Goal: Task Accomplishment & Management: Use online tool/utility

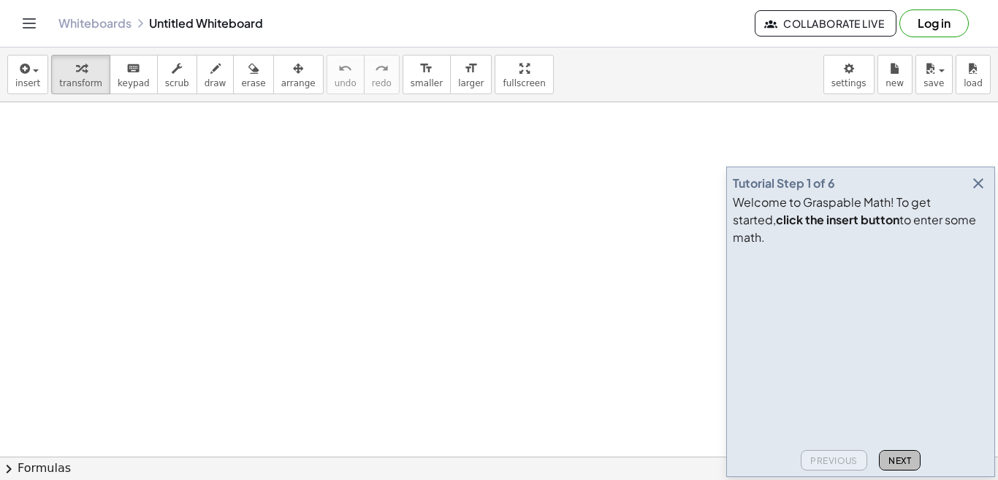
click at [910, 464] on span "Next" at bounding box center [899, 460] width 23 height 11
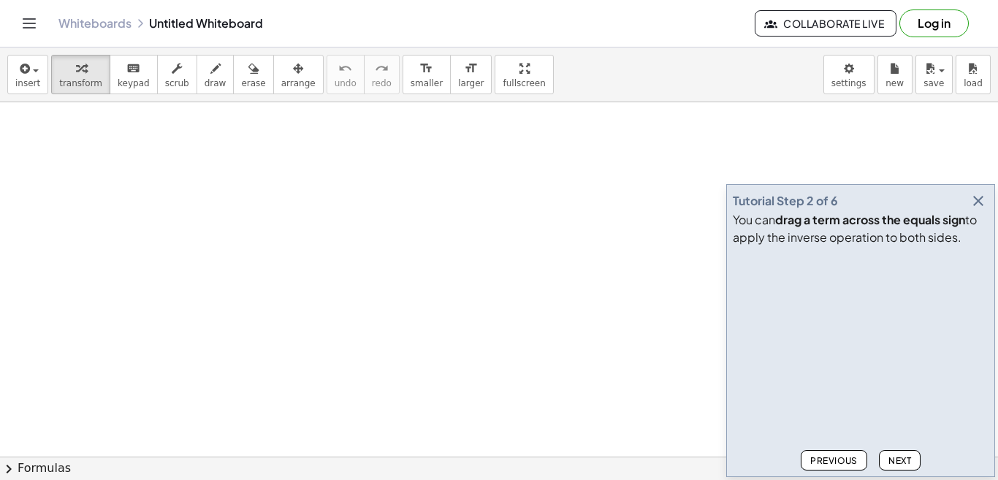
click at [910, 464] on span "Next" at bounding box center [899, 460] width 23 height 11
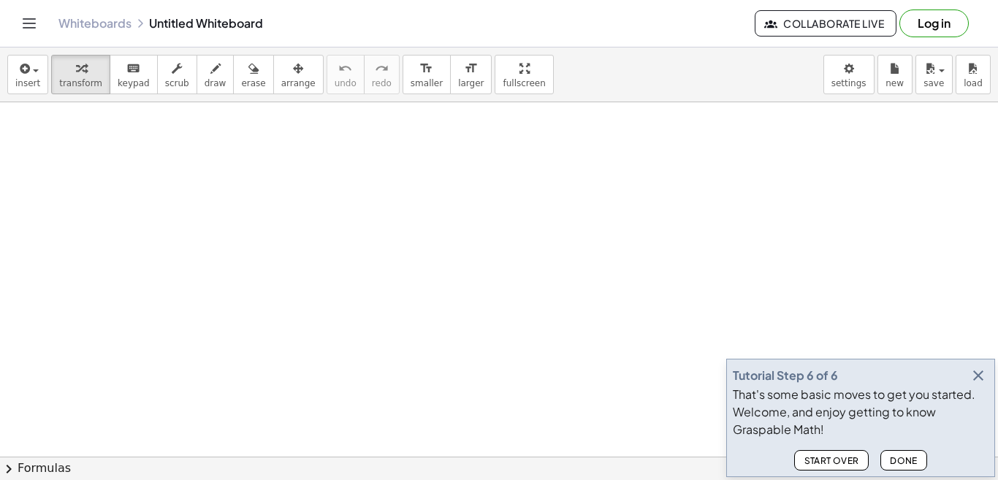
click at [910, 463] on span "Done" at bounding box center [904, 460] width 28 height 11
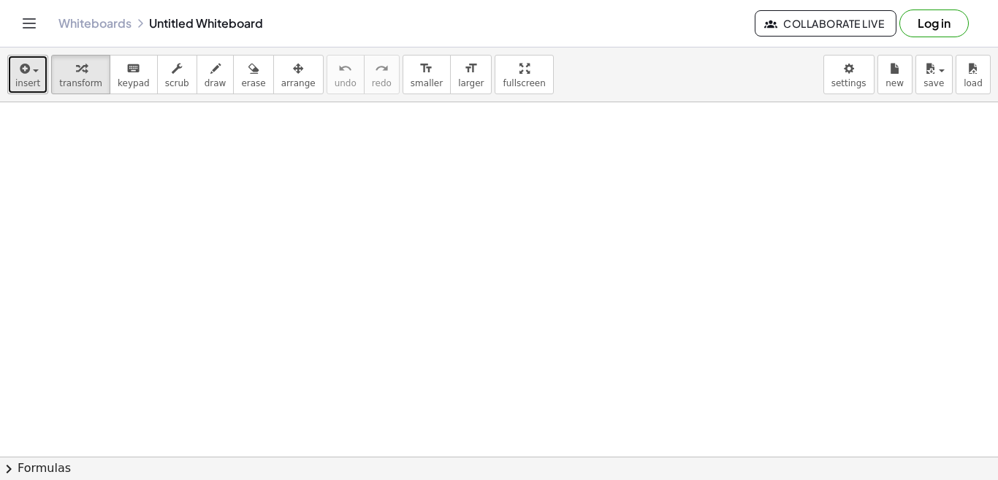
click at [23, 82] on span "insert" at bounding box center [27, 83] width 25 height 10
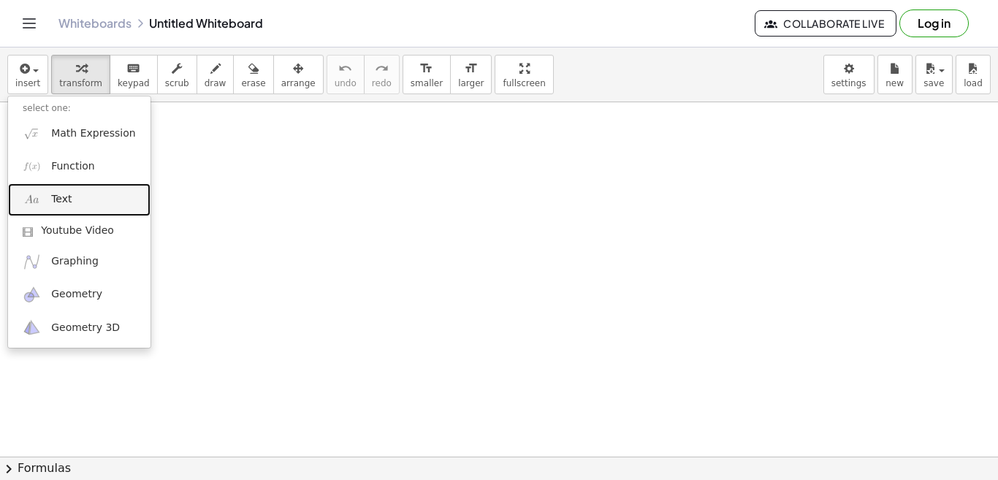
click at [70, 202] on link "Text" at bounding box center [79, 199] width 142 height 33
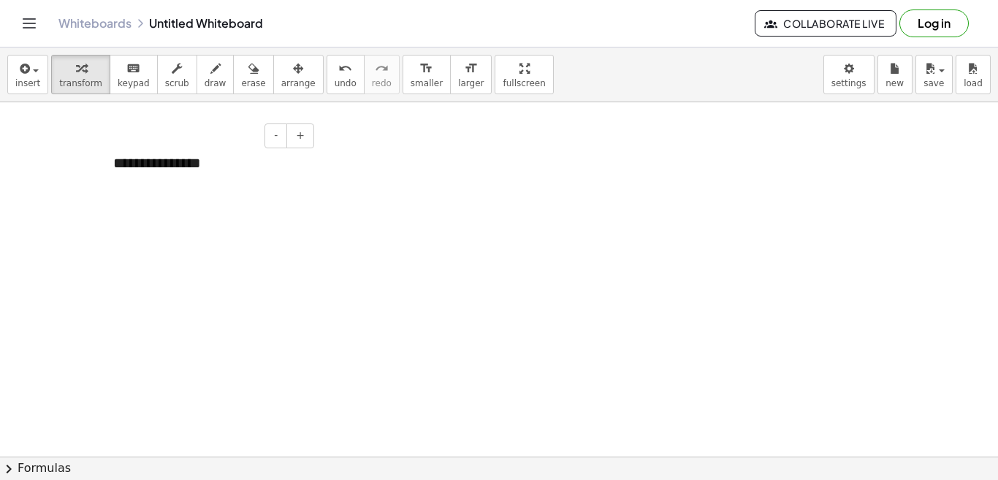
click at [224, 171] on div "**********" at bounding box center [208, 163] width 219 height 50
drag, startPoint x: 219, startPoint y: 167, endPoint x: 110, endPoint y: 178, distance: 109.5
click at [110, 178] on div "**********" at bounding box center [208, 163] width 219 height 50
click at [184, 168] on div "**********" at bounding box center [208, 163] width 219 height 50
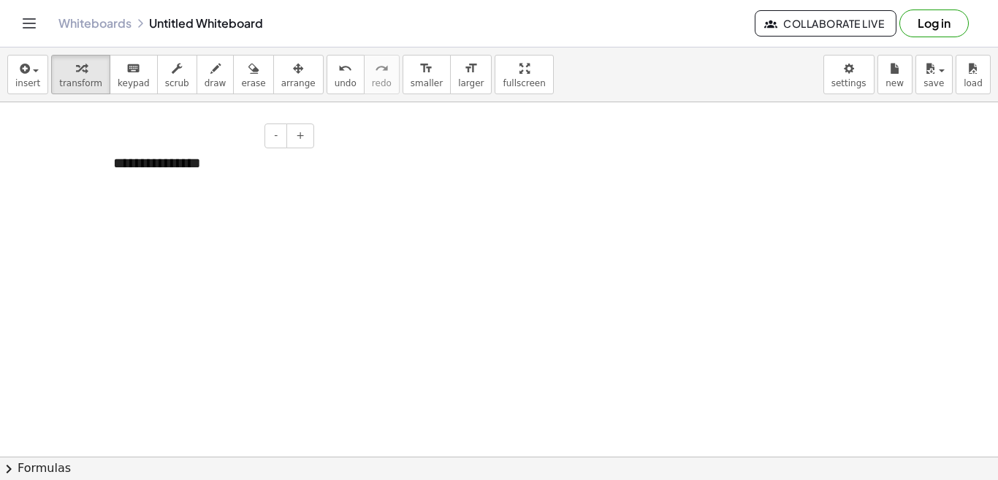
click at [164, 169] on div "**********" at bounding box center [208, 163] width 219 height 50
click at [172, 168] on div "**********" at bounding box center [208, 163] width 219 height 50
click at [206, 167] on div "**********" at bounding box center [208, 163] width 219 height 50
drag, startPoint x: 206, startPoint y: 167, endPoint x: 88, endPoint y: 162, distance: 118.4
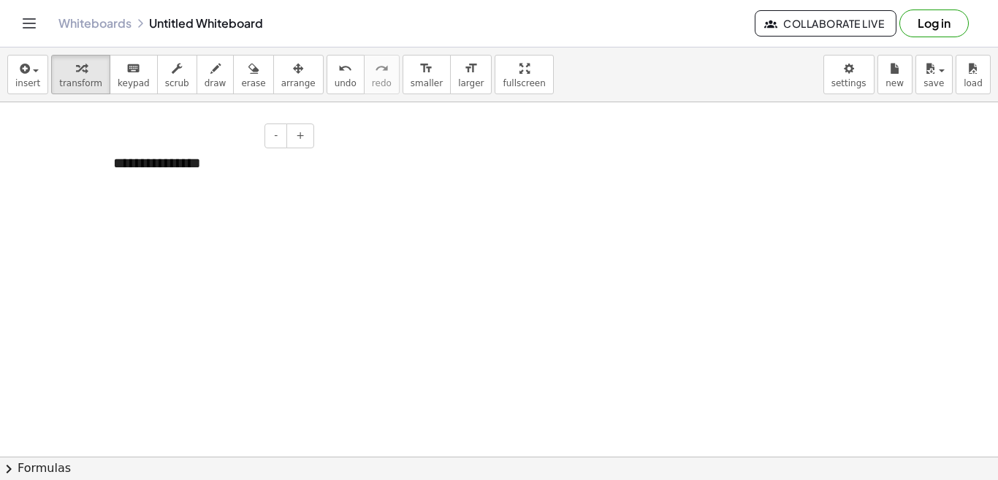
click at [171, 164] on div "**********" at bounding box center [208, 163] width 219 height 50
click at [169, 165] on div "**********" at bounding box center [208, 163] width 219 height 50
click at [169, 166] on div "**********" at bounding box center [208, 163] width 219 height 50
click at [205, 145] on div "- +" at bounding box center [204, 135] width 219 height 25
click at [183, 171] on div "**********" at bounding box center [208, 163] width 219 height 50
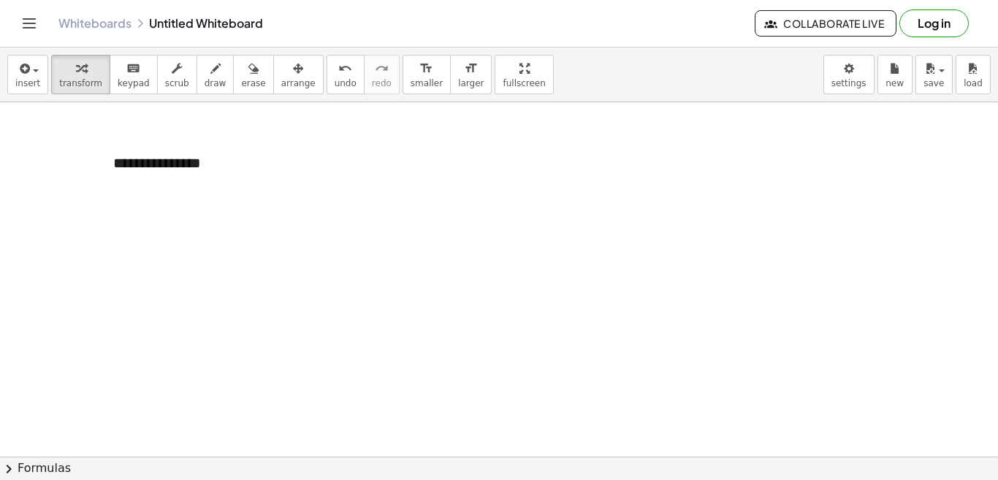
click at [205, 85] on span "draw" at bounding box center [216, 83] width 22 height 10
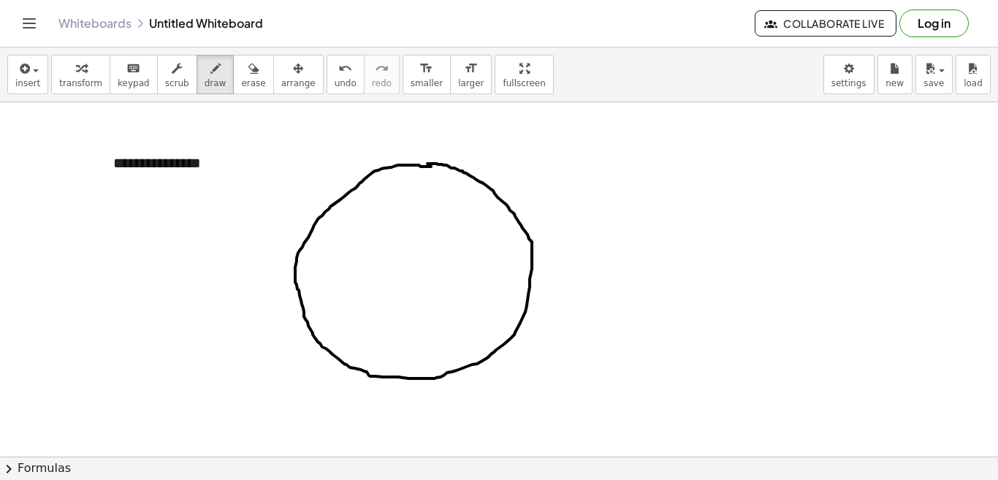
drag, startPoint x: 396, startPoint y: 275, endPoint x: 397, endPoint y: 288, distance: 12.4
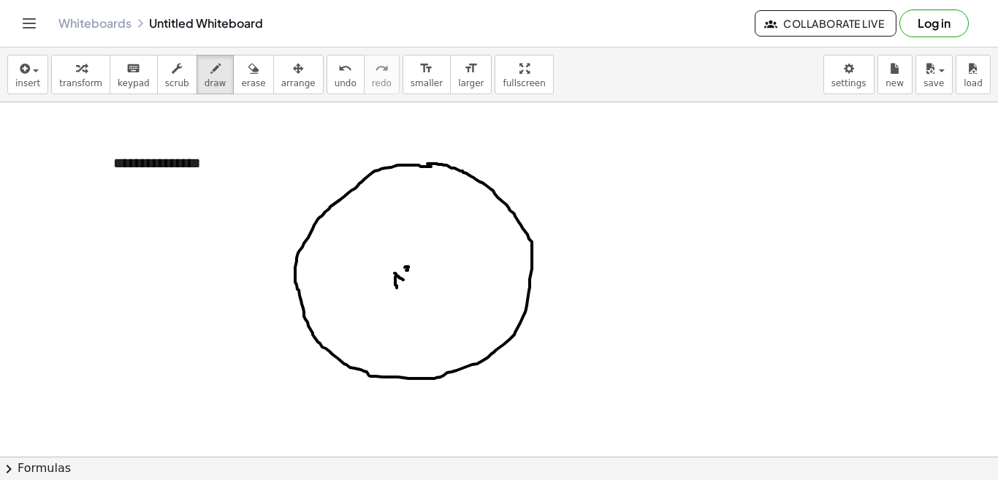
drag, startPoint x: 394, startPoint y: 273, endPoint x: 403, endPoint y: 280, distance: 11.0
drag, startPoint x: 405, startPoint y: 275, endPoint x: 408, endPoint y: 289, distance: 14.2
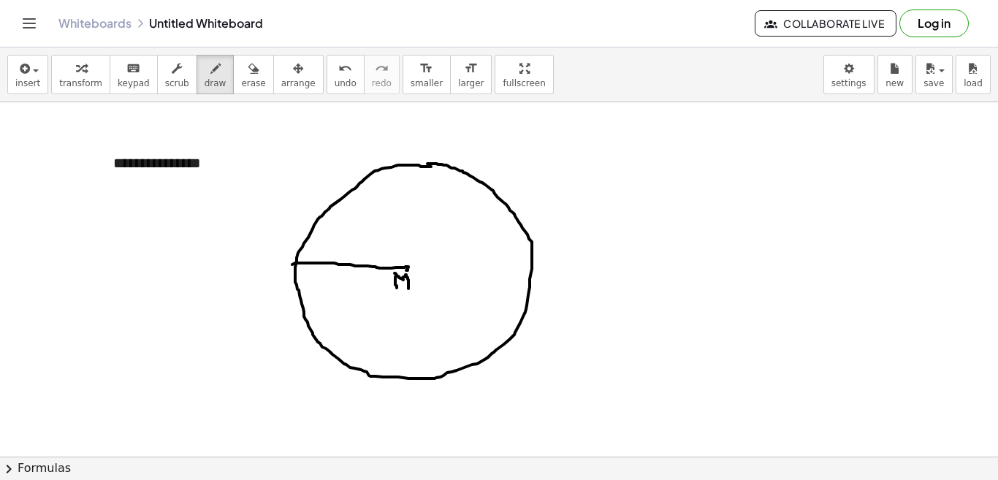
drag, startPoint x: 405, startPoint y: 267, endPoint x: 292, endPoint y: 264, distance: 112.5
drag, startPoint x: 406, startPoint y: 265, endPoint x: 530, endPoint y: 262, distance: 124.2
drag, startPoint x: 276, startPoint y: 249, endPoint x: 289, endPoint y: 270, distance: 24.3
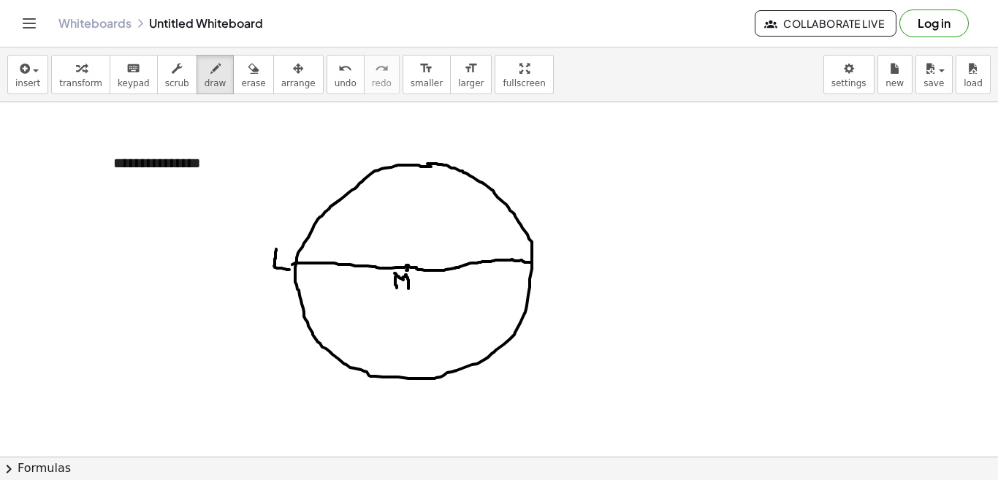
drag, startPoint x: 554, startPoint y: 245, endPoint x: 546, endPoint y: 280, distance: 36.7
drag, startPoint x: 559, startPoint y: 259, endPoint x: 573, endPoint y: 274, distance: 20.7
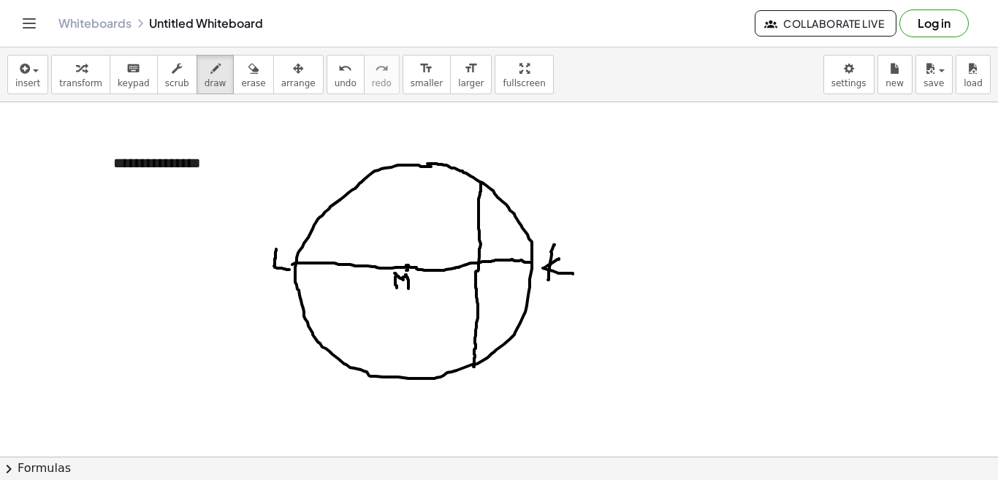
drag, startPoint x: 481, startPoint y: 183, endPoint x: 473, endPoint y: 367, distance: 184.2
drag, startPoint x: 461, startPoint y: 386, endPoint x: 455, endPoint y: 413, distance: 28.4
drag, startPoint x: 463, startPoint y: 381, endPoint x: 463, endPoint y: 394, distance: 12.4
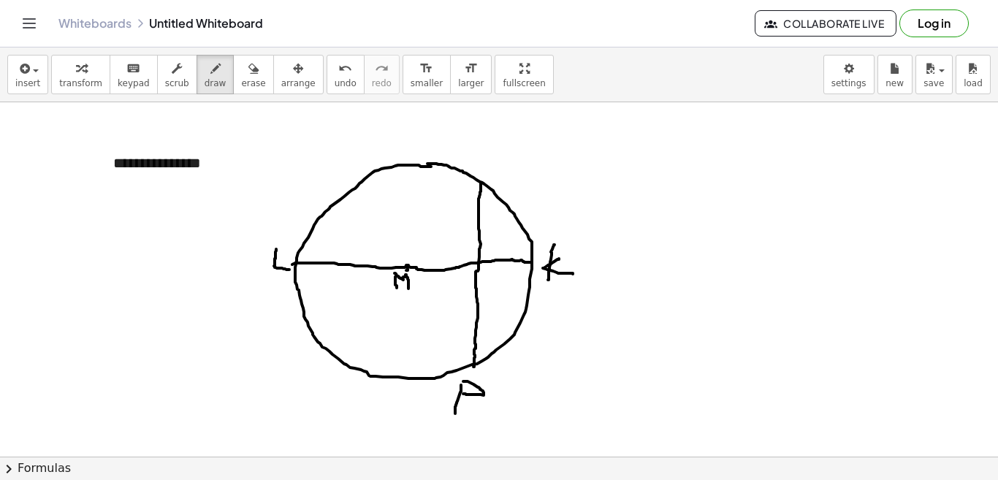
drag, startPoint x: 478, startPoint y: 145, endPoint x: 475, endPoint y: 164, distance: 20.1
drag, startPoint x: 476, startPoint y: 142, endPoint x: 476, endPoint y: 158, distance: 16.1
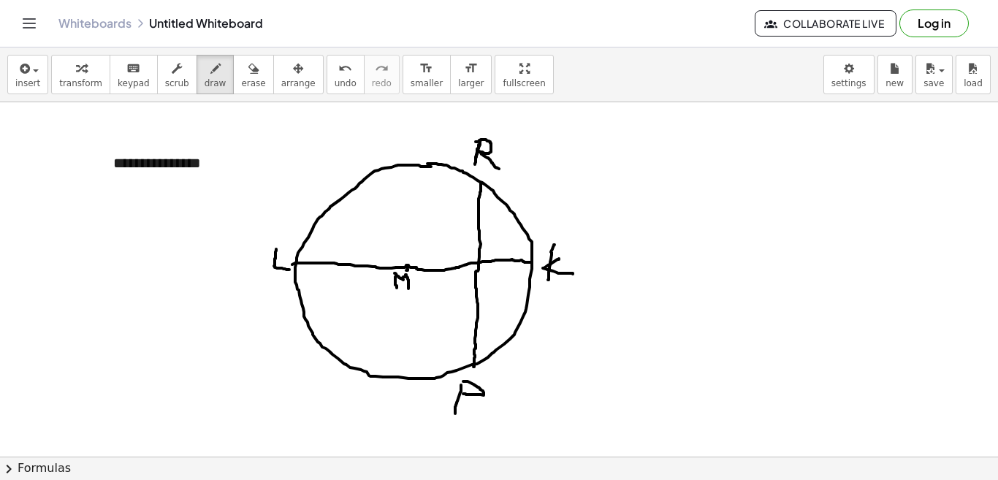
drag, startPoint x: 479, startPoint y: 140, endPoint x: 499, endPoint y: 169, distance: 35.3
drag, startPoint x: 497, startPoint y: 267, endPoint x: 484, endPoint y: 278, distance: 17.1
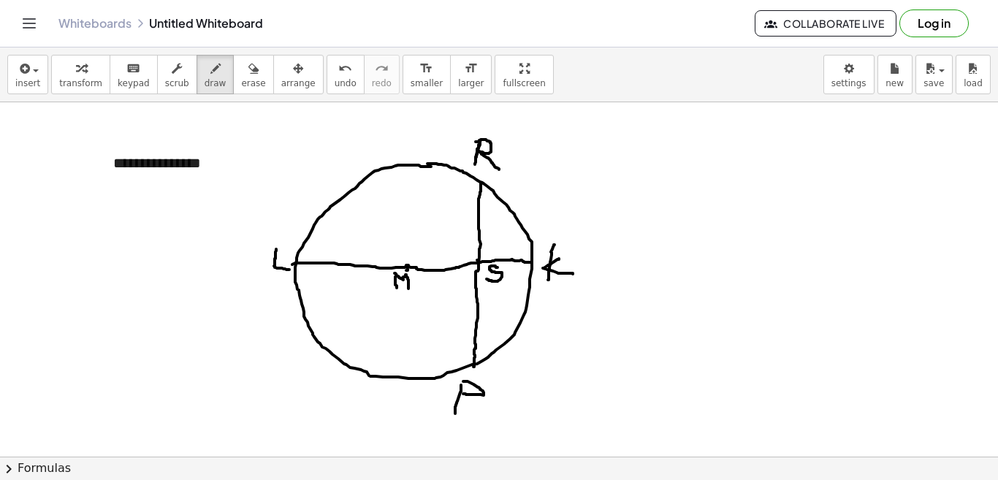
drag, startPoint x: 479, startPoint y: 223, endPoint x: 598, endPoint y: 175, distance: 128.2
drag, startPoint x: 614, startPoint y: 159, endPoint x: 621, endPoint y: 188, distance: 29.9
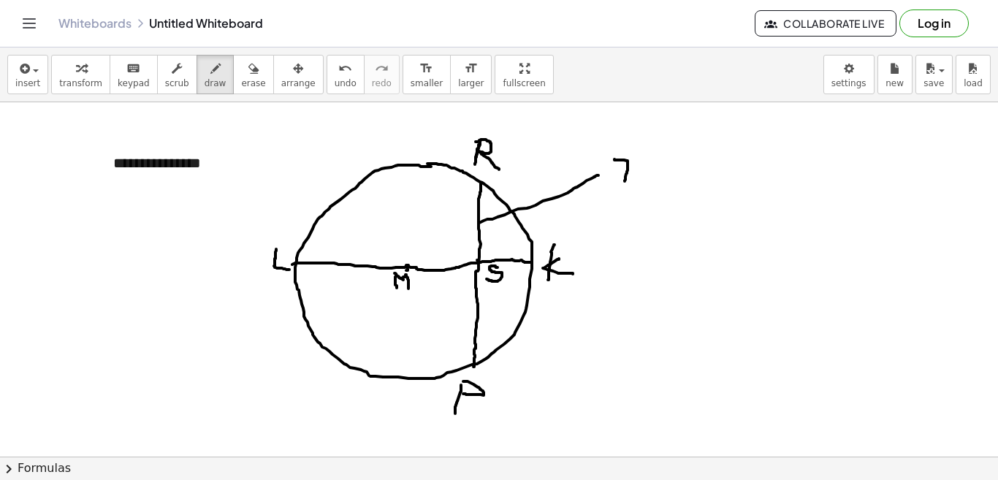
drag, startPoint x: 613, startPoint y: 179, endPoint x: 647, endPoint y: 182, distance: 34.5
drag, startPoint x: 642, startPoint y: 167, endPoint x: 641, endPoint y: 188, distance: 20.5
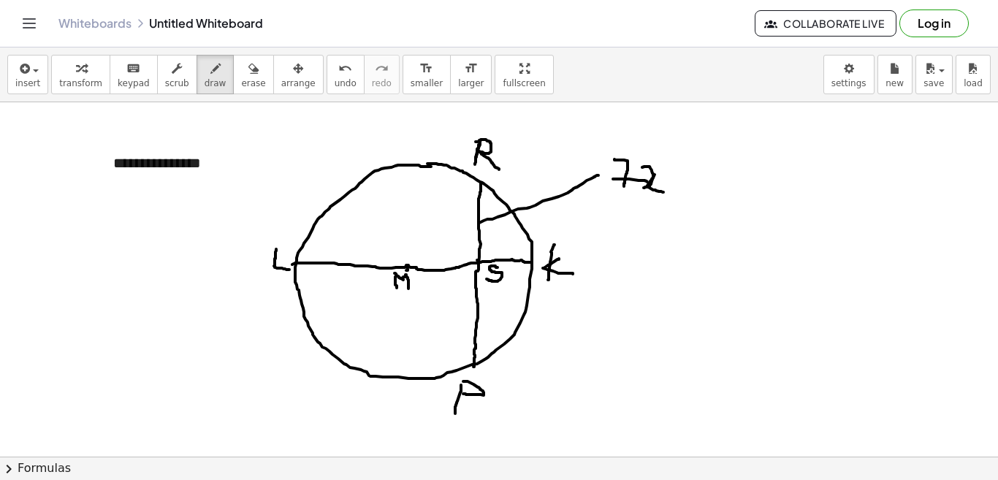
drag, startPoint x: 654, startPoint y: 175, endPoint x: 663, endPoint y: 192, distance: 19.6
drag, startPoint x: 665, startPoint y: 180, endPoint x: 682, endPoint y: 180, distance: 16.8
drag, startPoint x: 681, startPoint y: 159, endPoint x: 689, endPoint y: 188, distance: 29.6
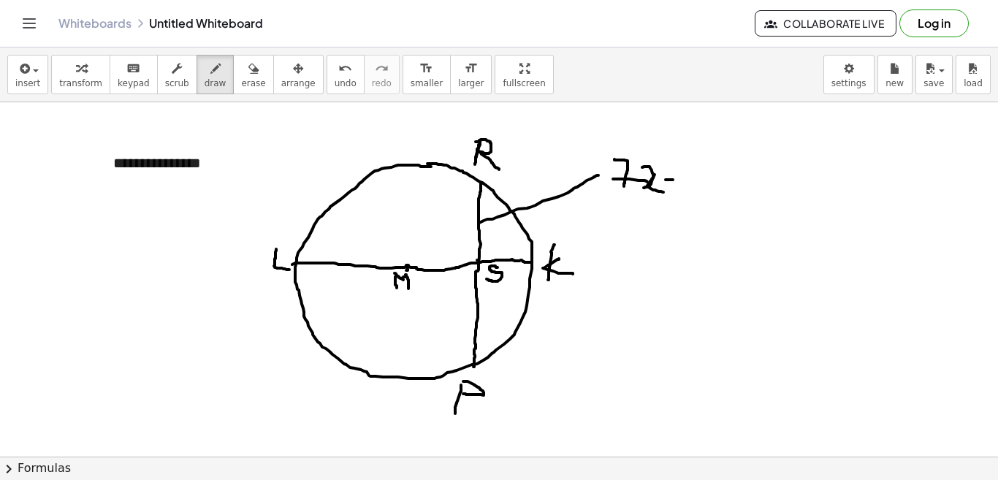
drag, startPoint x: 478, startPoint y: 313, endPoint x: 574, endPoint y: 359, distance: 107.2
drag, startPoint x: 589, startPoint y: 338, endPoint x: 588, endPoint y: 366, distance: 27.8
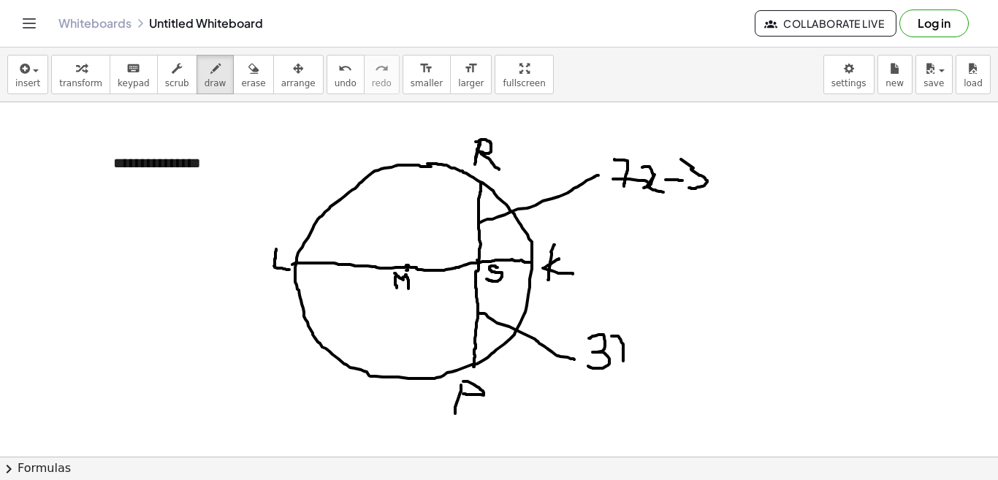
drag, startPoint x: 611, startPoint y: 336, endPoint x: 623, endPoint y: 361, distance: 27.4
drag, startPoint x: 627, startPoint y: 341, endPoint x: 638, endPoint y: 360, distance: 21.6
drag, startPoint x: 641, startPoint y: 349, endPoint x: 666, endPoint y: 354, distance: 25.2
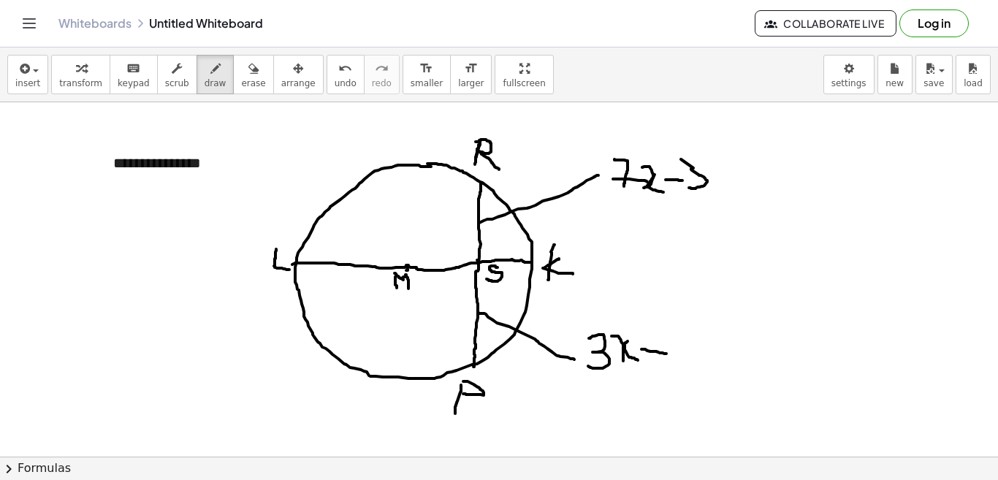
drag, startPoint x: 654, startPoint y: 336, endPoint x: 655, endPoint y: 368, distance: 32.2
drag, startPoint x: 684, startPoint y: 337, endPoint x: 692, endPoint y: 369, distance: 33.1
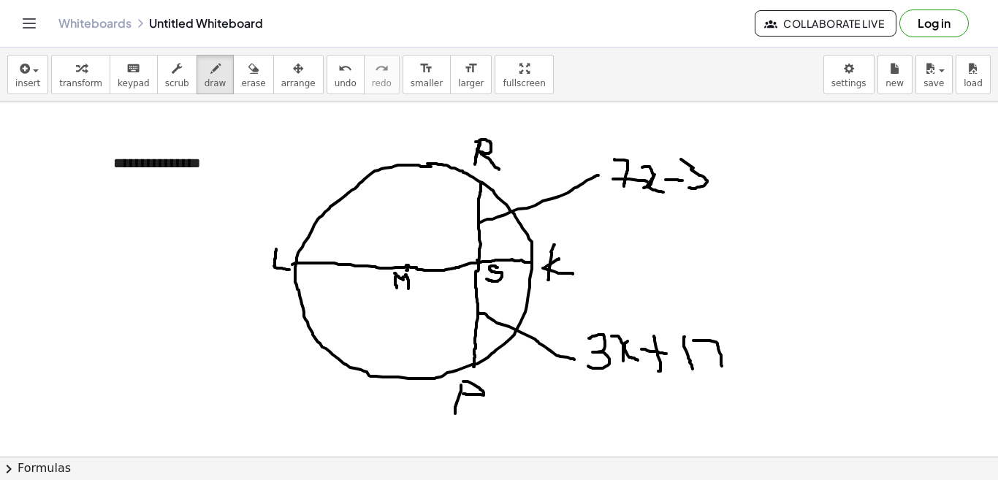
drag, startPoint x: 693, startPoint y: 340, endPoint x: 722, endPoint y: 367, distance: 39.3
drag, startPoint x: 707, startPoint y: 352, endPoint x: 737, endPoint y: 356, distance: 30.2
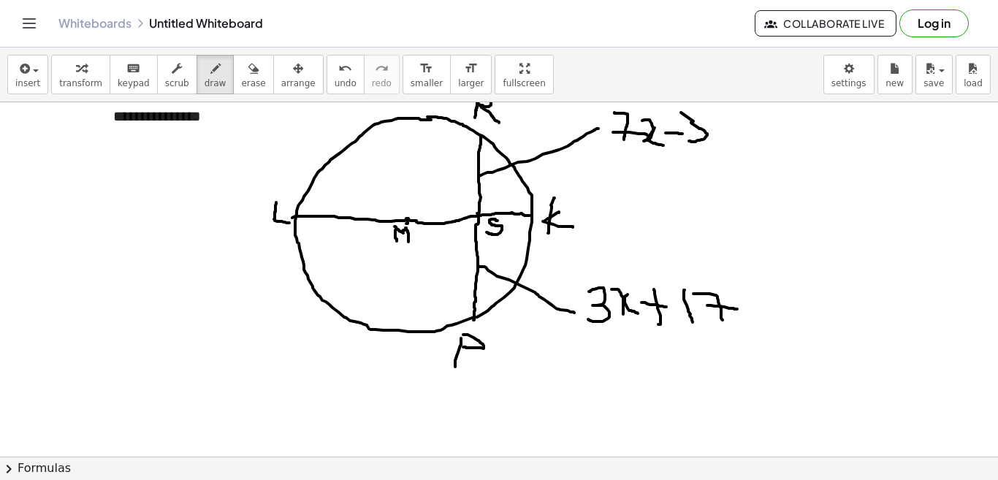
scroll to position [73, 0]
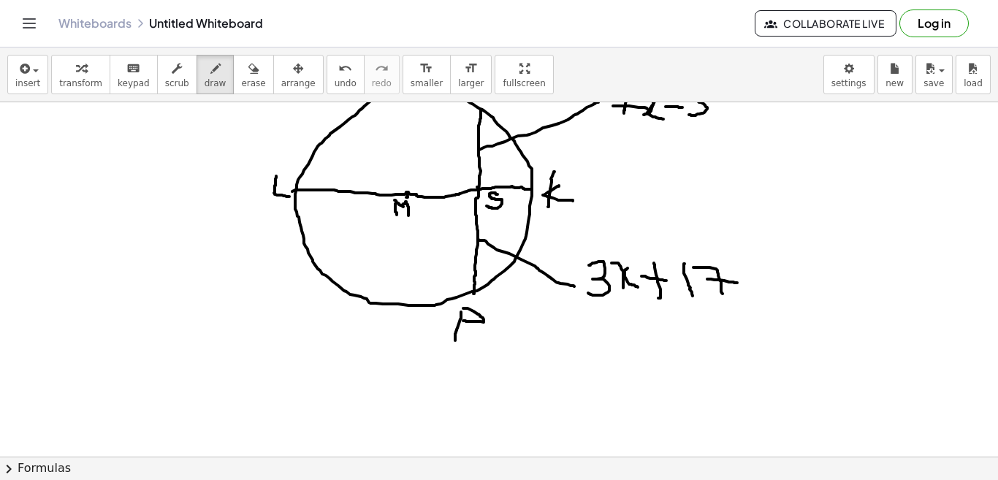
click at [194, 359] on div at bounding box center [499, 430] width 998 height 803
click at [178, 386] on div at bounding box center [499, 430] width 998 height 803
click at [215, 381] on div at bounding box center [499, 430] width 998 height 803
drag, startPoint x: 252, startPoint y: 375, endPoint x: 253, endPoint y: 418, distance: 43.1
click at [253, 418] on div at bounding box center [499, 430] width 998 height 803
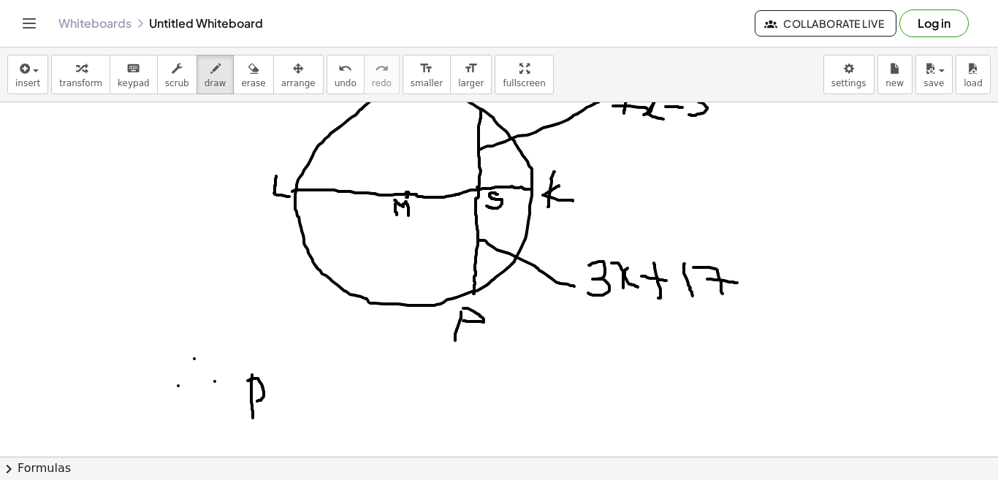
drag, startPoint x: 248, startPoint y: 381, endPoint x: 245, endPoint y: 402, distance: 21.3
click at [246, 402] on div at bounding box center [499, 430] width 998 height 803
drag, startPoint x: 272, startPoint y: 391, endPoint x: 270, endPoint y: 419, distance: 27.8
click at [273, 420] on div at bounding box center [499, 430] width 998 height 803
drag, startPoint x: 272, startPoint y: 392, endPoint x: 300, endPoint y: 424, distance: 42.9
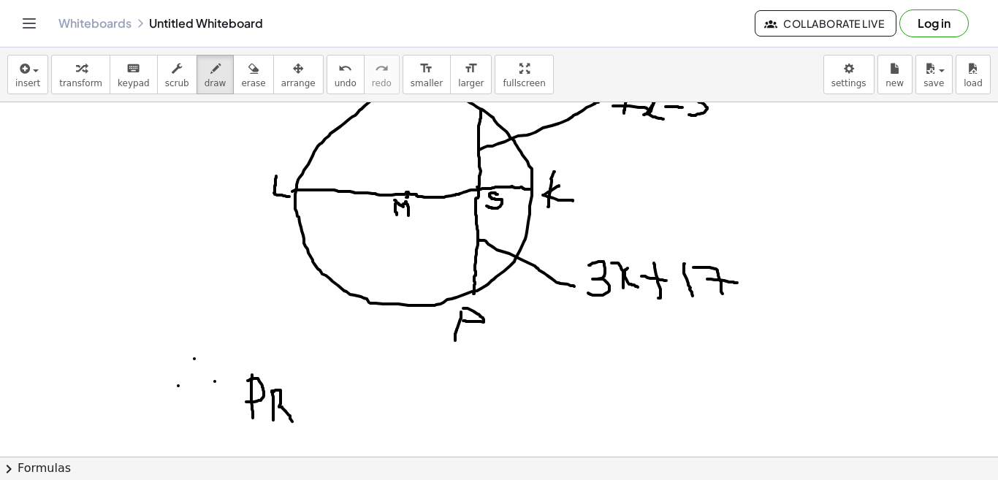
click at [301, 425] on div at bounding box center [499, 430] width 998 height 803
drag, startPoint x: 244, startPoint y: 364, endPoint x: 287, endPoint y: 368, distance: 43.3
click at [287, 368] on div at bounding box center [499, 430] width 998 height 803
drag, startPoint x: 318, startPoint y: 405, endPoint x: 344, endPoint y: 407, distance: 26.4
click at [344, 407] on div at bounding box center [499, 430] width 998 height 803
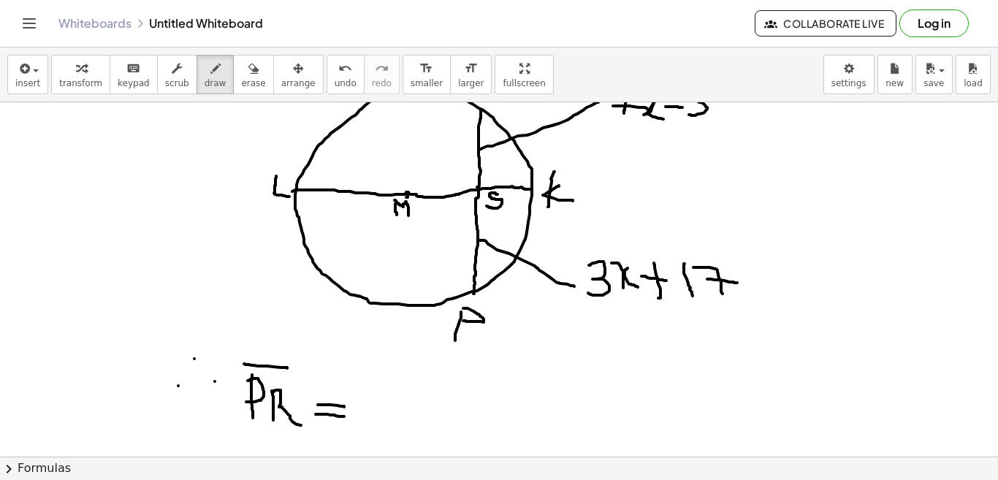
drag, startPoint x: 316, startPoint y: 414, endPoint x: 344, endPoint y: 417, distance: 28.6
click at [344, 417] on div at bounding box center [499, 430] width 998 height 803
drag, startPoint x: 377, startPoint y: 394, endPoint x: 375, endPoint y: 423, distance: 28.6
click at [375, 423] on div at bounding box center [499, 430] width 998 height 803
click at [375, 402] on div at bounding box center [499, 430] width 998 height 803
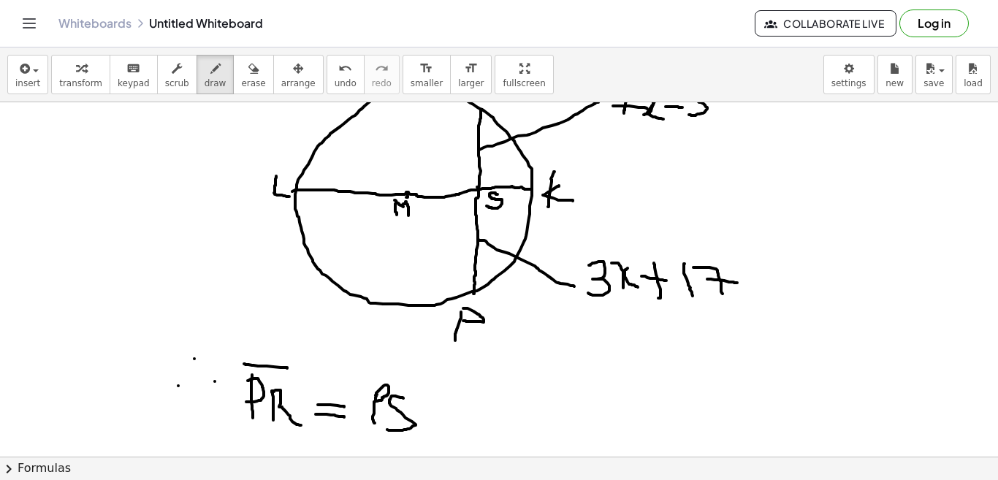
drag, startPoint x: 403, startPoint y: 398, endPoint x: 378, endPoint y: 423, distance: 35.1
click at [386, 428] on div at bounding box center [499, 430] width 998 height 803
drag, startPoint x: 360, startPoint y: 376, endPoint x: 407, endPoint y: 381, distance: 47.0
click at [407, 381] on div at bounding box center [499, 430] width 998 height 803
drag, startPoint x: 426, startPoint y: 412, endPoint x: 457, endPoint y: 414, distance: 30.8
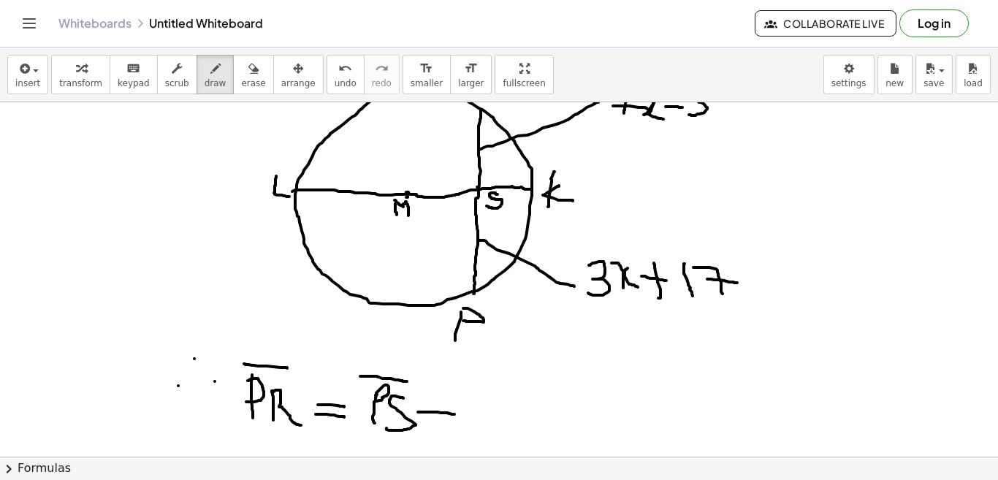
click at [456, 414] on div at bounding box center [499, 430] width 998 height 803
drag, startPoint x: 439, startPoint y: 399, endPoint x: 432, endPoint y: 428, distance: 29.9
click at [432, 428] on div at bounding box center [499, 430] width 998 height 803
drag, startPoint x: 470, startPoint y: 394, endPoint x: 473, endPoint y: 430, distance: 35.3
click at [476, 429] on div at bounding box center [499, 430] width 998 height 803
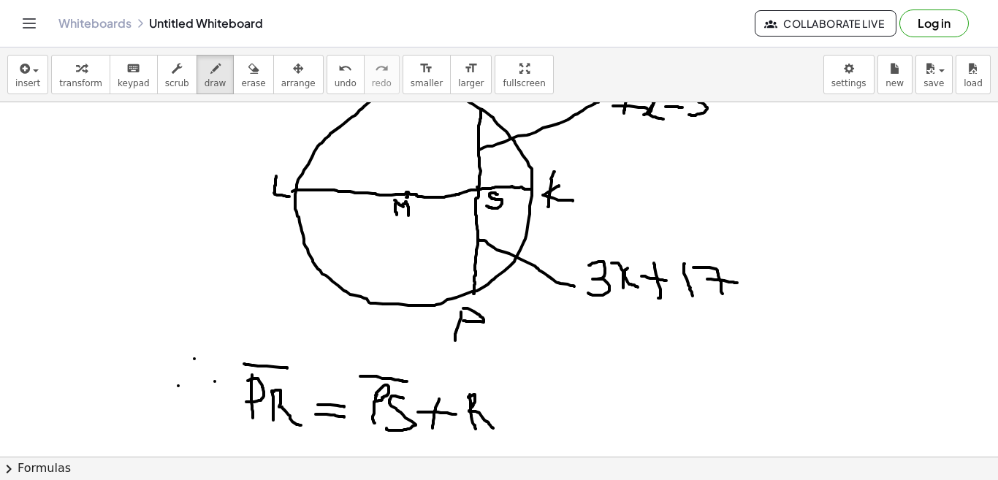
drag, startPoint x: 468, startPoint y: 397, endPoint x: 494, endPoint y: 435, distance: 46.4
click at [495, 430] on div at bounding box center [499, 430] width 998 height 803
drag, startPoint x: 527, startPoint y: 406, endPoint x: 501, endPoint y: 429, distance: 34.2
click at [504, 428] on div at bounding box center [499, 430] width 998 height 803
drag, startPoint x: 474, startPoint y: 379, endPoint x: 527, endPoint y: 383, distance: 52.7
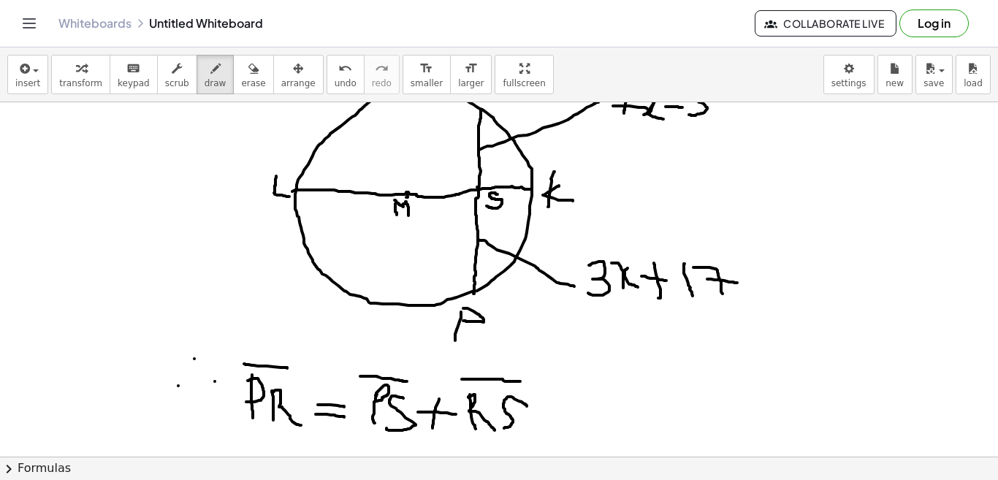
click at [527, 383] on div at bounding box center [499, 430] width 998 height 803
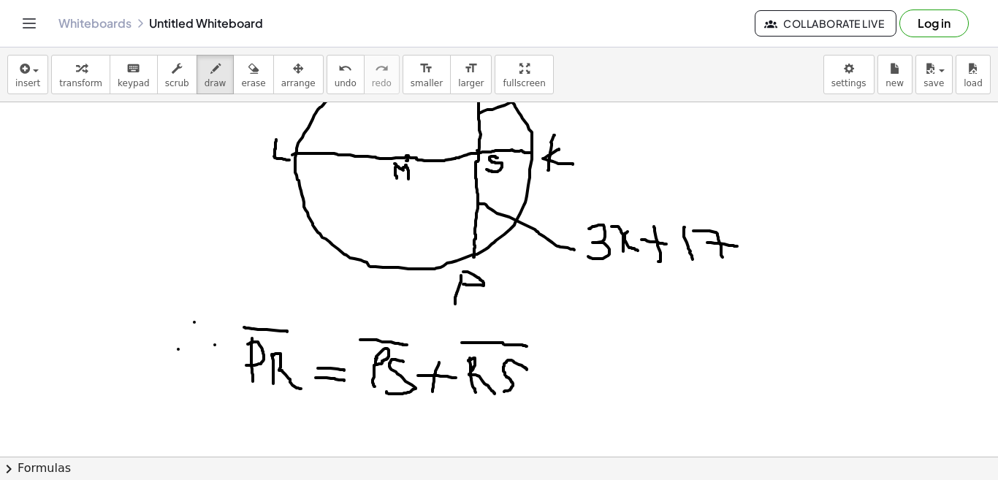
scroll to position [146, 0]
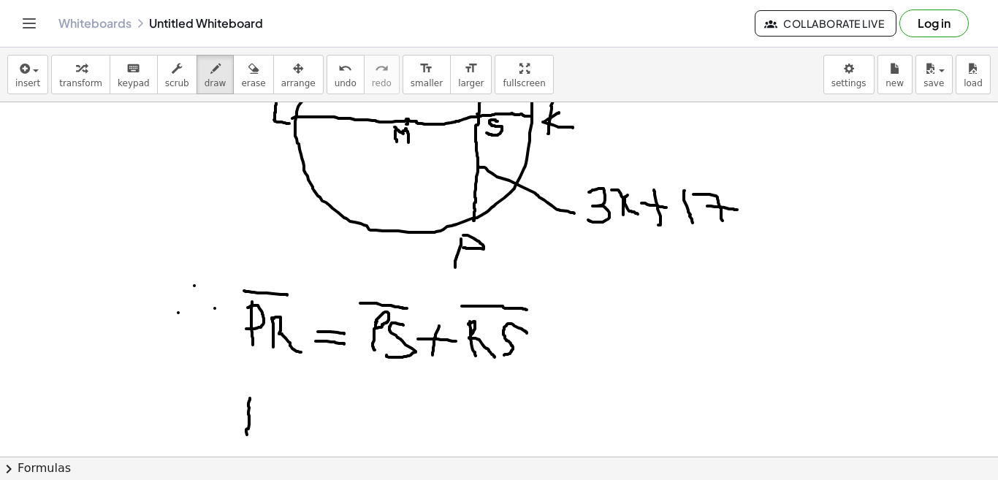
drag, startPoint x: 250, startPoint y: 398, endPoint x: 248, endPoint y: 437, distance: 38.8
click at [248, 437] on div at bounding box center [499, 357] width 998 height 803
drag, startPoint x: 252, startPoint y: 402, endPoint x: 243, endPoint y: 410, distance: 11.4
click at [245, 410] on div at bounding box center [499, 357] width 998 height 803
drag, startPoint x: 281, startPoint y: 402, endPoint x: 276, endPoint y: 442, distance: 39.8
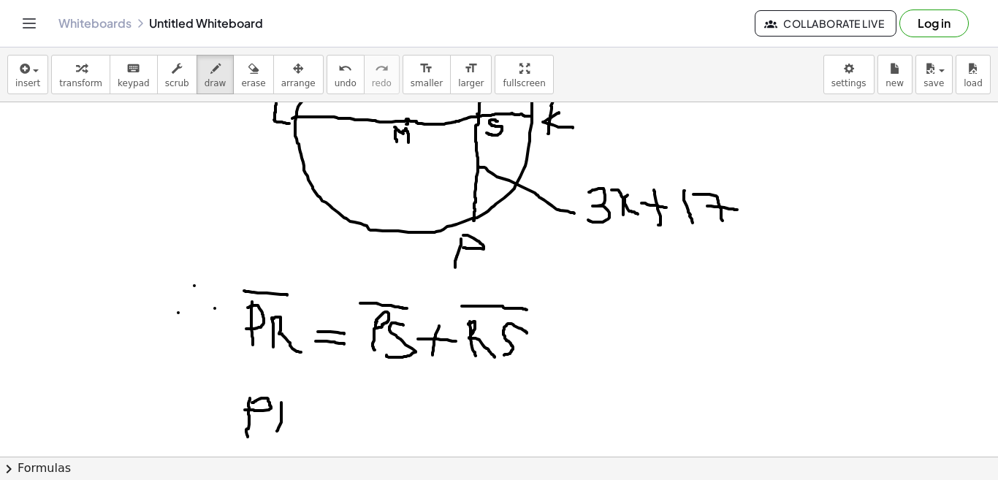
click at [276, 441] on div at bounding box center [499, 357] width 998 height 803
drag, startPoint x: 279, startPoint y: 405, endPoint x: 304, endPoint y: 441, distance: 43.6
click at [304, 441] on div at bounding box center [499, 357] width 998 height 803
drag, startPoint x: 249, startPoint y: 381, endPoint x: 320, endPoint y: 382, distance: 70.9
click at [317, 382] on div at bounding box center [499, 357] width 998 height 803
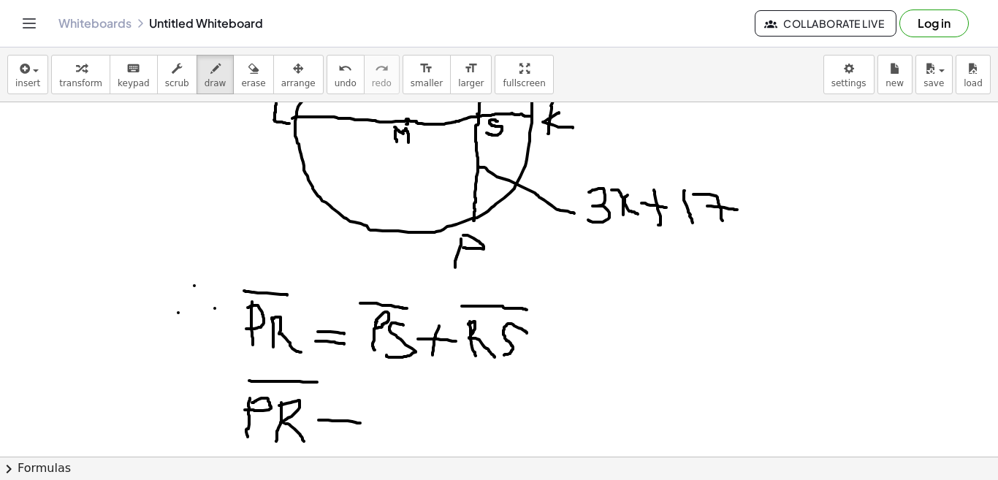
drag, startPoint x: 352, startPoint y: 421, endPoint x: 360, endPoint y: 423, distance: 8.2
click at [360, 423] on div at bounding box center [499, 357] width 998 height 803
drag, startPoint x: 332, startPoint y: 426, endPoint x: 368, endPoint y: 427, distance: 35.8
click at [366, 428] on div at bounding box center [499, 357] width 998 height 803
drag, startPoint x: 393, startPoint y: 400, endPoint x: 397, endPoint y: 439, distance: 39.6
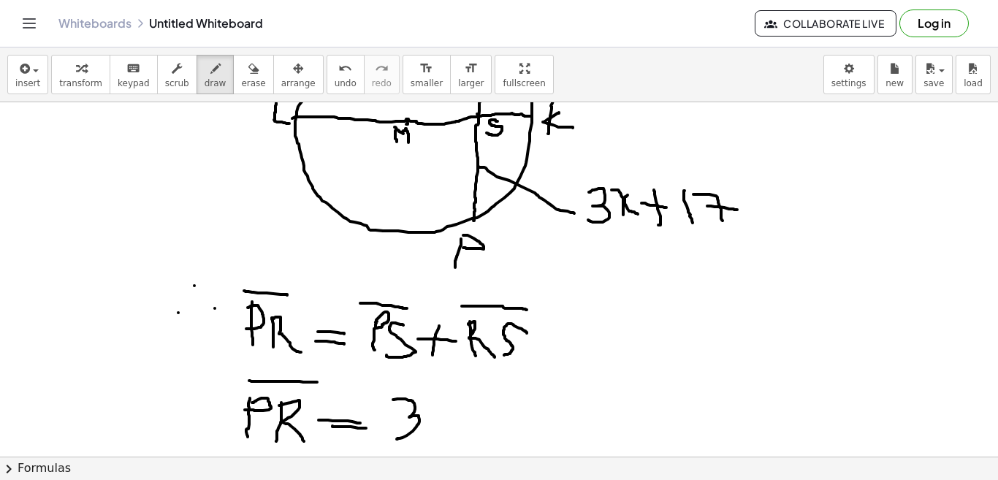
click at [397, 439] on div at bounding box center [499, 357] width 998 height 803
drag, startPoint x: 425, startPoint y: 406, endPoint x: 424, endPoint y: 429, distance: 22.7
click at [427, 435] on div at bounding box center [499, 357] width 998 height 803
drag, startPoint x: 446, startPoint y: 408, endPoint x: 456, endPoint y: 431, distance: 25.5
click at [456, 431] on div at bounding box center [499, 357] width 998 height 803
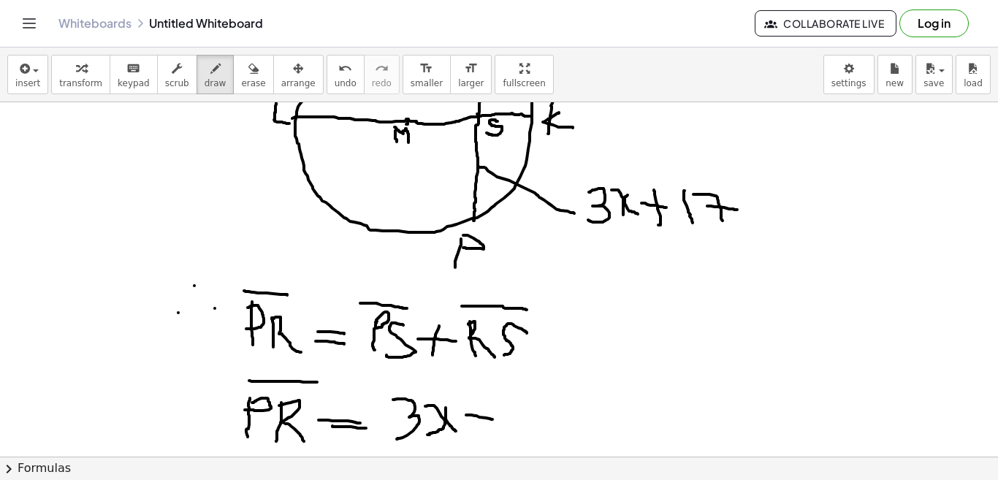
drag, startPoint x: 466, startPoint y: 415, endPoint x: 492, endPoint y: 419, distance: 26.7
click at [492, 419] on div at bounding box center [499, 357] width 998 height 803
drag, startPoint x: 480, startPoint y: 405, endPoint x: 481, endPoint y: 436, distance: 30.7
click at [481, 436] on div at bounding box center [499, 357] width 998 height 803
drag, startPoint x: 508, startPoint y: 406, endPoint x: 512, endPoint y: 428, distance: 22.2
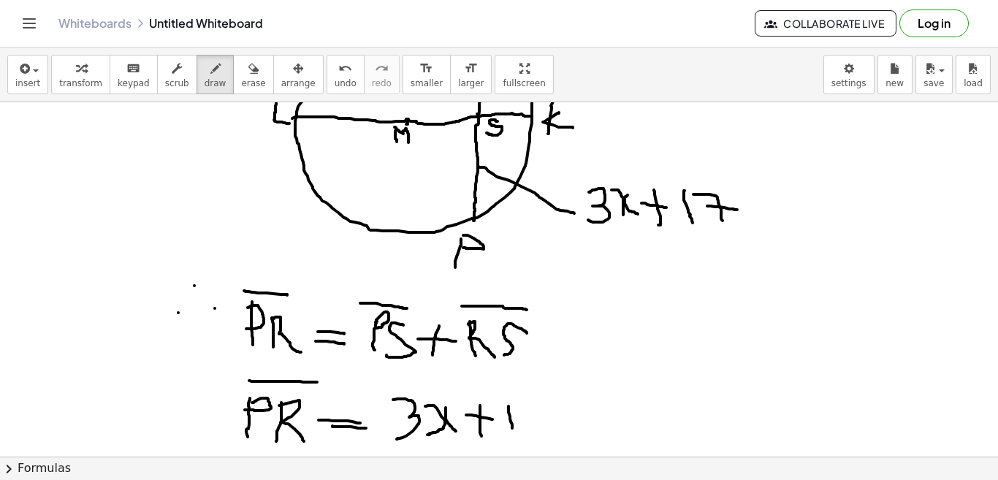
click at [512, 428] on div at bounding box center [499, 357] width 998 height 803
drag, startPoint x: 522, startPoint y: 405, endPoint x: 535, endPoint y: 426, distance: 23.9
click at [535, 425] on div at bounding box center [499, 357] width 998 height 803
drag, startPoint x: 528, startPoint y: 418, endPoint x: 555, endPoint y: 421, distance: 27.2
click at [555, 421] on div at bounding box center [499, 357] width 998 height 803
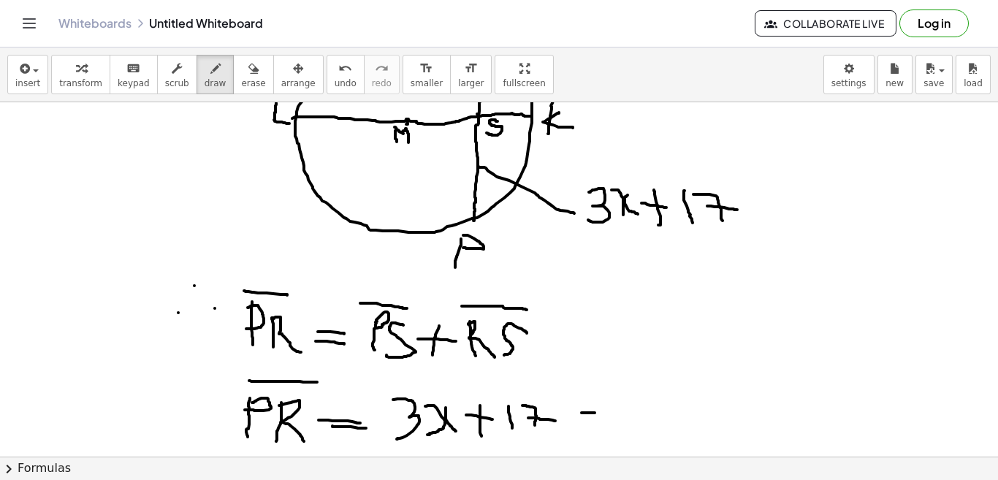
drag, startPoint x: 581, startPoint y: 413, endPoint x: 611, endPoint y: 413, distance: 29.2
click at [611, 413] on div at bounding box center [499, 357] width 998 height 803
drag, startPoint x: 592, startPoint y: 399, endPoint x: 586, endPoint y: 430, distance: 31.4
click at [586, 430] on div at bounding box center [499, 357] width 998 height 803
drag, startPoint x: 638, startPoint y: 396, endPoint x: 670, endPoint y: 435, distance: 50.9
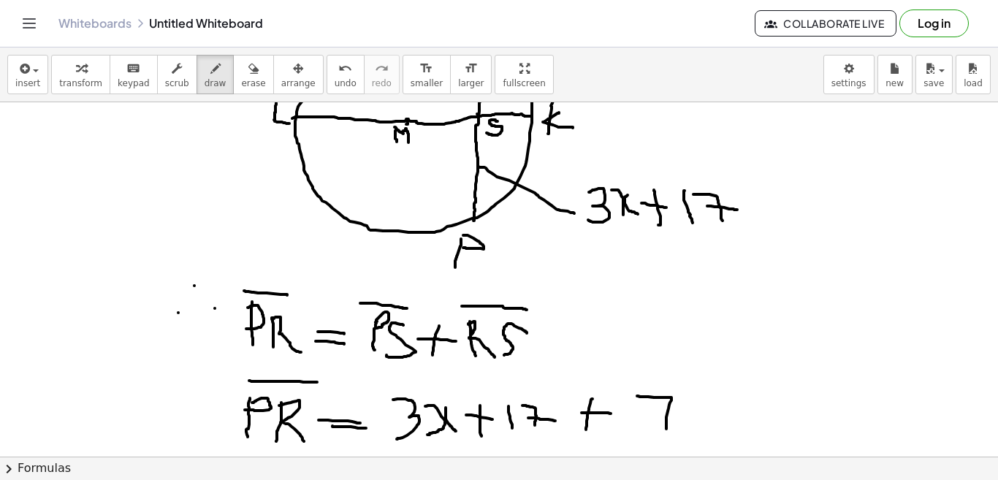
click at [670, 435] on div at bounding box center [499, 357] width 998 height 803
drag, startPoint x: 655, startPoint y: 410, endPoint x: 692, endPoint y: 413, distance: 37.4
click at [692, 413] on div at bounding box center [499, 357] width 998 height 803
drag, startPoint x: 692, startPoint y: 396, endPoint x: 698, endPoint y: 432, distance: 36.3
click at [699, 432] on div at bounding box center [499, 357] width 998 height 803
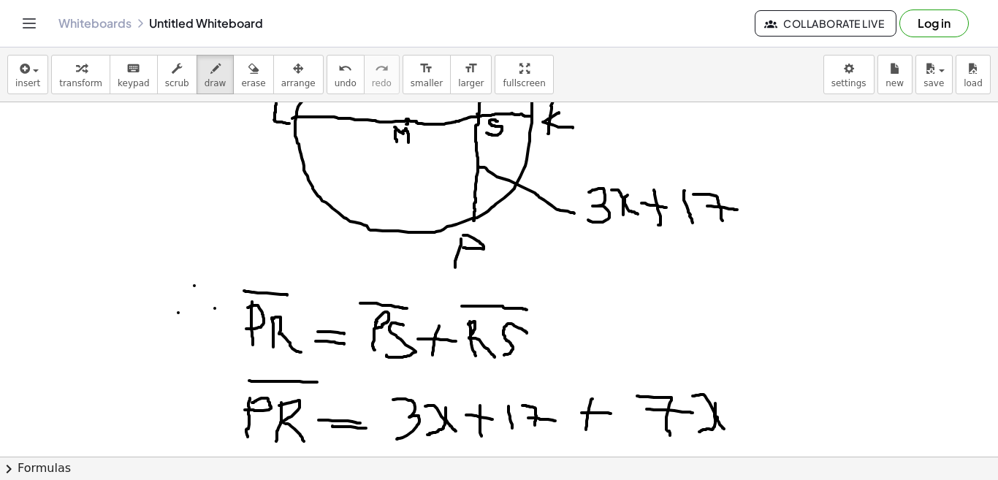
drag, startPoint x: 715, startPoint y: 403, endPoint x: 729, endPoint y: 432, distance: 31.7
click at [729, 432] on div at bounding box center [499, 357] width 998 height 803
drag, startPoint x: 739, startPoint y: 413, endPoint x: 760, endPoint y: 412, distance: 20.5
click at [758, 413] on div at bounding box center [499, 357] width 998 height 803
drag, startPoint x: 762, startPoint y: 396, endPoint x: 757, endPoint y: 437, distance: 41.2
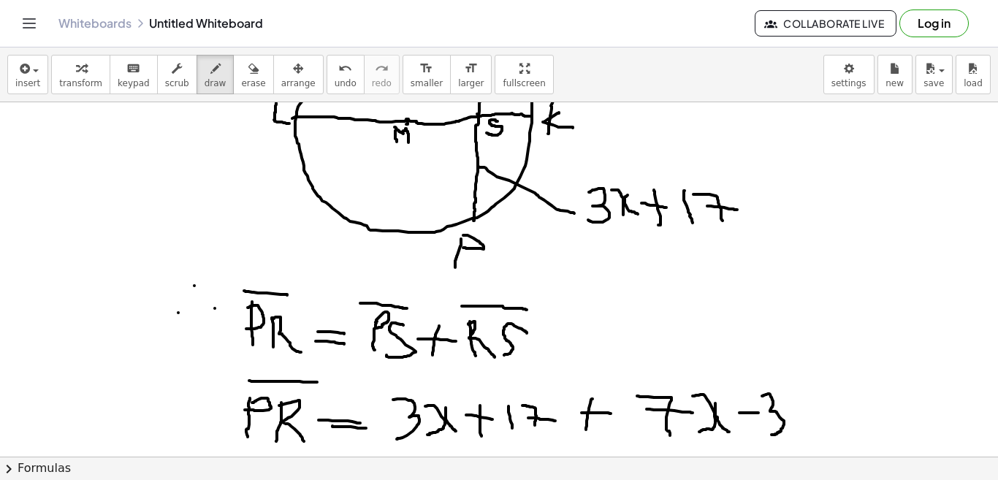
click at [768, 435] on div at bounding box center [499, 357] width 998 height 803
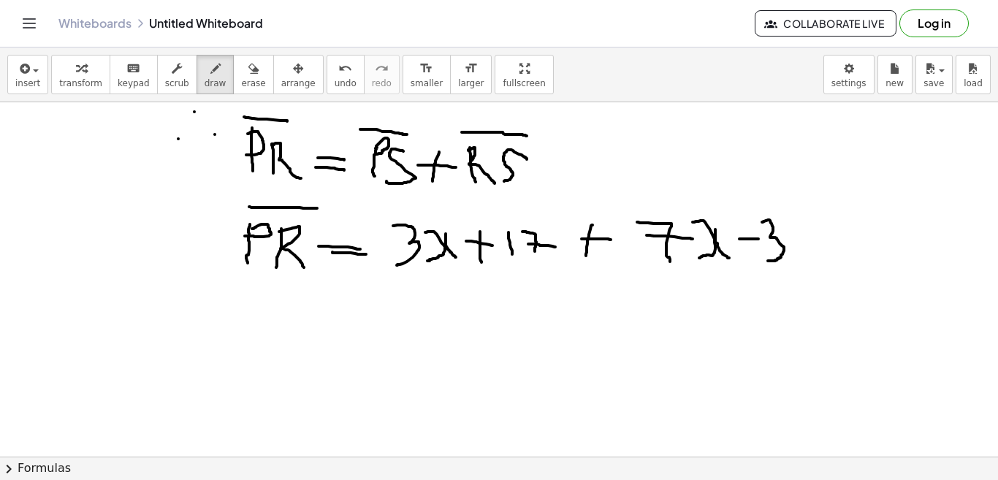
scroll to position [365, 0]
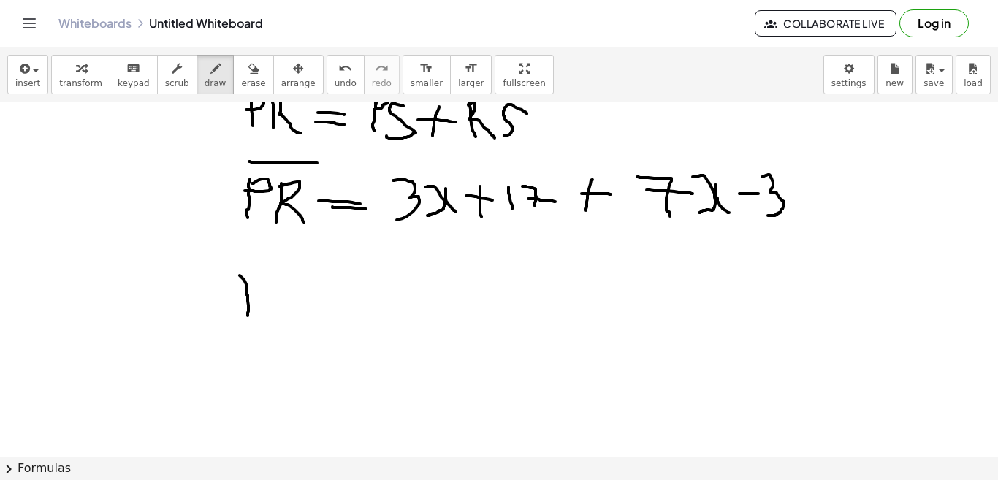
drag, startPoint x: 240, startPoint y: 275, endPoint x: 248, endPoint y: 323, distance: 48.2
click at [248, 323] on div at bounding box center [499, 138] width 998 height 803
drag, startPoint x: 237, startPoint y: 270, endPoint x: 248, endPoint y: 289, distance: 21.3
click at [248, 289] on div at bounding box center [499, 138] width 998 height 803
drag, startPoint x: 273, startPoint y: 282, endPoint x: 275, endPoint y: 313, distance: 31.5
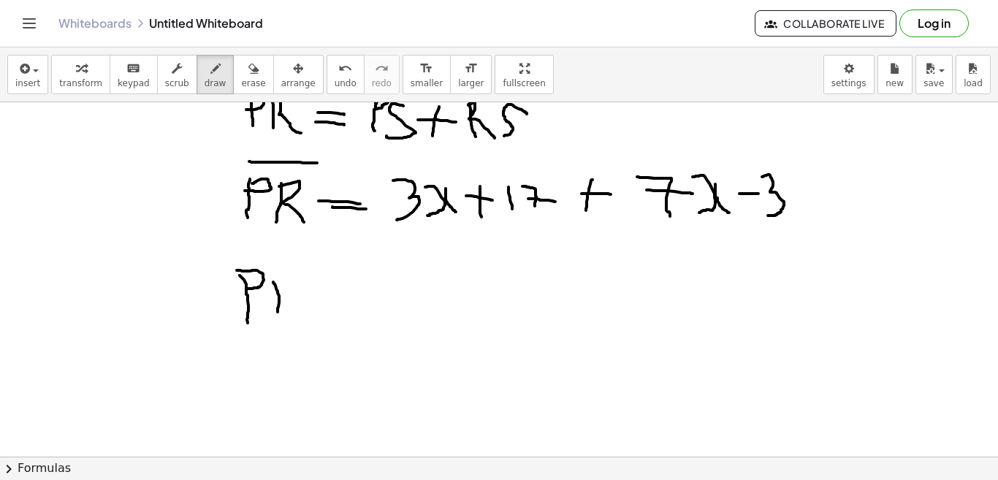
click at [278, 316] on div at bounding box center [499, 138] width 998 height 803
drag, startPoint x: 270, startPoint y: 280, endPoint x: 308, endPoint y: 321, distance: 54.8
click at [308, 321] on div at bounding box center [499, 138] width 998 height 803
drag, startPoint x: 315, startPoint y: 297, endPoint x: 344, endPoint y: 302, distance: 29.8
click at [344, 302] on div at bounding box center [499, 138] width 998 height 803
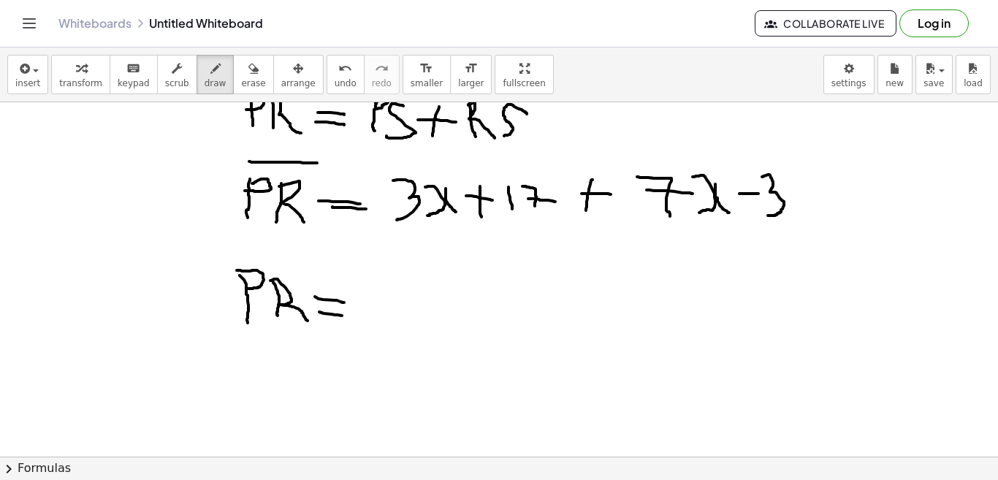
drag, startPoint x: 319, startPoint y: 312, endPoint x: 344, endPoint y: 316, distance: 25.2
click at [344, 316] on div at bounding box center [499, 138] width 998 height 803
drag, startPoint x: 377, startPoint y: 289, endPoint x: 377, endPoint y: 327, distance: 38.0
click at [381, 329] on div at bounding box center [499, 138] width 998 height 803
drag, startPoint x: 398, startPoint y: 292, endPoint x: 408, endPoint y: 328, distance: 37.0
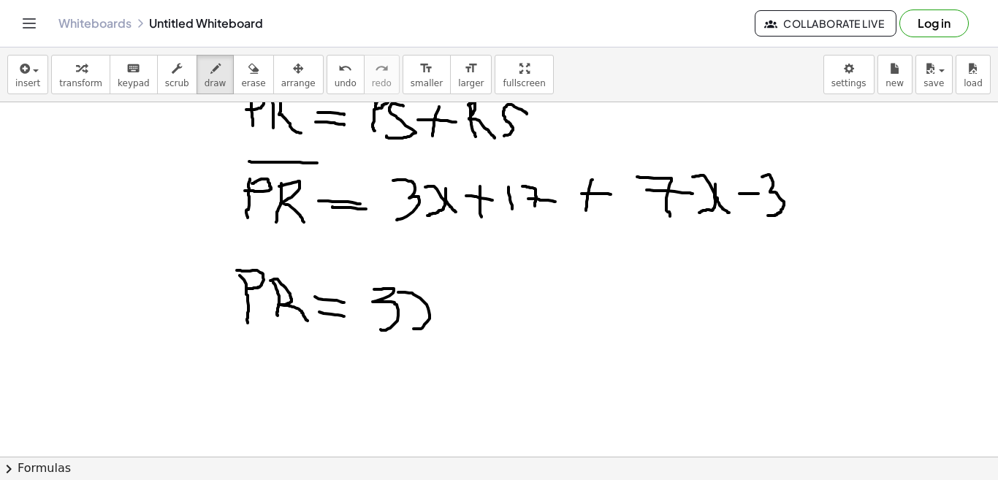
click at [408, 329] on div at bounding box center [499, 138] width 998 height 803
drag, startPoint x: 431, startPoint y: 302, endPoint x: 442, endPoint y: 327, distance: 27.1
click at [442, 327] on div at bounding box center [499, 138] width 998 height 803
drag, startPoint x: 457, startPoint y: 312, endPoint x: 478, endPoint y: 310, distance: 22.0
click at [478, 310] on div at bounding box center [499, 138] width 998 height 803
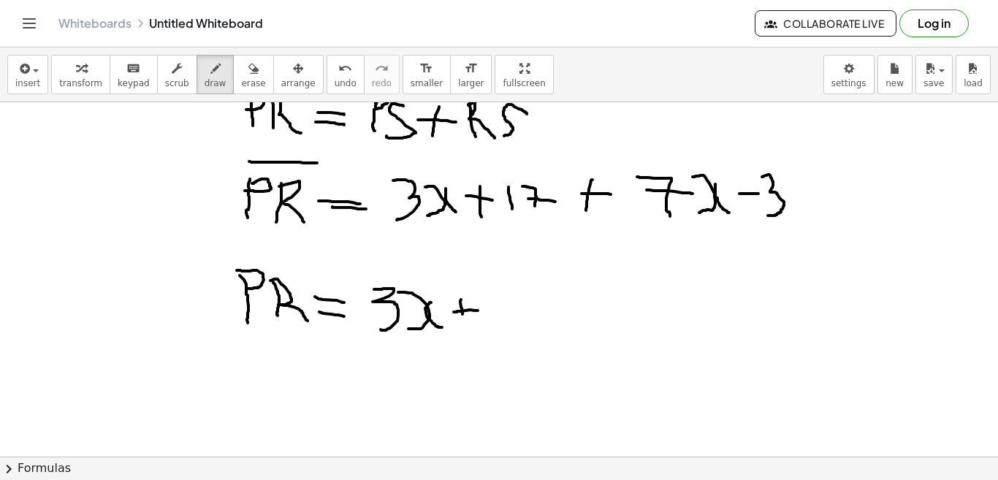
drag, startPoint x: 461, startPoint y: 299, endPoint x: 464, endPoint y: 327, distance: 27.2
click at [464, 327] on div at bounding box center [499, 138] width 998 height 803
drag, startPoint x: 477, startPoint y: 293, endPoint x: 491, endPoint y: 328, distance: 37.7
click at [491, 328] on div at bounding box center [499, 138] width 998 height 803
drag, startPoint x: 484, startPoint y: 320, endPoint x: 502, endPoint y: 315, distance: 19.0
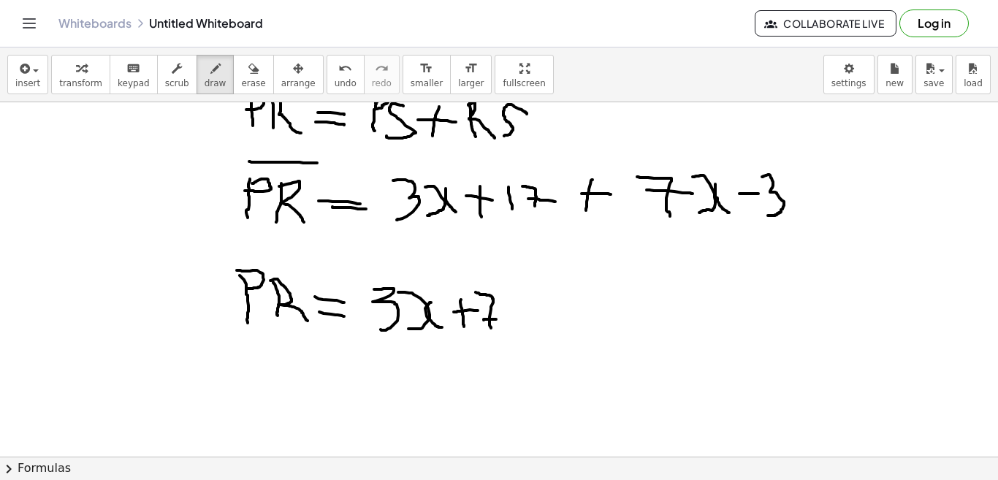
click at [500, 318] on div at bounding box center [499, 138] width 998 height 803
drag, startPoint x: 499, startPoint y: 309, endPoint x: 500, endPoint y: 322, distance: 13.2
click at [500, 322] on div at bounding box center [499, 138] width 998 height 803
drag, startPoint x: 513, startPoint y: 308, endPoint x: 522, endPoint y: 323, distance: 17.7
click at [522, 323] on div at bounding box center [499, 138] width 998 height 803
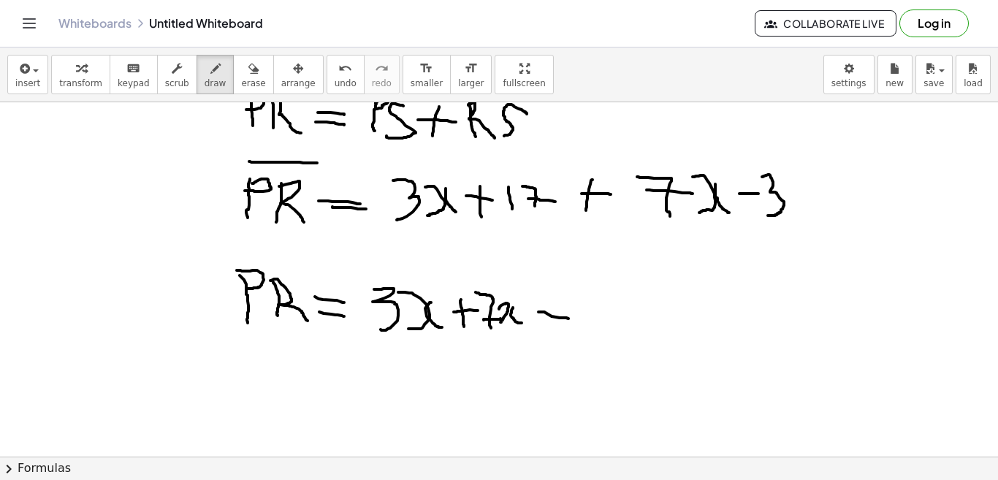
drag, startPoint x: 538, startPoint y: 312, endPoint x: 576, endPoint y: 318, distance: 38.5
click at [576, 318] on div at bounding box center [499, 138] width 998 height 803
drag, startPoint x: 557, startPoint y: 300, endPoint x: 562, endPoint y: 330, distance: 30.4
click at [562, 330] on div at bounding box center [499, 138] width 998 height 803
drag, startPoint x: 595, startPoint y: 298, endPoint x: 600, endPoint y: 329, distance: 31.0
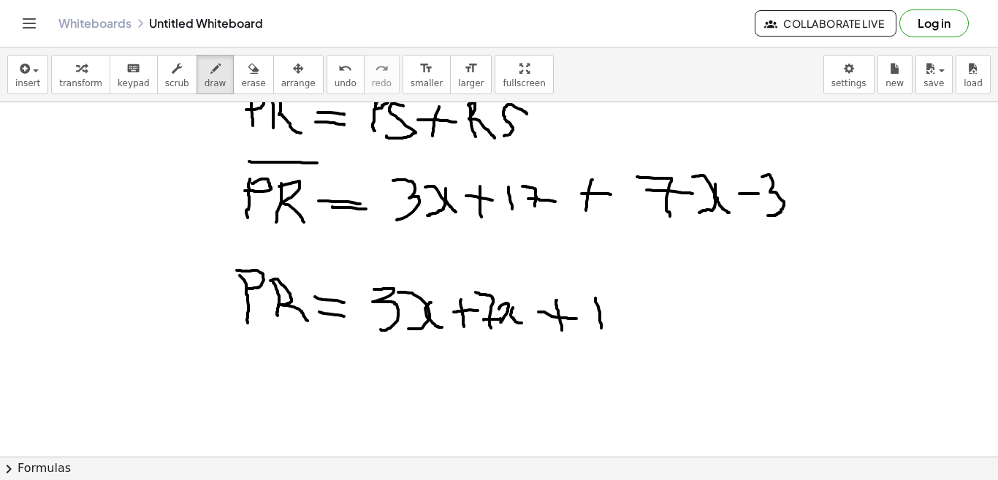
click at [601, 329] on div at bounding box center [499, 138] width 998 height 803
drag, startPoint x: 614, startPoint y: 300, endPoint x: 630, endPoint y: 336, distance: 39.2
click at [630, 336] on div at bounding box center [499, 138] width 998 height 803
drag, startPoint x: 641, startPoint y: 315, endPoint x: 661, endPoint y: 318, distance: 20.1
click at [661, 318] on div at bounding box center [499, 138] width 998 height 803
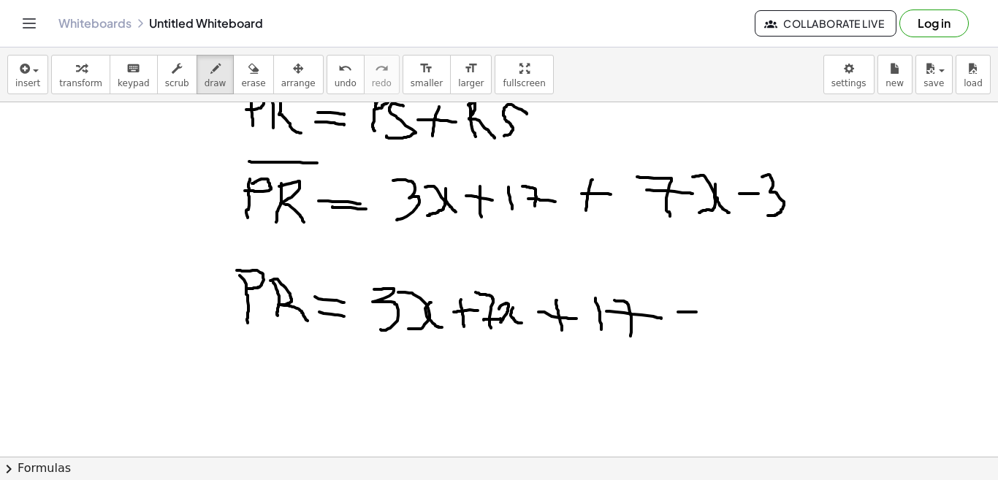
drag, startPoint x: 679, startPoint y: 312, endPoint x: 707, endPoint y: 313, distance: 27.8
click at [706, 313] on div at bounding box center [499, 138] width 998 height 803
drag, startPoint x: 711, startPoint y: 293, endPoint x: 723, endPoint y: 337, distance: 45.4
click at [725, 337] on div at bounding box center [499, 138] width 998 height 803
drag, startPoint x: 242, startPoint y: 254, endPoint x: 289, endPoint y: 257, distance: 46.8
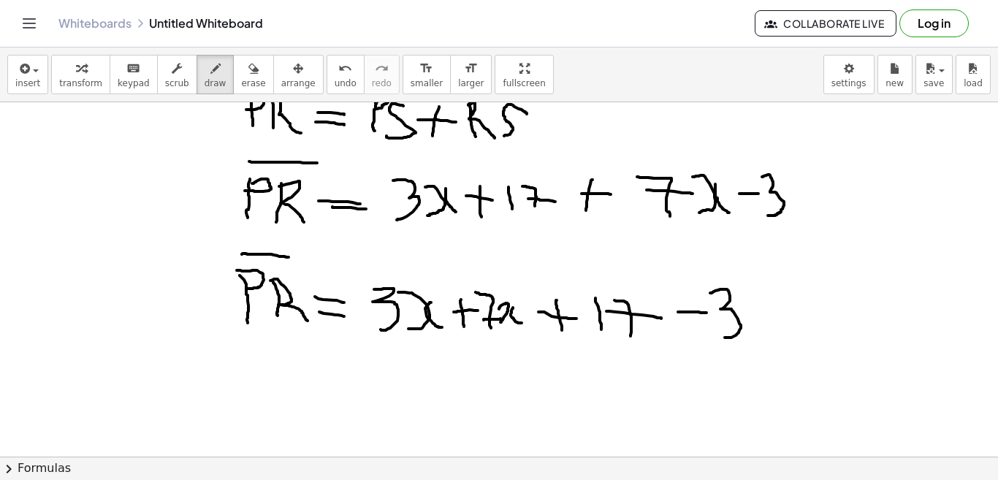
click at [289, 257] on div at bounding box center [499, 138] width 998 height 803
drag, startPoint x: 244, startPoint y: 373, endPoint x: 242, endPoint y: 407, distance: 34.4
click at [242, 407] on div at bounding box center [499, 138] width 998 height 803
drag
click at [245, 381] on div at bounding box center [499, 138] width 998 height 803
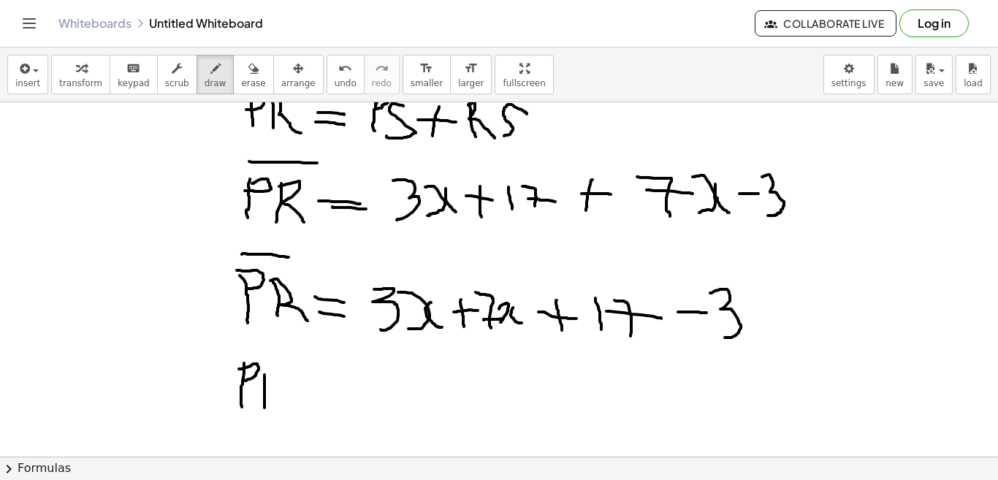
click at [264, 421] on div at bounding box center [499, 138] width 998 height 803
click at [290, 418] on div at bounding box center [499, 138] width 998 height 803
click at [338, 399] on div at bounding box center [499, 138] width 998 height 803
click at [346, 416] on div at bounding box center [499, 138] width 998 height 803
click at [397, 420] on div at bounding box center [499, 138] width 998 height 803
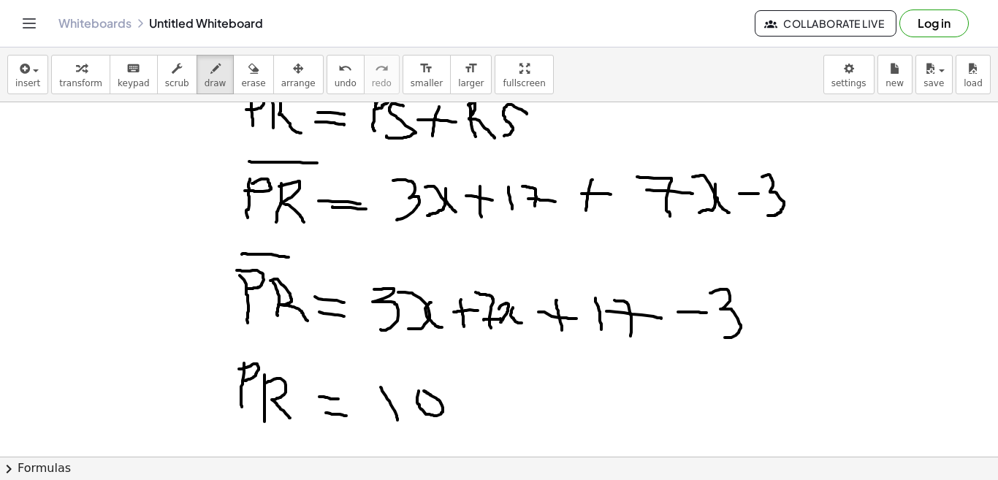
click at [424, 391] on div at bounding box center [499, 138] width 998 height 803
click at [451, 412] on div at bounding box center [499, 138] width 998 height 803
click at [486, 413] on div at bounding box center [499, 138] width 998 height 803
click at [530, 397] on div at bounding box center [499, 138] width 998 height 803
click at [513, 410] on div at bounding box center [499, 138] width 998 height 803
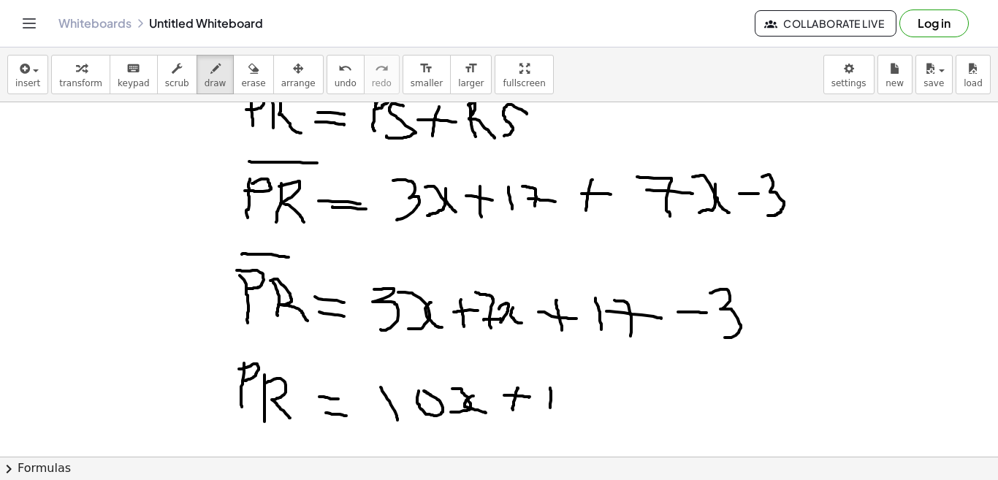
click at [549, 413] on div at bounding box center [499, 138] width 998 height 803
click at [609, 408] on div at bounding box center [499, 138] width 998 height 803
click at [601, 420] on div at bounding box center [499, 138] width 998 height 803
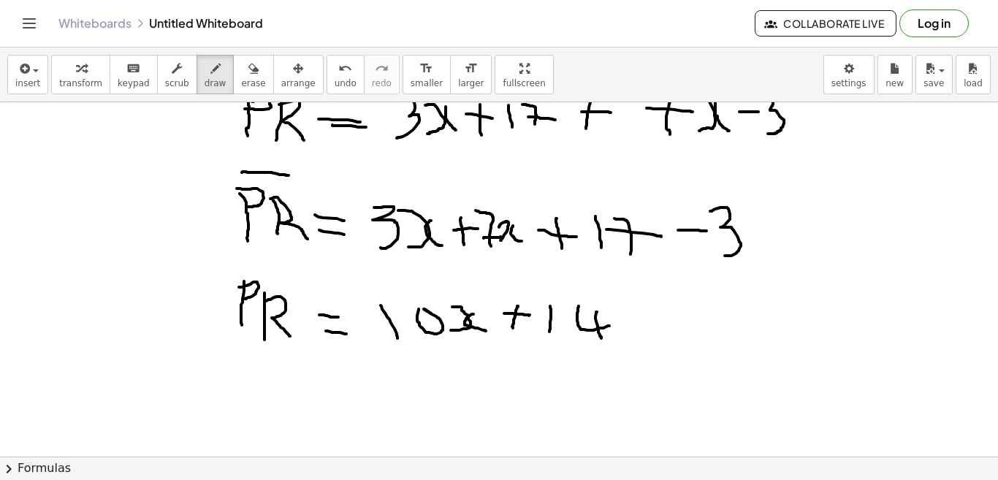
scroll to position [449, 0]
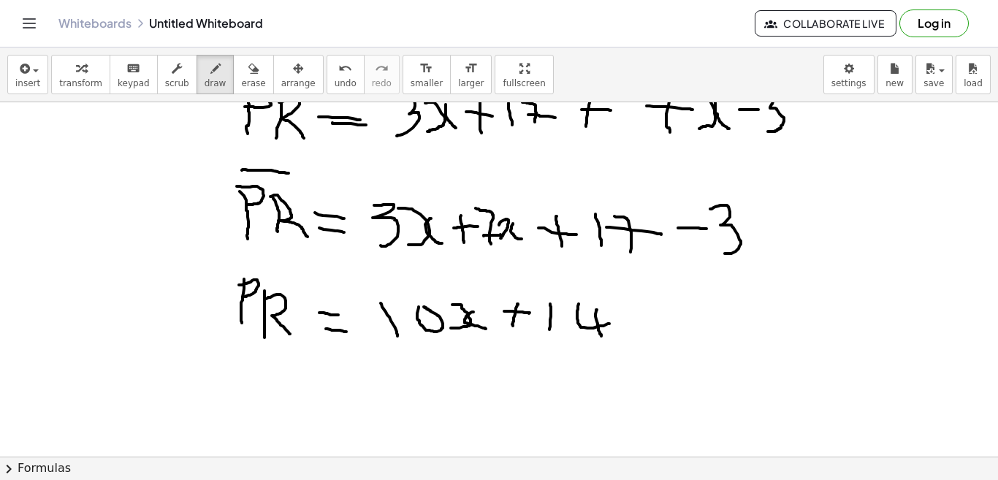
click at [221, 404] on div at bounding box center [499, 184] width 998 height 1063
click at [233, 422] on div at bounding box center [499, 184] width 998 height 1063
click at [242, 400] on div at bounding box center [499, 184] width 998 height 1063
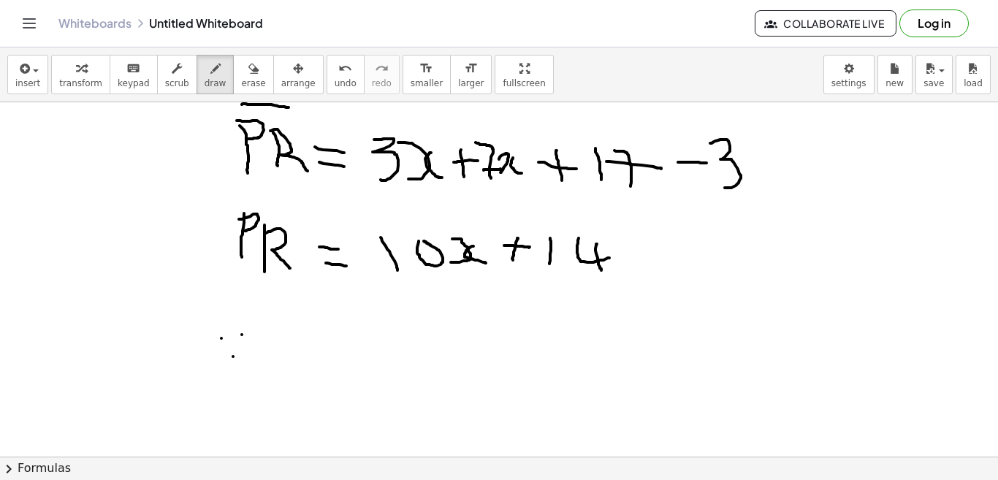
scroll to position [522, 0]
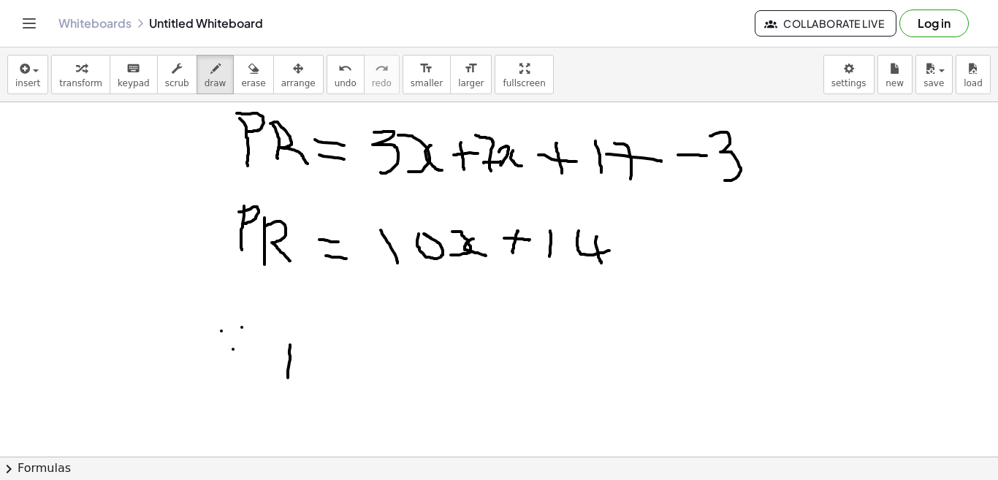
drag, startPoint x: 290, startPoint y: 345, endPoint x: 286, endPoint y: 386, distance: 41.9
click at [286, 386] on div at bounding box center [499, 111] width 998 height 1063
drag, startPoint x: 290, startPoint y: 352, endPoint x: 325, endPoint y: 389, distance: 50.6
click at [325, 389] on div at bounding box center [499, 111] width 998 height 1063
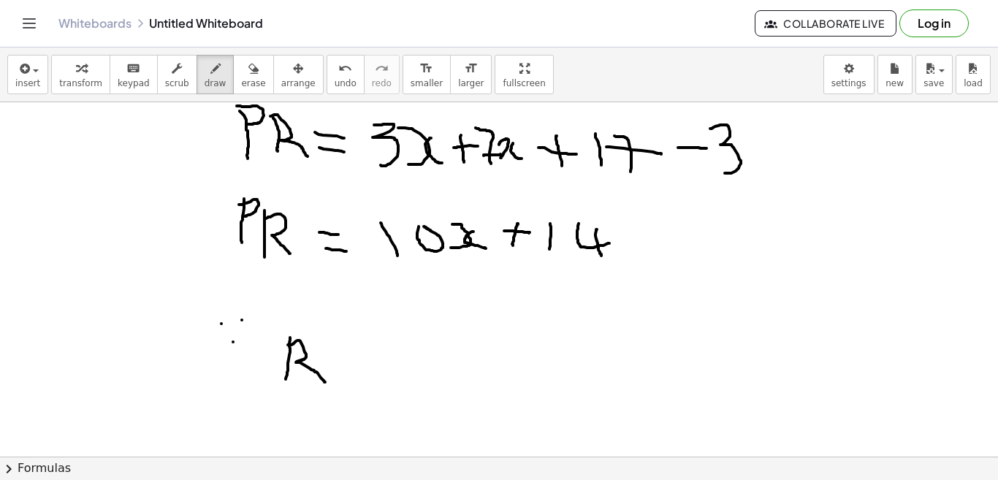
scroll to position [595, 0]
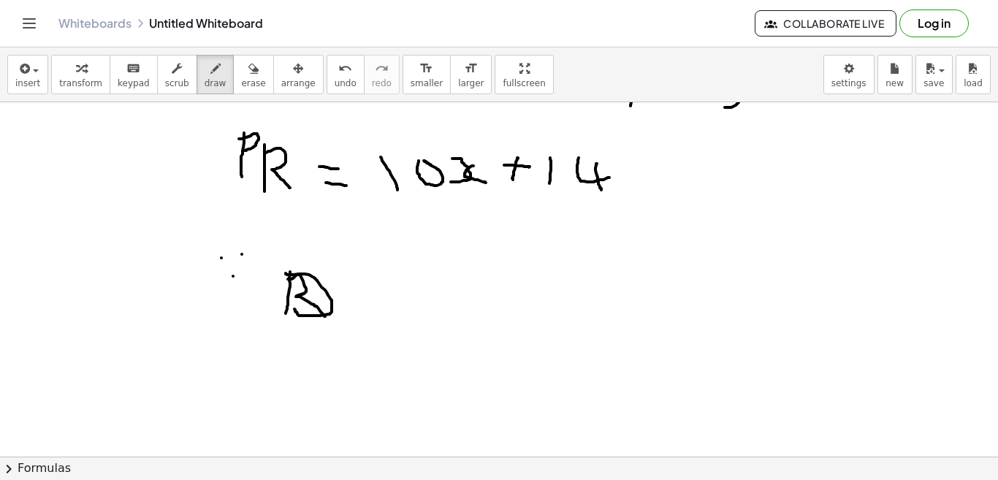
drag, startPoint x: 286, startPoint y: 273, endPoint x: 286, endPoint y: 304, distance: 30.7
click at [289, 305] on div at bounding box center [499, 38] width 998 height 1063
drag, startPoint x: 286, startPoint y: 305, endPoint x: 278, endPoint y: 345, distance: 40.3
click at [278, 345] on div at bounding box center [499, 38] width 998 height 1063
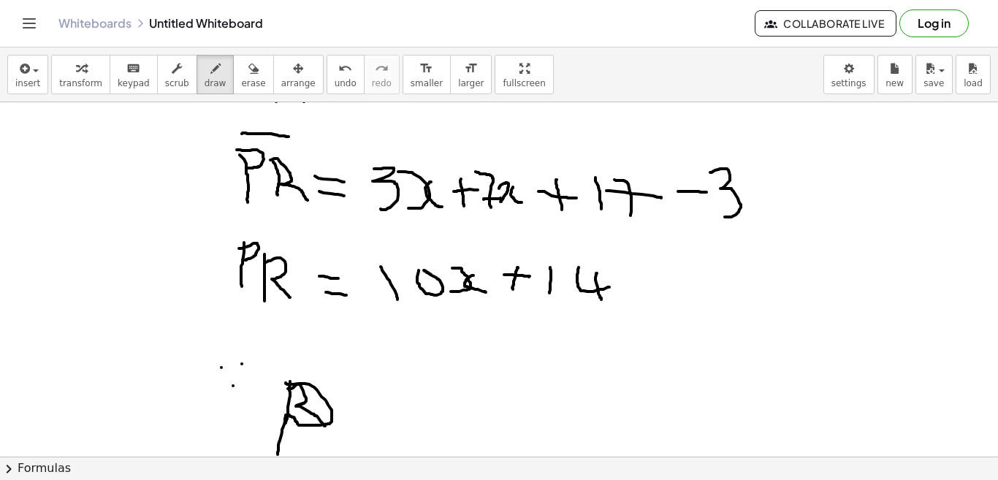
scroll to position [522, 0]
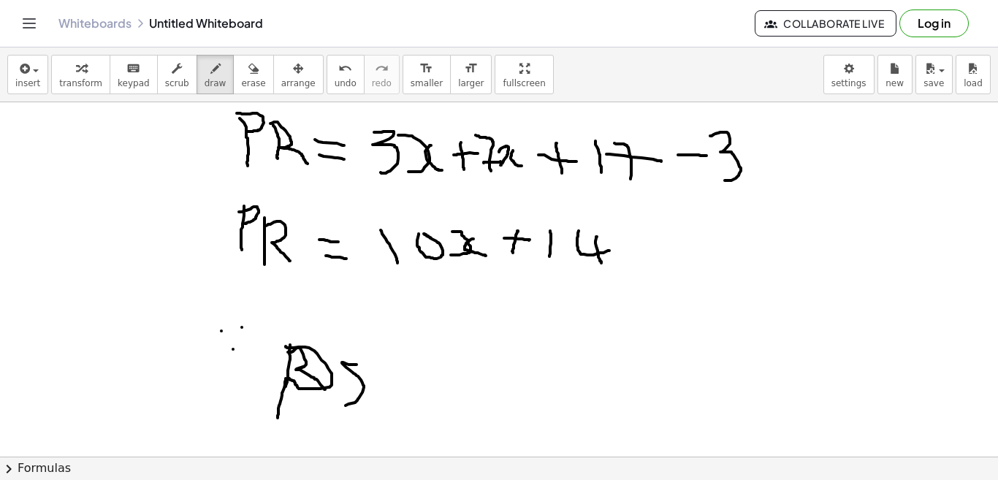
drag, startPoint x: 356, startPoint y: 364, endPoint x: 325, endPoint y: 406, distance: 52.2
click at [333, 407] on div at bounding box center [499, 111] width 998 height 1063
drag, startPoint x: 305, startPoint y: 323, endPoint x: 357, endPoint y: 328, distance: 52.1
click at [357, 328] on div at bounding box center [499, 111] width 998 height 1063
drag, startPoint x: 391, startPoint y: 384, endPoint x: 417, endPoint y: 388, distance: 26.5
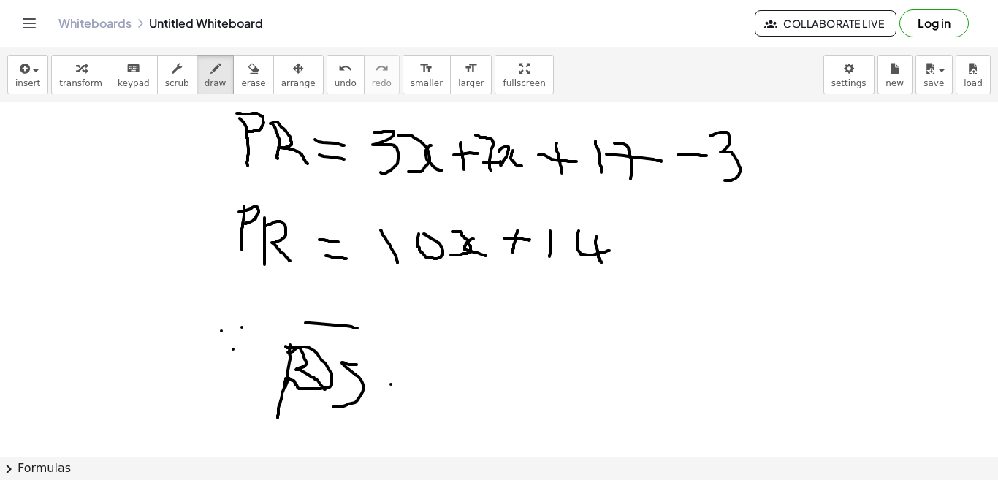
click at [417, 388] on div at bounding box center [499, 111] width 998 height 1063
drag, startPoint x: 398, startPoint y: 396, endPoint x: 416, endPoint y: 397, distance: 17.5
click at [416, 397] on div at bounding box center [499, 111] width 998 height 1063
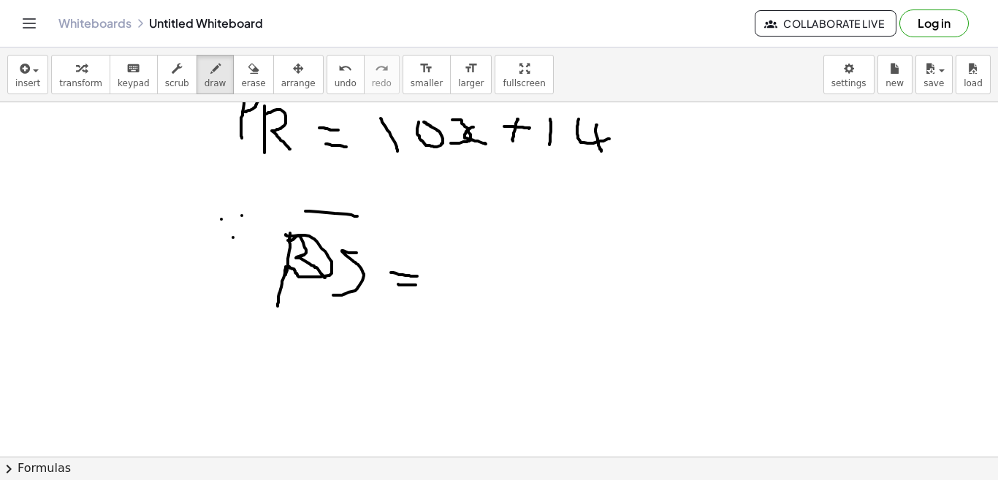
scroll to position [668, 0]
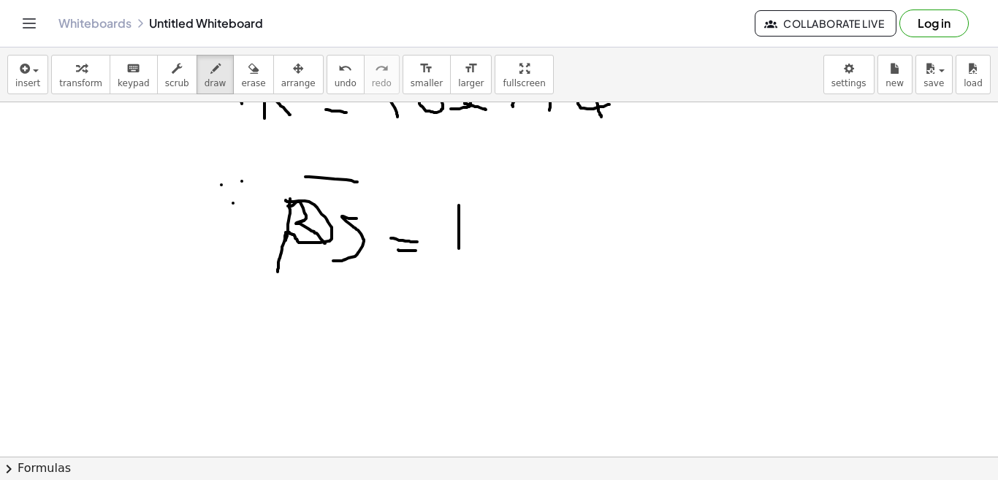
drag, startPoint x: 459, startPoint y: 205, endPoint x: 459, endPoint y: 263, distance: 57.7
drag, startPoint x: 451, startPoint y: 200, endPoint x: 493, endPoint y: 260, distance: 73.4
drag, startPoint x: 511, startPoint y: 209, endPoint x: 472, endPoint y: 237, distance: 48.1
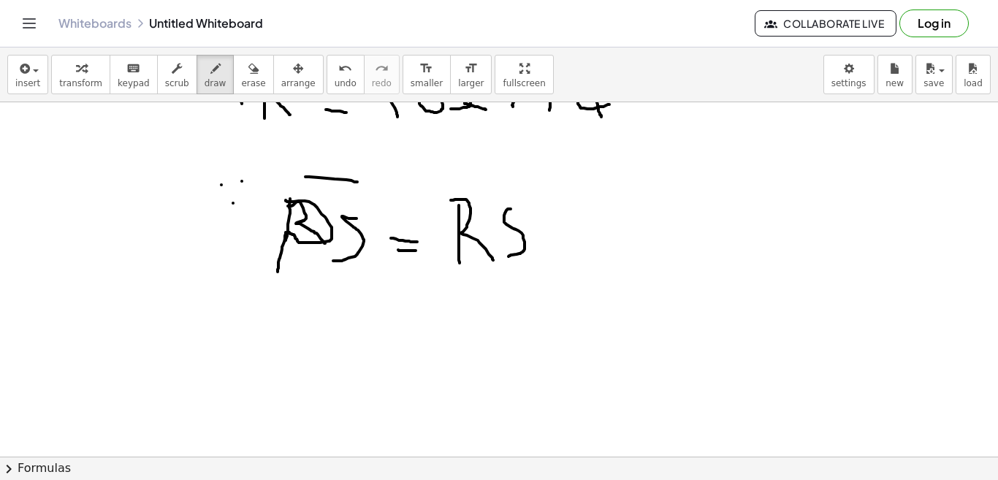
drag, startPoint x: 454, startPoint y: 188, endPoint x: 511, endPoint y: 191, distance: 57.1
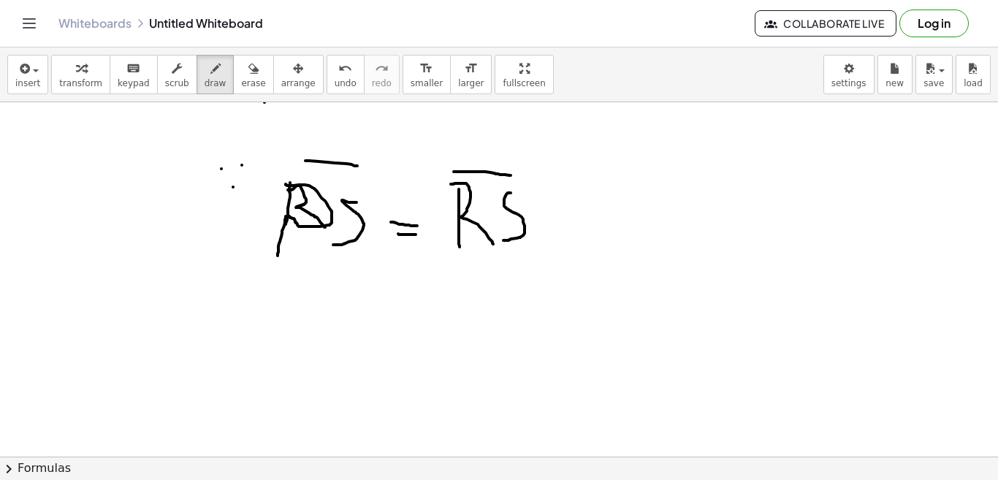
scroll to position [709, 0]
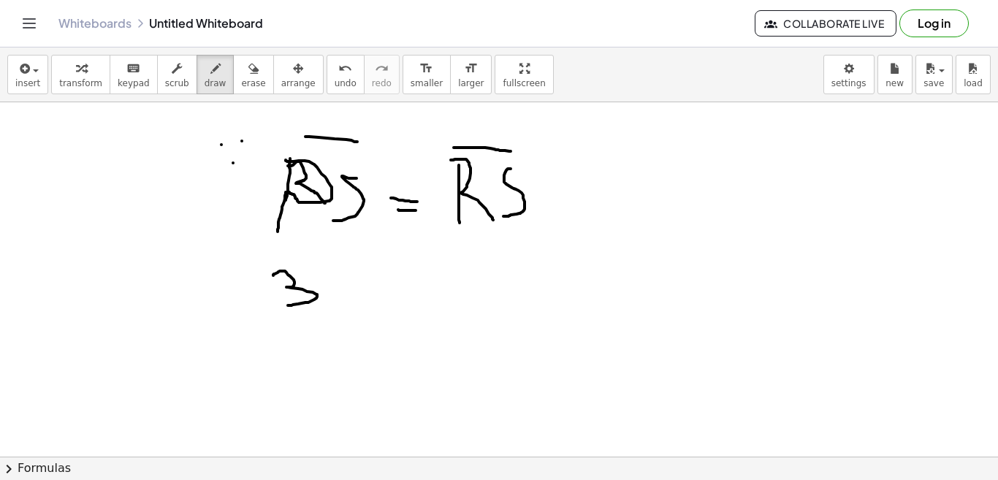
drag, startPoint x: 273, startPoint y: 275, endPoint x: 281, endPoint y: 305, distance: 30.3
click at [282, 305] on div at bounding box center [499, 102] width 998 height 1417
drag, startPoint x: 331, startPoint y: 275, endPoint x: 329, endPoint y: 297, distance: 21.3
click at [330, 299] on div at bounding box center [499, 102] width 998 height 1417
drag, startPoint x: 349, startPoint y: 283, endPoint x: 368, endPoint y: 299, distance: 24.9
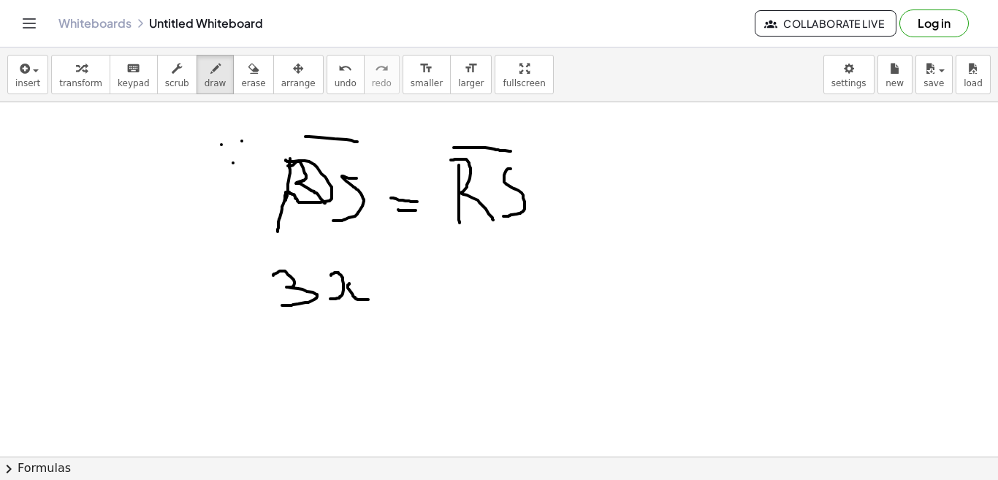
click at [368, 299] on div at bounding box center [499, 102] width 998 height 1417
drag, startPoint x: 375, startPoint y: 286, endPoint x: 402, endPoint y: 290, distance: 26.5
click at [402, 290] on div at bounding box center [499, 102] width 998 height 1417
drag, startPoint x: 392, startPoint y: 275, endPoint x: 393, endPoint y: 305, distance: 30.0
click at [393, 305] on div at bounding box center [499, 102] width 998 height 1417
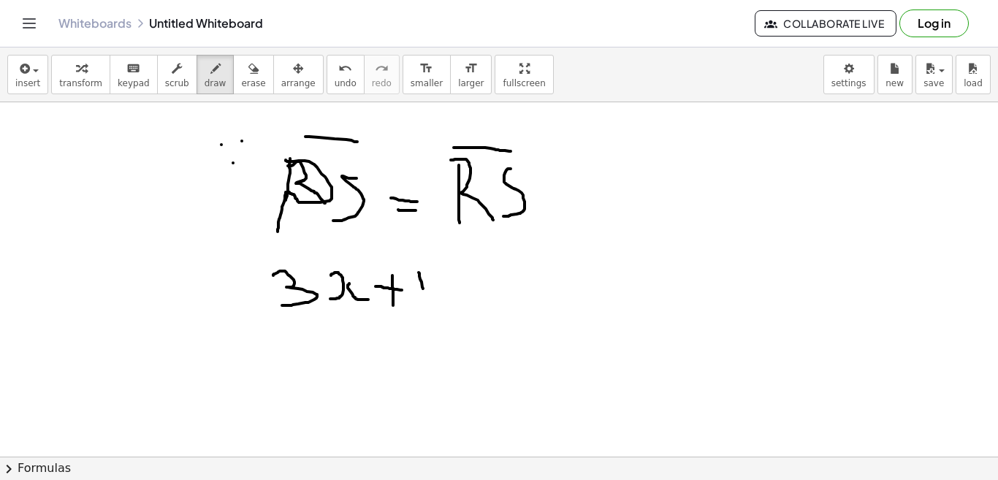
drag, startPoint x: 419, startPoint y: 272, endPoint x: 424, endPoint y: 299, distance: 27.7
click at [424, 299] on div at bounding box center [499, 102] width 998 height 1417
drag, startPoint x: 433, startPoint y: 271, endPoint x: 450, endPoint y: 301, distance: 34.3
click at [454, 308] on div at bounding box center [499, 102] width 998 height 1417
drag, startPoint x: 448, startPoint y: 290, endPoint x: 465, endPoint y: 290, distance: 16.8
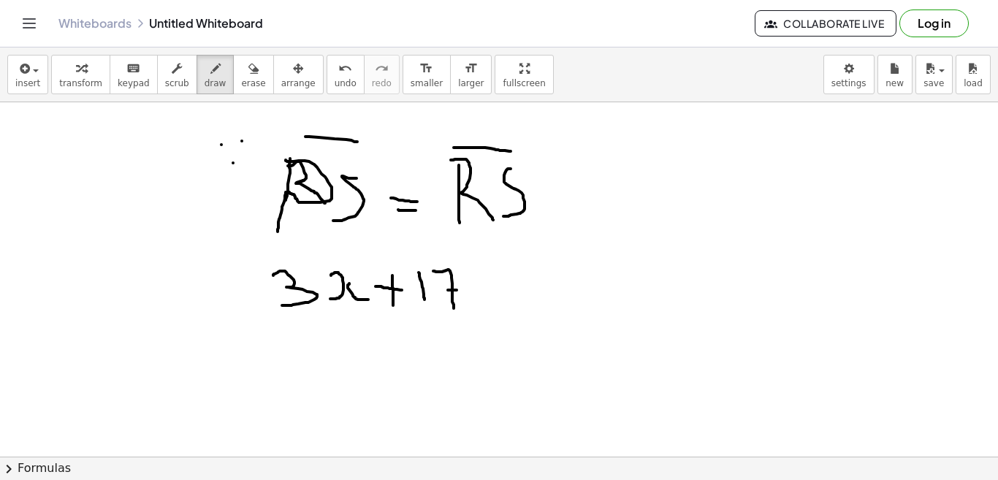
click at [463, 290] on div at bounding box center [499, 102] width 998 height 1417
drag, startPoint x: 477, startPoint y: 280, endPoint x: 509, endPoint y: 280, distance: 32.1
click at [509, 280] on div at bounding box center [499, 102] width 998 height 1417
drag, startPoint x: 493, startPoint y: 294, endPoint x: 503, endPoint y: 296, distance: 10.3
click at [503, 296] on div at bounding box center [499, 102] width 998 height 1417
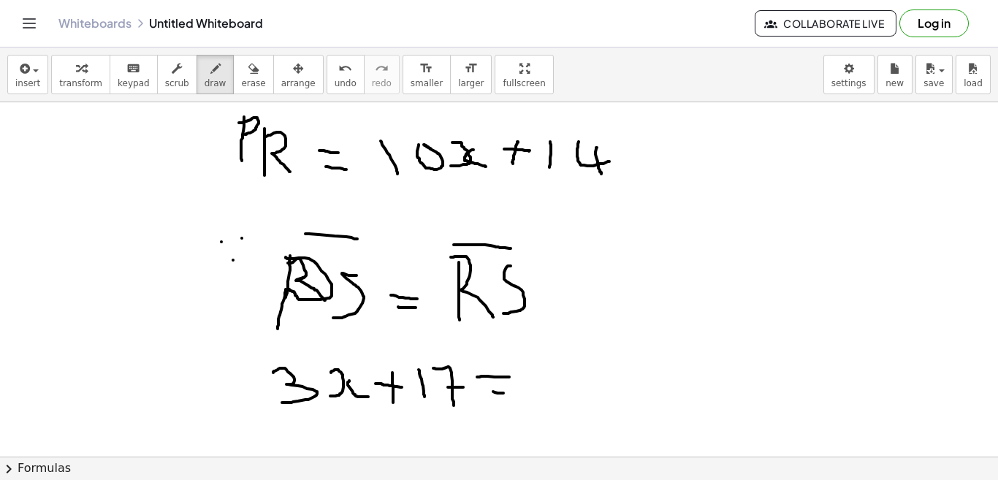
scroll to position [782, 0]
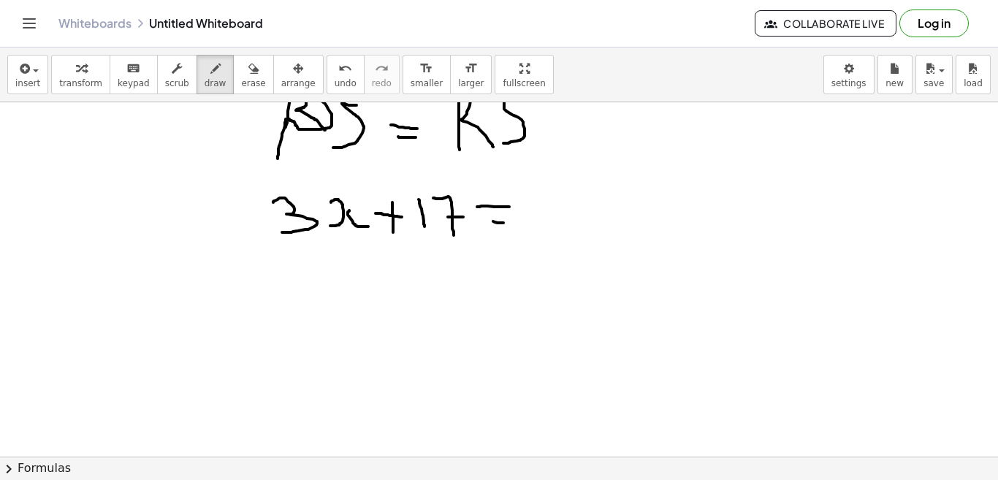
drag, startPoint x: 530, startPoint y: 188, endPoint x: 549, endPoint y: 230, distance: 46.7
click at [549, 230] on div at bounding box center [499, 29] width 998 height 1417
drag, startPoint x: 547, startPoint y: 211, endPoint x: 564, endPoint y: 213, distance: 16.9
click at [564, 213] on div at bounding box center [499, 29] width 998 height 1417
drag, startPoint x: 573, startPoint y: 204, endPoint x: 570, endPoint y: 226, distance: 22.1
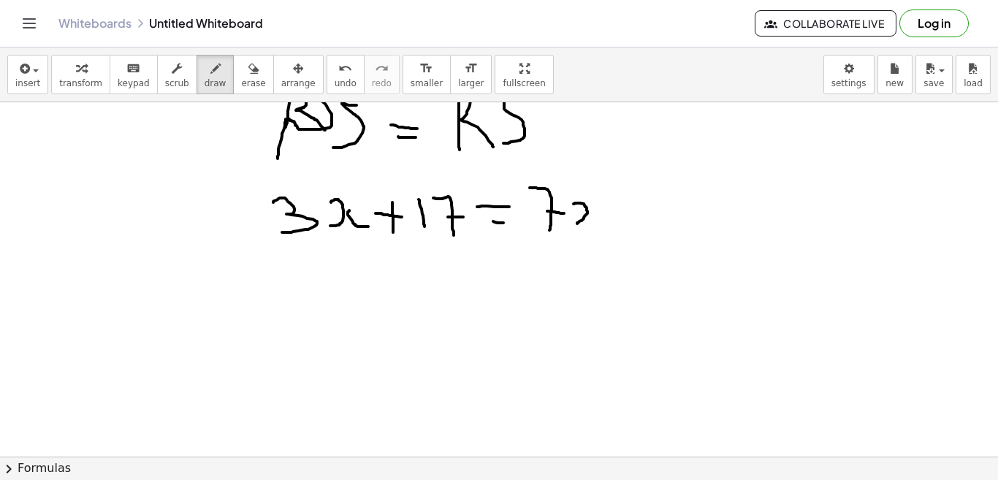
click at [575, 225] on div at bounding box center [499, 29] width 998 height 1417
drag, startPoint x: 590, startPoint y: 207, endPoint x: 598, endPoint y: 227, distance: 21.0
click at [598, 227] on div at bounding box center [499, 29] width 998 height 1417
drag, startPoint x: 603, startPoint y: 221, endPoint x: 623, endPoint y: 221, distance: 19.7
click at [623, 221] on div at bounding box center [499, 29] width 998 height 1417
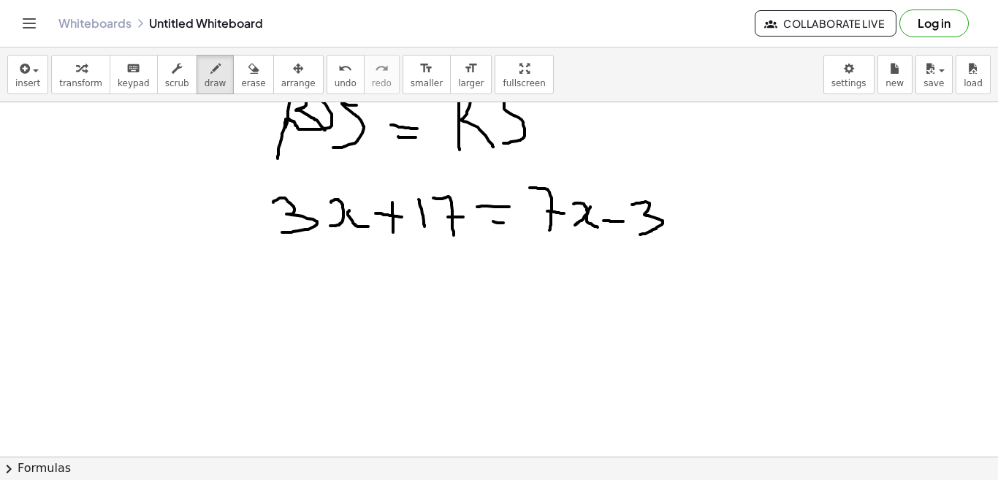
drag, startPoint x: 632, startPoint y: 205, endPoint x: 640, endPoint y: 234, distance: 31.0
click at [640, 234] on div at bounding box center [499, 29] width 998 height 1417
drag, startPoint x: 299, startPoint y: 278, endPoint x: 298, endPoint y: 309, distance: 30.7
click at [298, 309] on div at bounding box center [499, 29] width 998 height 1417
drag, startPoint x: 318, startPoint y: 283, endPoint x: 341, endPoint y: 321, distance: 44.6
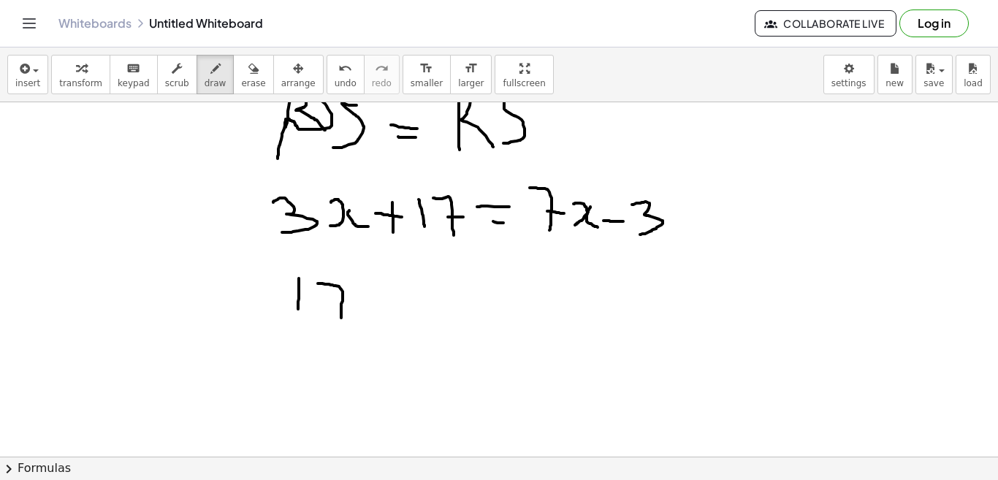
click at [341, 321] on div at bounding box center [499, 29] width 998 height 1417
drag, startPoint x: 318, startPoint y: 299, endPoint x: 360, endPoint y: 303, distance: 41.8
click at [360, 303] on div at bounding box center [499, 29] width 998 height 1417
drag, startPoint x: 385, startPoint y: 301, endPoint x: 403, endPoint y: 302, distance: 18.3
click at [401, 305] on div at bounding box center [499, 29] width 998 height 1417
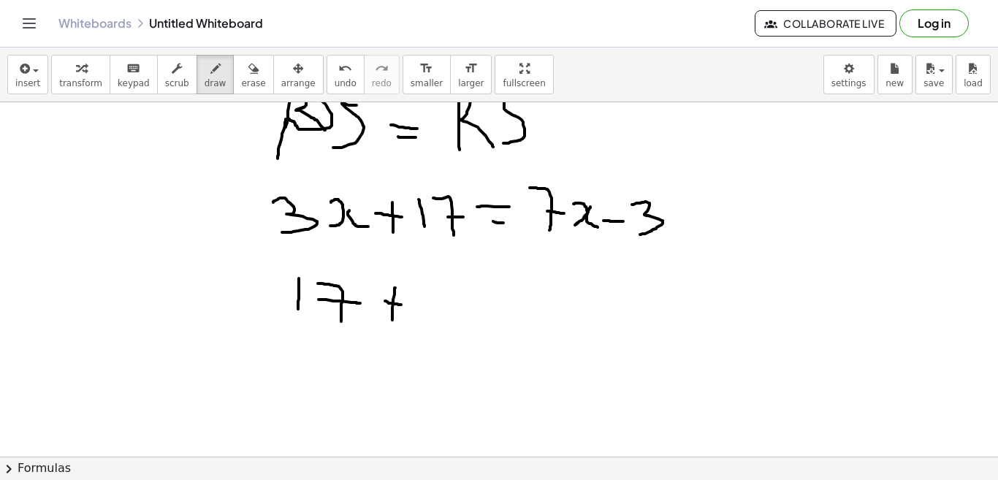
drag, startPoint x: 395, startPoint y: 288, endPoint x: 392, endPoint y: 321, distance: 33.0
click at [392, 321] on div at bounding box center [499, 29] width 998 height 1417
drag, startPoint x: 413, startPoint y: 294, endPoint x: 417, endPoint y: 330, distance: 36.7
click at [419, 331] on div at bounding box center [499, 29] width 998 height 1417
drag, startPoint x: 463, startPoint y: 293, endPoint x: 484, endPoint y: 294, distance: 21.2
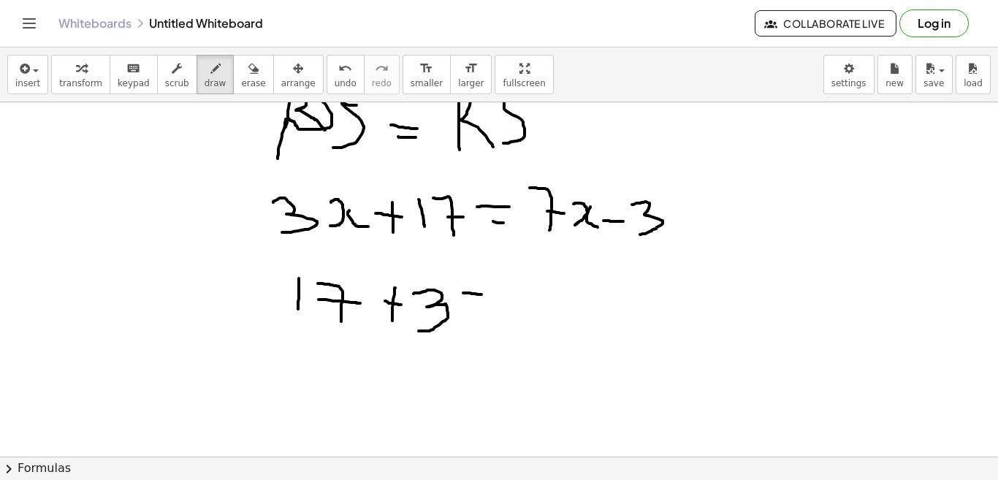
click at [484, 294] on div at bounding box center [499, 29] width 998 height 1417
drag, startPoint x: 465, startPoint y: 313, endPoint x: 487, endPoint y: 313, distance: 22.6
click at [485, 313] on div at bounding box center [499, 29] width 998 height 1417
drag, startPoint x: 528, startPoint y: 285, endPoint x: 530, endPoint y: 322, distance: 37.3
click at [536, 316] on div at bounding box center [499, 29] width 998 height 1417
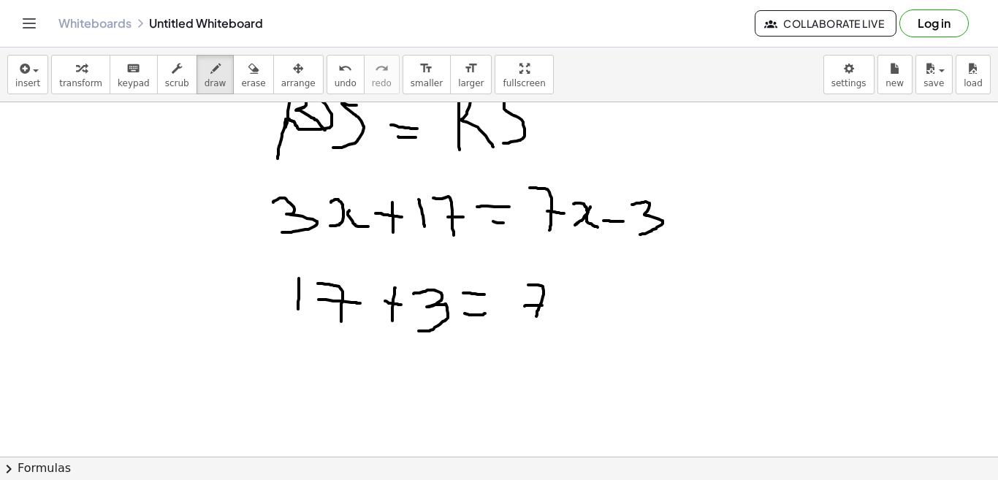
drag, startPoint x: 524, startPoint y: 306, endPoint x: 554, endPoint y: 304, distance: 29.3
click at [550, 305] on div at bounding box center [499, 29] width 998 height 1417
drag, startPoint x: 552, startPoint y: 298, endPoint x: 557, endPoint y: 321, distance: 23.1
click at [557, 321] on div at bounding box center [499, 29] width 998 height 1417
drag, startPoint x: 570, startPoint y: 305, endPoint x: 579, endPoint y: 323, distance: 19.3
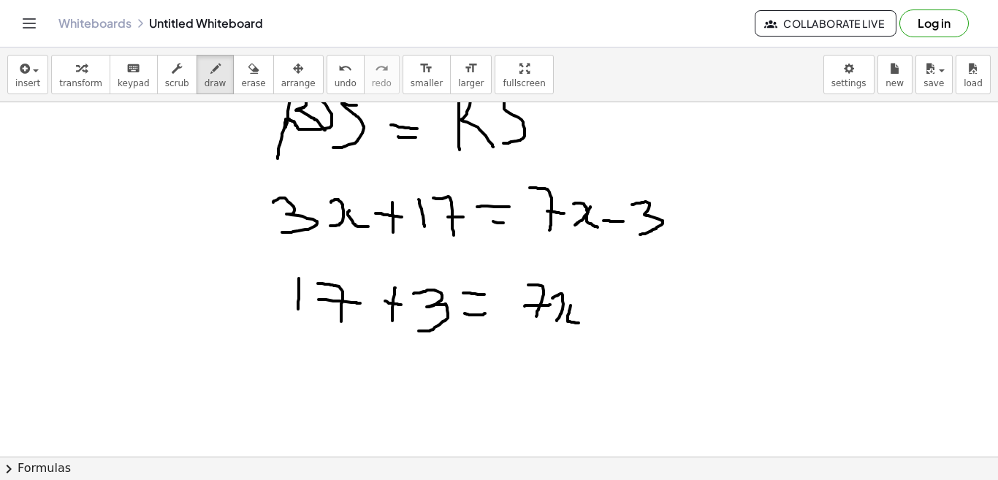
click at [579, 323] on div at bounding box center [499, 29] width 998 height 1417
drag, startPoint x: 585, startPoint y: 309, endPoint x: 612, endPoint y: 308, distance: 27.0
click at [612, 308] on div at bounding box center [499, 29] width 998 height 1417
drag, startPoint x: 617, startPoint y: 286, endPoint x: 620, endPoint y: 324, distance: 38.8
click at [620, 324] on div at bounding box center [499, 29] width 998 height 1417
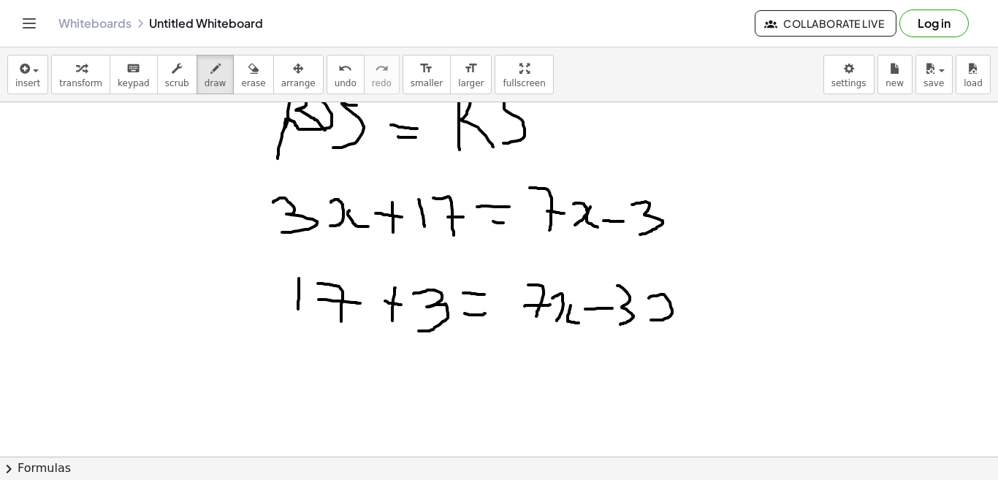
click at [650, 320] on div at bounding box center [499, 29] width 998 height 1417
click at [683, 322] on div at bounding box center [499, 29] width 998 height 1417
click at [311, 380] on div at bounding box center [499, 29] width 998 height 1417
click at [327, 362] on div at bounding box center [499, 29] width 998 height 1417
click at [423, 369] on div at bounding box center [499, 29] width 998 height 1417
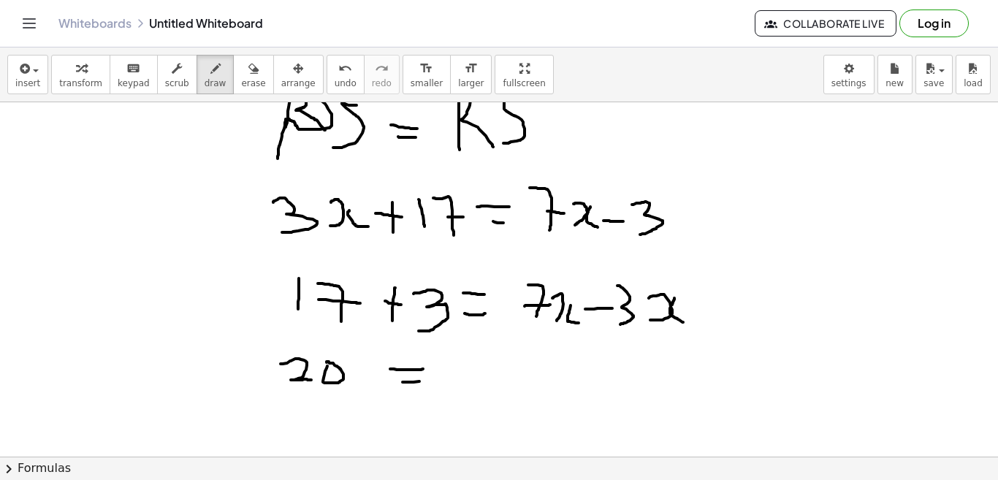
click at [432, 378] on div at bounding box center [499, 29] width 998 height 1417
click at [511, 367] on div at bounding box center [499, 29] width 998 height 1417
click at [507, 392] on div at bounding box center [499, 29] width 998 height 1417
click at [522, 382] on div at bounding box center [499, 29] width 998 height 1417
click at [563, 378] on div at bounding box center [499, 29] width 998 height 1417
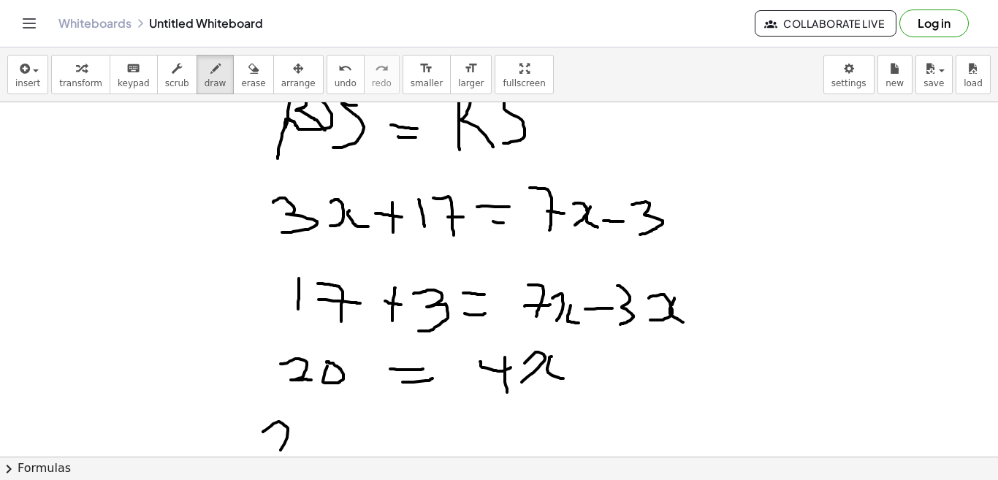
click at [278, 451] on div at bounding box center [499, 29] width 998 height 1417
click at [314, 456] on div at bounding box center [499, 29] width 998 height 1417
click at [356, 434] on div at bounding box center [499, 29] width 998 height 1417
click at [354, 443] on div at bounding box center [499, 29] width 998 height 1417
click at [415, 427] on div at bounding box center [499, 29] width 998 height 1417
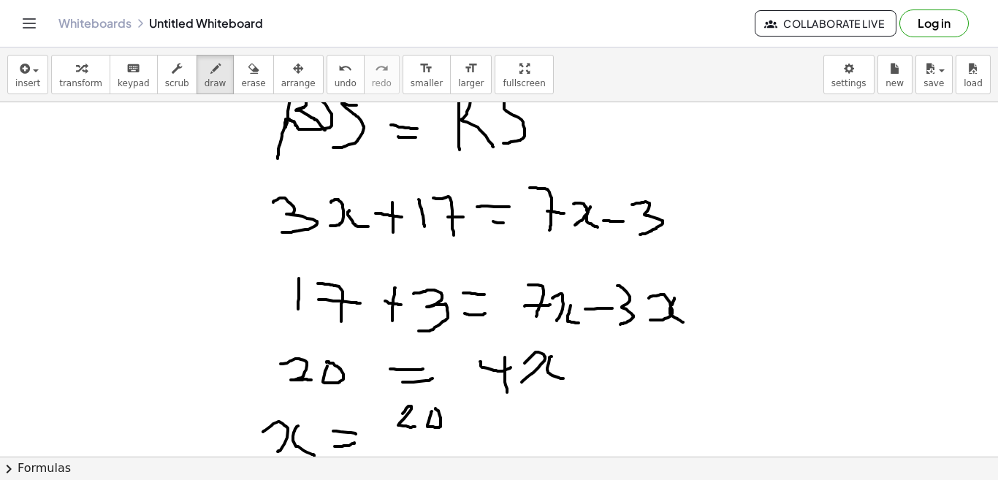
click at [434, 404] on div at bounding box center [499, 29] width 998 height 1417
click at [423, 453] on div at bounding box center [499, 29] width 998 height 1417
click at [486, 430] on div at bounding box center [499, 29] width 998 height 1417
click at [478, 449] on div at bounding box center [499, 29] width 998 height 1417
click at [516, 419] on div at bounding box center [499, 29] width 998 height 1417
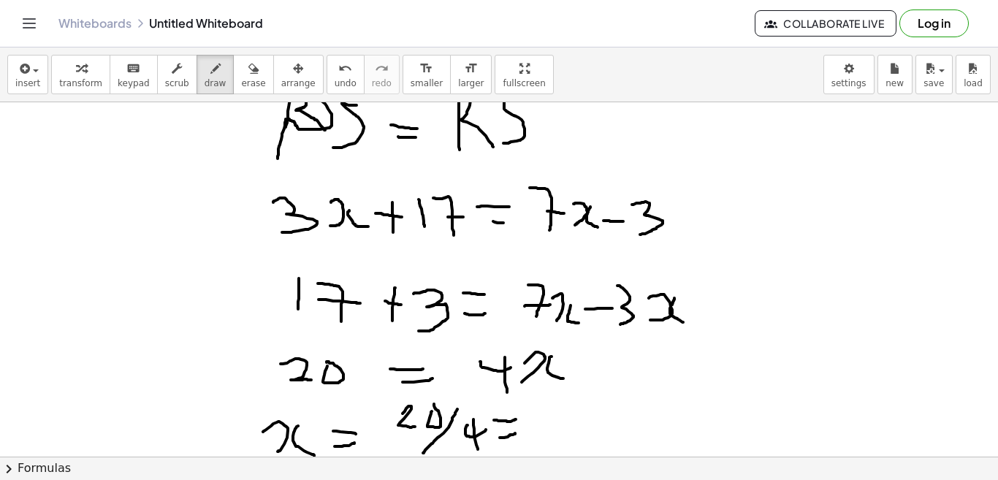
click at [517, 433] on div at bounding box center [499, 29] width 998 height 1417
click at [574, 445] on div at bounding box center [499, 29] width 998 height 1417
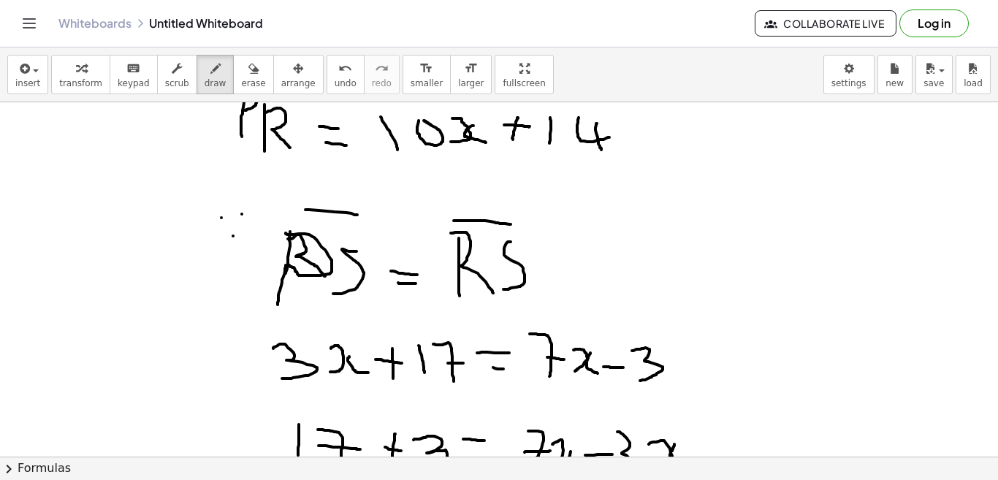
scroll to position [562, 0]
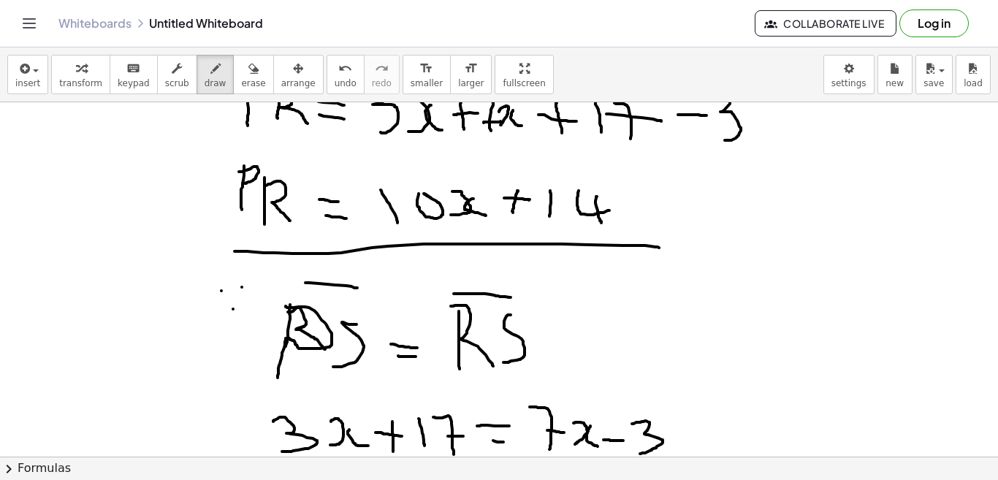
click at [659, 248] on div at bounding box center [499, 248] width 998 height 1417
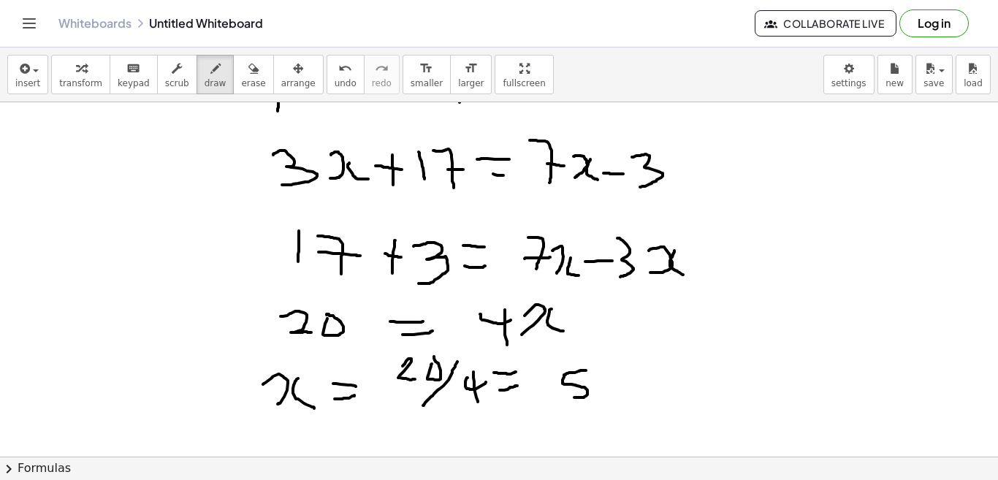
scroll to position [855, 0]
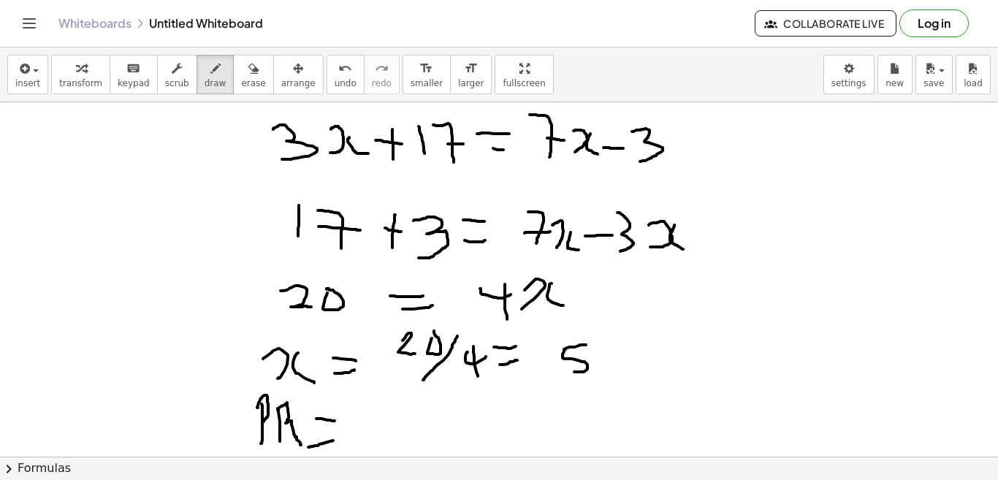
click at [414, 460] on div "**********" at bounding box center [499, 263] width 998 height 432
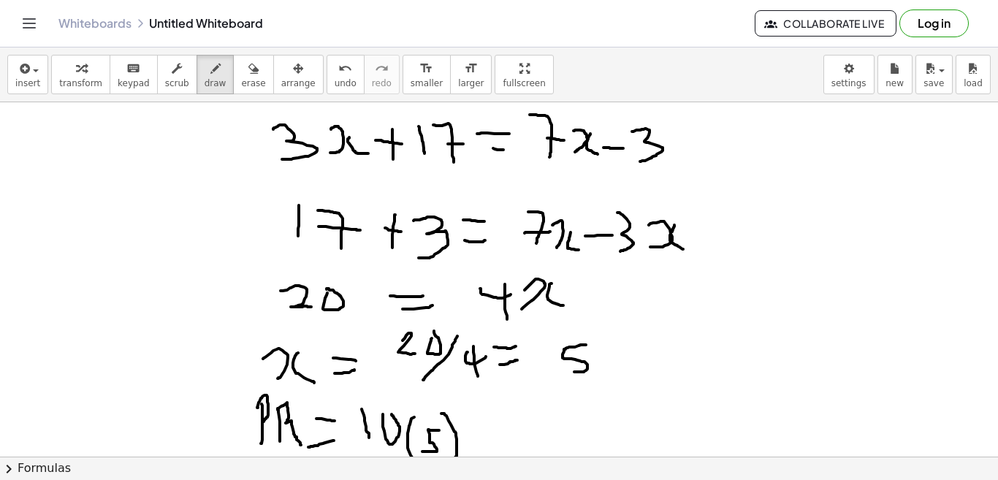
click at [455, 459] on div "**********" at bounding box center [499, 263] width 998 height 432
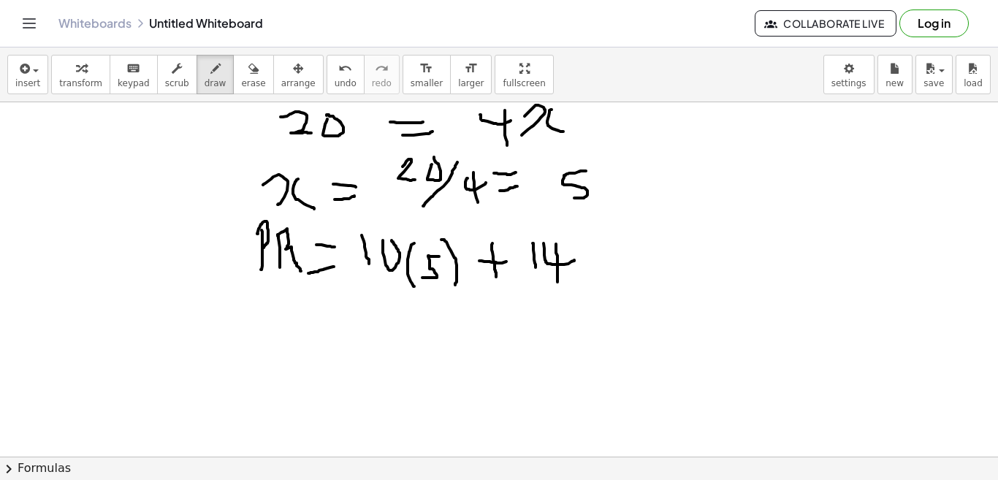
scroll to position [1063, 0]
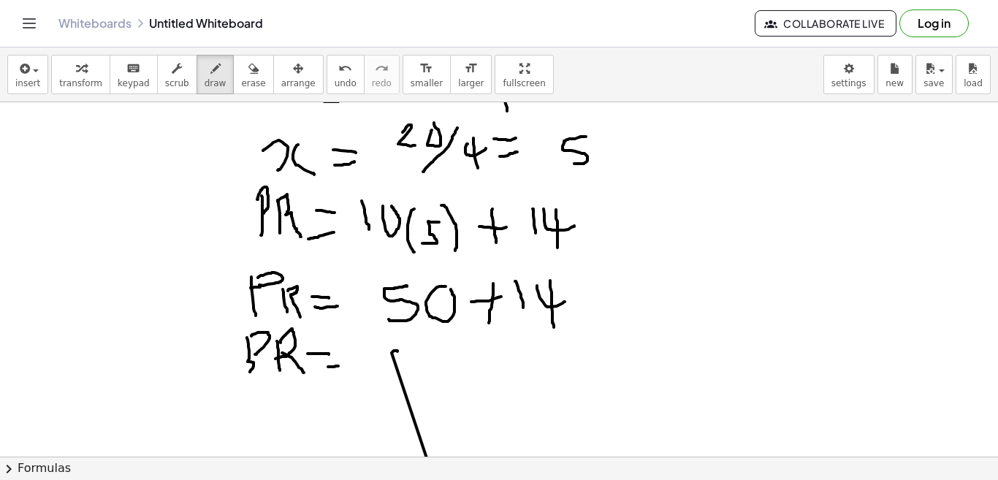
click at [504, 479] on html "**********" at bounding box center [499, 240] width 998 height 480
click at [241, 73] on div "button" at bounding box center [253, 68] width 24 height 18
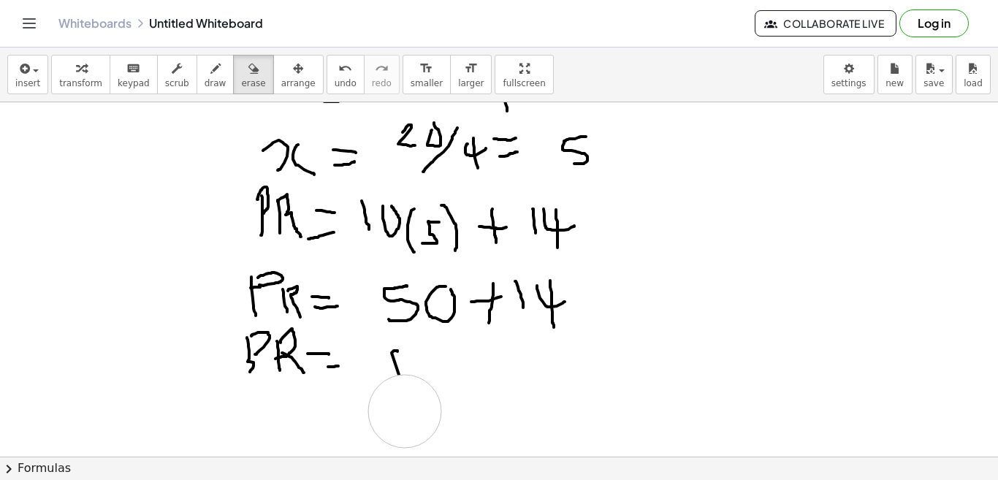
click at [205, 83] on span "draw" at bounding box center [216, 83] width 22 height 10
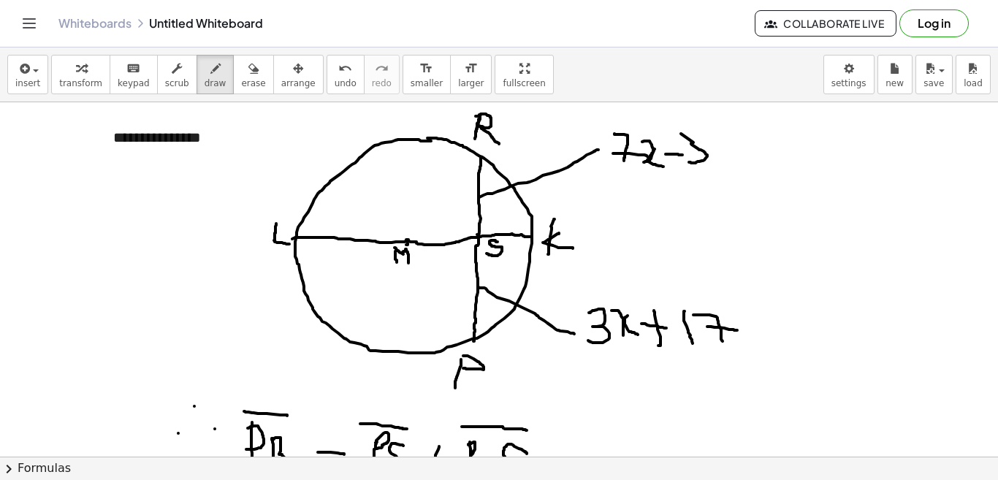
scroll to position [0, 0]
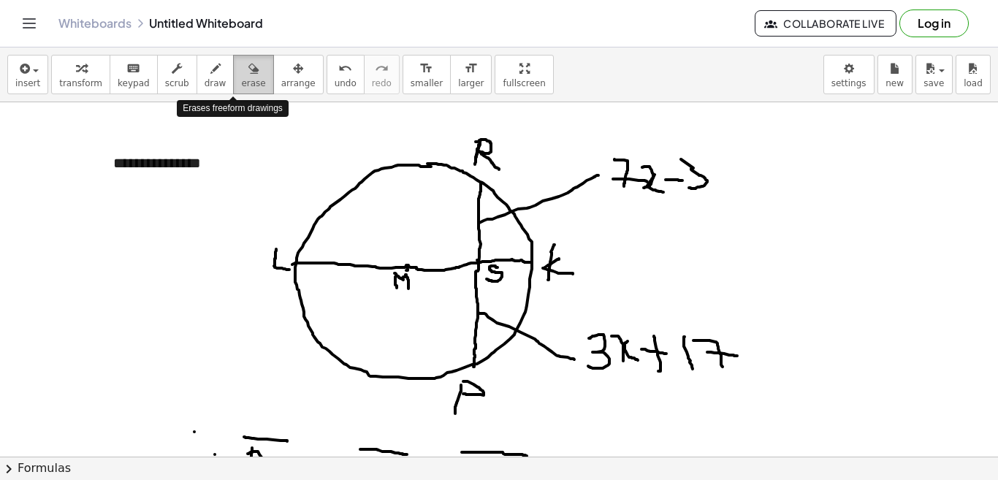
click at [241, 86] on span "erase" at bounding box center [253, 83] width 24 height 10
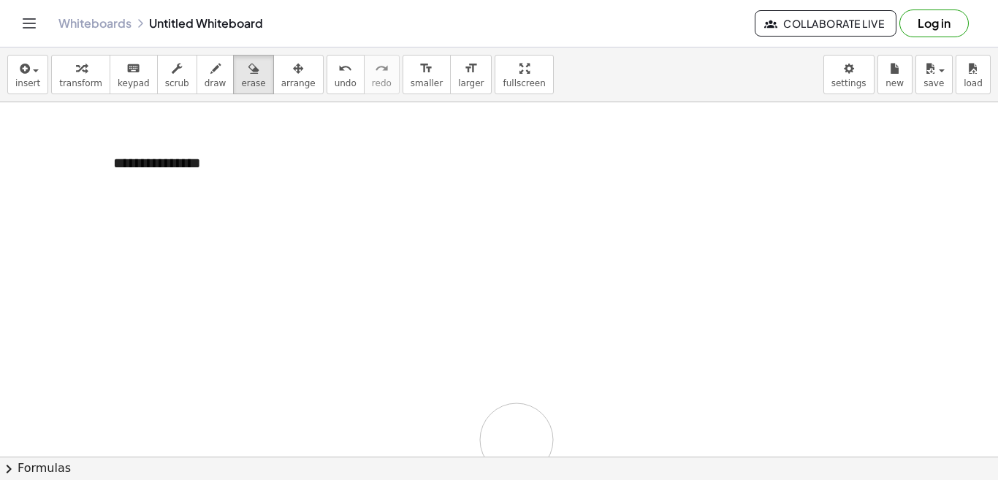
drag, startPoint x: 383, startPoint y: 177, endPoint x: 722, endPoint y: 242, distance: 344.3
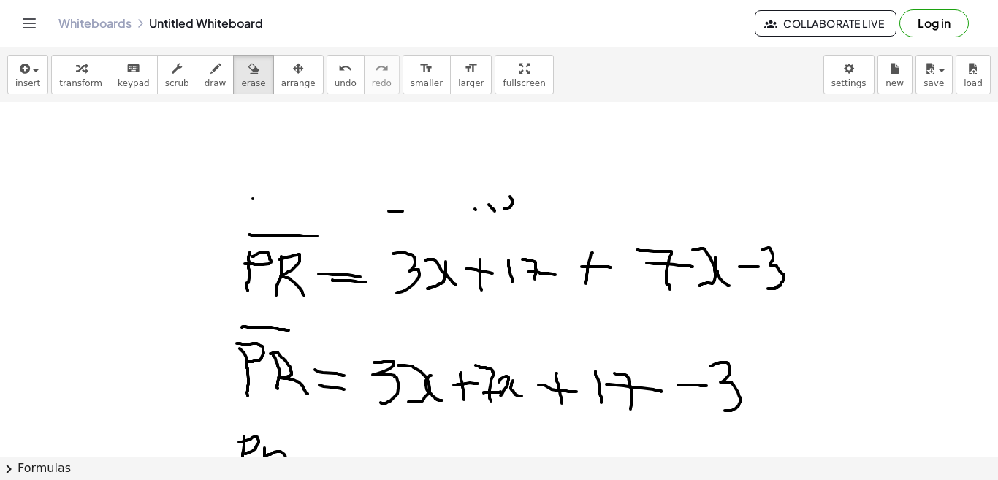
drag, startPoint x: 722, startPoint y: 242, endPoint x: 370, endPoint y: 299, distance: 356.7
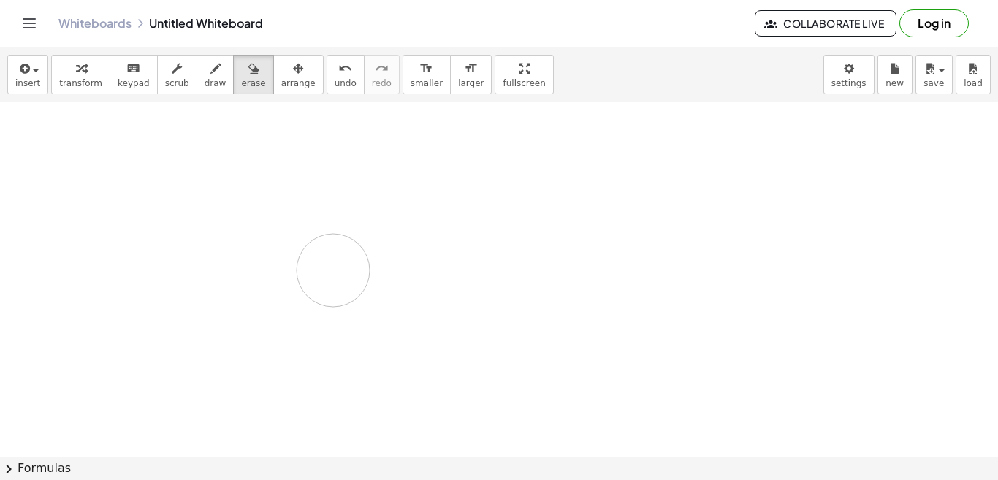
drag, startPoint x: 363, startPoint y: 294, endPoint x: 225, endPoint y: 213, distance: 160.5
drag, startPoint x: 224, startPoint y: 213, endPoint x: 218, endPoint y: 275, distance: 63.1
click at [218, 275] on div at bounding box center [499, 403] width 998 height 1771
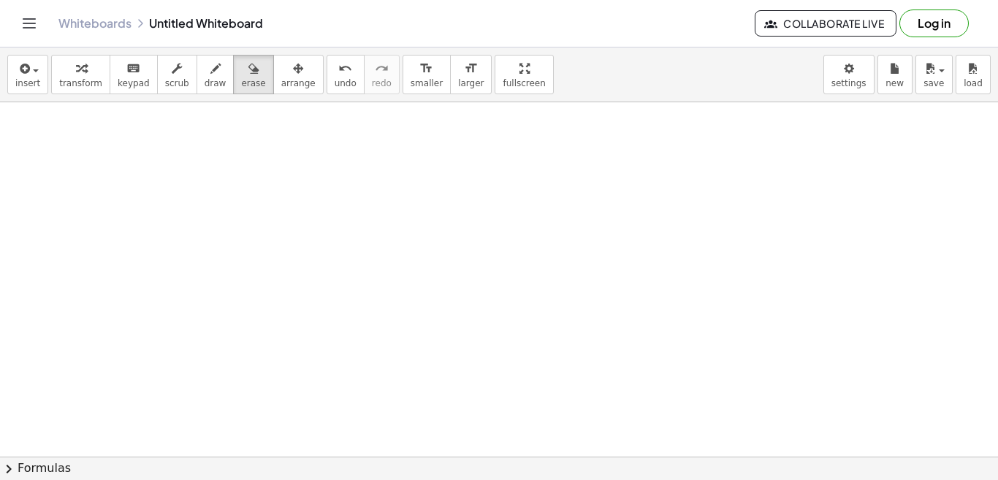
scroll to position [0, 0]
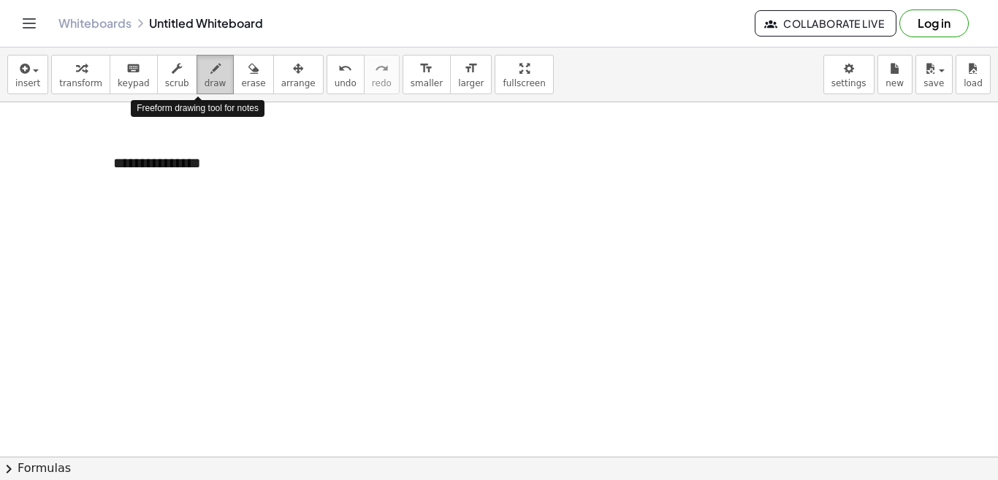
click at [205, 81] on span "draw" at bounding box center [216, 83] width 22 height 10
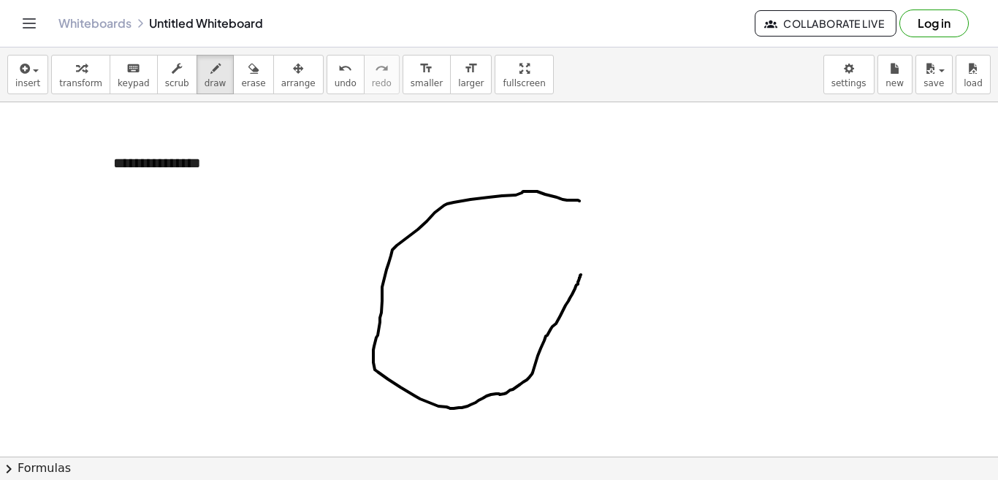
drag, startPoint x: 579, startPoint y: 201, endPoint x: 581, endPoint y: 275, distance: 73.8
click at [241, 80] on span "erase" at bounding box center [253, 83] width 24 height 10
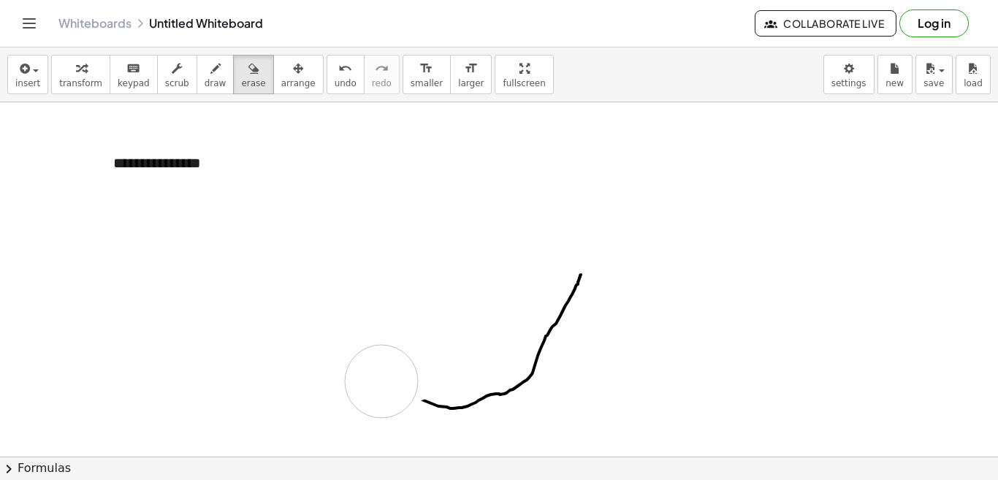
drag, startPoint x: 589, startPoint y: 204, endPoint x: 578, endPoint y: 269, distance: 66.1
click at [210, 76] on icon "button" at bounding box center [215, 69] width 10 height 18
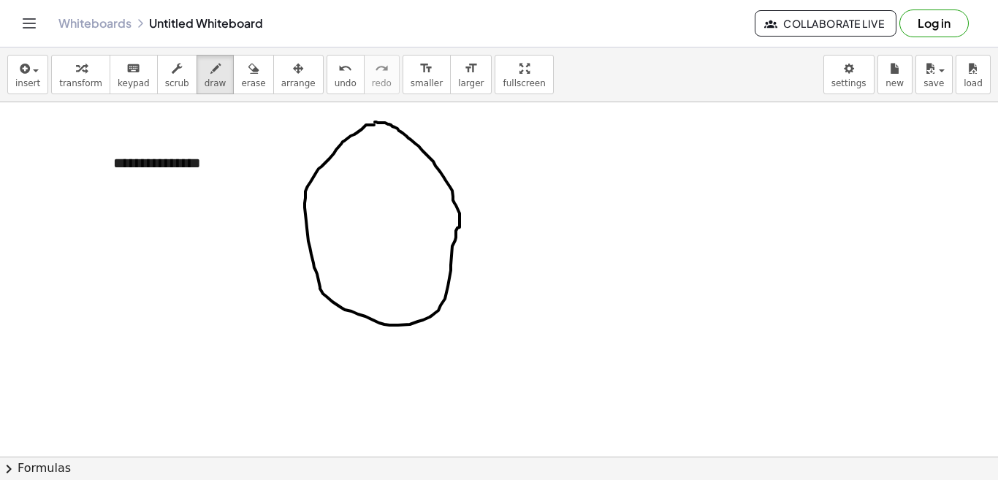
drag, startPoint x: 371, startPoint y: 227, endPoint x: 354, endPoint y: 235, distance: 18.6
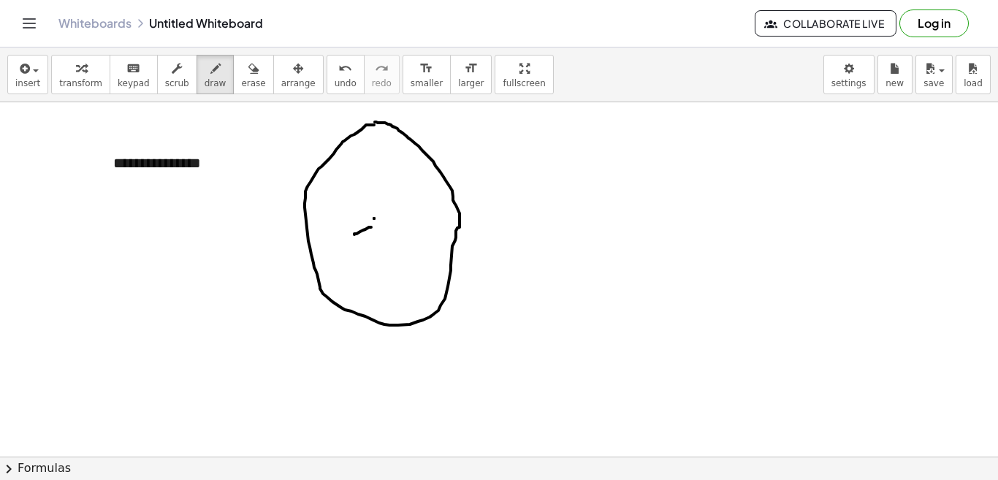
drag, startPoint x: 373, startPoint y: 226, endPoint x: 383, endPoint y: 243, distance: 19.7
drag, startPoint x: 362, startPoint y: 233, endPoint x: 378, endPoint y: 234, distance: 16.1
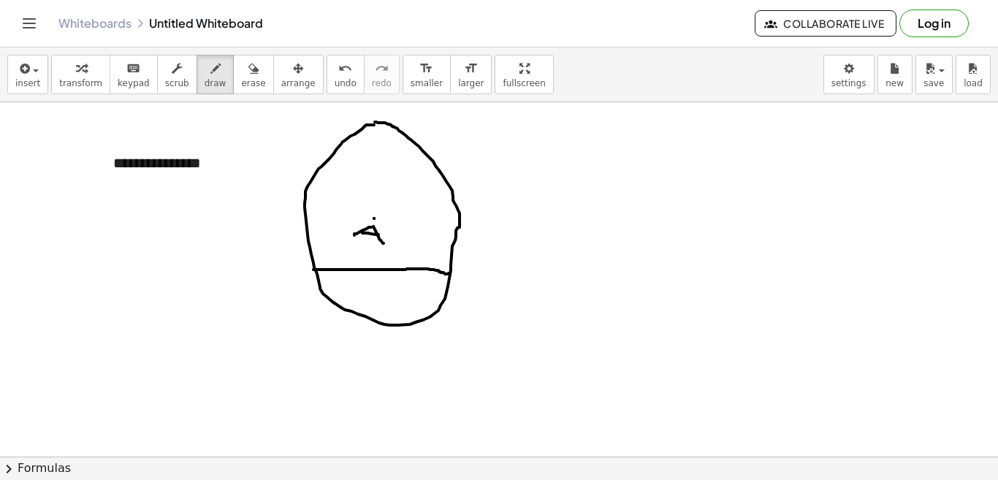
drag, startPoint x: 313, startPoint y: 270, endPoint x: 450, endPoint y: 273, distance: 136.6
drag, startPoint x: 298, startPoint y: 264, endPoint x: 289, endPoint y: 283, distance: 21.2
drag, startPoint x: 295, startPoint y: 266, endPoint x: 283, endPoint y: 289, distance: 25.8
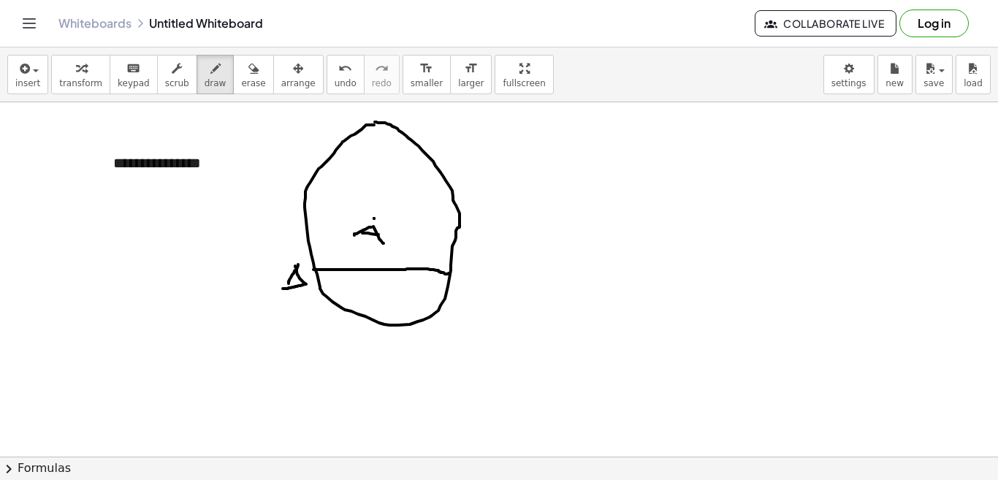
drag, startPoint x: 475, startPoint y: 270, endPoint x: 455, endPoint y: 289, distance: 26.9
drag, startPoint x: 454, startPoint y: 278, endPoint x: 465, endPoint y: 278, distance: 11.0
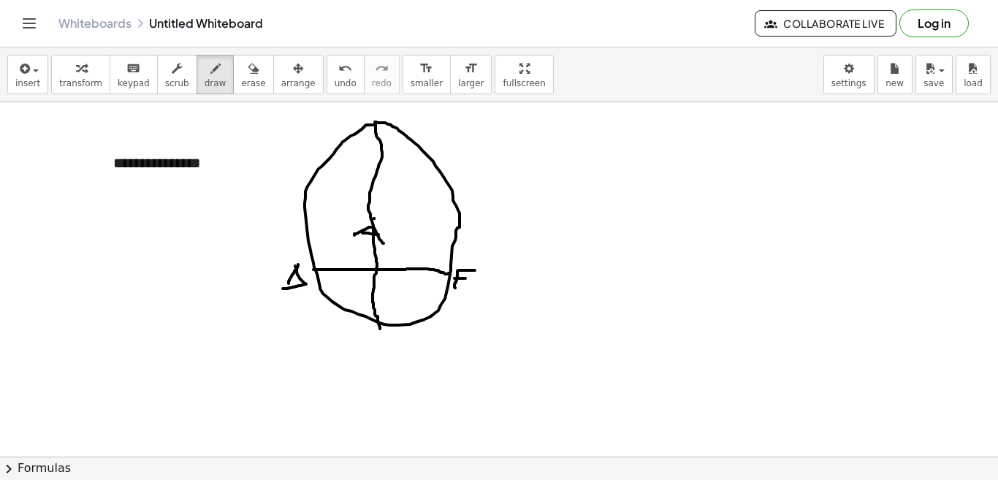
drag, startPoint x: 375, startPoint y: 123, endPoint x: 380, endPoint y: 329, distance: 205.3
drag, startPoint x: 377, startPoint y: 337, endPoint x: 380, endPoint y: 364, distance: 26.5
drag, startPoint x: 376, startPoint y: 337, endPoint x: 380, endPoint y: 364, distance: 27.3
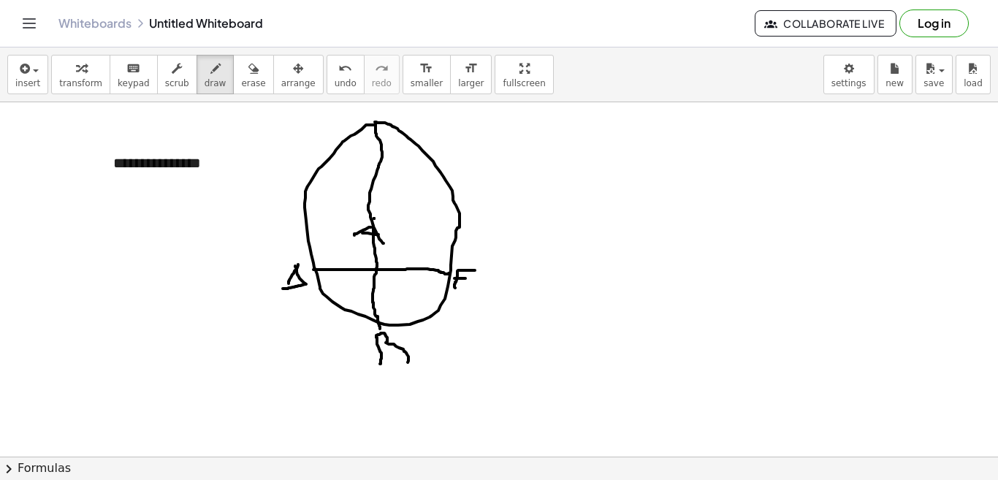
drag, startPoint x: 400, startPoint y: 109, endPoint x: 405, endPoint y: 121, distance: 13.4
drag, startPoint x: 411, startPoint y: 272, endPoint x: 514, endPoint y: 310, distance: 109.1
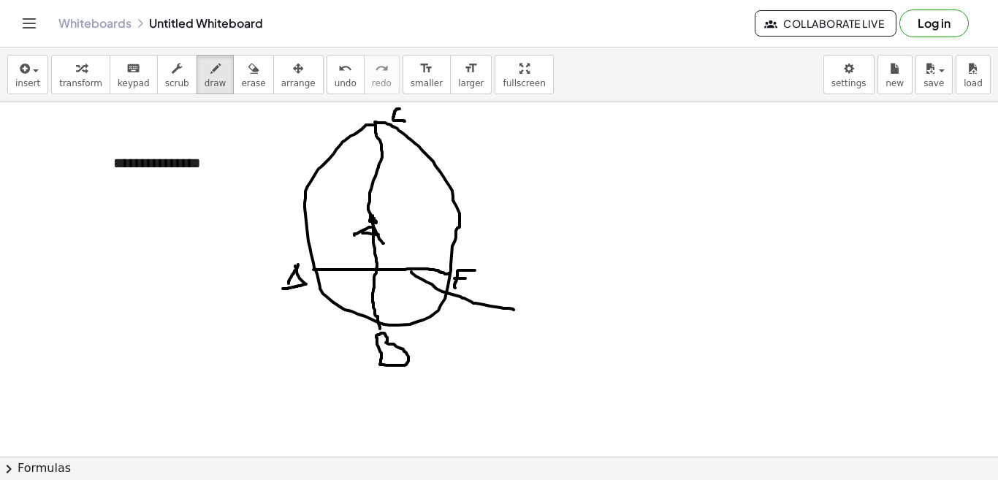
drag, startPoint x: 535, startPoint y: 297, endPoint x: 548, endPoint y: 297, distance: 13.2
drag, startPoint x: 383, startPoint y: 161, endPoint x: 542, endPoint y: 150, distance: 158.9
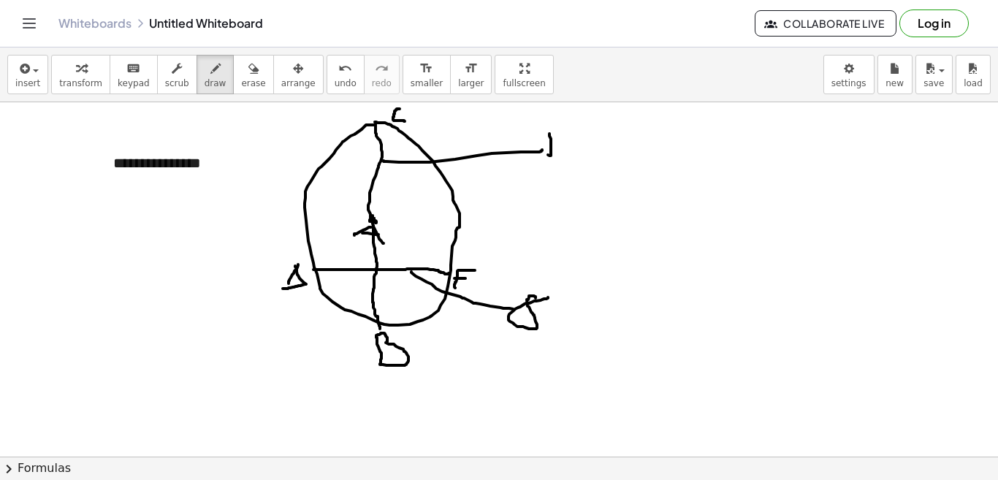
drag, startPoint x: 549, startPoint y: 134, endPoint x: 547, endPoint y: 156, distance: 22.0
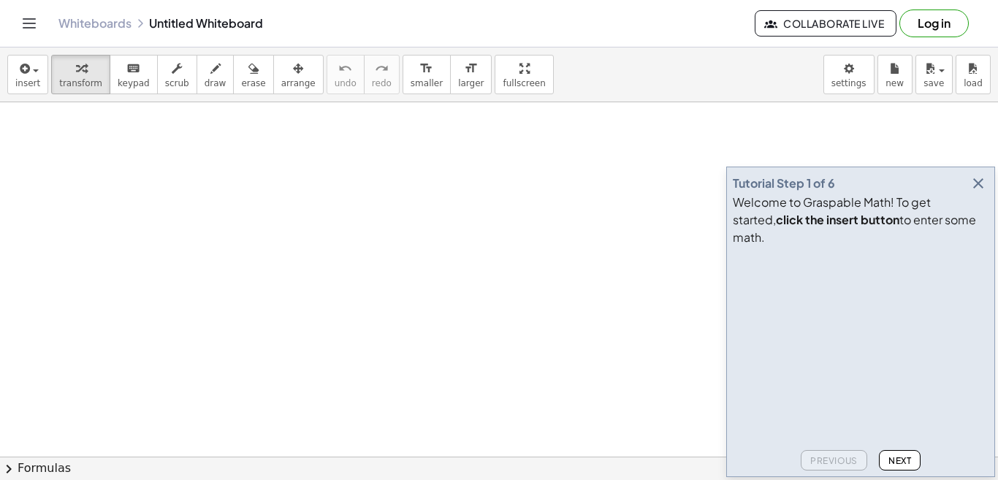
click at [901, 457] on span "Next" at bounding box center [899, 460] width 23 height 11
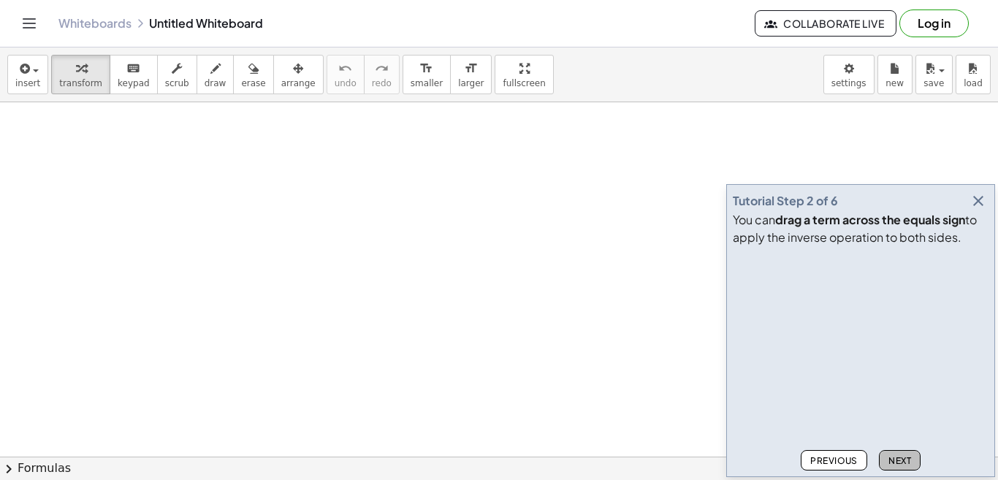
click at [901, 457] on span "Next" at bounding box center [899, 460] width 23 height 11
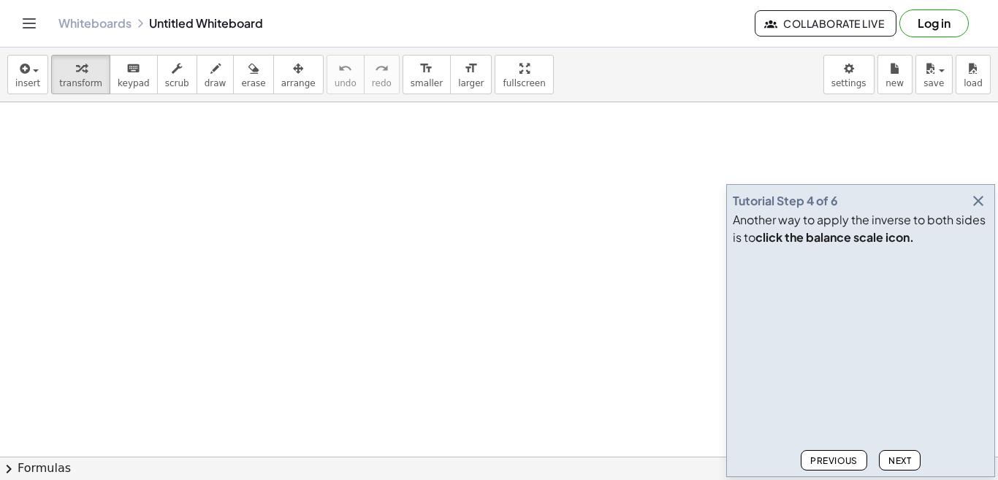
click at [901, 457] on span "Next" at bounding box center [899, 460] width 23 height 11
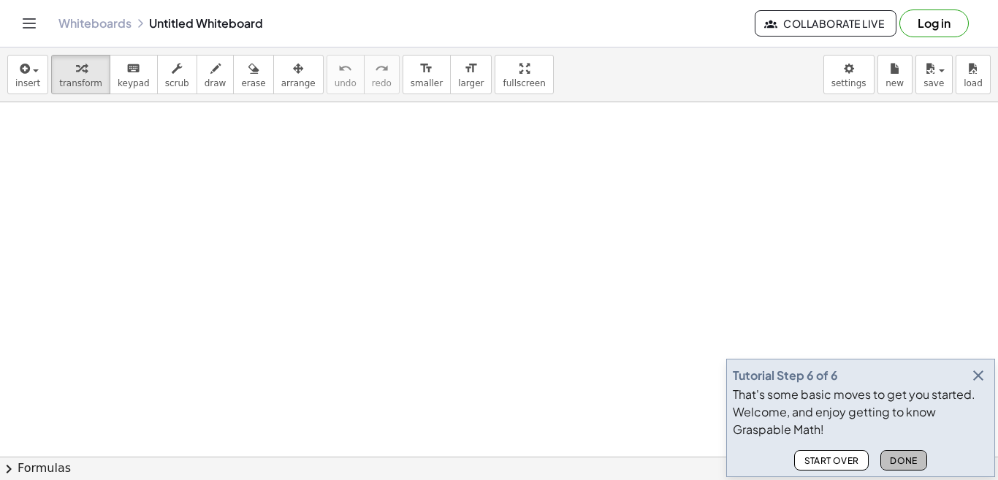
click at [901, 457] on span "Done" at bounding box center [904, 460] width 28 height 11
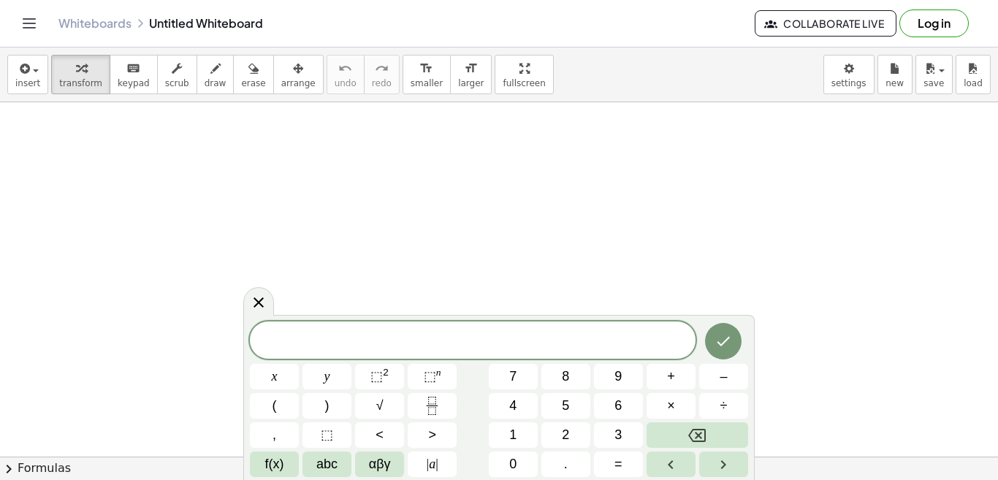
click at [262, 301] on icon at bounding box center [259, 303] width 18 height 18
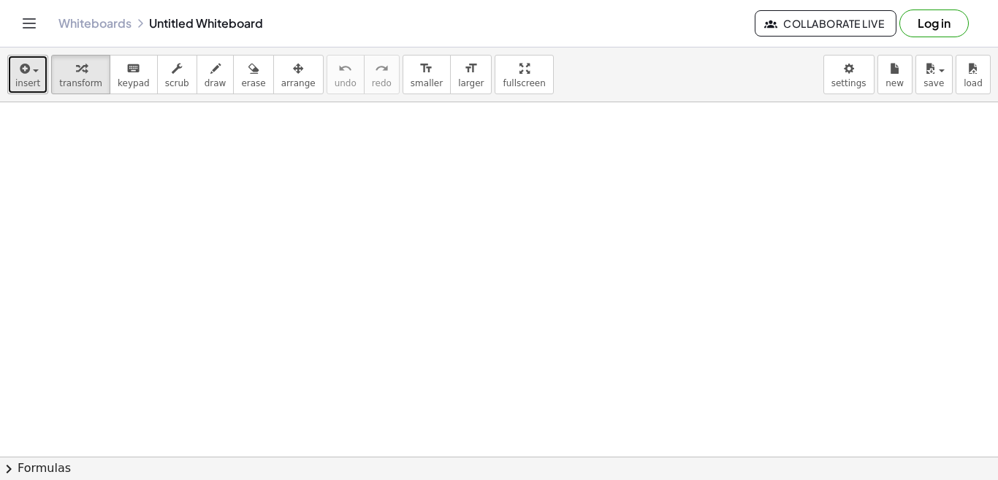
click at [20, 83] on span "insert" at bounding box center [27, 83] width 25 height 10
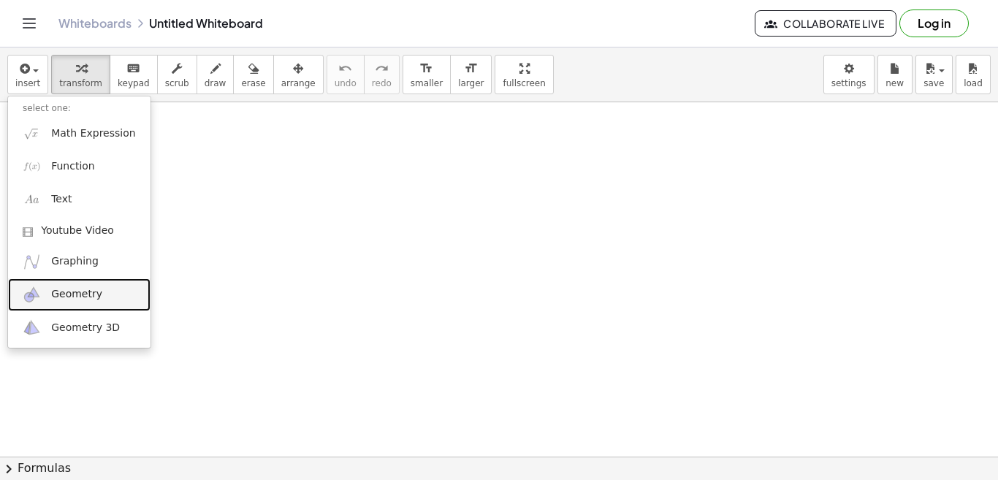
click at [77, 293] on span "Geometry" at bounding box center [76, 294] width 51 height 15
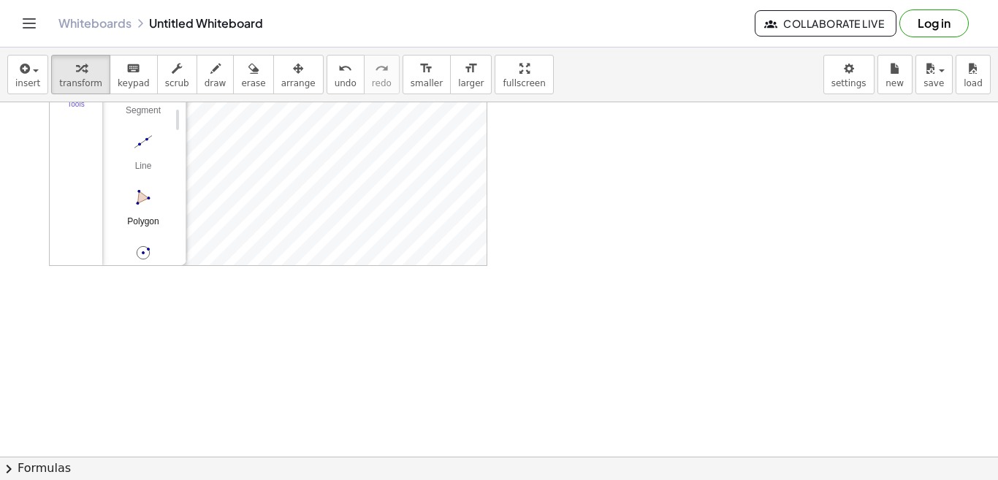
scroll to position [146, 0]
click at [146, 180] on img "Circle with Center through Point. Select center point, then point on circle" at bounding box center [143, 173] width 58 height 23
drag, startPoint x: 544, startPoint y: 182, endPoint x: 599, endPoint y: 302, distance: 132.4
click at [599, 302] on div at bounding box center [499, 357] width 998 height 803
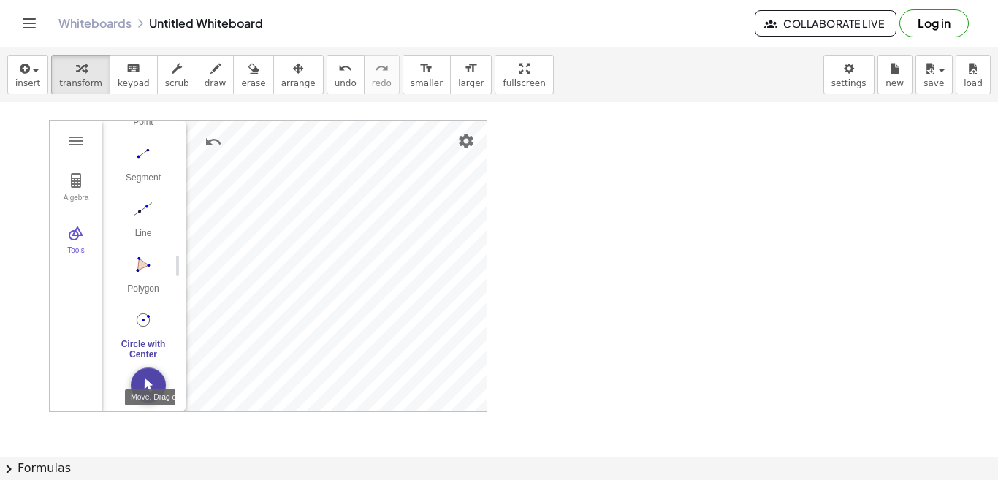
click at [150, 381] on img "Move. Drag or select object" at bounding box center [148, 384] width 35 height 35
click at [142, 172] on div "Segment" at bounding box center [143, 182] width 58 height 20
click at [136, 176] on div "Segment" at bounding box center [143, 182] width 58 height 20
click at [150, 394] on button "Move. Drag or select object" at bounding box center [148, 384] width 35 height 35
click at [356, 237] on img "Name" at bounding box center [360, 235] width 18 height 18
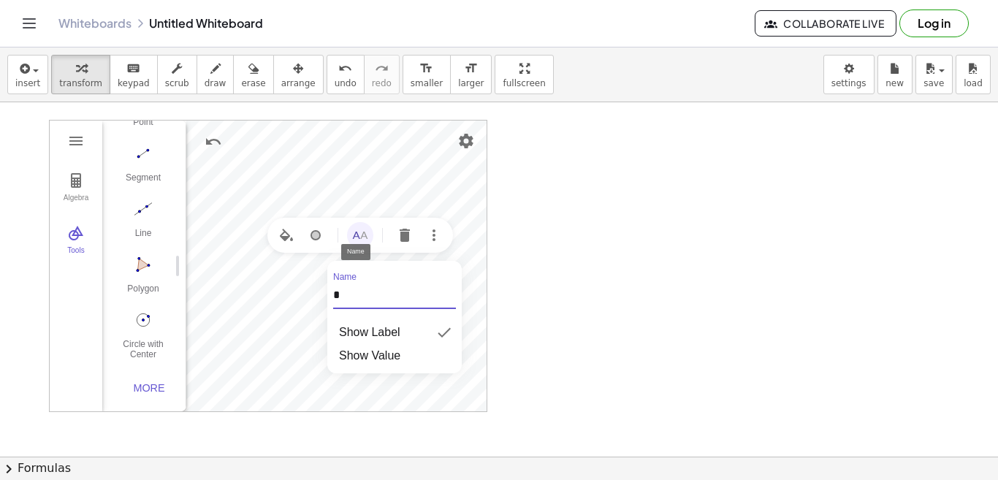
click at [320, 292] on div "Algebra Tools Point A Point B c = Circle through B with center A C = Point on c…" at bounding box center [268, 266] width 438 height 292
type input "*"
click at [519, 305] on div at bounding box center [499, 456] width 998 height 709
click at [358, 239] on img "Name" at bounding box center [360, 235] width 18 height 18
click at [142, 175] on div "Segment" at bounding box center [143, 182] width 58 height 20
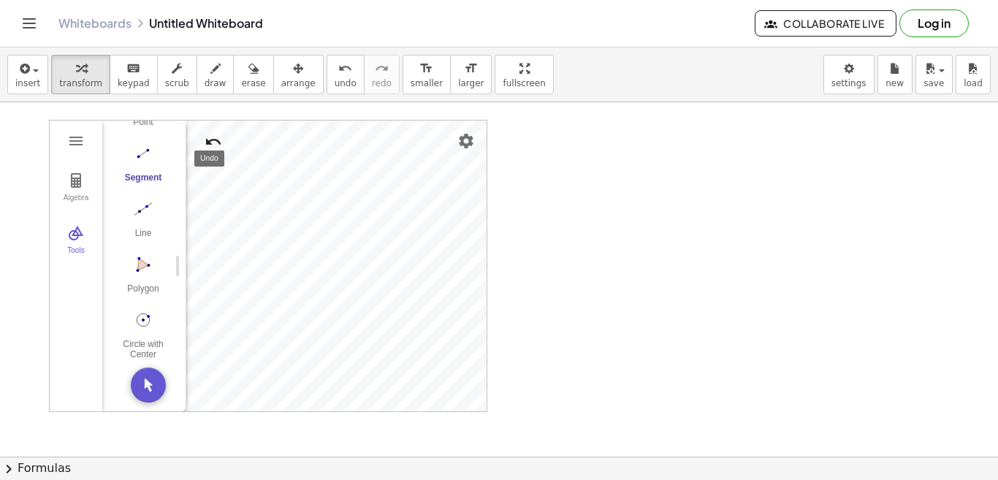
click at [210, 146] on img "Undo" at bounding box center [214, 142] width 18 height 18
click at [148, 375] on img "Move. Drag or select object" at bounding box center [148, 384] width 35 height 35
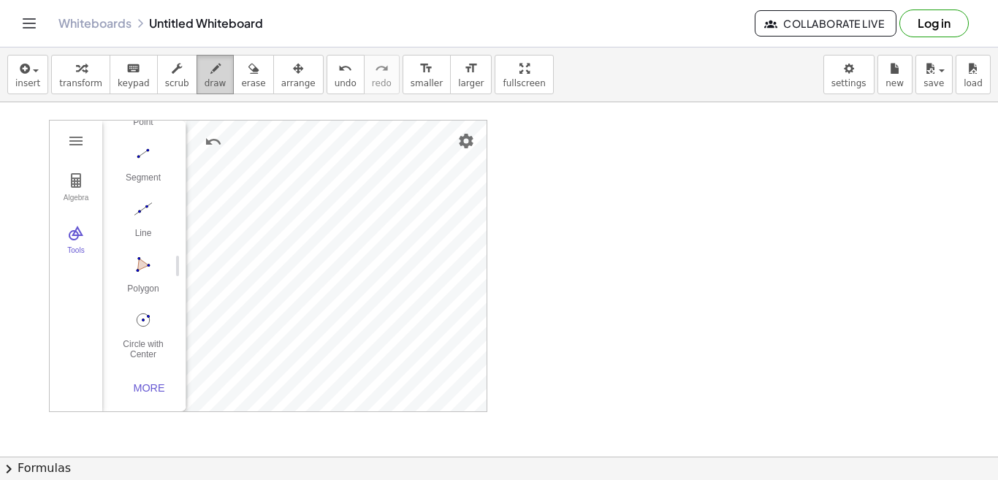
click at [205, 78] on span "draw" at bounding box center [216, 83] width 22 height 10
click at [299, 280] on div at bounding box center [499, 456] width 998 height 709
click at [298, 275] on div at bounding box center [499, 456] width 998 height 709
click at [61, 72] on div "button" at bounding box center [80, 68] width 43 height 18
click at [573, 275] on div at bounding box center [499, 456] width 998 height 709
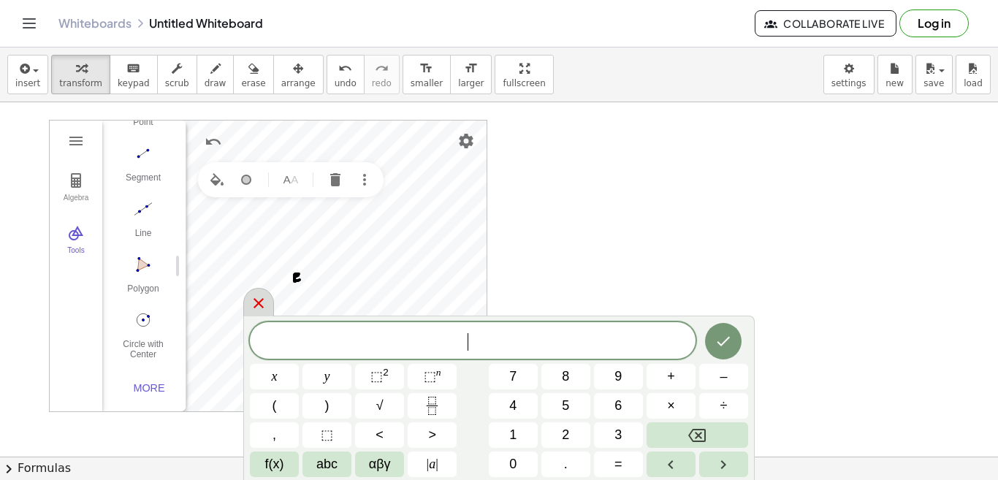
click at [256, 310] on icon at bounding box center [259, 303] width 18 height 18
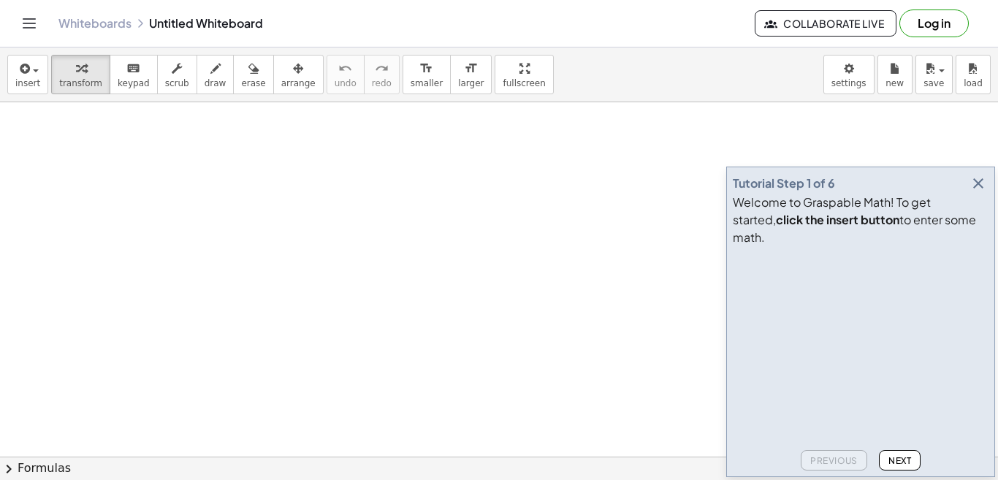
click at [906, 463] on span "Next" at bounding box center [899, 460] width 23 height 11
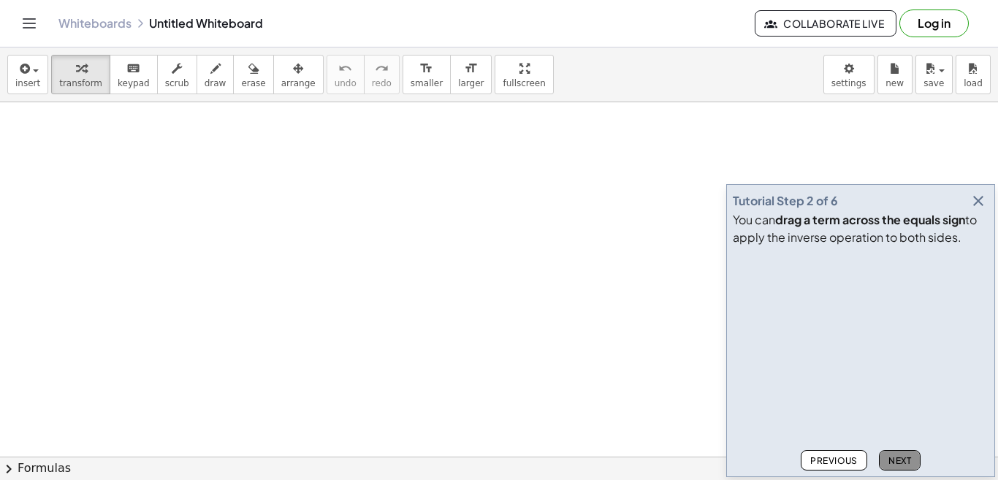
click at [906, 463] on span "Next" at bounding box center [899, 460] width 23 height 11
click at [906, 462] on span "Next" at bounding box center [899, 460] width 23 height 11
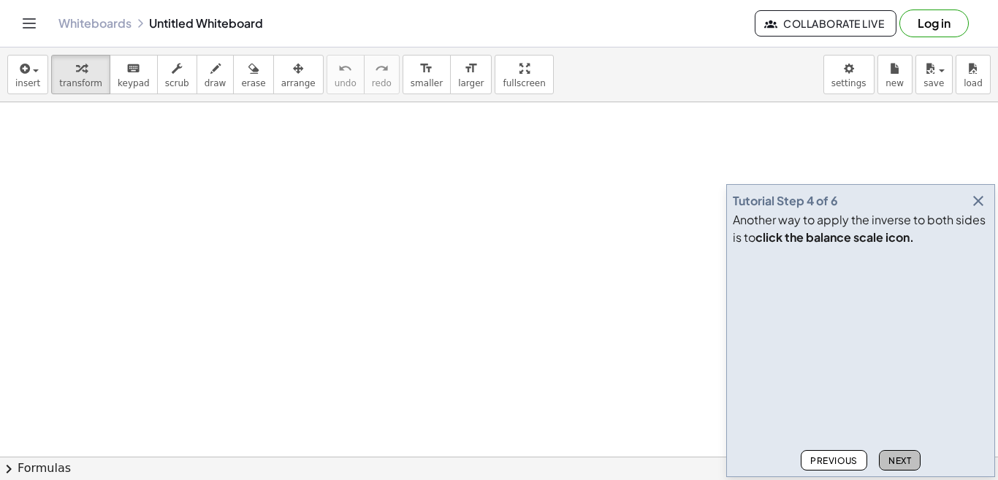
click at [906, 462] on span "Next" at bounding box center [899, 460] width 23 height 11
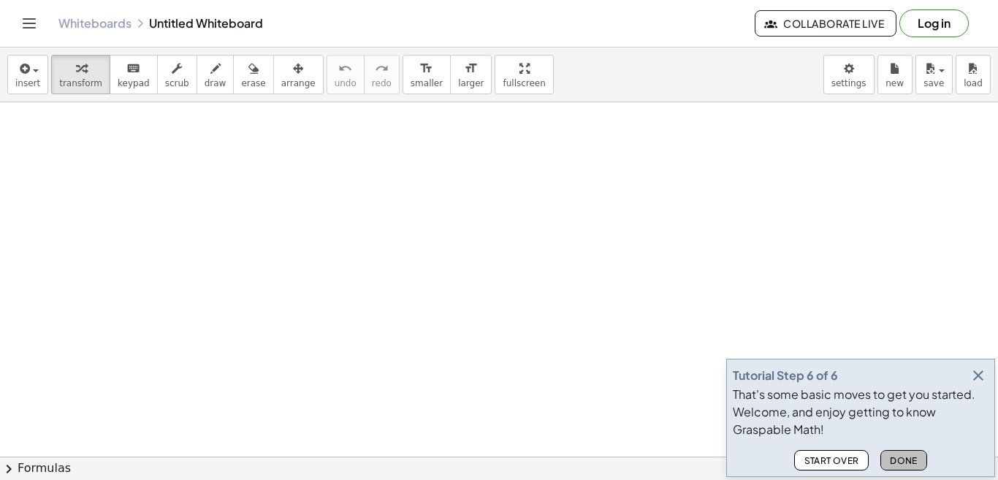
click at [906, 462] on span "Done" at bounding box center [904, 460] width 28 height 11
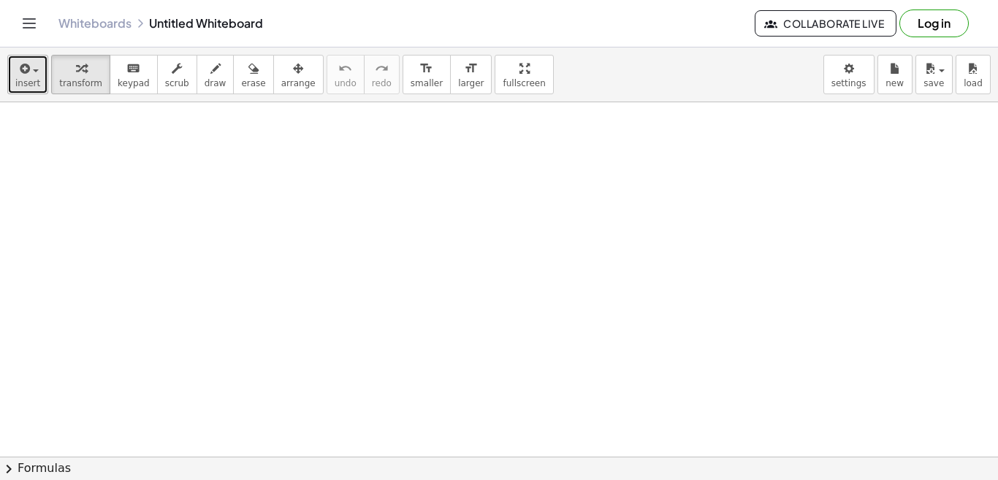
click at [30, 80] on span "insert" at bounding box center [27, 83] width 25 height 10
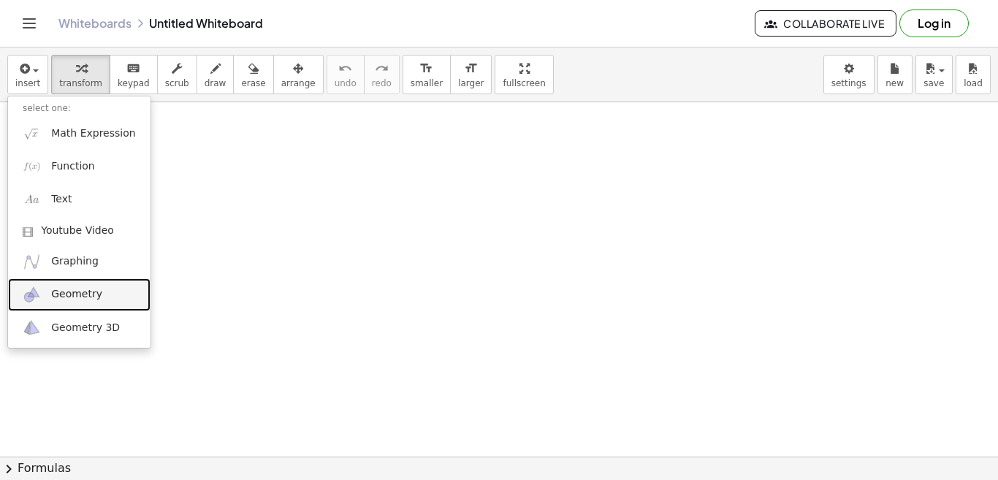
click at [69, 291] on span "Geometry" at bounding box center [76, 294] width 51 height 15
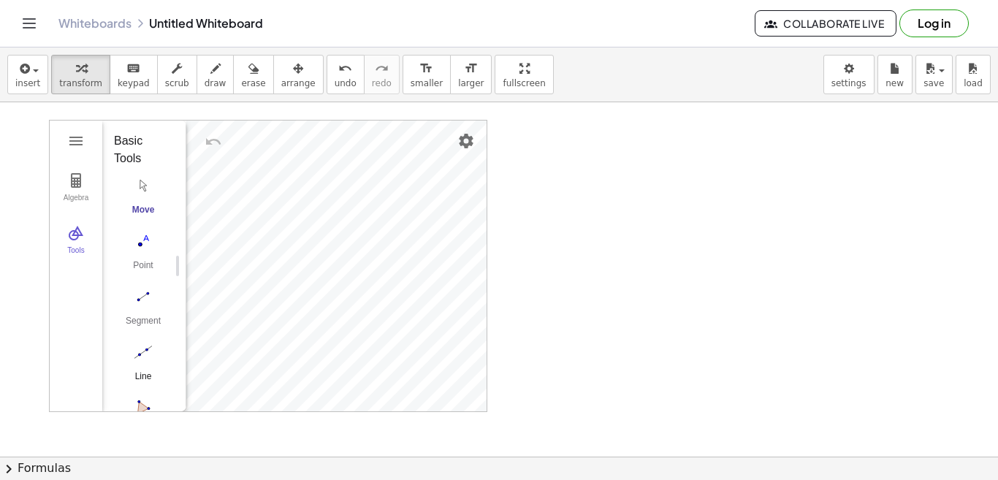
scroll to position [73, 0]
click at [141, 392] on img "Circle with Center through Point. Select center point, then point on circle" at bounding box center [143, 389] width 58 height 23
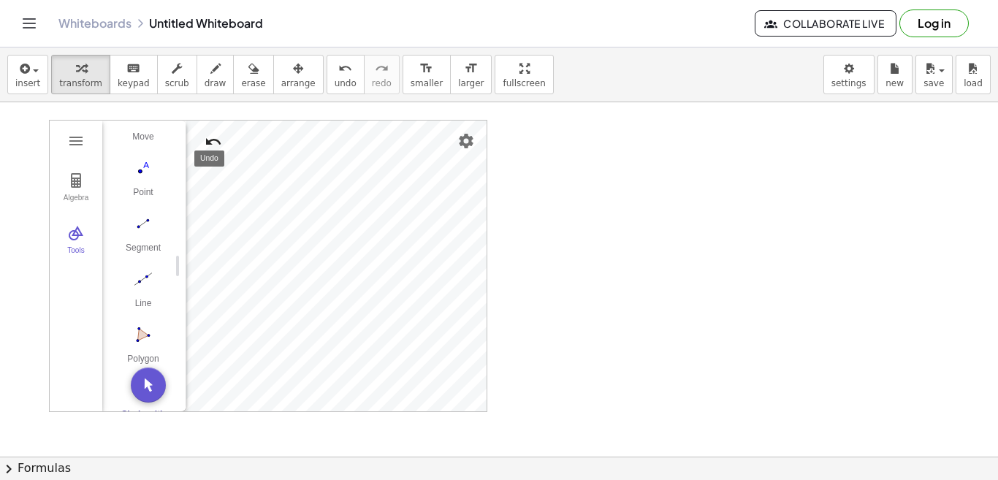
click at [211, 140] on img "Undo" at bounding box center [214, 142] width 18 height 18
click at [152, 373] on img "Move. Drag or select object" at bounding box center [148, 384] width 35 height 35
click at [141, 238] on button "Segment" at bounding box center [143, 237] width 58 height 53
click at [140, 248] on div "Segment" at bounding box center [143, 253] width 58 height 20
click at [151, 392] on button "Move. Drag or select object" at bounding box center [148, 384] width 35 height 35
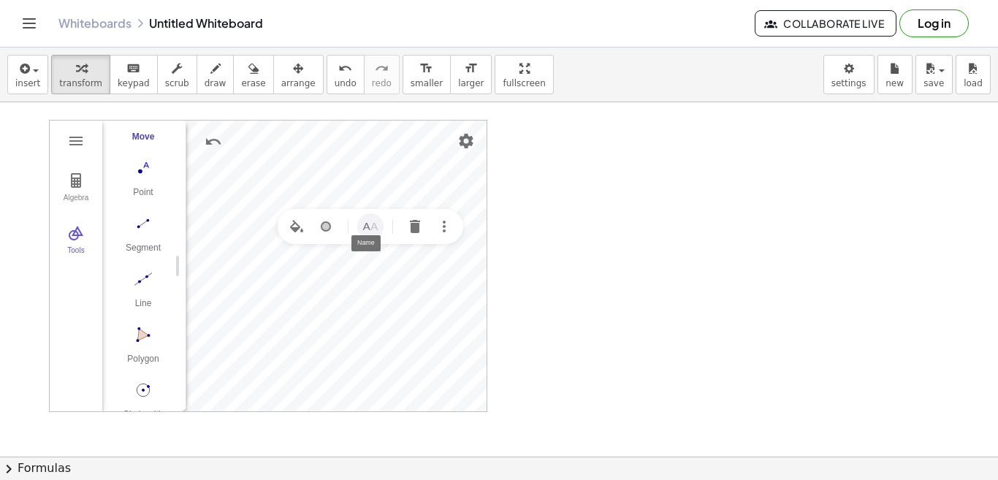
click at [364, 229] on img "Name" at bounding box center [371, 227] width 18 height 18
click at [321, 289] on div "Algebra Tools Point A Point B c = Circle through B with center A C = Point on c…" at bounding box center [268, 266] width 438 height 292
type input "*"
click at [367, 229] on img "Name" at bounding box center [371, 227] width 18 height 18
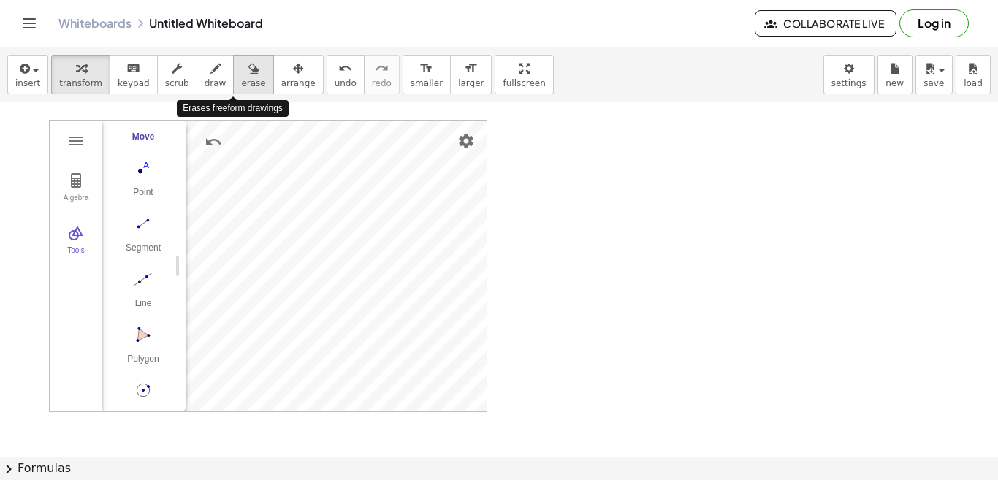
click at [241, 83] on span "erase" at bounding box center [253, 83] width 24 height 10
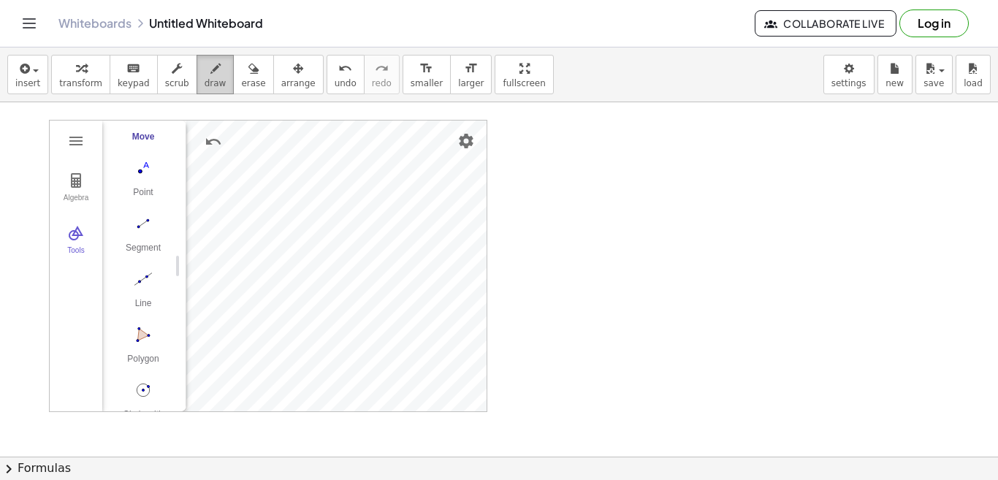
click at [205, 78] on span "draw" at bounding box center [216, 83] width 22 height 10
drag, startPoint x: 549, startPoint y: 167, endPoint x: 549, endPoint y: 181, distance: 14.6
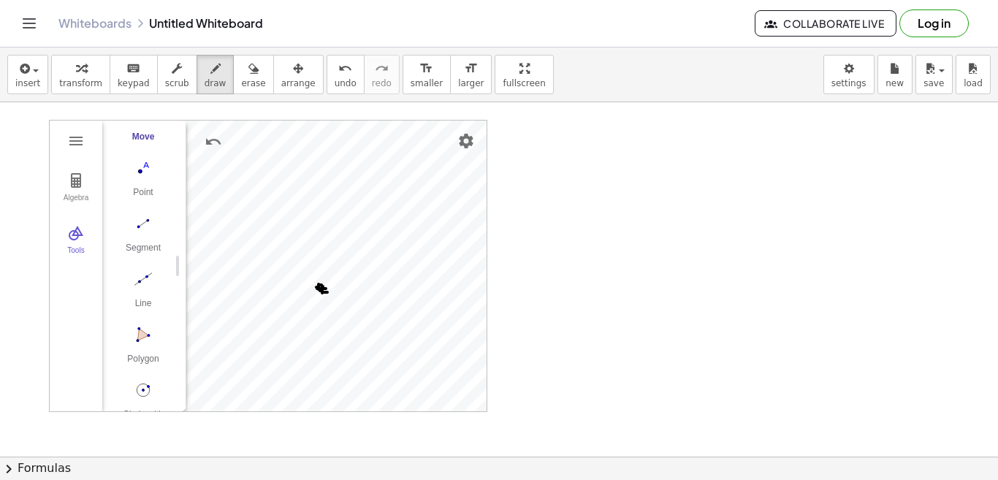
drag, startPoint x: 549, startPoint y: 167, endPoint x: 551, endPoint y: 184, distance: 17.6
drag, startPoint x: 577, startPoint y: 163, endPoint x: 581, endPoint y: 178, distance: 16.0
drag, startPoint x: 573, startPoint y: 171, endPoint x: 585, endPoint y: 172, distance: 12.4
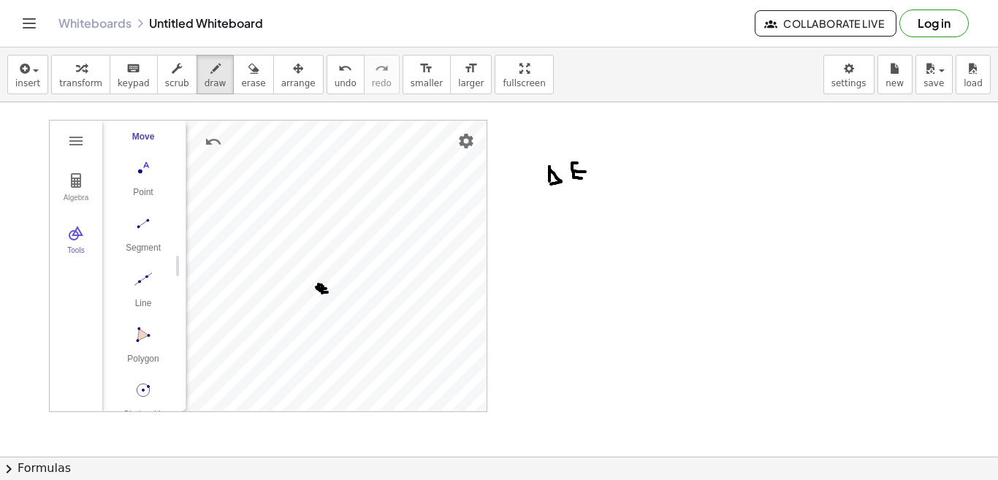
drag, startPoint x: 600, startPoint y: 169, endPoint x: 611, endPoint y: 169, distance: 11.0
drag, startPoint x: 603, startPoint y: 181, endPoint x: 614, endPoint y: 182, distance: 11.0
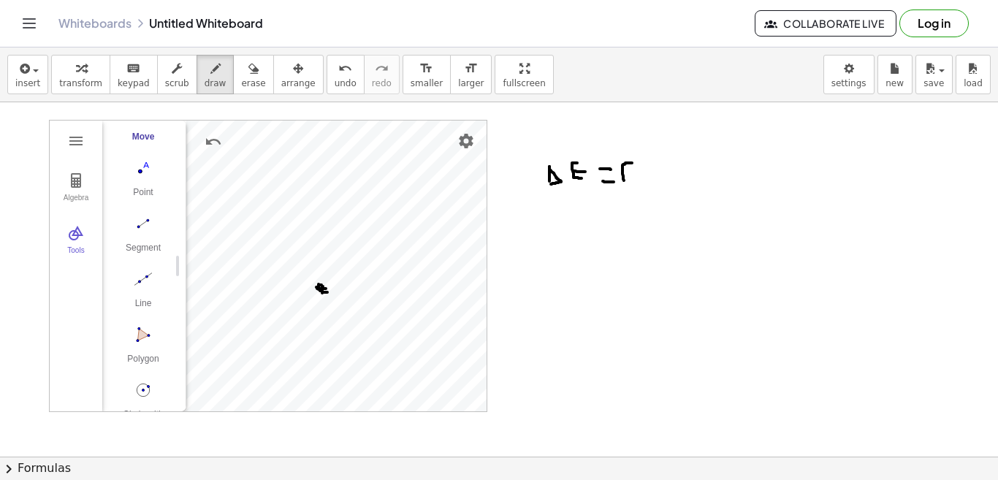
drag, startPoint x: 632, startPoint y: 163, endPoint x: 625, endPoint y: 185, distance: 23.1
drag, startPoint x: 621, startPoint y: 175, endPoint x: 641, endPoint y: 178, distance: 20.1
drag, startPoint x: 649, startPoint y: 162, endPoint x: 660, endPoint y: 184, distance: 24.2
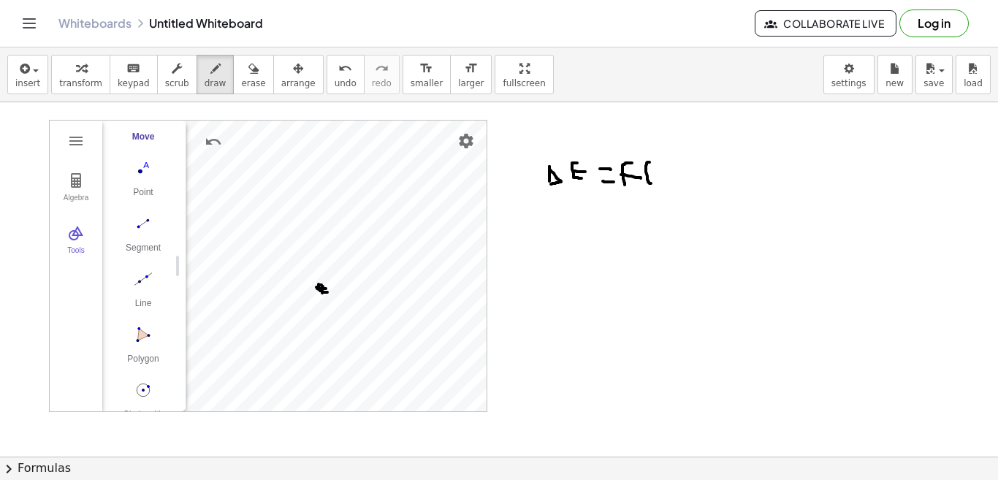
drag, startPoint x: 641, startPoint y: 172, endPoint x: 659, endPoint y: 174, distance: 18.4
drag, startPoint x: 552, startPoint y: 208, endPoint x: 549, endPoint y: 232, distance: 23.6
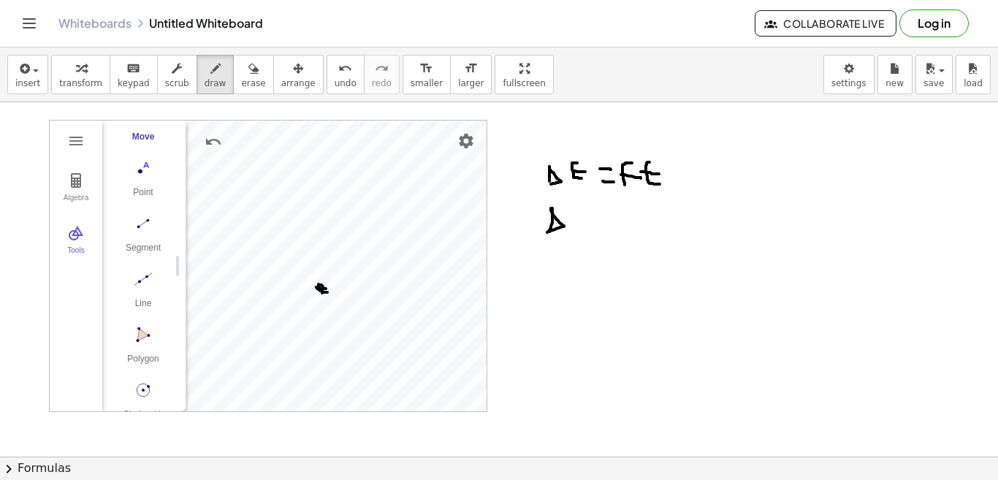
drag, startPoint x: 551, startPoint y: 208, endPoint x: 547, endPoint y: 232, distance: 24.4
drag, startPoint x: 583, startPoint y: 211, endPoint x: 571, endPoint y: 230, distance: 22.3
drag, startPoint x: 570, startPoint y: 219, endPoint x: 592, endPoint y: 217, distance: 21.3
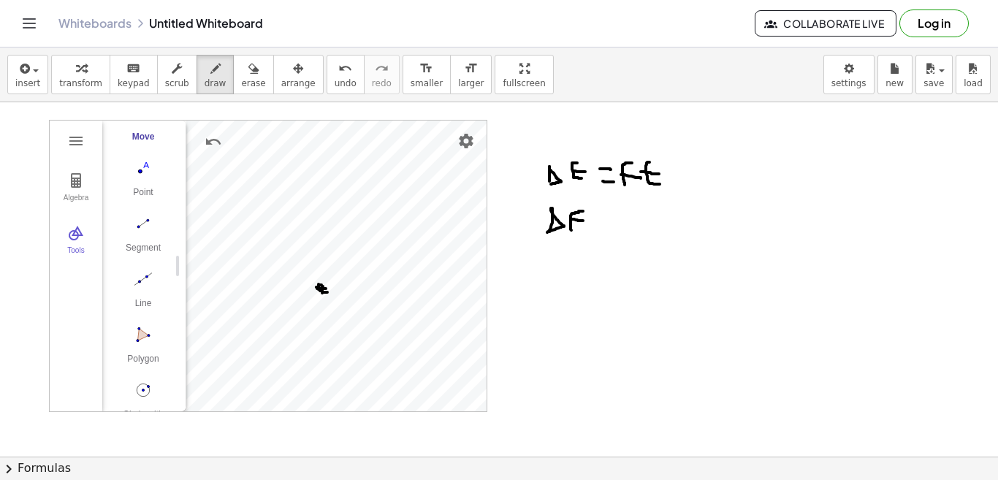
drag, startPoint x: 604, startPoint y: 215, endPoint x: 615, endPoint y: 217, distance: 11.1
drag, startPoint x: 606, startPoint y: 224, endPoint x: 617, endPoint y: 224, distance: 10.3
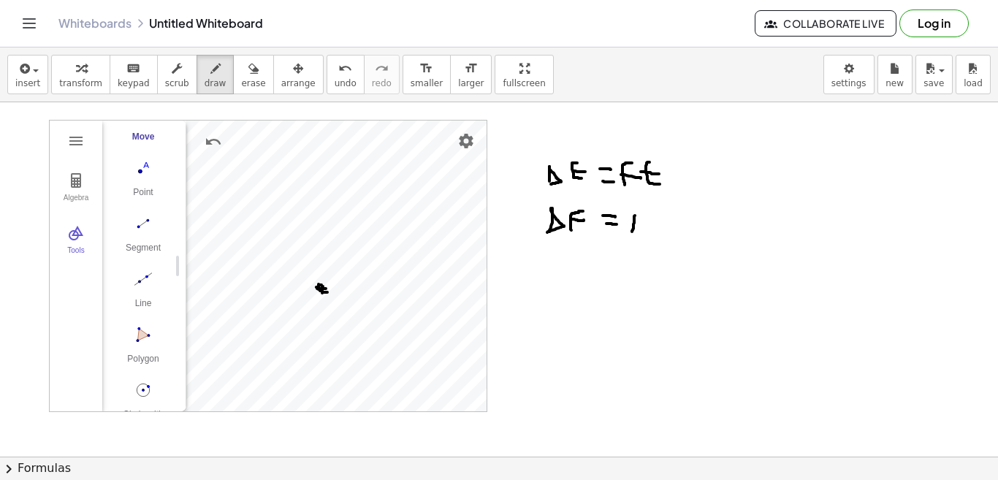
drag, startPoint x: 635, startPoint y: 215, endPoint x: 632, endPoint y: 232, distance: 16.3
drag, startPoint x: 633, startPoint y: 215, endPoint x: 630, endPoint y: 235, distance: 20.6
drag, startPoint x: 664, startPoint y: 218, endPoint x: 668, endPoint y: 231, distance: 12.9
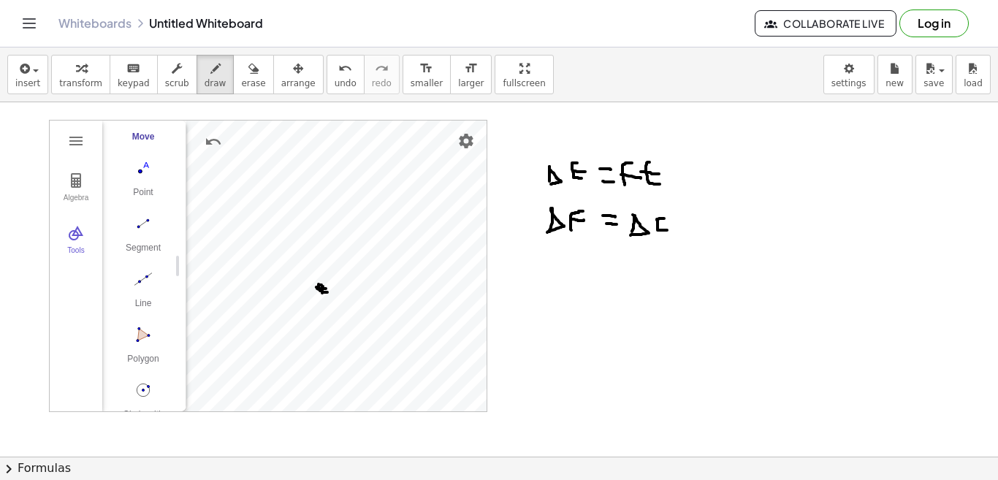
drag, startPoint x: 685, startPoint y: 215, endPoint x: 685, endPoint y: 234, distance: 19.0
drag, startPoint x: 679, startPoint y: 225, endPoint x: 695, endPoint y: 226, distance: 16.1
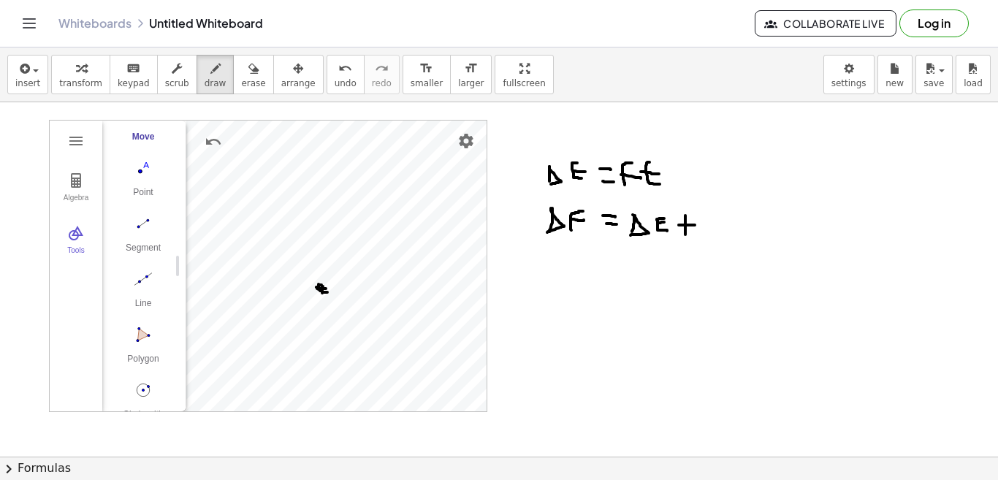
drag, startPoint x: 709, startPoint y: 213, endPoint x: 706, endPoint y: 232, distance: 19.8
drag, startPoint x: 699, startPoint y: 220, endPoint x: 709, endPoint y: 220, distance: 10.2
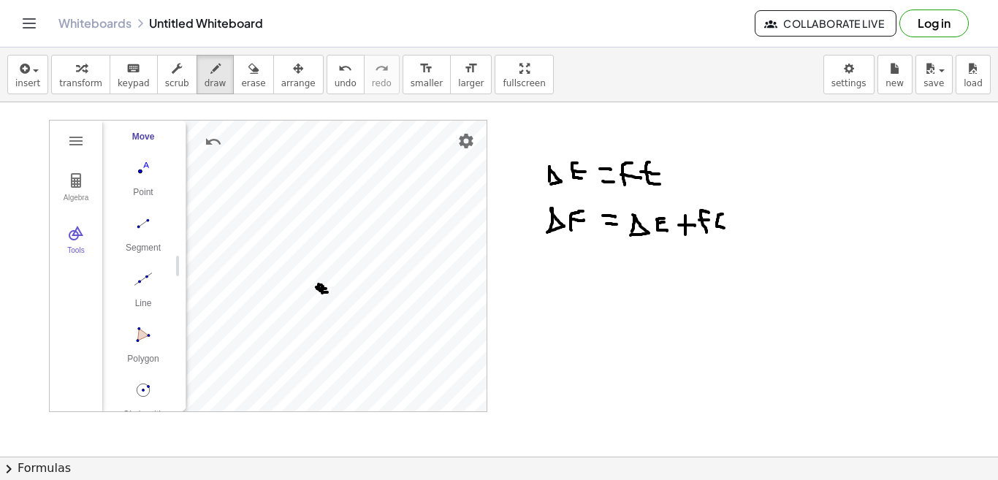
drag, startPoint x: 722, startPoint y: 214, endPoint x: 728, endPoint y: 228, distance: 14.8
drag, startPoint x: 717, startPoint y: 223, endPoint x: 730, endPoint y: 222, distance: 12.4
drag, startPoint x: 573, startPoint y: 275, endPoint x: 574, endPoint y: 263, distance: 12.4
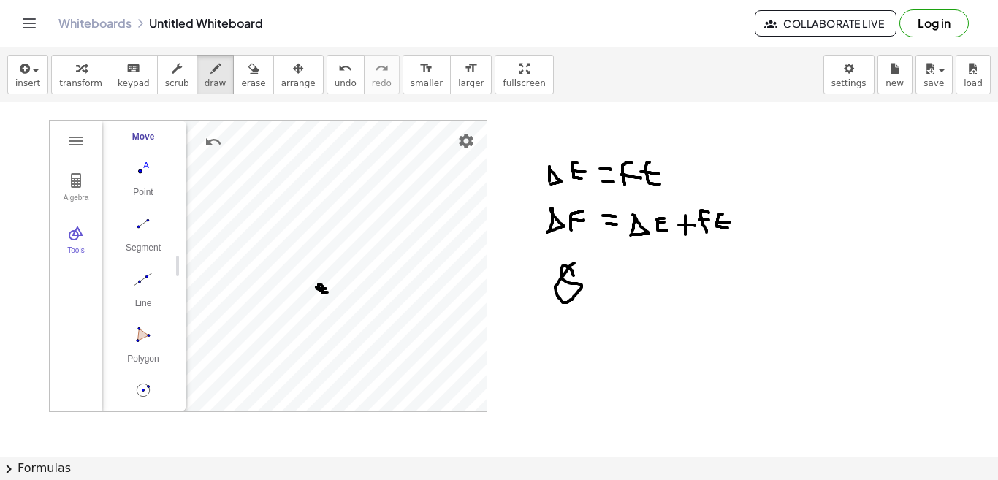
drag, startPoint x: 593, startPoint y: 276, endPoint x: 619, endPoint y: 270, distance: 27.1
drag, startPoint x: 609, startPoint y: 283, endPoint x: 628, endPoint y: 276, distance: 20.1
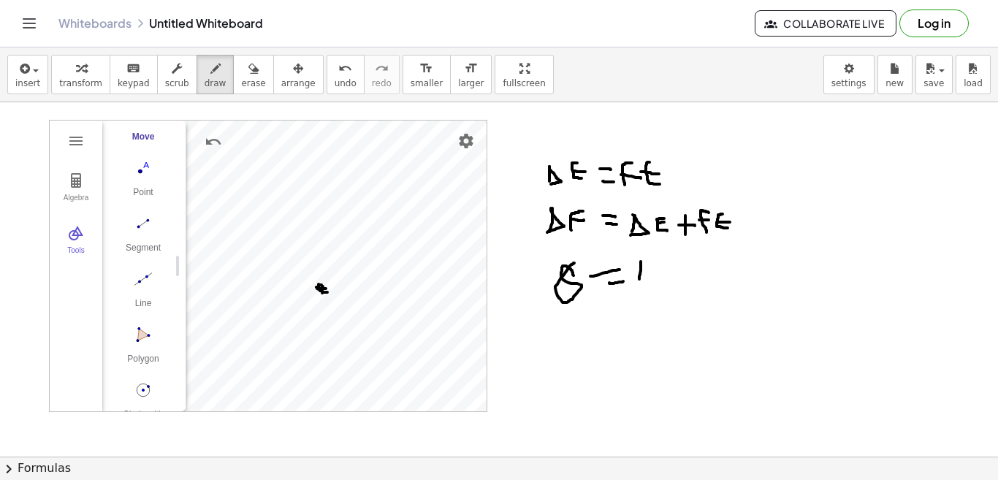
drag, startPoint x: 641, startPoint y: 262, endPoint x: 639, endPoint y: 280, distance: 18.3
drag, startPoint x: 637, startPoint y: 256, endPoint x: 642, endPoint y: 278, distance: 22.5
drag, startPoint x: 660, startPoint y: 259, endPoint x: 666, endPoint y: 273, distance: 15.1
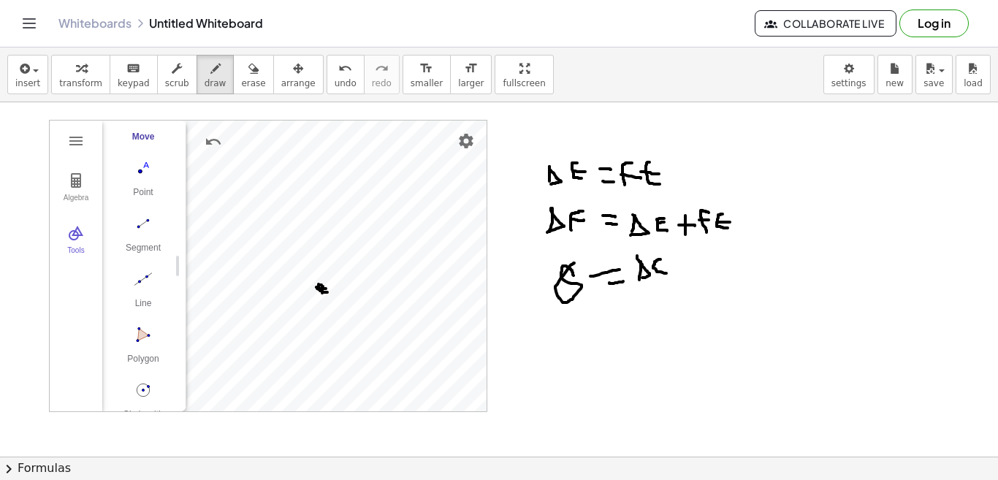
drag, startPoint x: 654, startPoint y: 264, endPoint x: 663, endPoint y: 262, distance: 9.0
drag, startPoint x: 680, startPoint y: 255, endPoint x: 674, endPoint y: 271, distance: 17.1
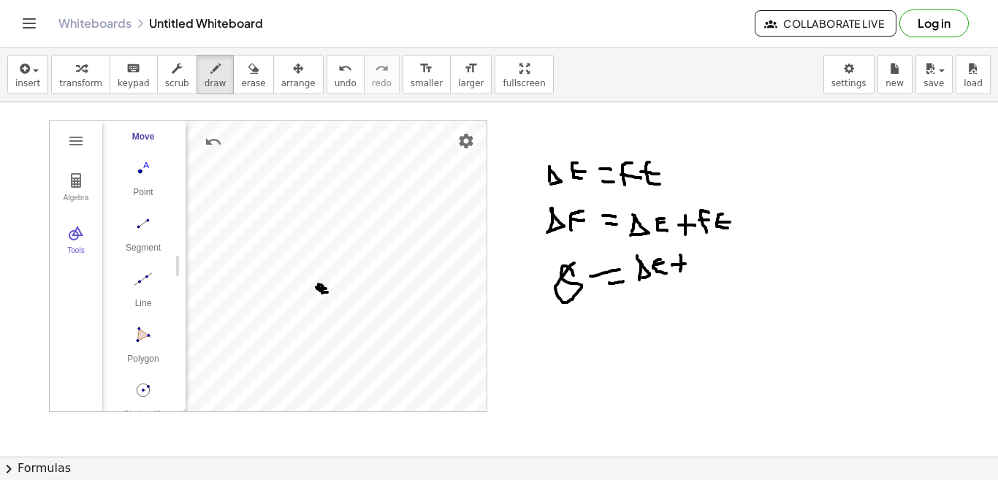
drag, startPoint x: 672, startPoint y: 265, endPoint x: 690, endPoint y: 262, distance: 17.8
drag, startPoint x: 705, startPoint y: 258, endPoint x: 691, endPoint y: 276, distance: 22.9
drag, startPoint x: 687, startPoint y: 267, endPoint x: 700, endPoint y: 267, distance: 12.4
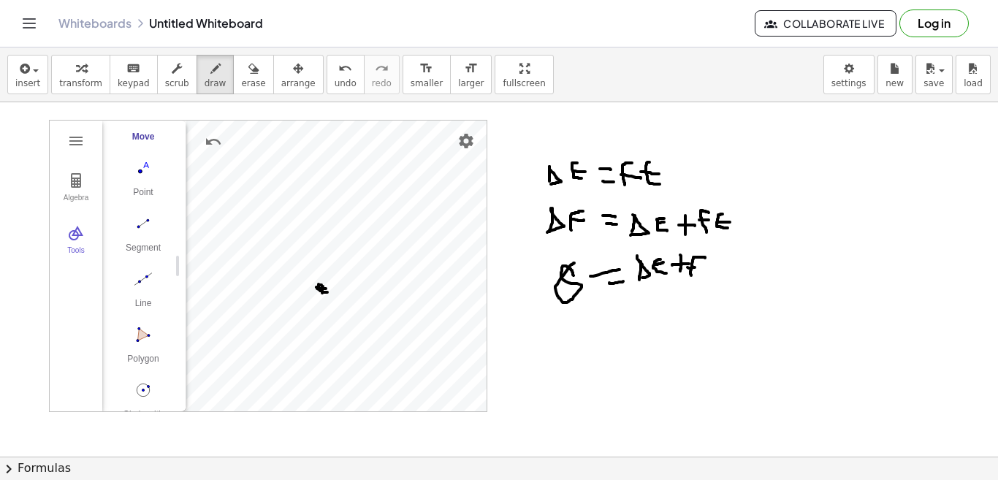
drag, startPoint x: 719, startPoint y: 259, endPoint x: 719, endPoint y: 272, distance: 13.2
drag, startPoint x: 710, startPoint y: 263, endPoint x: 718, endPoint y: 263, distance: 8.0
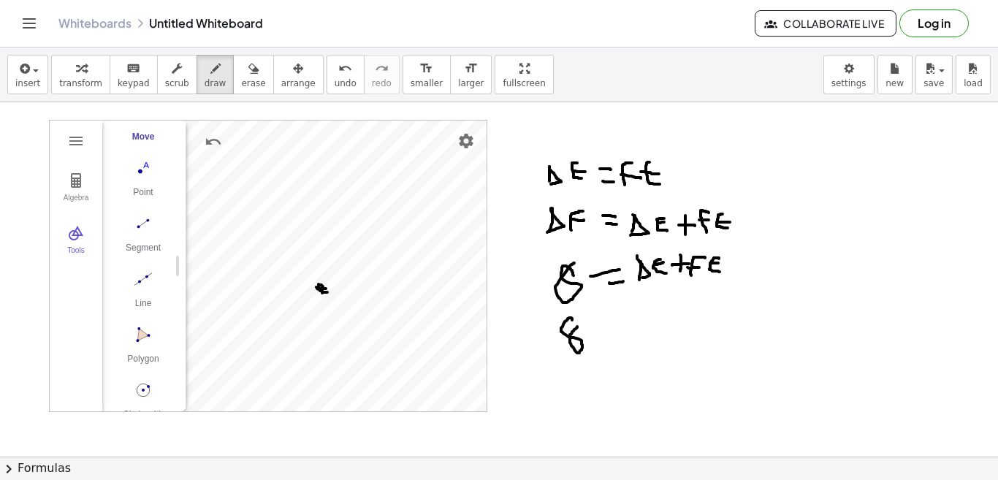
drag, startPoint x: 572, startPoint y: 320, endPoint x: 586, endPoint y: 320, distance: 13.9
drag, startPoint x: 598, startPoint y: 329, endPoint x: 615, endPoint y: 329, distance: 16.8
drag, startPoint x: 606, startPoint y: 340, endPoint x: 619, endPoint y: 340, distance: 12.4
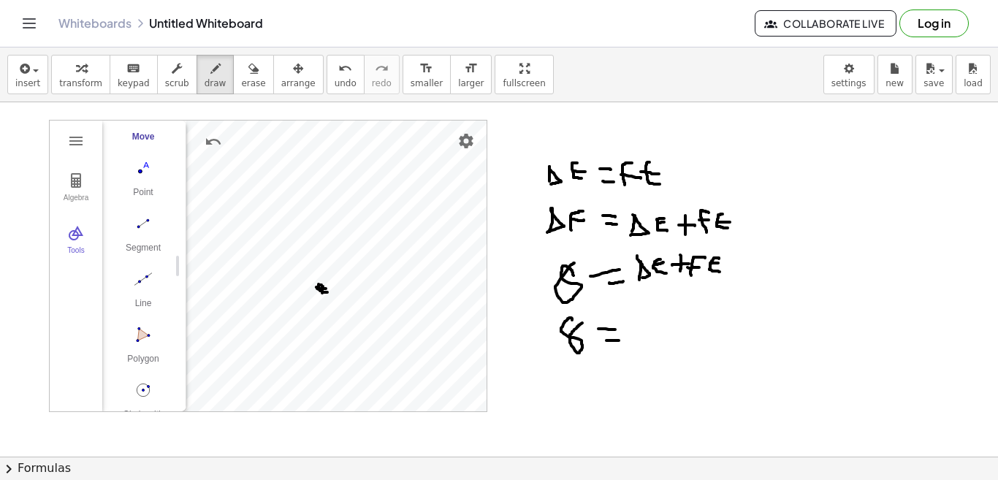
drag, startPoint x: 652, startPoint y: 323, endPoint x: 640, endPoint y: 343, distance: 23.9
drag, startPoint x: 640, startPoint y: 338, endPoint x: 657, endPoint y: 331, distance: 18.3
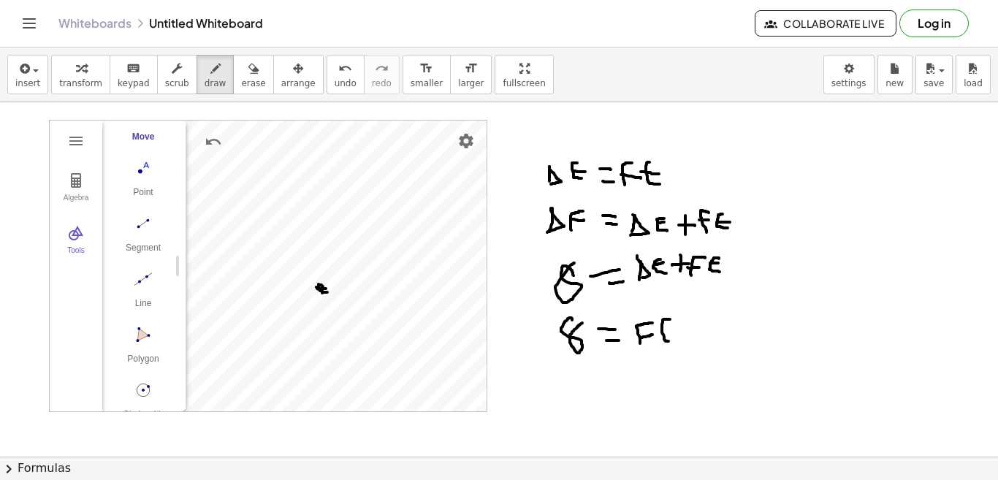
drag, startPoint x: 669, startPoint y: 319, endPoint x: 674, endPoint y: 341, distance: 22.5
drag, startPoint x: 663, startPoint y: 331, endPoint x: 678, endPoint y: 330, distance: 14.6
drag, startPoint x: 684, startPoint y: 329, endPoint x: 695, endPoint y: 327, distance: 11.3
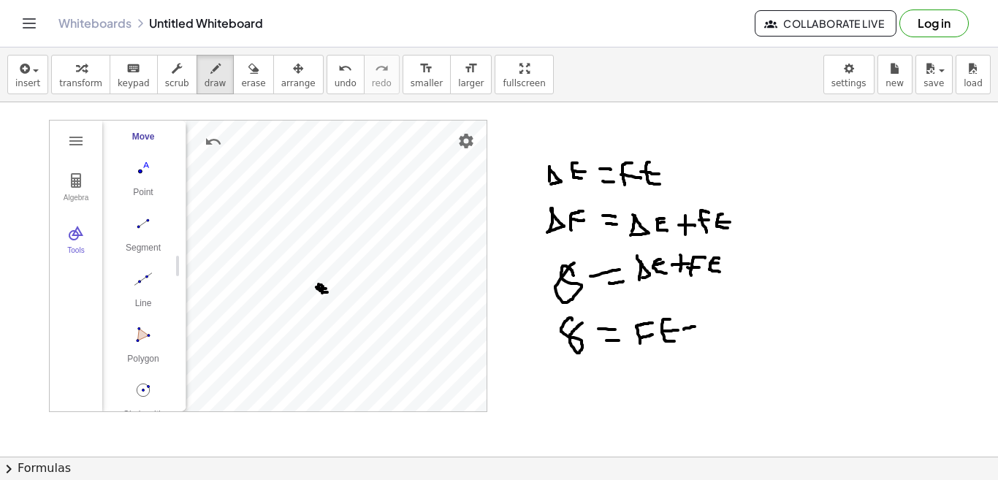
drag, startPoint x: 688, startPoint y: 319, endPoint x: 693, endPoint y: 340, distance: 21.1
drag, startPoint x: 714, startPoint y: 316, endPoint x: 706, endPoint y: 335, distance: 20.3
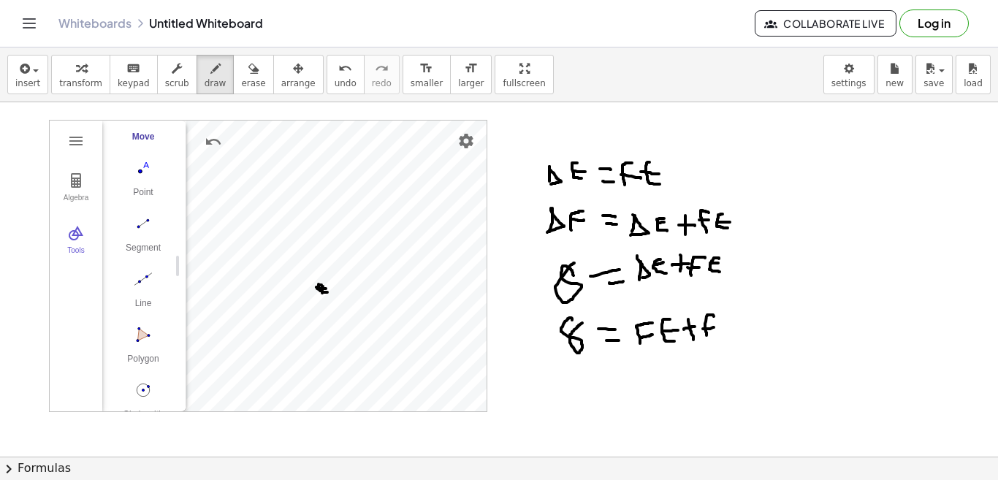
drag, startPoint x: 703, startPoint y: 329, endPoint x: 715, endPoint y: 326, distance: 12.8
drag, startPoint x: 725, startPoint y: 315, endPoint x: 731, endPoint y: 333, distance: 19.2
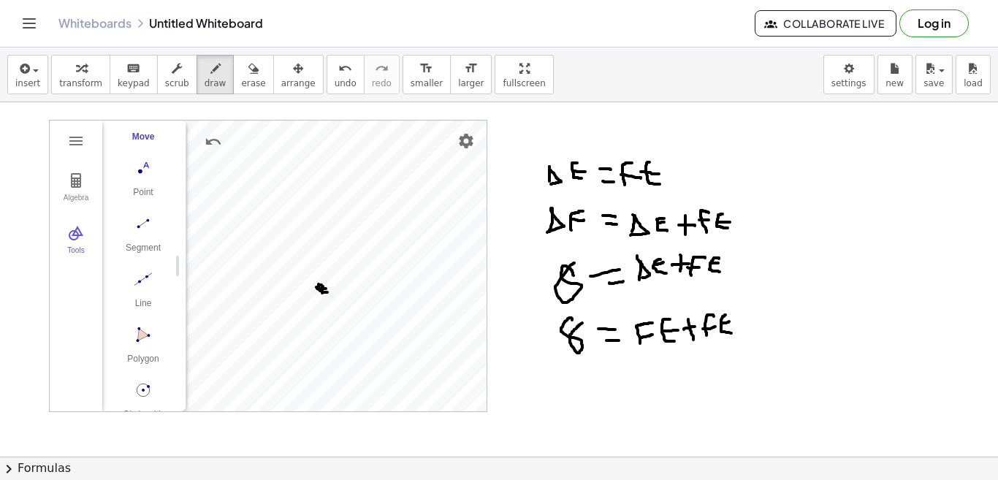
drag, startPoint x: 609, startPoint y: 375, endPoint x: 628, endPoint y: 371, distance: 19.3
drag, startPoint x: 620, startPoint y: 383, endPoint x: 631, endPoint y: 377, distance: 12.8
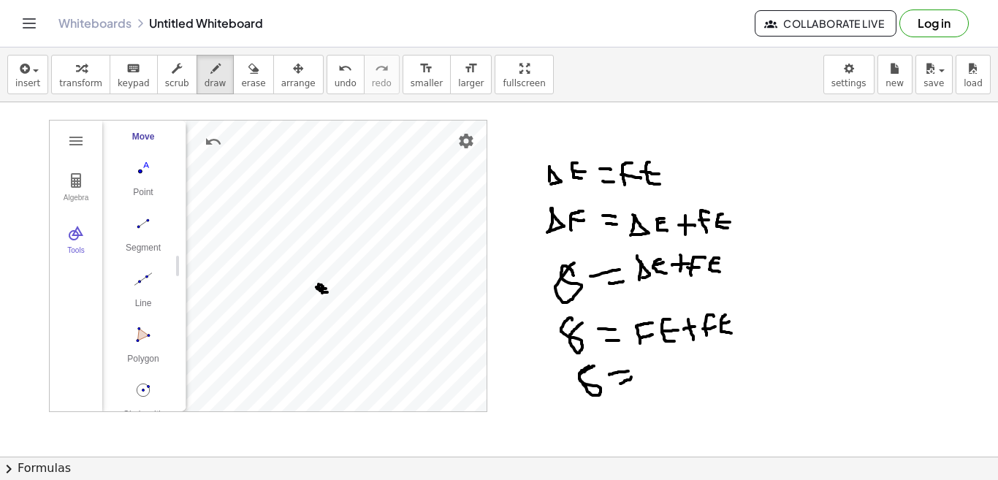
drag, startPoint x: 640, startPoint y: 372, endPoint x: 657, endPoint y: 380, distance: 18.6
drag, startPoint x: 681, startPoint y: 357, endPoint x: 671, endPoint y: 381, distance: 25.2
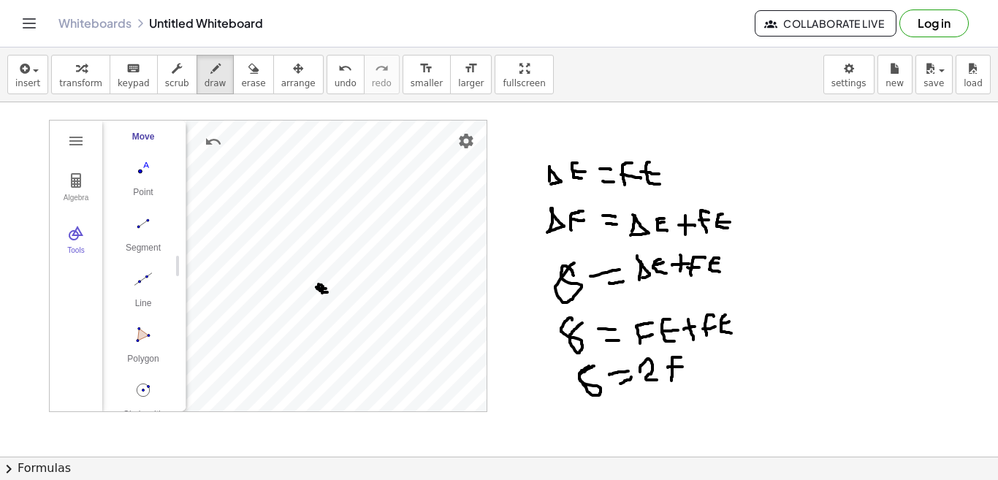
drag, startPoint x: 668, startPoint y: 367, endPoint x: 682, endPoint y: 367, distance: 14.6
drag
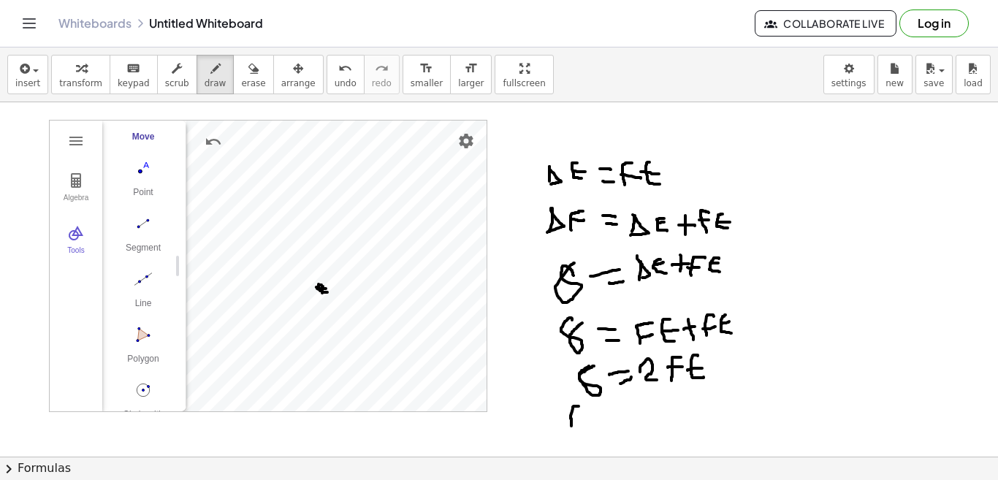
drag, startPoint x: 579, startPoint y: 406, endPoint x: 566, endPoint y: 424, distance: 22.1
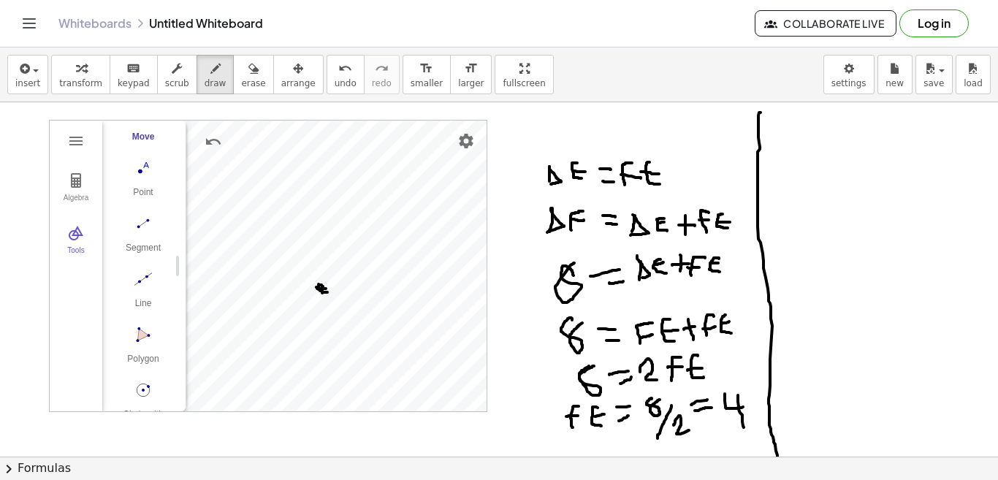
drag, startPoint x: 760, startPoint y: 112, endPoint x: 781, endPoint y: 473, distance: 361.4
click at [781, 473] on div "insert select one: Math Expression Function Text Youtube Video Graphing Geometr…" at bounding box center [499, 263] width 998 height 432
click at [83, 78] on span "transform" at bounding box center [80, 83] width 43 height 10
click at [139, 243] on div "Segment" at bounding box center [143, 253] width 58 height 20
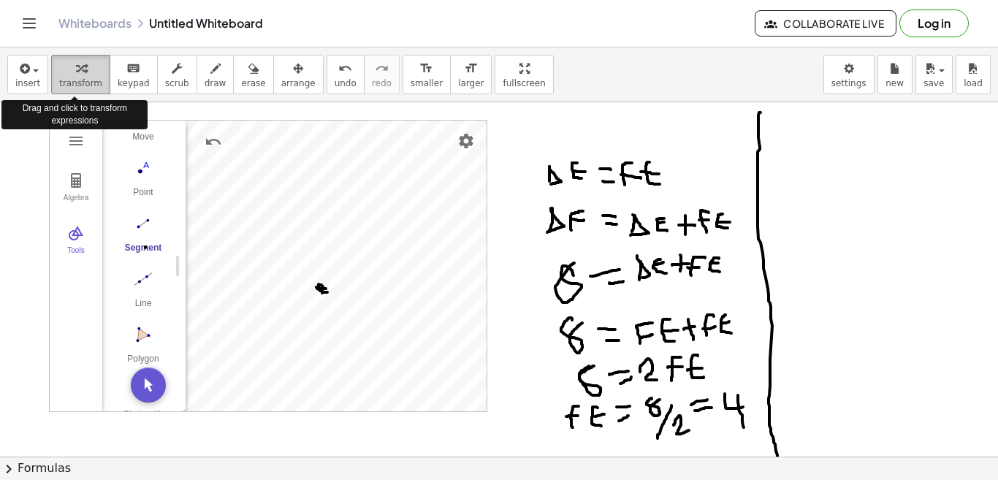
click at [80, 87] on span "transform" at bounding box center [80, 83] width 43 height 10
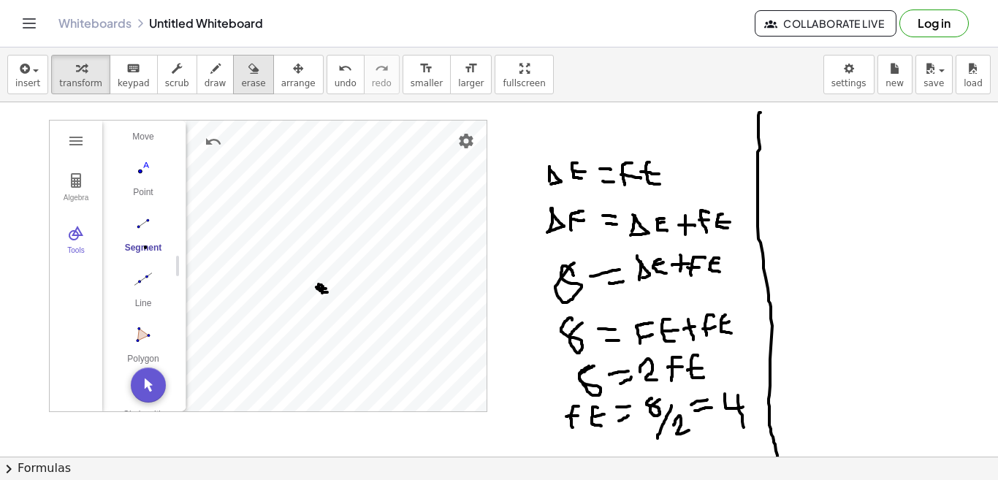
click at [206, 84] on span "draw" at bounding box center [216, 83] width 22 height 10
drag, startPoint x: 779, startPoint y: 117, endPoint x: 784, endPoint y: 133, distance: 16.9
drag, startPoint x: 779, startPoint y: 113, endPoint x: 793, endPoint y: 136, distance: 26.6
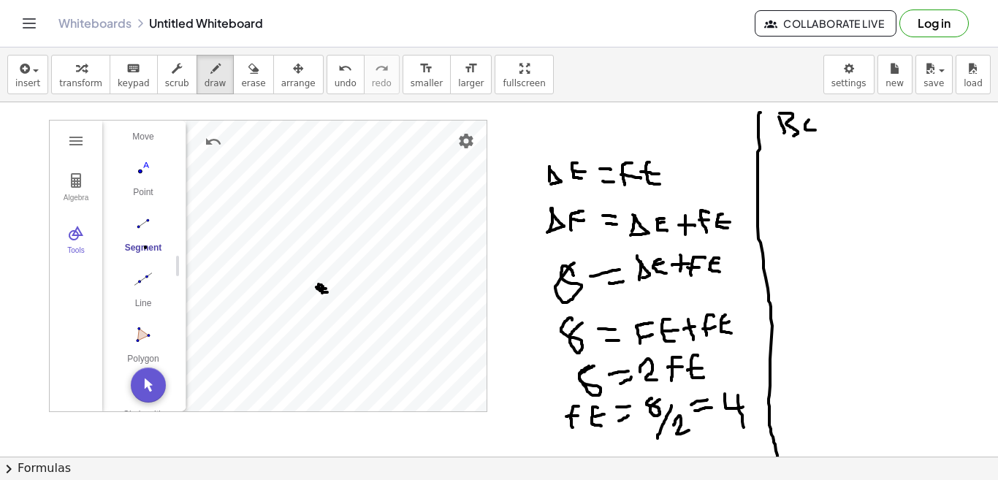
drag, startPoint x: 809, startPoint y: 120, endPoint x: 816, endPoint y: 130, distance: 12.6
drag, startPoint x: 825, startPoint y: 126, endPoint x: 833, endPoint y: 126, distance: 8.8
drag, startPoint x: 821, startPoint y: 128, endPoint x: 834, endPoint y: 129, distance: 13.2
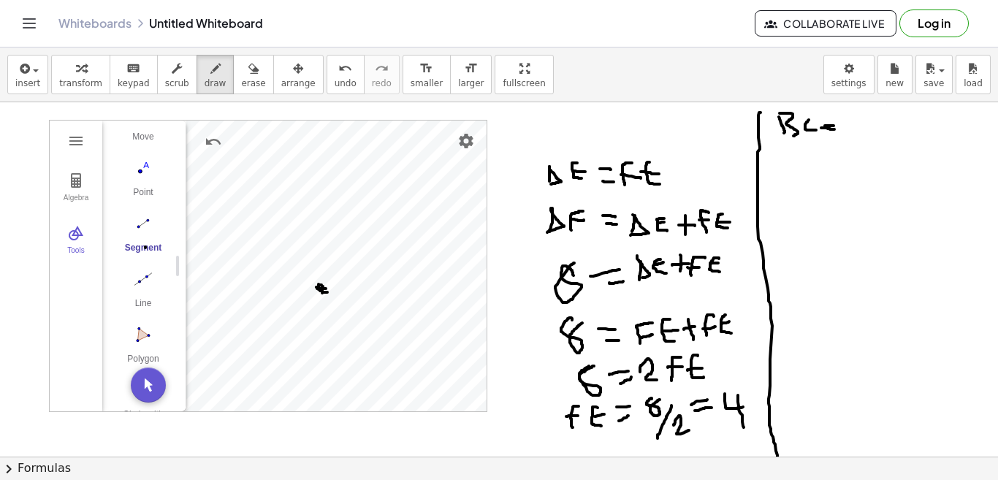
drag, startPoint x: 850, startPoint y: 118, endPoint x: 855, endPoint y: 129, distance: 12.1
drag, startPoint x: 852, startPoint y: 120, endPoint x: 857, endPoint y: 135, distance: 16.2
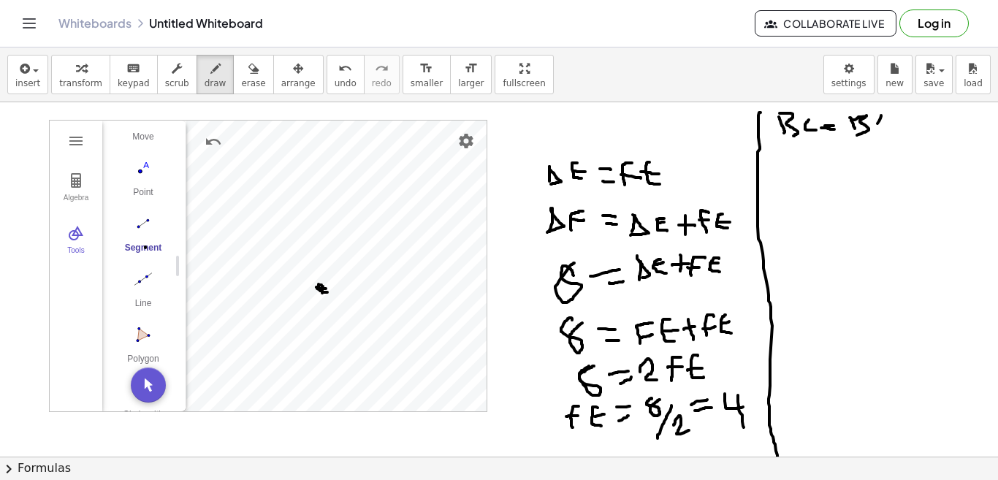
drag, startPoint x: 881, startPoint y: 115, endPoint x: 874, endPoint y: 129, distance: 15.4
drag, startPoint x: 881, startPoint y: 115, endPoint x: 885, endPoint y: 128, distance: 13.2
drag, startPoint x: 874, startPoint y: 124, endPoint x: 885, endPoint y: 123, distance: 11.0
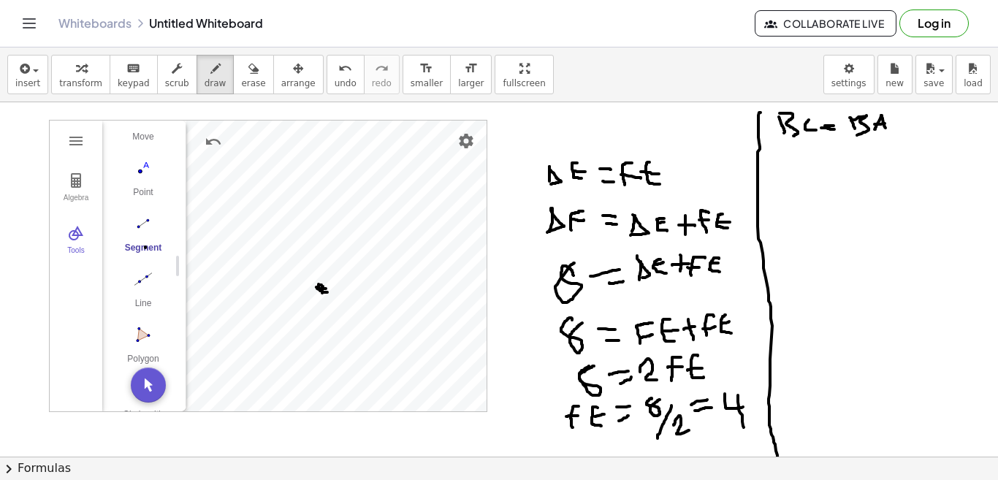
drag, startPoint x: 895, startPoint y: 120, endPoint x: 904, endPoint y: 119, distance: 9.5
drag, startPoint x: 900, startPoint y: 117, endPoint x: 898, endPoint y: 126, distance: 9.7
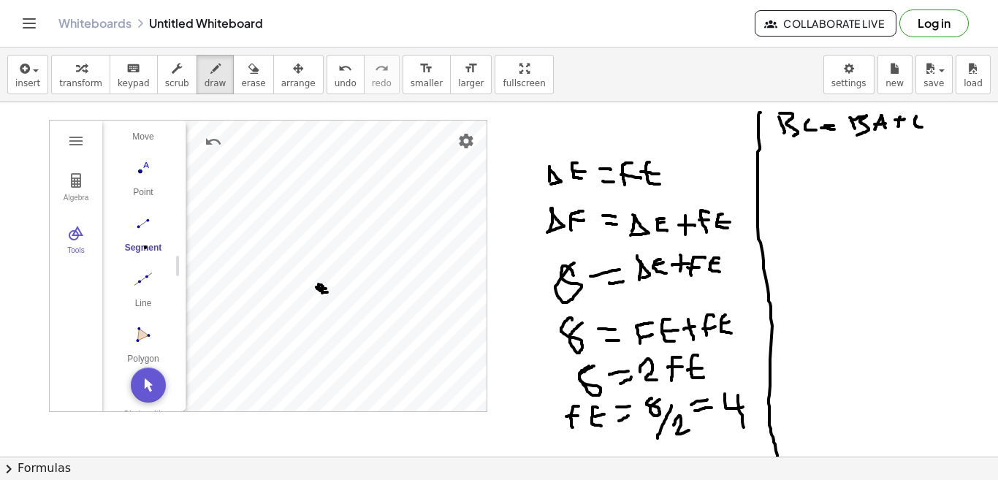
drag, startPoint x: 916, startPoint y: 116, endPoint x: 922, endPoint y: 127, distance: 12.4
drag, startPoint x: 931, startPoint y: 116, endPoint x: 933, endPoint y: 127, distance: 11.1
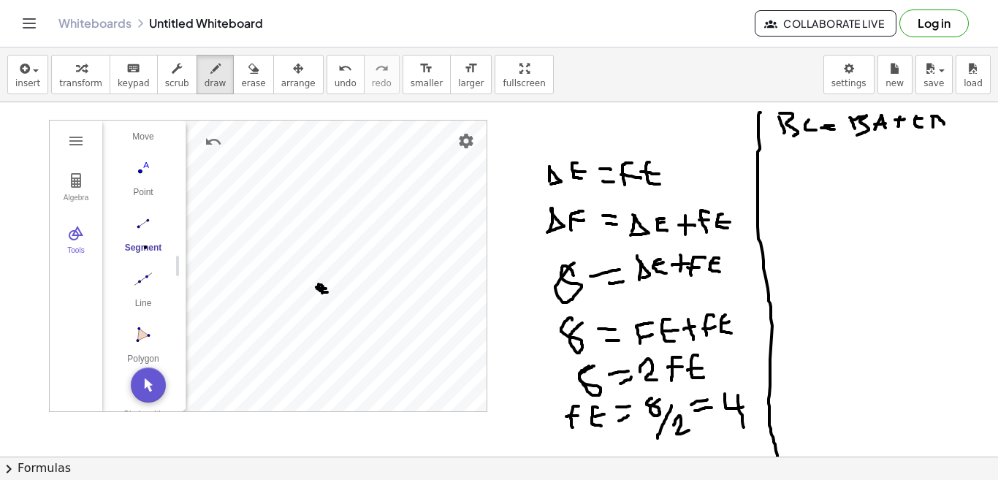
drag, startPoint x: 933, startPoint y: 116, endPoint x: 936, endPoint y: 126, distance: 10.2
drag, startPoint x: 774, startPoint y: 150, endPoint x: 773, endPoint y: 161, distance: 11.0
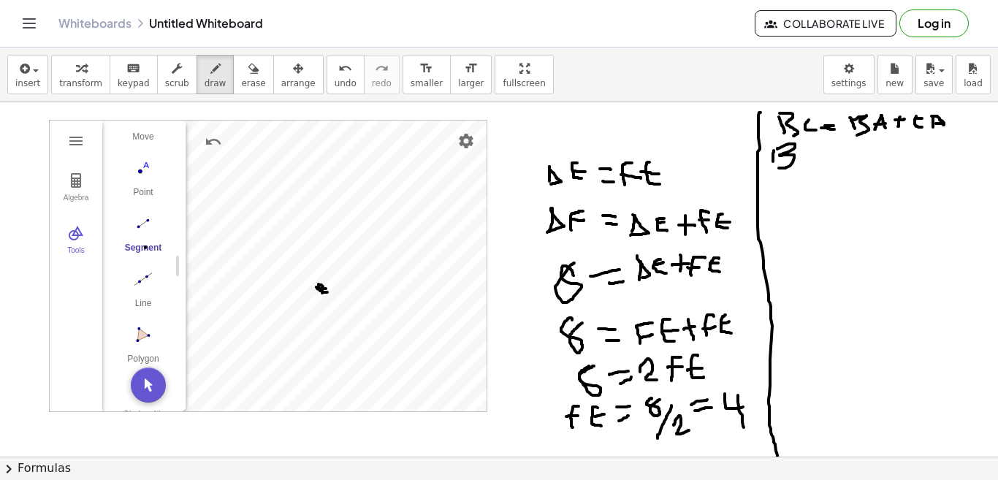
drag, startPoint x: 777, startPoint y: 149, endPoint x: 779, endPoint y: 168, distance: 19.0
drag, startPoint x: 814, startPoint y: 146, endPoint x: 803, endPoint y: 155, distance: 14.6
drag, startPoint x: 814, startPoint y: 145, endPoint x: 820, endPoint y: 164, distance: 19.0
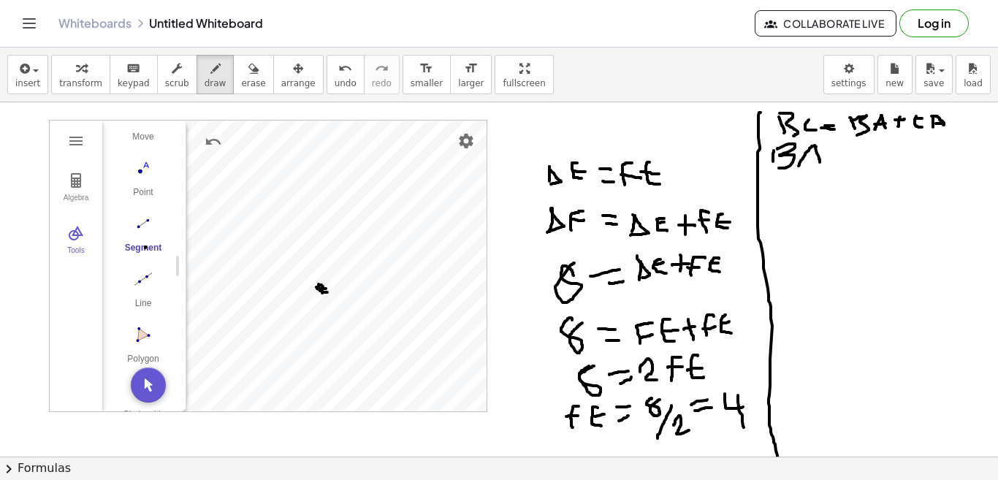
drag, startPoint x: 807, startPoint y: 158, endPoint x: 828, endPoint y: 153, distance: 21.1
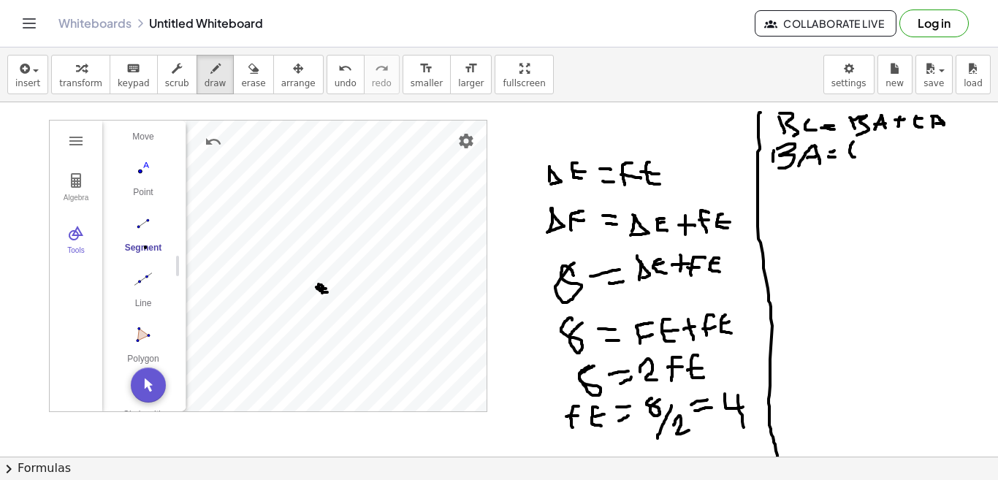
drag, startPoint x: 853, startPoint y: 142, endPoint x: 855, endPoint y: 157, distance: 15.4
drag, startPoint x: 863, startPoint y: 145, endPoint x: 860, endPoint y: 158, distance: 12.9
drag, startPoint x: 860, startPoint y: 145, endPoint x: 877, endPoint y: 156, distance: 19.4
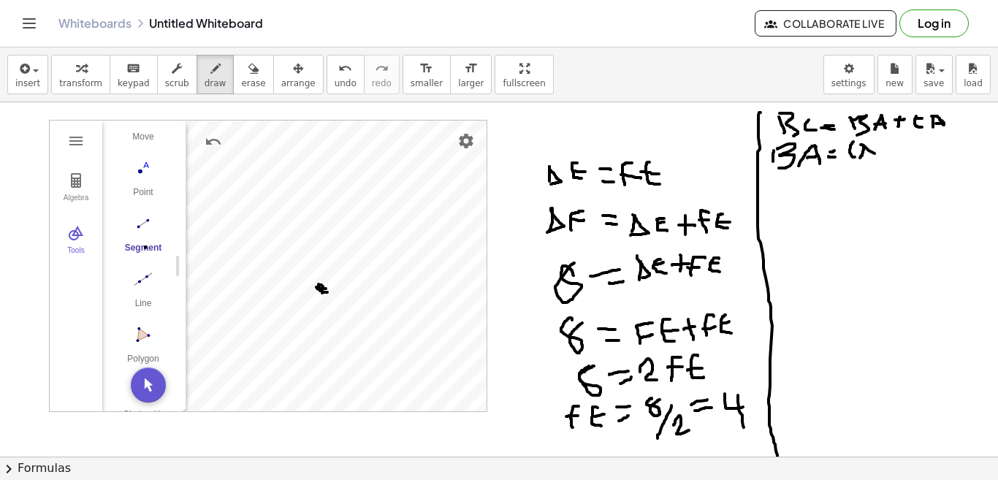
drag, startPoint x: 774, startPoint y: 186, endPoint x: 779, endPoint y: 203, distance: 18.1
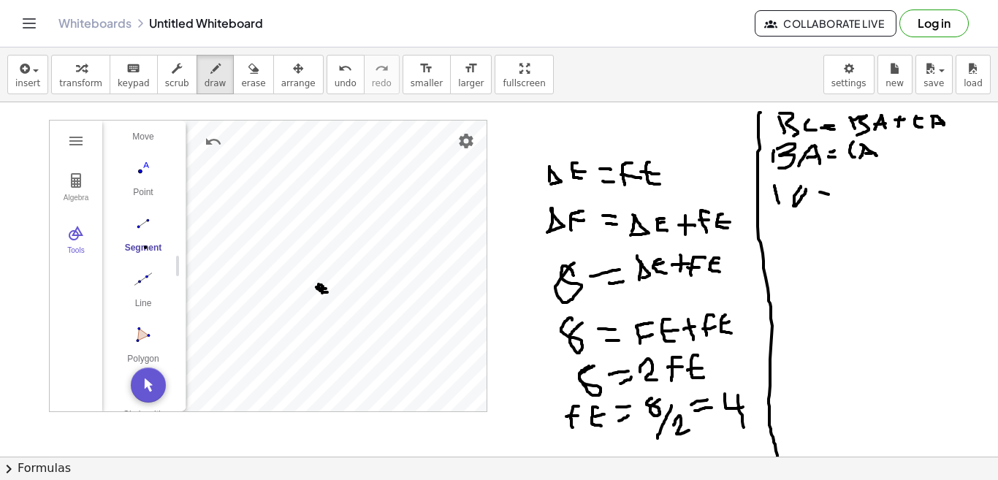
drag, startPoint x: 820, startPoint y: 192, endPoint x: 835, endPoint y: 196, distance: 15.8
drag, startPoint x: 822, startPoint y: 200, endPoint x: 833, endPoint y: 200, distance: 11.7
drag, startPoint x: 858, startPoint y: 191, endPoint x: 858, endPoint y: 205, distance: 14.6
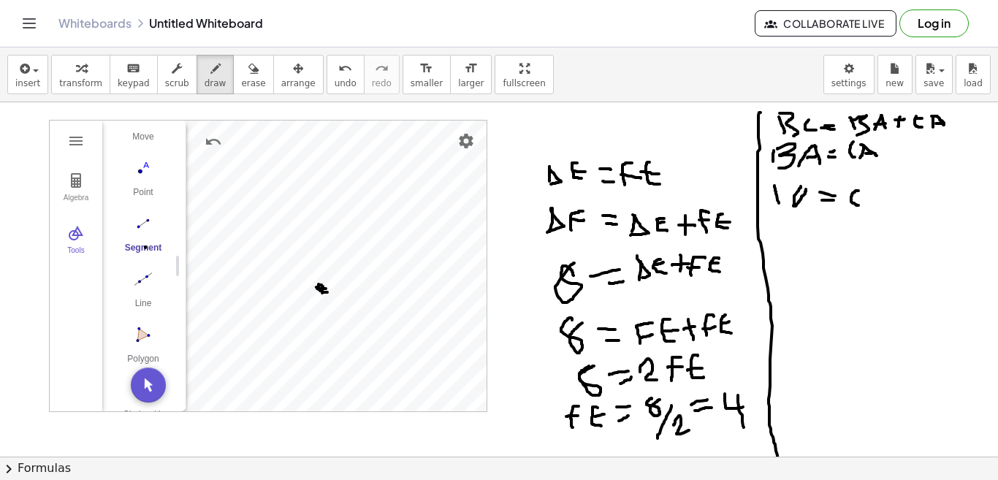
drag, startPoint x: 877, startPoint y: 189, endPoint x: 866, endPoint y: 205, distance: 18.4
drag, startPoint x: 874, startPoint y: 189, endPoint x: 879, endPoint y: 205, distance: 16.2
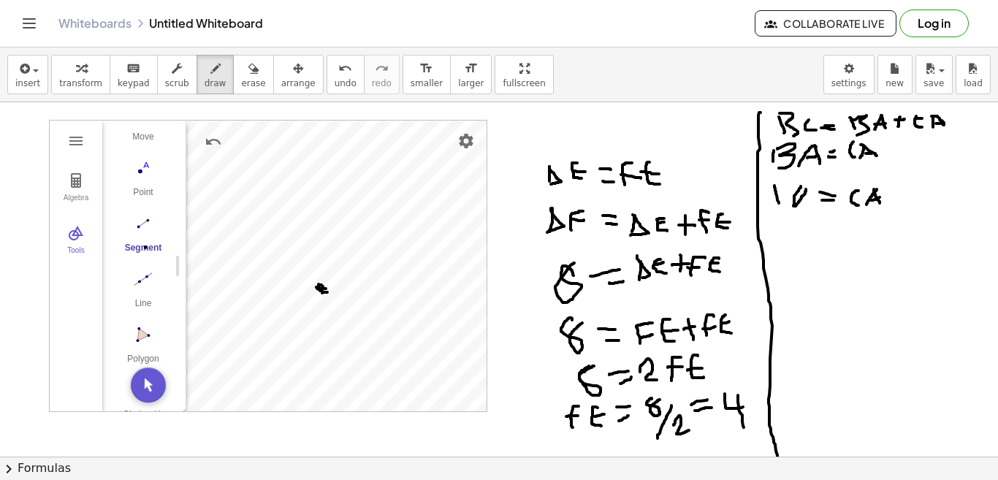
drag, startPoint x: 871, startPoint y: 200, endPoint x: 879, endPoint y: 197, distance: 9.2
drag, startPoint x: 885, startPoint y: 193, endPoint x: 894, endPoint y: 191, distance: 9.6
drag, startPoint x: 887, startPoint y: 185, endPoint x: 889, endPoint y: 198, distance: 13.2
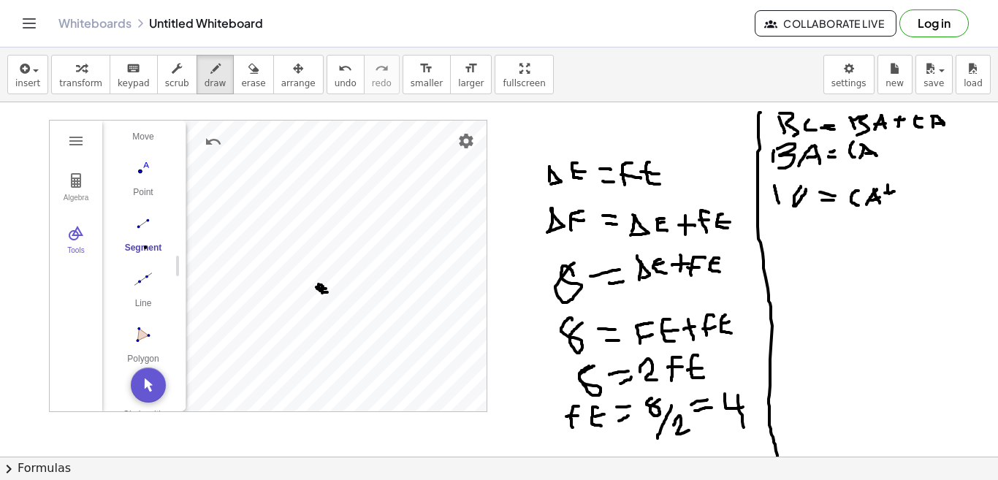
drag, startPoint x: 906, startPoint y: 187, endPoint x: 908, endPoint y: 199, distance: 12.5
drag, startPoint x: 920, startPoint y: 187, endPoint x: 915, endPoint y: 201, distance: 15.1
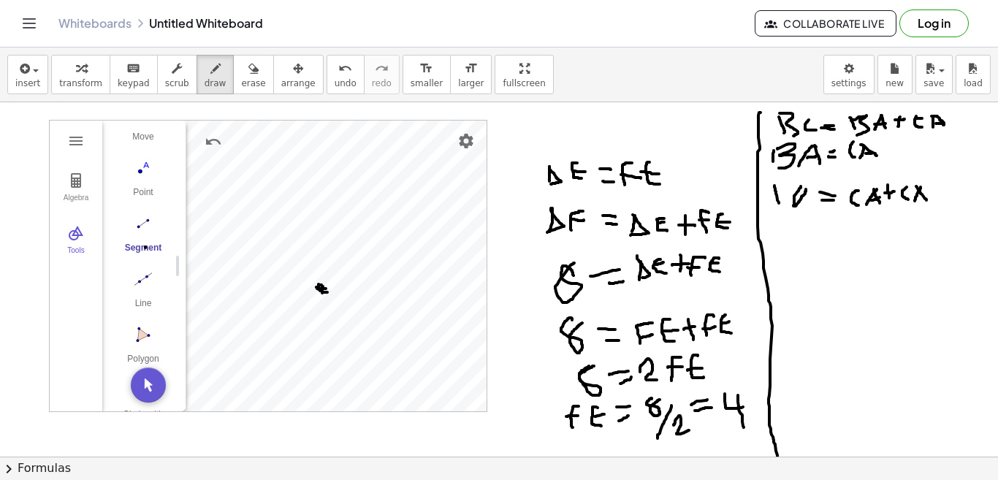
drag, startPoint x: 916, startPoint y: 186, endPoint x: 926, endPoint y: 200, distance: 17.2
drag, startPoint x: 779, startPoint y: 224, endPoint x: 782, endPoint y: 233, distance: 9.7
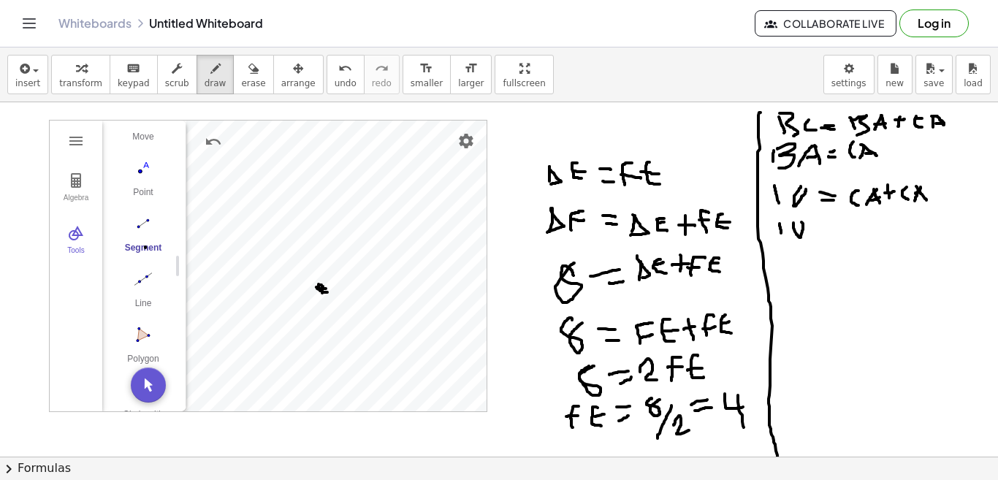
drag, startPoint x: 793, startPoint y: 223, endPoint x: 808, endPoint y: 223, distance: 14.6
drag, startPoint x: 836, startPoint y: 228, endPoint x: 855, endPoint y: 234, distance: 20.6
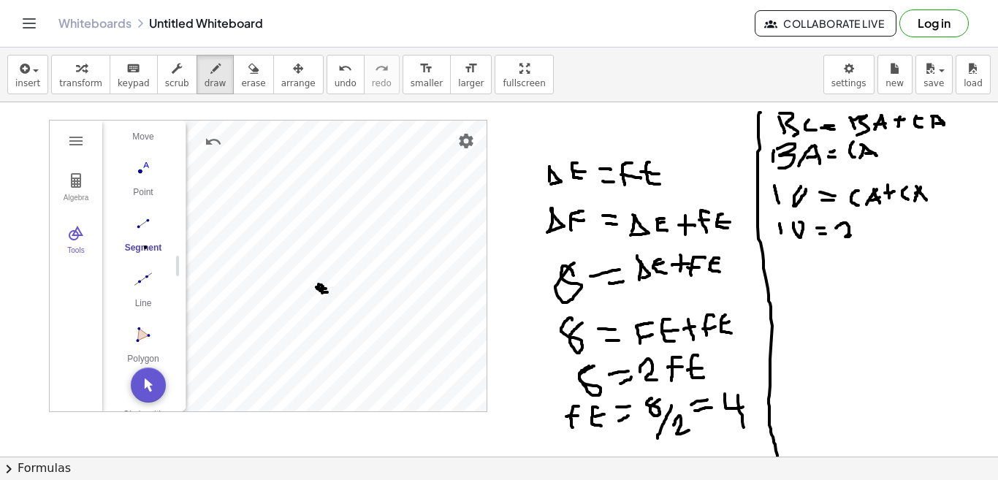
drag, startPoint x: 868, startPoint y: 221, endPoint x: 873, endPoint y: 233, distance: 12.8
drag, startPoint x: 884, startPoint y: 220, endPoint x: 879, endPoint y: 230, distance: 11.4
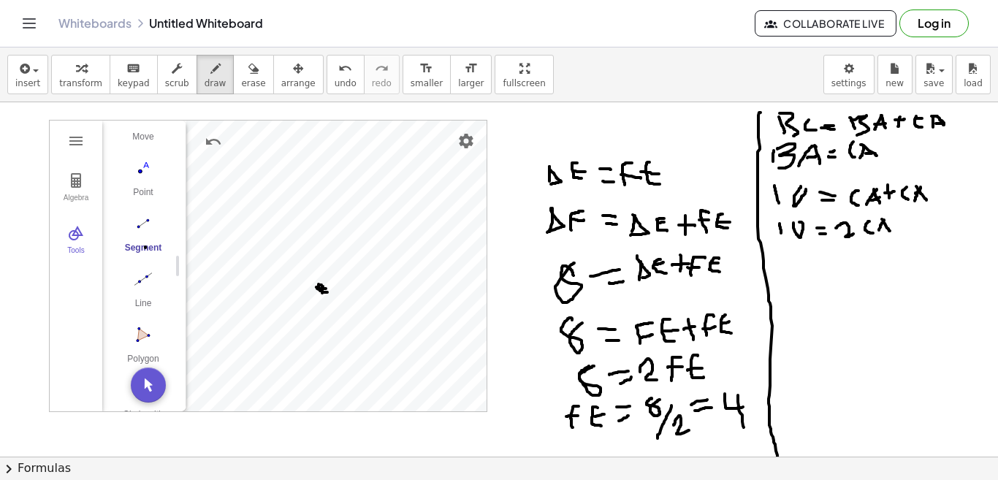
drag, startPoint x: 882, startPoint y: 219, endPoint x: 890, endPoint y: 231, distance: 14.2
drag, startPoint x: 877, startPoint y: 228, endPoint x: 888, endPoint y: 226, distance: 11.8
drag, startPoint x: 791, startPoint y: 251, endPoint x: 799, endPoint y: 264, distance: 15.4
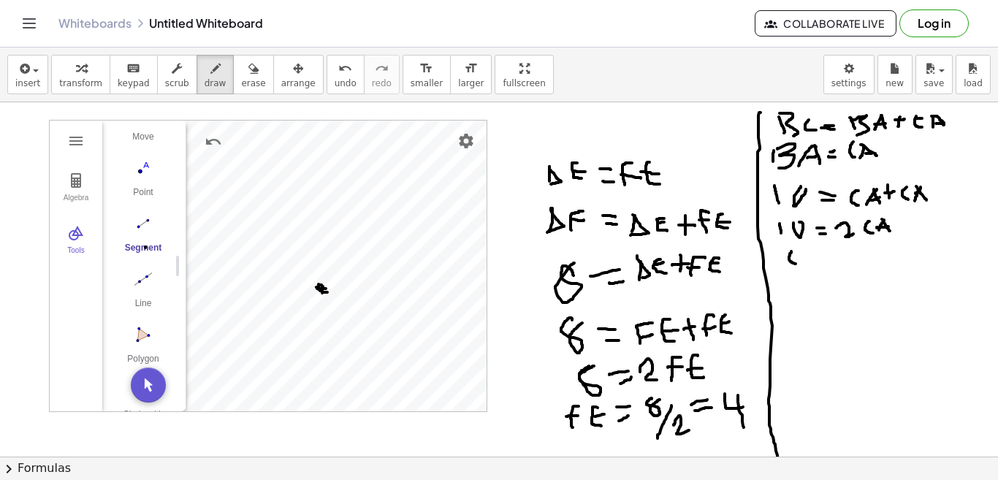
drag, startPoint x: 812, startPoint y: 254, endPoint x: 806, endPoint y: 264, distance: 11.4
drag, startPoint x: 812, startPoint y: 249, endPoint x: 820, endPoint y: 264, distance: 16.3
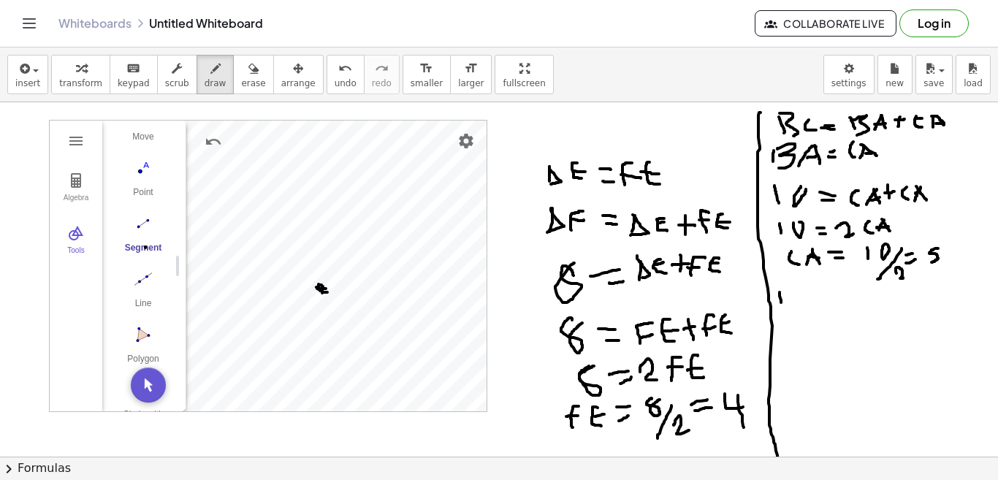
click at [241, 85] on span "erase" at bounding box center [253, 83] width 24 height 10
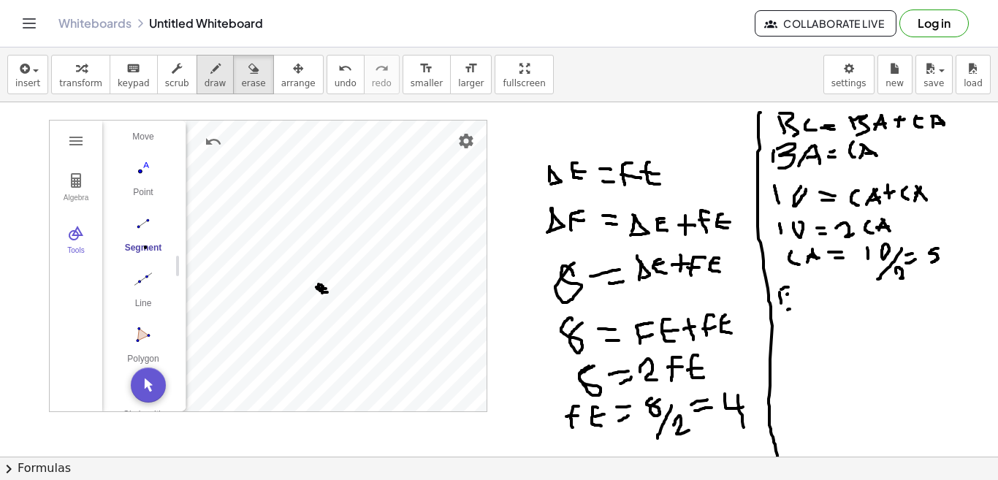
click at [205, 83] on span "draw" at bounding box center [216, 83] width 22 height 10
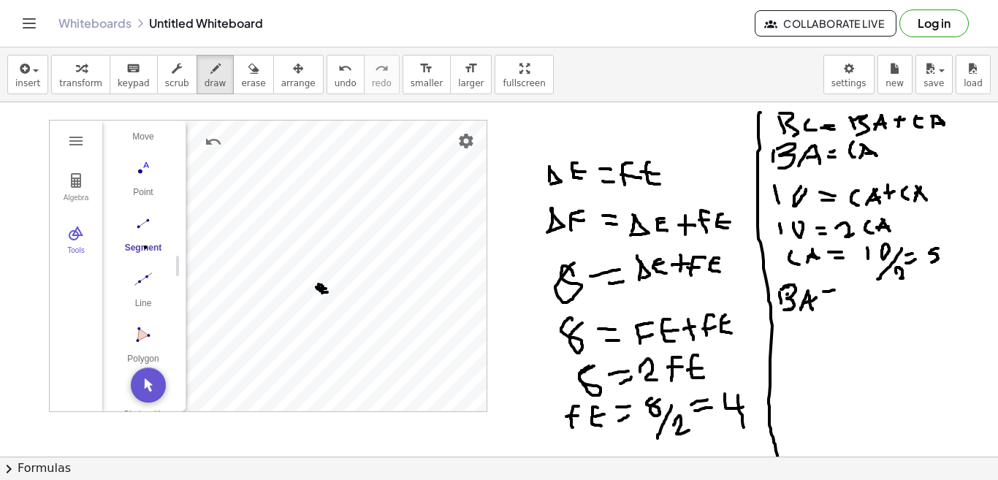
drag, startPoint x: 791, startPoint y: 330, endPoint x: 783, endPoint y: 346, distance: 18.0
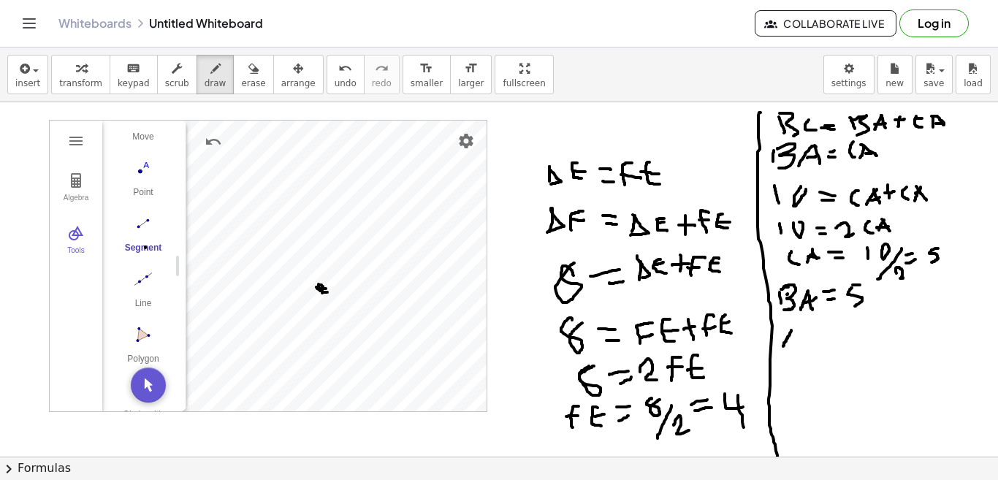
drag, startPoint x: 790, startPoint y: 329, endPoint x: 803, endPoint y: 348, distance: 23.7
drag, startPoint x: 785, startPoint y: 340, endPoint x: 801, endPoint y: 340, distance: 16.1
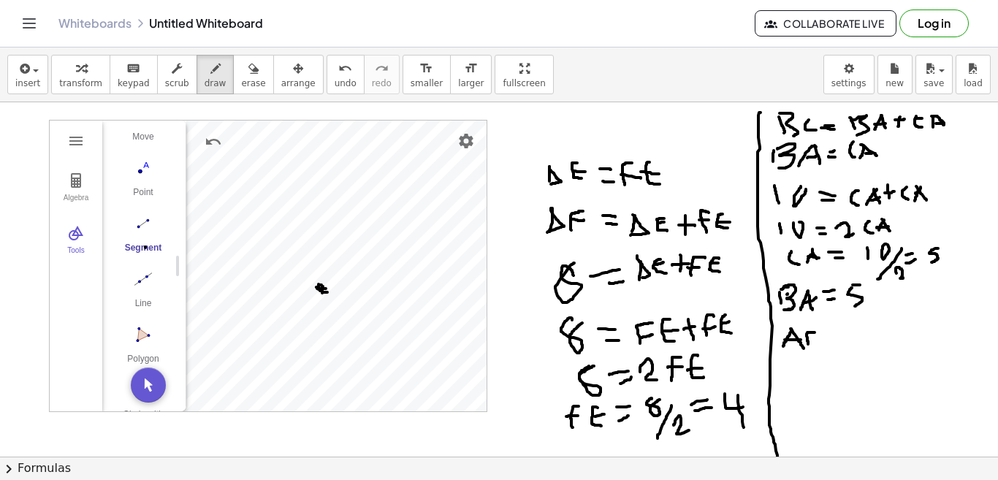
drag, startPoint x: 814, startPoint y: 332, endPoint x: 808, endPoint y: 347, distance: 16.0
drag, startPoint x: 806, startPoint y: 343, endPoint x: 816, endPoint y: 343, distance: 10.2
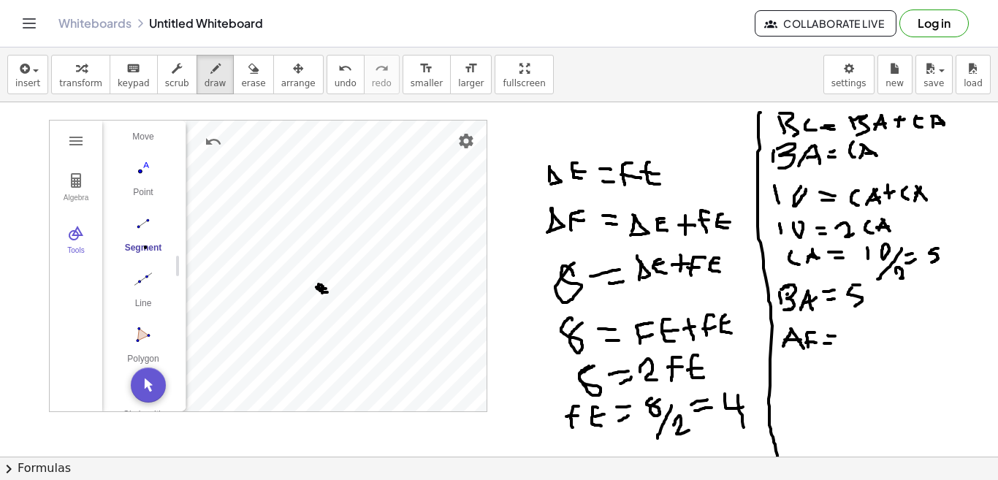
drag, startPoint x: 853, startPoint y: 332, endPoint x: 844, endPoint y: 348, distance: 17.7
drag, startPoint x: 337, startPoint y: 287, endPoint x: 349, endPoint y: 290, distance: 12.8
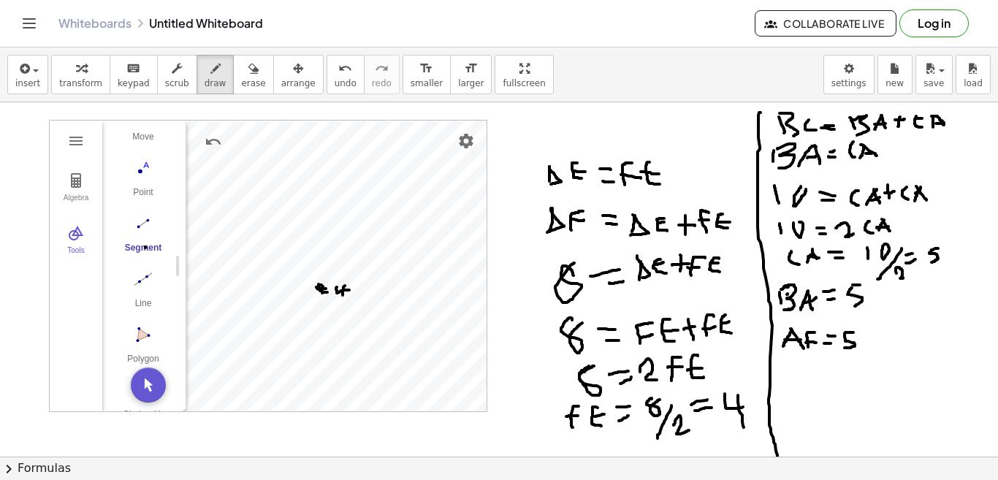
drag, startPoint x: 345, startPoint y: 286, endPoint x: 343, endPoint y: 295, distance: 9.7
drag, startPoint x: 348, startPoint y: 254, endPoint x: 343, endPoint y: 264, distance: 10.8
drag, startPoint x: 342, startPoint y: 252, endPoint x: 349, endPoint y: 248, distance: 8.5
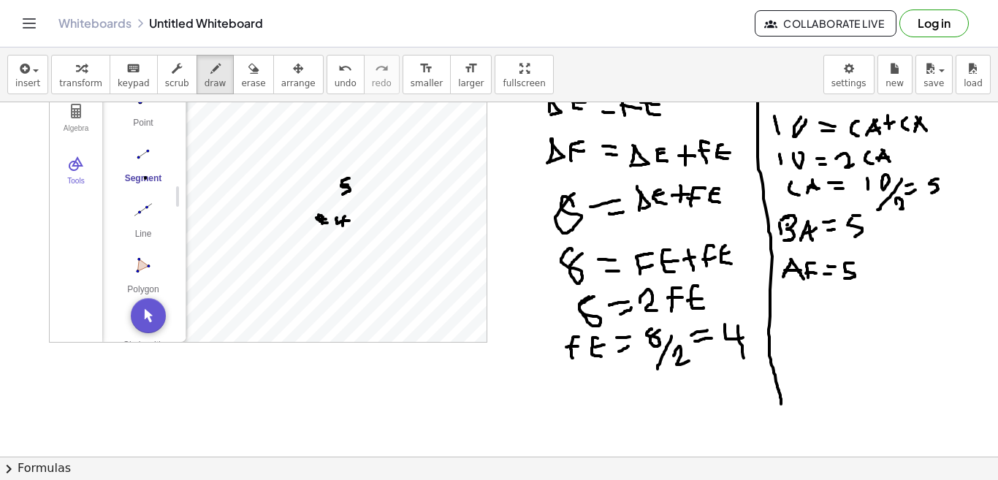
scroll to position [72, 0]
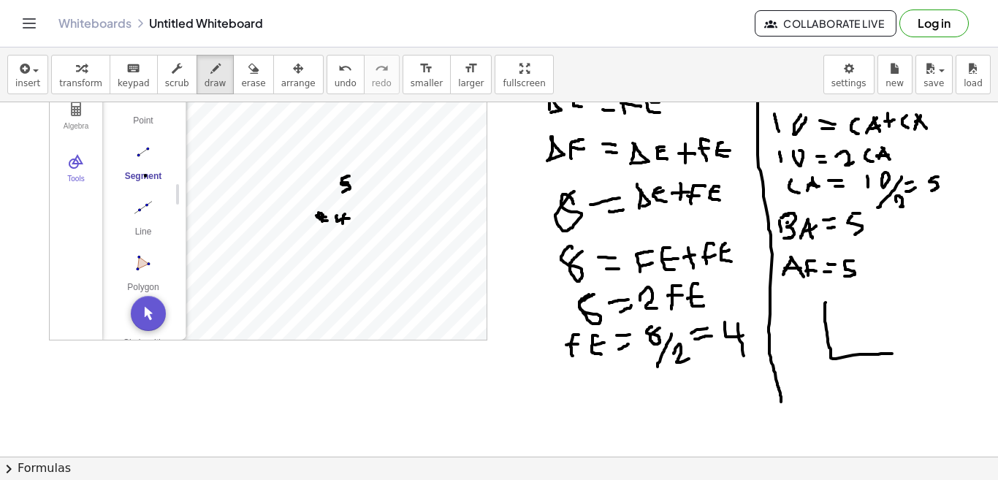
drag, startPoint x: 825, startPoint y: 302, endPoint x: 893, endPoint y: 354, distance: 84.9
click at [893, 354] on div at bounding box center [499, 432] width 998 height 803
drag, startPoint x: 824, startPoint y: 300, endPoint x: 898, endPoint y: 353, distance: 90.6
click at [898, 353] on div at bounding box center [499, 432] width 998 height 803
drag, startPoint x: 824, startPoint y: 283, endPoint x: 812, endPoint y: 295, distance: 17.1
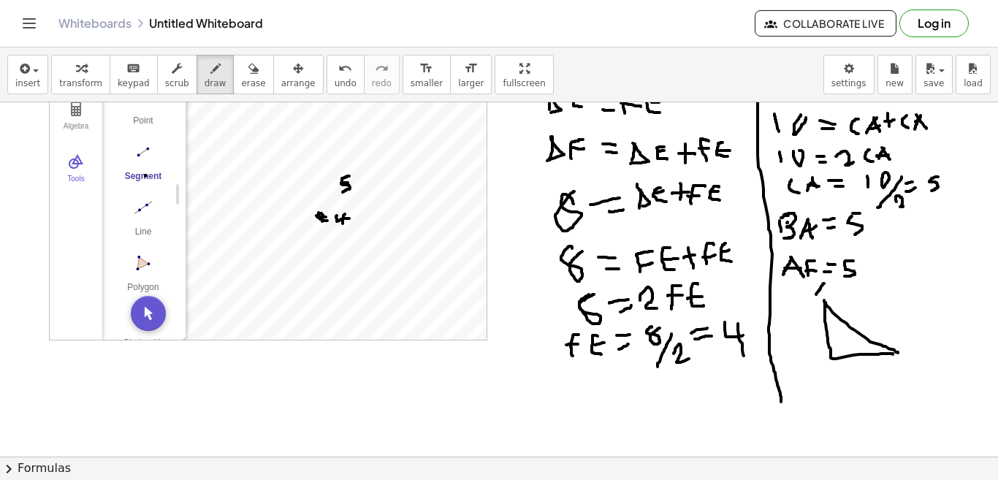
click at [814, 295] on div at bounding box center [499, 432] width 998 height 803
drag, startPoint x: 825, startPoint y: 285, endPoint x: 829, endPoint y: 293, distance: 9.2
click at [829, 293] on div at bounding box center [499, 432] width 998 height 803
drag, startPoint x: 819, startPoint y: 289, endPoint x: 831, endPoint y: 288, distance: 12.4
click at [831, 288] on div at bounding box center [499, 432] width 998 height 803
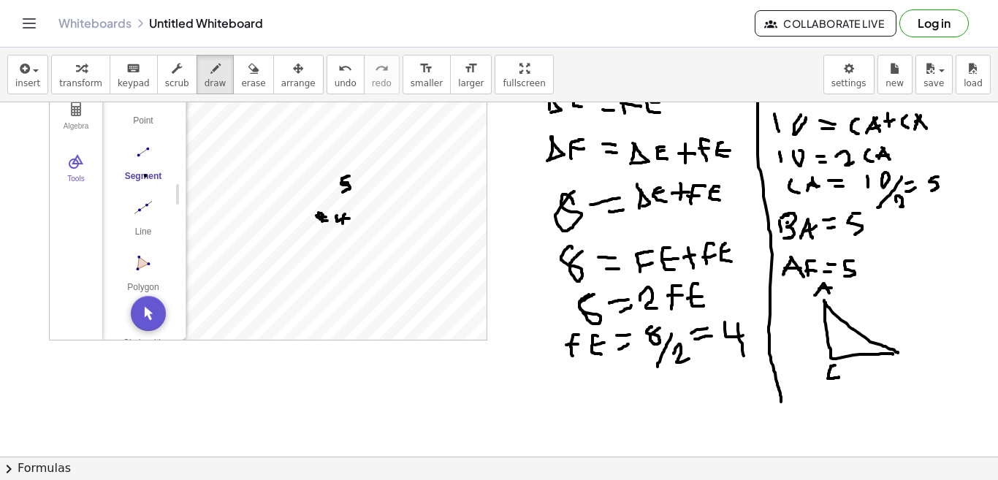
drag, startPoint x: 833, startPoint y: 365, endPoint x: 839, endPoint y: 377, distance: 12.8
click at [839, 377] on div at bounding box center [499, 432] width 998 height 803
click at [836, 370] on div at bounding box center [499, 432] width 998 height 803
drag, startPoint x: 909, startPoint y: 348, endPoint x: 901, endPoint y: 362, distance: 15.7
click at [901, 362] on div at bounding box center [499, 432] width 998 height 803
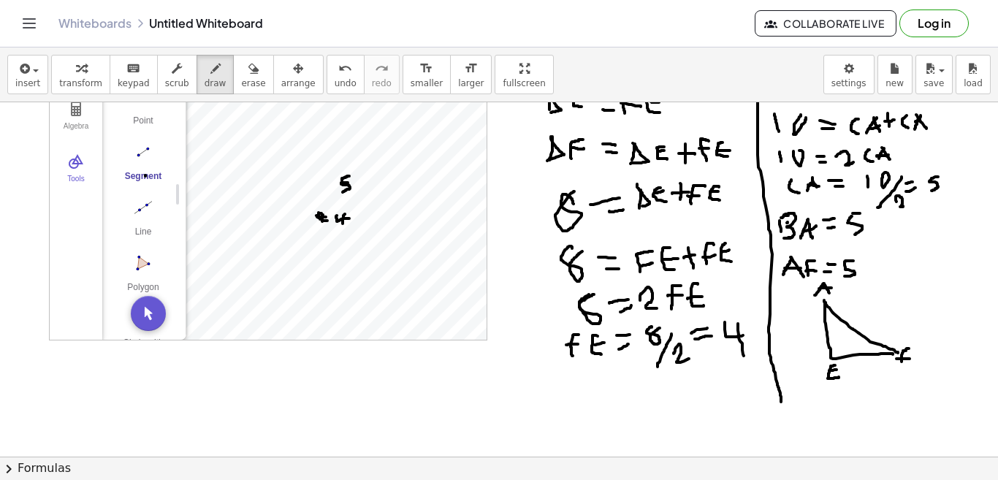
drag, startPoint x: 896, startPoint y: 359, endPoint x: 909, endPoint y: 359, distance: 13.1
click at [909, 359] on div at bounding box center [499, 432] width 998 height 803
drag, startPoint x: 871, startPoint y: 310, endPoint x: 869, endPoint y: 329, distance: 19.1
click at [869, 329] on div at bounding box center [499, 432] width 998 height 803
drag, startPoint x: 856, startPoint y: 366, endPoint x: 874, endPoint y: 364, distance: 18.4
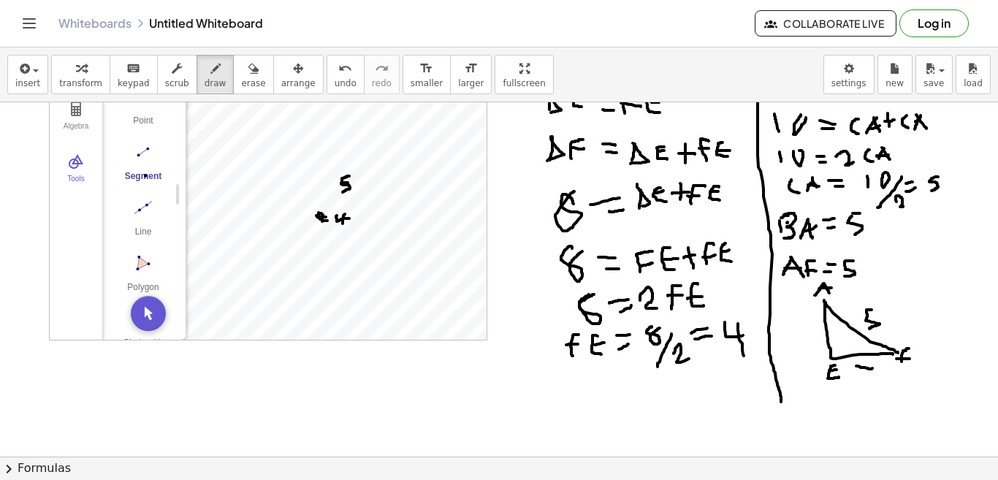
click at [874, 364] on div at bounding box center [499, 432] width 998 height 803
drag, startPoint x: 854, startPoint y: 358, endPoint x: 863, endPoint y: 365, distance: 11.4
click at [863, 368] on div at bounding box center [499, 432] width 998 height 803
drag, startPoint x: 866, startPoint y: 358, endPoint x: 869, endPoint y: 377, distance: 19.2
click at [871, 377] on div at bounding box center [499, 432] width 998 height 803
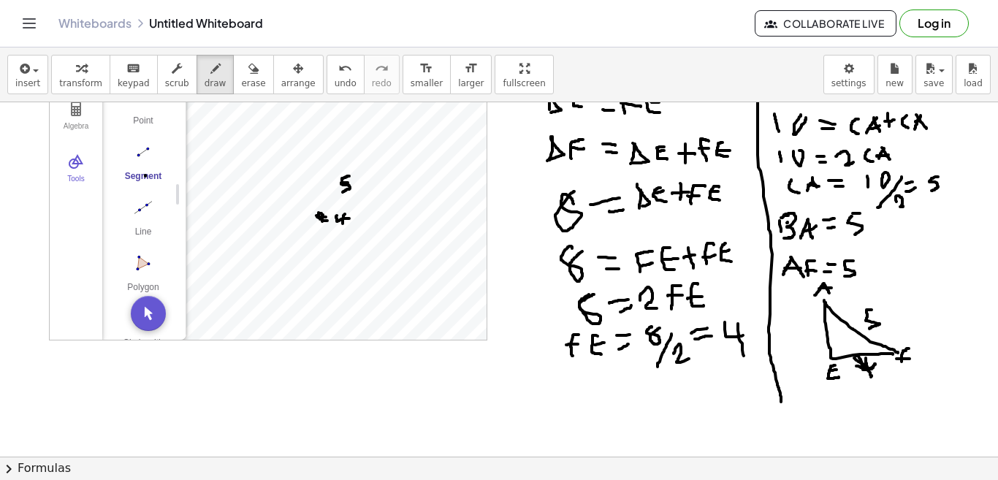
drag, startPoint x: 855, startPoint y: 355, endPoint x: 876, endPoint y: 367, distance: 23.6
click at [876, 367] on div at bounding box center [499, 432] width 998 height 803
drag, startPoint x: 882, startPoint y: 343, endPoint x: 879, endPoint y: 353, distance: 9.9
click at [879, 353] on div at bounding box center [499, 432] width 998 height 803
drag, startPoint x: 830, startPoint y: 344, endPoint x: 839, endPoint y: 358, distance: 16.8
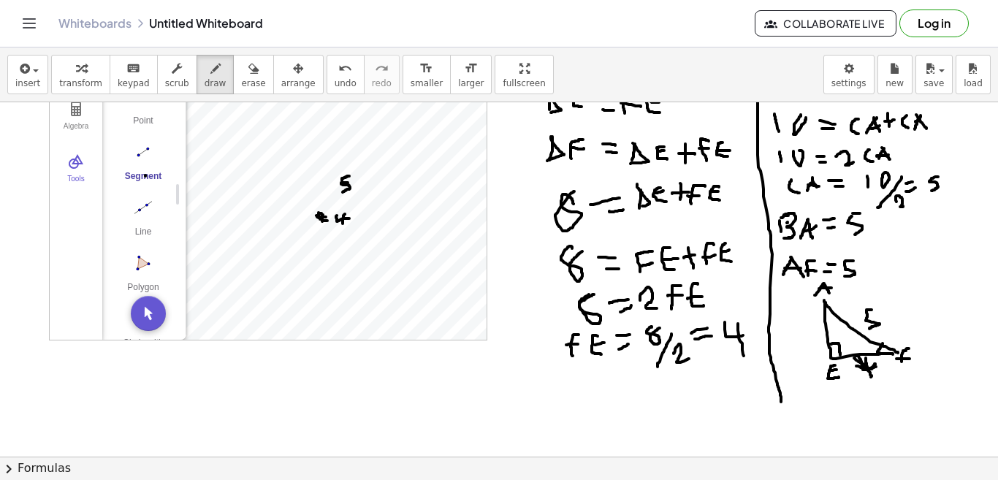
click at [840, 356] on div at bounding box center [499, 432] width 998 height 803
drag, startPoint x: 824, startPoint y: 405, endPoint x: 811, endPoint y: 421, distance: 20.2
click at [811, 421] on div at bounding box center [499, 432] width 998 height 803
drag, startPoint x: 825, startPoint y: 396, endPoint x: 840, endPoint y: 402, distance: 16.0
click at [840, 402] on div at bounding box center [499, 432] width 998 height 803
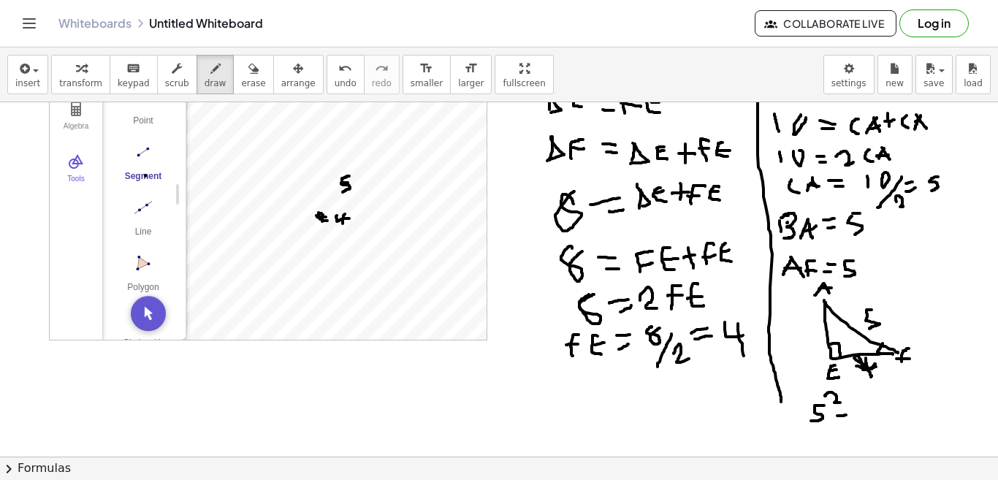
drag, startPoint x: 837, startPoint y: 416, endPoint x: 847, endPoint y: 415, distance: 10.3
click at [847, 414] on div at bounding box center [499, 432] width 998 height 803
click at [847, 421] on div at bounding box center [499, 432] width 998 height 803
drag, startPoint x: 867, startPoint y: 403, endPoint x: 857, endPoint y: 423, distance: 22.2
click at [858, 421] on div at bounding box center [499, 432] width 998 height 803
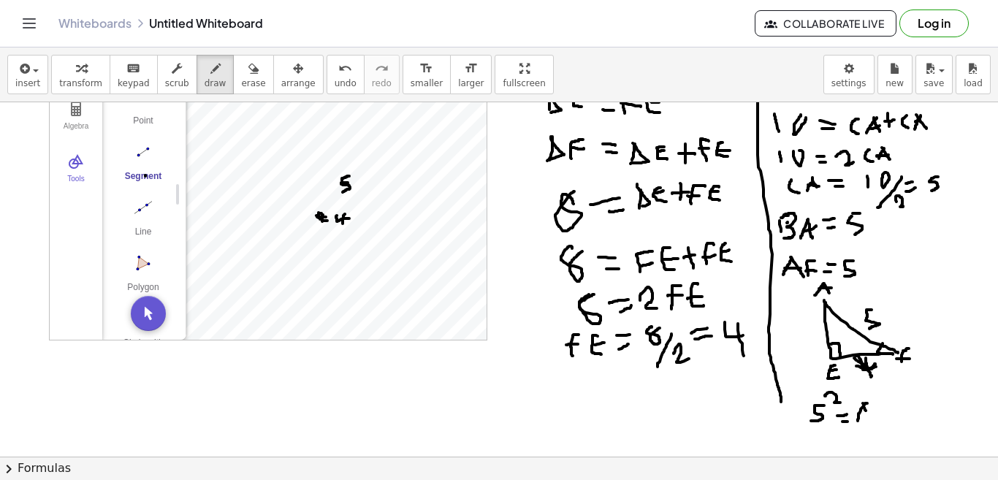
drag, startPoint x: 863, startPoint y: 403, endPoint x: 866, endPoint y: 419, distance: 15.8
click at [866, 419] on div at bounding box center [499, 432] width 998 height 803
drag, startPoint x: 858, startPoint y: 412, endPoint x: 868, endPoint y: 412, distance: 9.5
click at [868, 412] on div at bounding box center [499, 432] width 998 height 803
drag, startPoint x: 874, startPoint y: 405, endPoint x: 879, endPoint y: 416, distance: 11.8
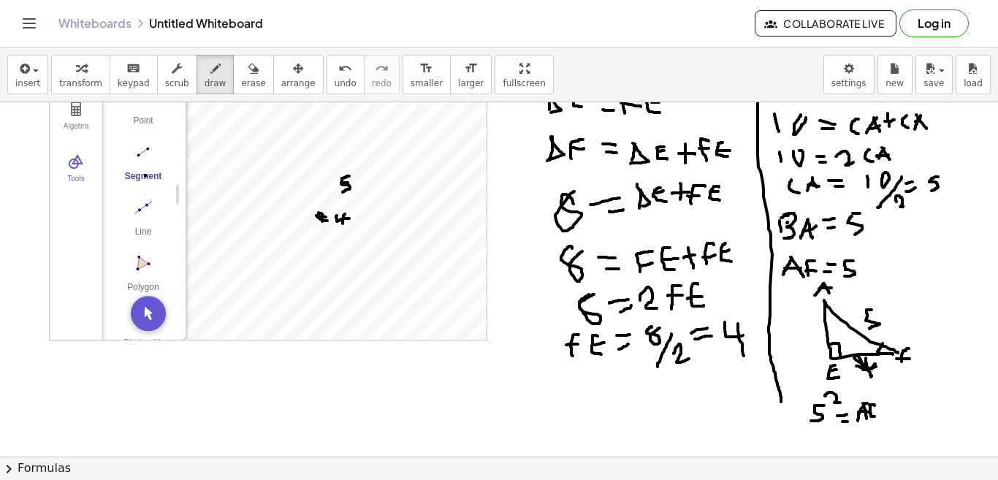
click at [879, 416] on div at bounding box center [499, 432] width 998 height 803
click at [876, 412] on div at bounding box center [499, 432] width 998 height 803
drag, startPoint x: 876, startPoint y: 397, endPoint x: 885, endPoint y: 402, distance: 10.8
click at [885, 402] on div at bounding box center [499, 432] width 998 height 803
drag, startPoint x: 885, startPoint y: 413, endPoint x: 899, endPoint y: 408, distance: 15.3
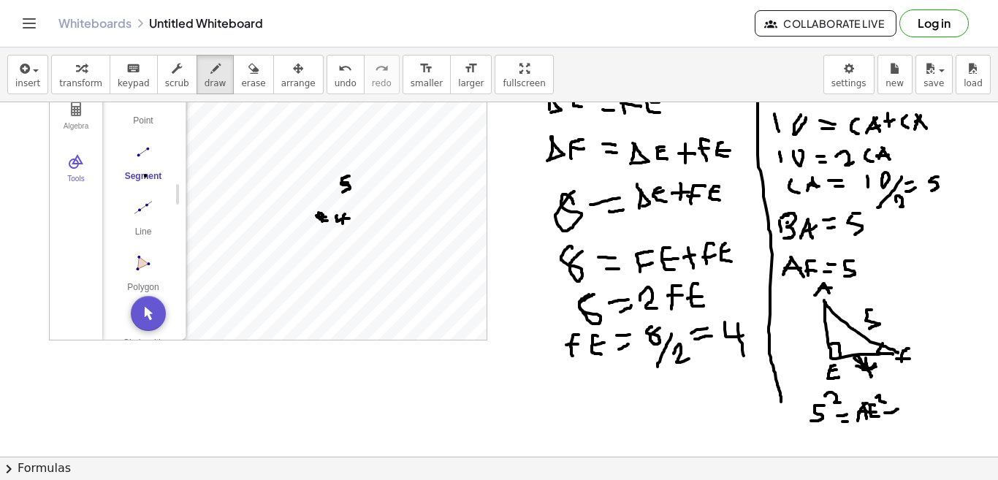
click at [898, 408] on div at bounding box center [499, 432] width 998 height 803
drag, startPoint x: 891, startPoint y: 402, endPoint x: 893, endPoint y: 417, distance: 15.5
click at [893, 417] on div at bounding box center [499, 432] width 998 height 803
drag, startPoint x: 906, startPoint y: 400, endPoint x: 925, endPoint y: 409, distance: 21.6
click at [925, 409] on div at bounding box center [499, 432] width 998 height 803
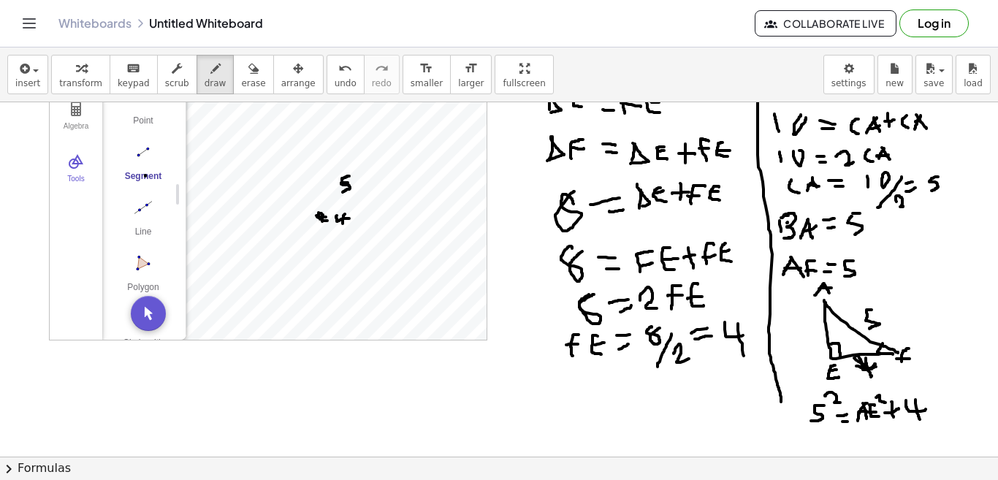
drag, startPoint x: 915, startPoint y: 400, endPoint x: 920, endPoint y: 419, distance: 20.2
click at [920, 419] on div at bounding box center [499, 432] width 998 height 803
drag, startPoint x: 915, startPoint y: 389, endPoint x: 929, endPoint y: 395, distance: 15.1
click at [929, 395] on div at bounding box center [499, 432] width 998 height 803
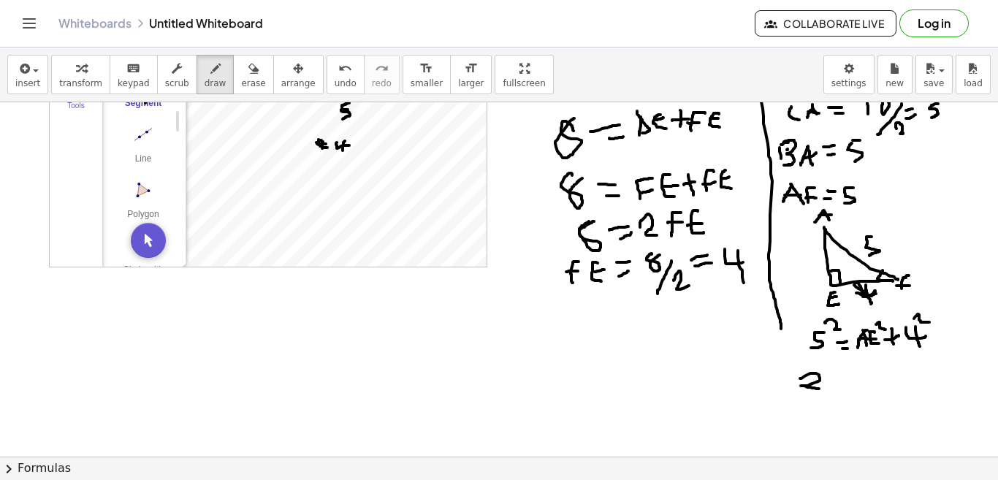
drag, startPoint x: 800, startPoint y: 378, endPoint x: 819, endPoint y: 389, distance: 21.6
click at [819, 389] on div at bounding box center [499, 359] width 998 height 803
drag, startPoint x: 836, startPoint y: 374, endPoint x: 827, endPoint y: 394, distance: 22.5
click at [827, 394] on div at bounding box center [499, 359] width 998 height 803
drag, startPoint x: 850, startPoint y: 378, endPoint x: 863, endPoint y: 378, distance: 12.4
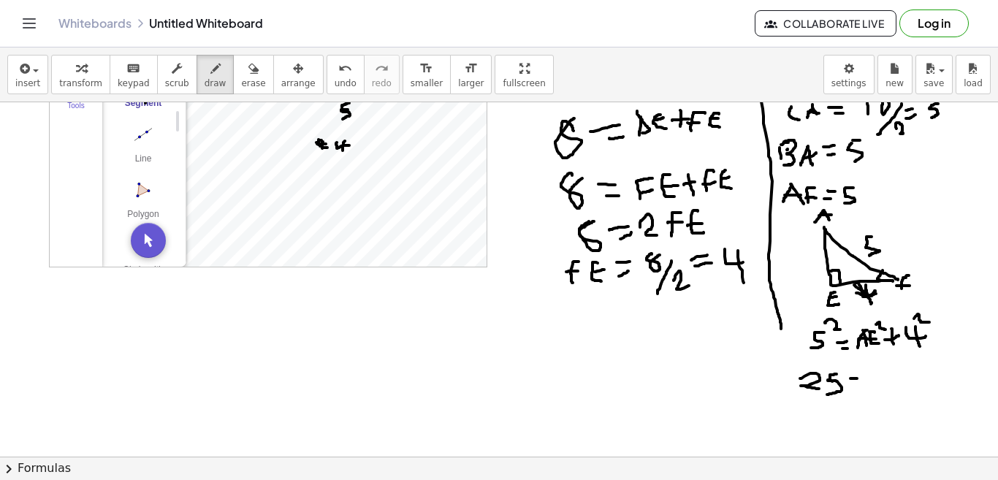
click at [863, 378] on div at bounding box center [499, 359] width 998 height 803
drag, startPoint x: 857, startPoint y: 385, endPoint x: 865, endPoint y: 385, distance: 8.0
click at [865, 385] on div at bounding box center [499, 359] width 998 height 803
drag, startPoint x: 877, startPoint y: 373, endPoint x: 869, endPoint y: 388, distance: 17.7
click at [869, 388] on div at bounding box center [499, 359] width 998 height 803
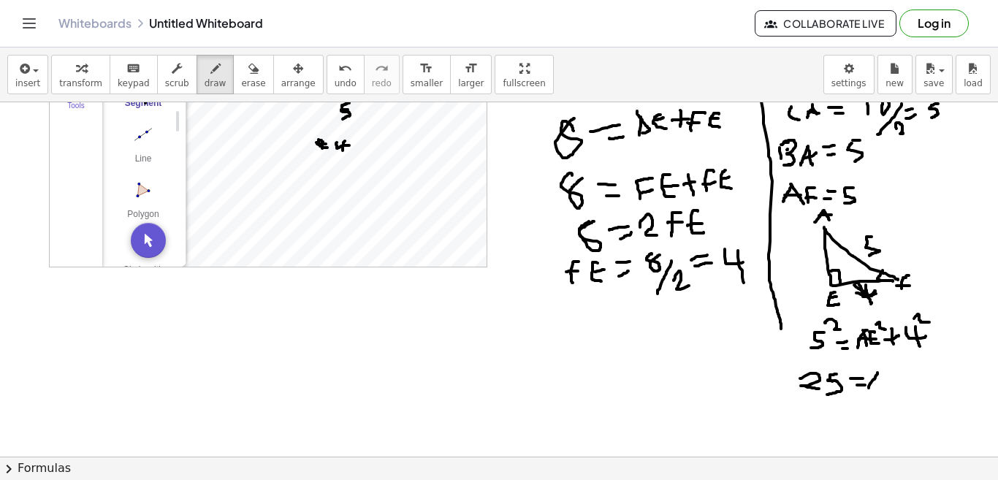
drag, startPoint x: 875, startPoint y: 372, endPoint x: 885, endPoint y: 392, distance: 22.2
click at [885, 392] on div at bounding box center [499, 359] width 998 height 803
drag, startPoint x: 871, startPoint y: 384, endPoint x: 880, endPoint y: 384, distance: 9.5
click at [880, 384] on div at bounding box center [499, 359] width 998 height 803
drag, startPoint x: 887, startPoint y: 377, endPoint x: 892, endPoint y: 389, distance: 12.5
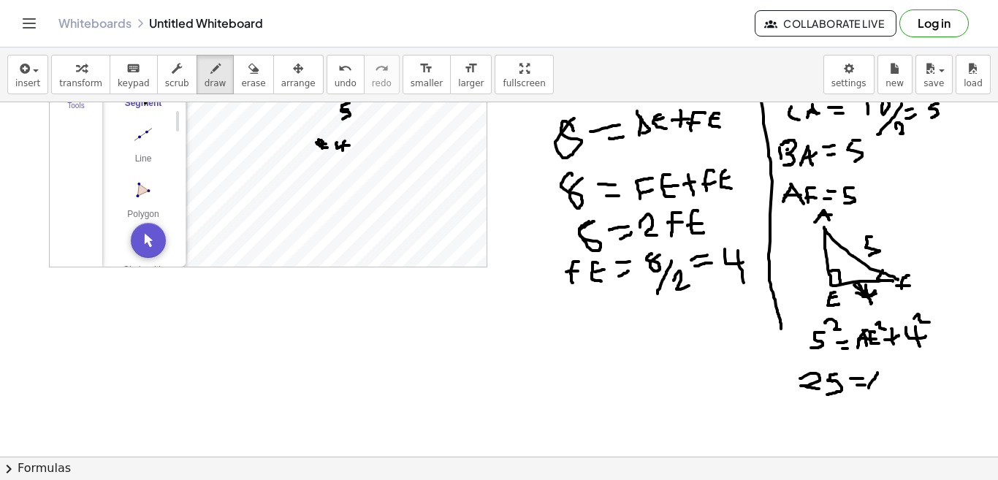
click at [892, 389] on div at bounding box center [499, 359] width 998 height 803
drag, startPoint x: 879, startPoint y: 383, endPoint x: 888, endPoint y: 382, distance: 8.8
click at [888, 382] on div at bounding box center [499, 359] width 998 height 803
drag, startPoint x: 884, startPoint y: 369, endPoint x: 896, endPoint y: 375, distance: 14.1
click at [896, 375] on div at bounding box center [499, 359] width 998 height 803
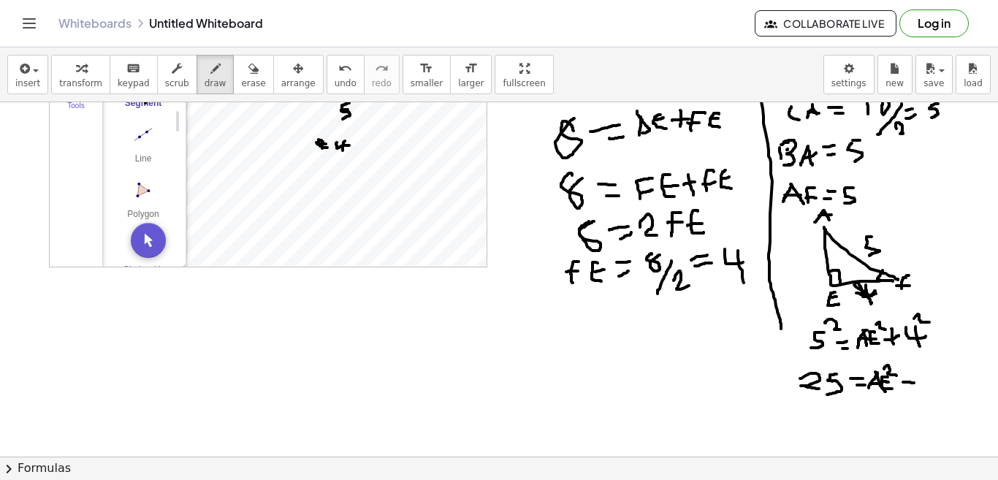
drag, startPoint x: 903, startPoint y: 382, endPoint x: 914, endPoint y: 383, distance: 11.0
click at [914, 383] on div at bounding box center [499, 359] width 998 height 803
drag, startPoint x: 909, startPoint y: 375, endPoint x: 909, endPoint y: 392, distance: 16.1
click at [909, 392] on div at bounding box center [499, 359] width 998 height 803
drag, startPoint x: 929, startPoint y: 371, endPoint x: 931, endPoint y: 387, distance: 16.1
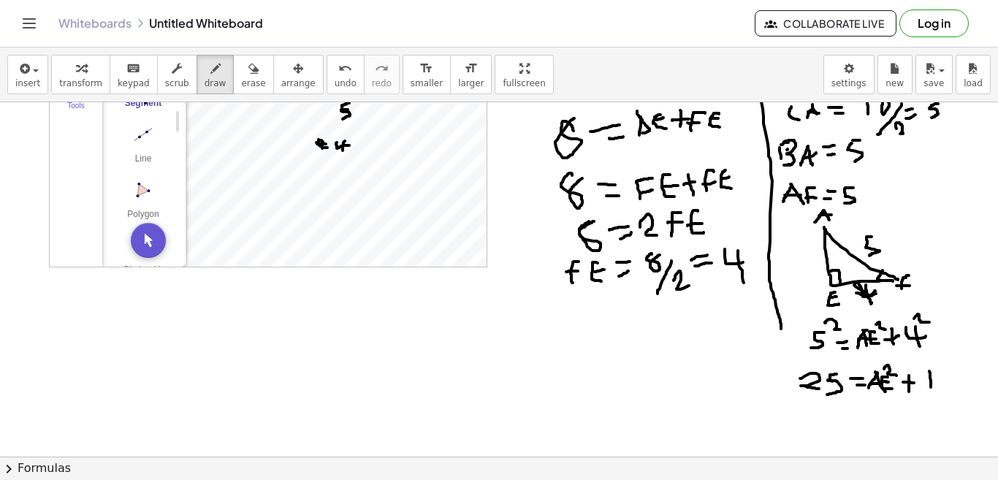
click at [931, 387] on div at bounding box center [499, 359] width 998 height 803
drag, startPoint x: 939, startPoint y: 371, endPoint x: 926, endPoint y: 389, distance: 21.9
click at [936, 383] on div at bounding box center [499, 359] width 998 height 803
drag, startPoint x: 779, startPoint y: 411, endPoint x: 771, endPoint y: 424, distance: 15.8
click at [771, 424] on div at bounding box center [499, 359] width 998 height 803
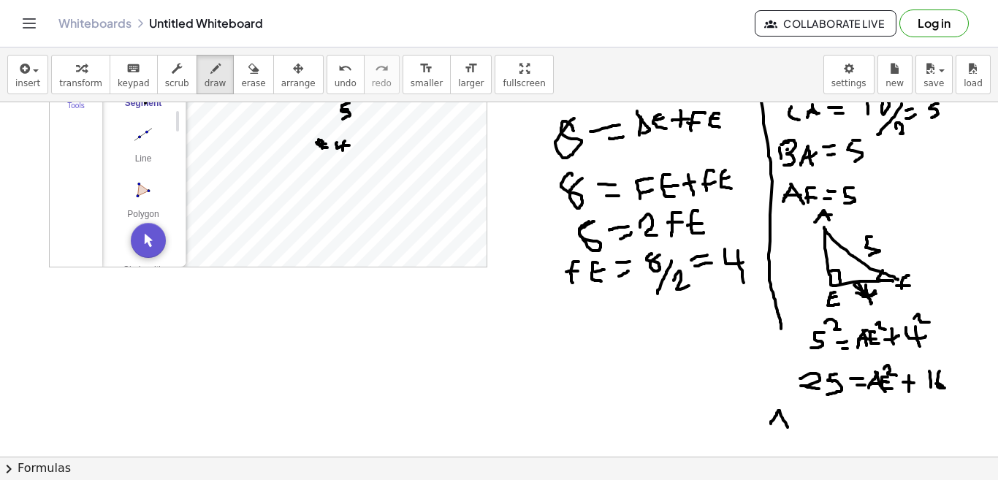
drag, startPoint x: 779, startPoint y: 411, endPoint x: 787, endPoint y: 427, distance: 18.9
click at [787, 427] on div at bounding box center [499, 359] width 998 height 803
drag, startPoint x: 776, startPoint y: 417, endPoint x: 785, endPoint y: 416, distance: 8.8
click at [785, 416] on div at bounding box center [499, 359] width 998 height 803
click at [806, 426] on div at bounding box center [499, 359] width 998 height 803
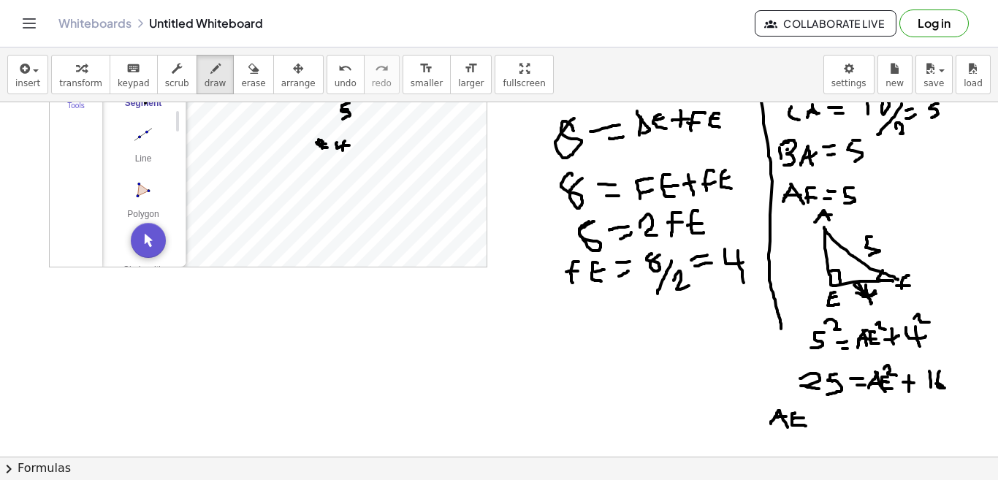
click at [805, 416] on div at bounding box center [499, 359] width 998 height 803
click at [816, 403] on div at bounding box center [499, 359] width 998 height 803
click at [825, 418] on div at bounding box center [499, 359] width 998 height 803
click at [824, 426] on div at bounding box center [499, 359] width 998 height 803
click at [848, 423] on div at bounding box center [499, 359] width 998 height 803
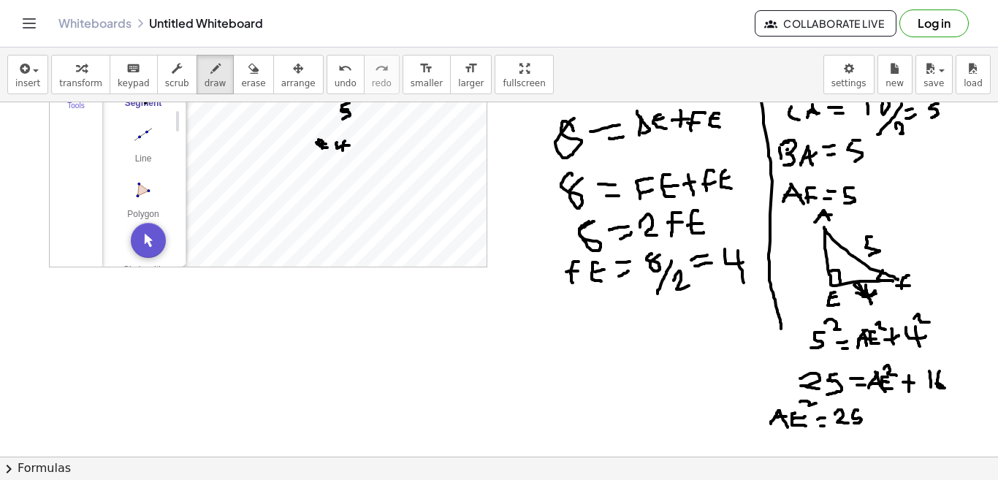
click at [853, 423] on div at bounding box center [499, 359] width 998 height 803
click at [877, 411] on div at bounding box center [499, 359] width 998 height 803
click at [887, 427] on div at bounding box center [499, 359] width 998 height 803
click at [892, 411] on div at bounding box center [499, 359] width 998 height 803
click at [768, 448] on div at bounding box center [499, 359] width 998 height 803
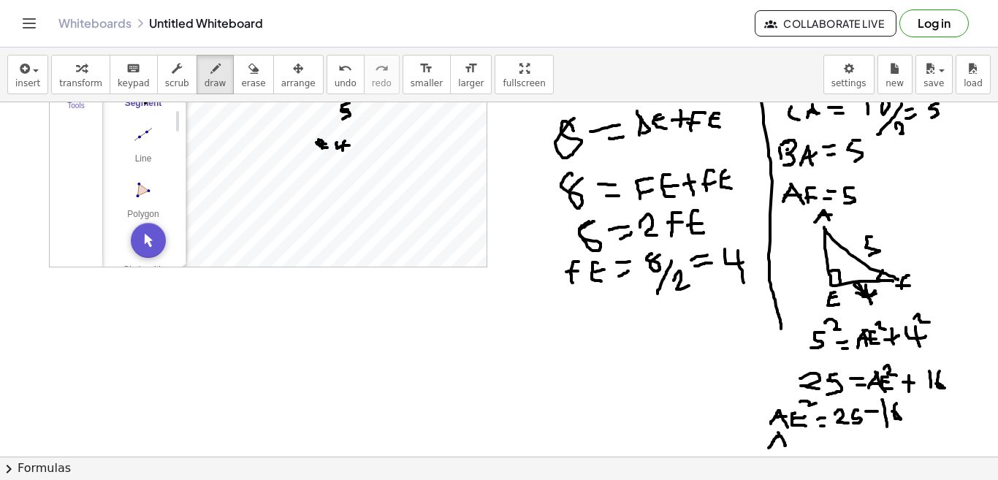
click at [785, 446] on div at bounding box center [499, 359] width 998 height 803
click at [784, 438] on div at bounding box center [499, 359] width 998 height 803
click at [803, 449] on div at bounding box center [499, 359] width 998 height 803
click at [803, 440] on div at bounding box center [499, 359] width 998 height 803
click at [800, 445] on div at bounding box center [499, 359] width 998 height 803
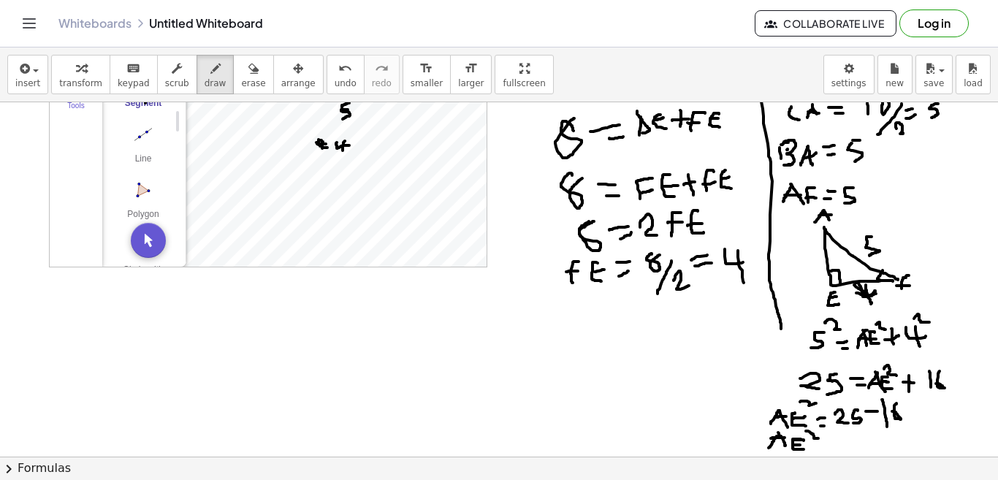
click at [818, 438] on div at bounding box center [499, 359] width 998 height 803
click at [832, 446] on div at bounding box center [499, 359] width 998 height 803
click at [831, 451] on div at bounding box center [499, 359] width 998 height 803
click at [858, 454] on div at bounding box center [499, 359] width 998 height 803
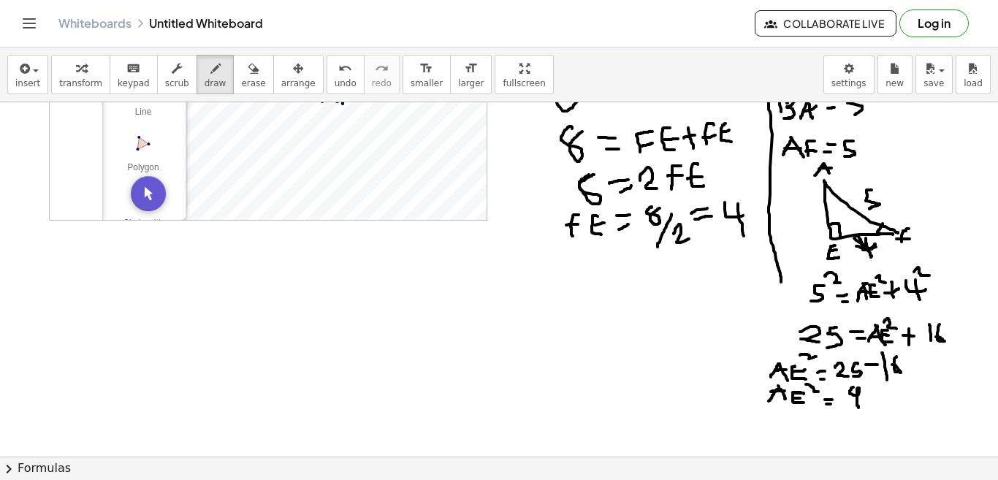
scroll to position [218, 0]
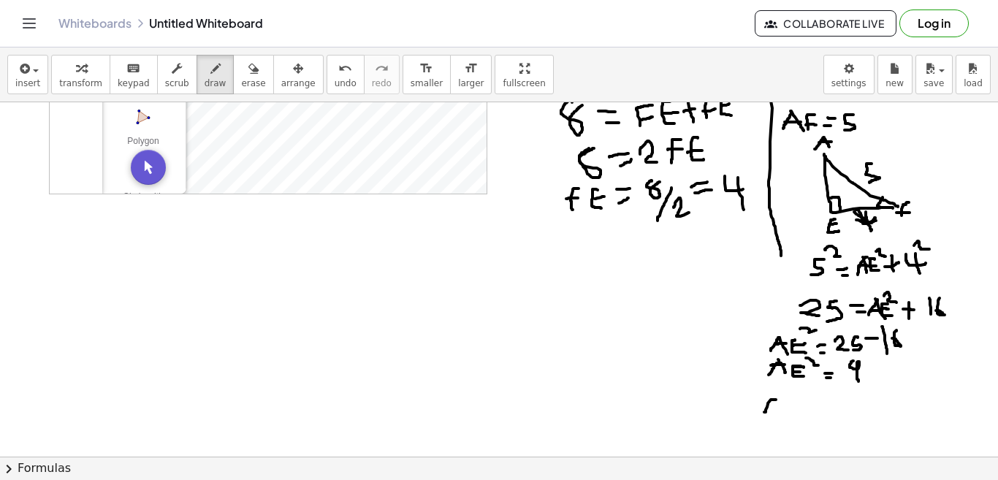
click at [763, 415] on div at bounding box center [499, 286] width 998 height 803
click at [782, 416] on div at bounding box center [499, 286] width 998 height 803
click at [779, 405] on div at bounding box center [499, 286] width 998 height 803
click at [800, 416] on div at bounding box center [499, 286] width 998 height 803
click at [797, 407] on div at bounding box center [499, 286] width 998 height 803
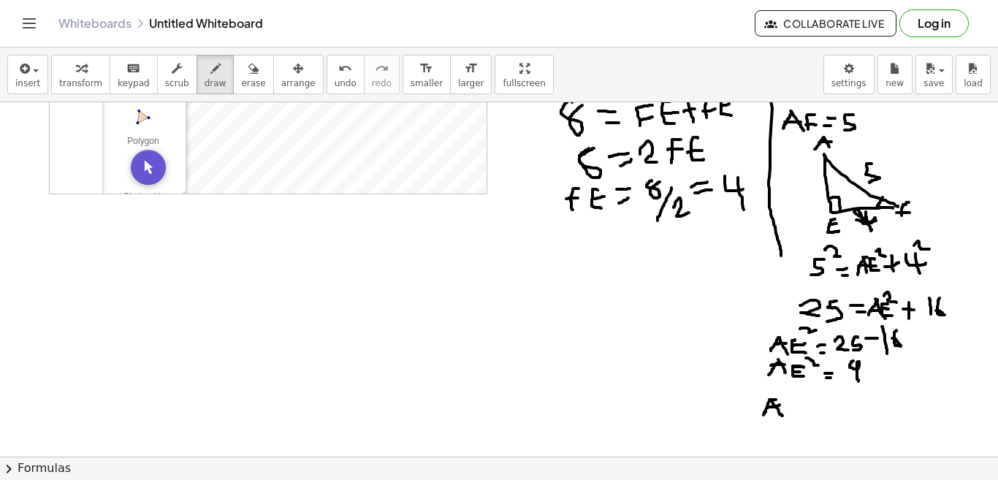
click at [817, 408] on div at bounding box center [499, 286] width 998 height 803
click at [819, 414] on div at bounding box center [499, 286] width 998 height 803
click at [825, 408] on div at bounding box center [499, 286] width 998 height 803
click at [859, 392] on div at bounding box center [499, 286] width 998 height 803
click at [853, 427] on div at bounding box center [499, 286] width 998 height 803
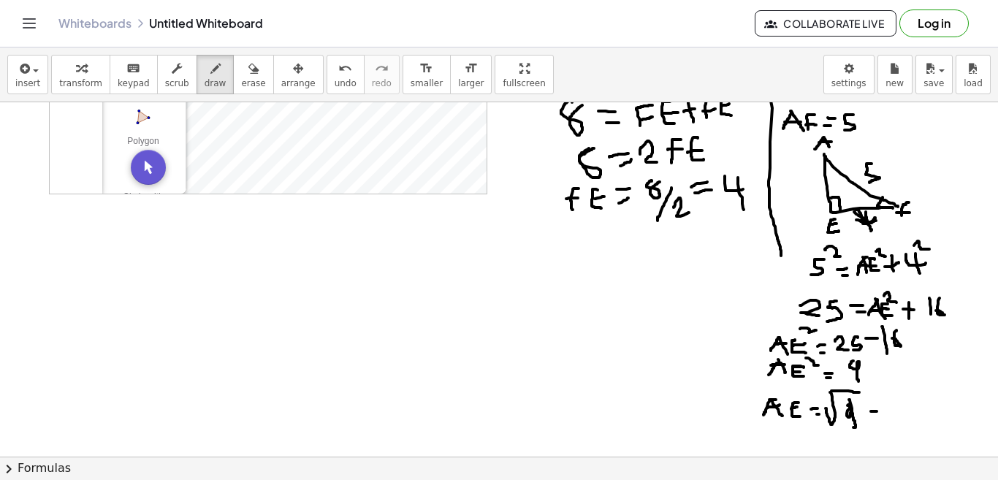
click at [877, 411] on div at bounding box center [499, 286] width 998 height 803
click at [879, 418] on div at bounding box center [499, 286] width 998 height 803
click at [898, 424] on div at bounding box center [499, 286] width 998 height 803
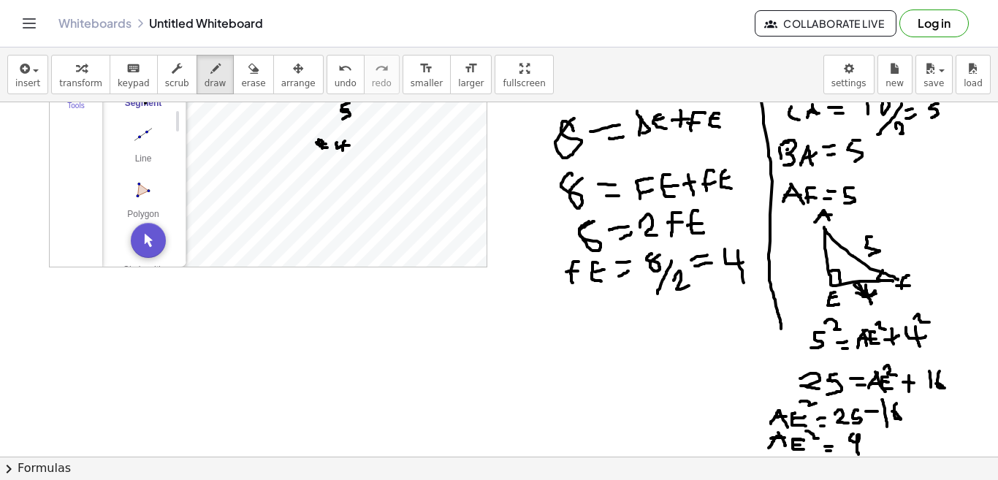
scroll to position [72, 0]
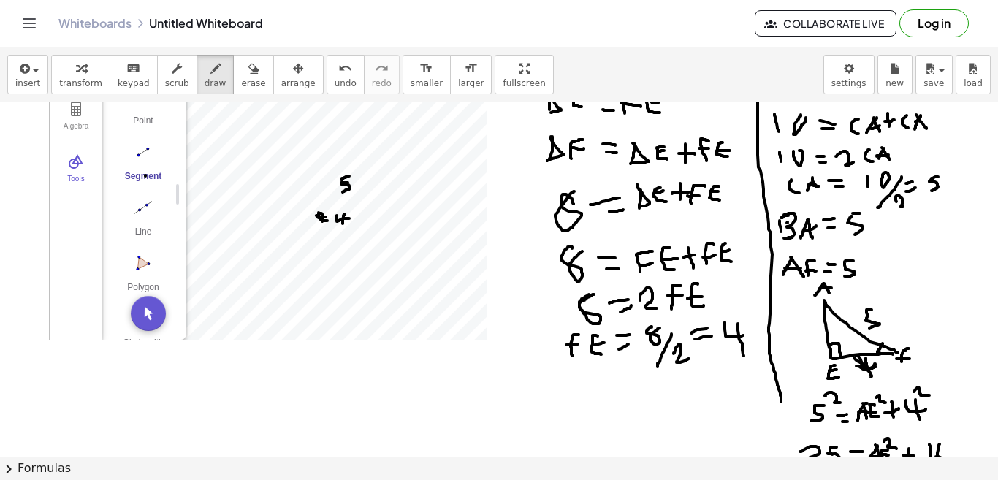
click at [313, 183] on div at bounding box center [499, 432] width 998 height 803
click at [313, 209] on div at bounding box center [499, 432] width 998 height 803
drag, startPoint x: 299, startPoint y: 194, endPoint x: 298, endPoint y: 204, distance: 9.6
click at [298, 204] on div at bounding box center [499, 432] width 998 height 803
drag, startPoint x: 280, startPoint y: 359, endPoint x: 267, endPoint y: 381, distance: 25.6
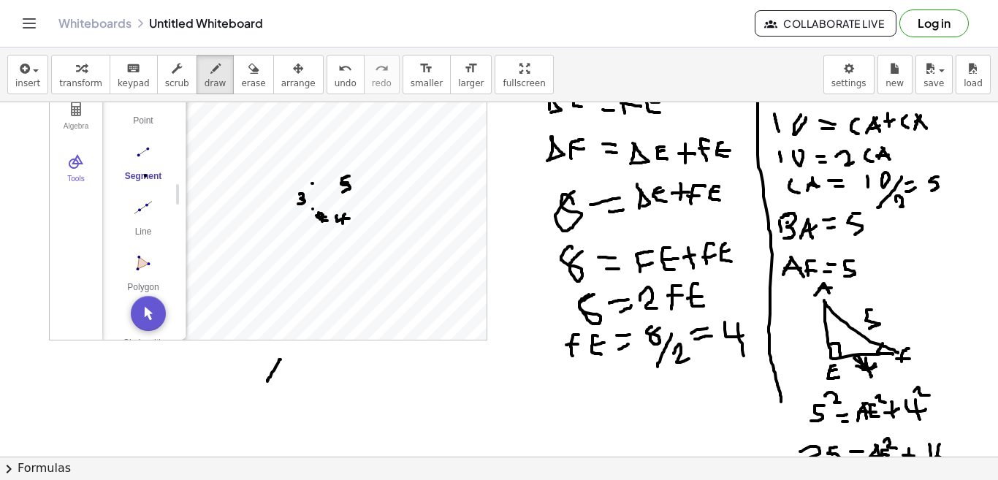
click at [267, 381] on div at bounding box center [499, 432] width 998 height 803
drag, startPoint x: 280, startPoint y: 359, endPoint x: 286, endPoint y: 381, distance: 22.0
click at [286, 381] on div at bounding box center [499, 432] width 998 height 803
click at [241, 82] on span "erase" at bounding box center [253, 83] width 24 height 10
click at [274, 373] on div at bounding box center [499, 432] width 998 height 803
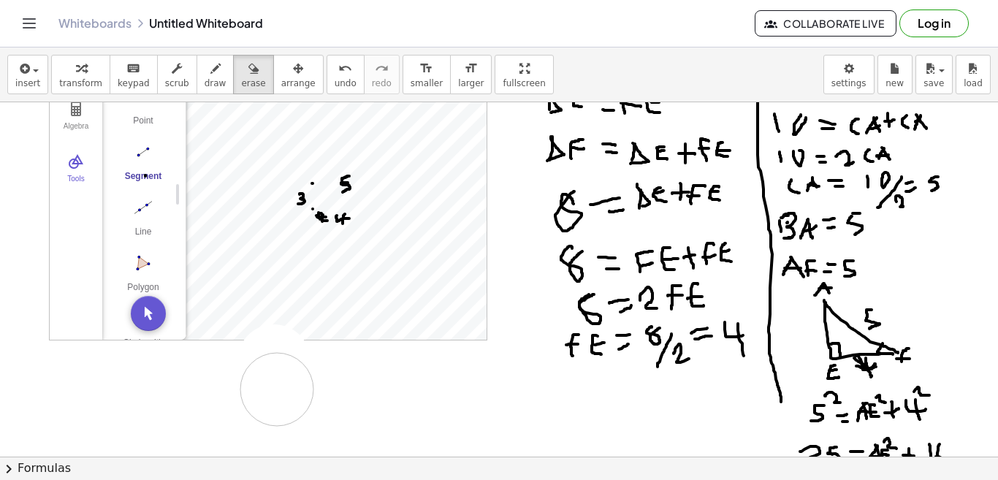
drag, startPoint x: 274, startPoint y: 361, endPoint x: 255, endPoint y: 379, distance: 26.3
click at [277, 390] on div at bounding box center [499, 432] width 998 height 803
click at [210, 65] on icon "button" at bounding box center [215, 69] width 10 height 18
drag, startPoint x: 279, startPoint y: 368, endPoint x: 281, endPoint y: 389, distance: 20.6
click at [283, 389] on div at bounding box center [499, 432] width 998 height 803
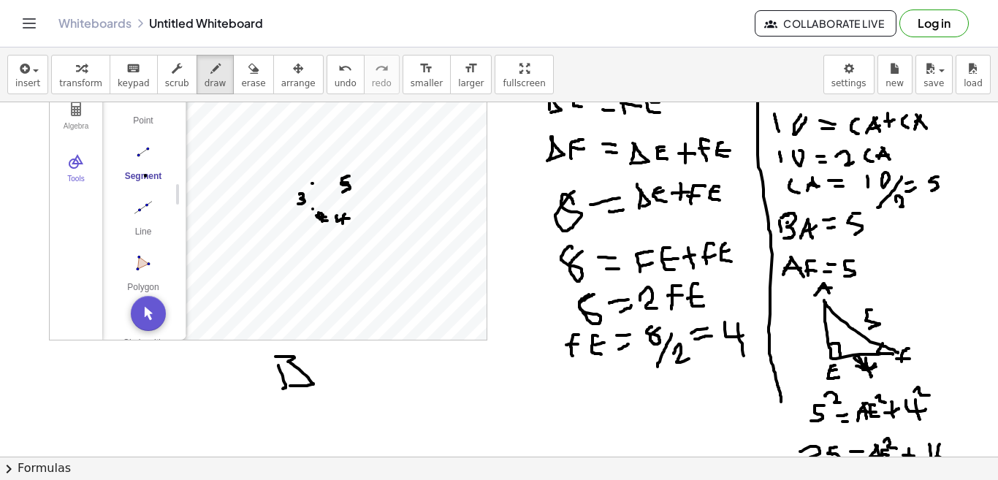
drag, startPoint x: 275, startPoint y: 356, endPoint x: 289, endPoint y: 386, distance: 32.0
click at [289, 386] on div at bounding box center [499, 432] width 998 height 803
drag, startPoint x: 335, startPoint y: 364, endPoint x: 327, endPoint y: 382, distance: 19.3
click at [327, 382] on div at bounding box center [499, 432] width 998 height 803
drag, startPoint x: 332, startPoint y: 359, endPoint x: 343, endPoint y: 389, distance: 32.8
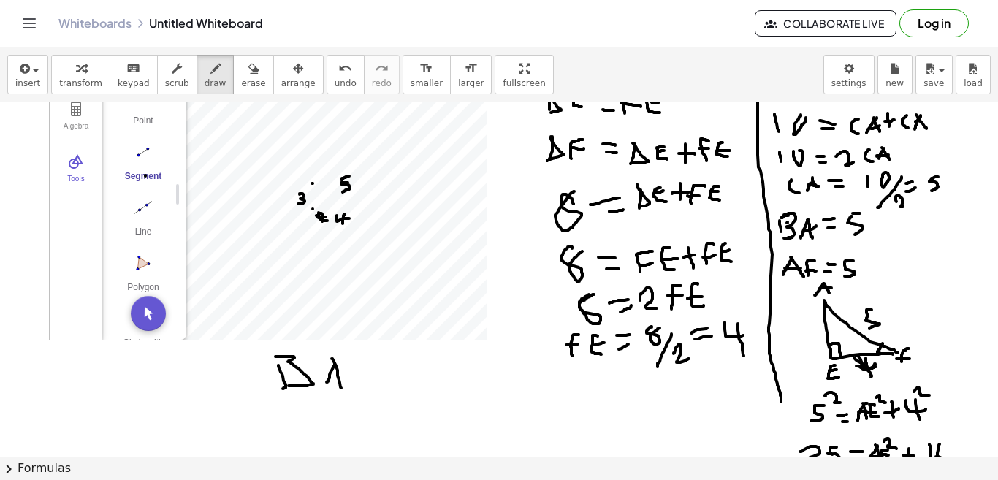
click at [343, 389] on div at bounding box center [499, 432] width 998 height 803
drag, startPoint x: 326, startPoint y: 371, endPoint x: 346, endPoint y: 374, distance: 19.9
click at [342, 374] on div at bounding box center [499, 432] width 998 height 803
drag, startPoint x: 356, startPoint y: 368, endPoint x: 364, endPoint y: 367, distance: 8.2
click at [365, 367] on div at bounding box center [499, 432] width 998 height 803
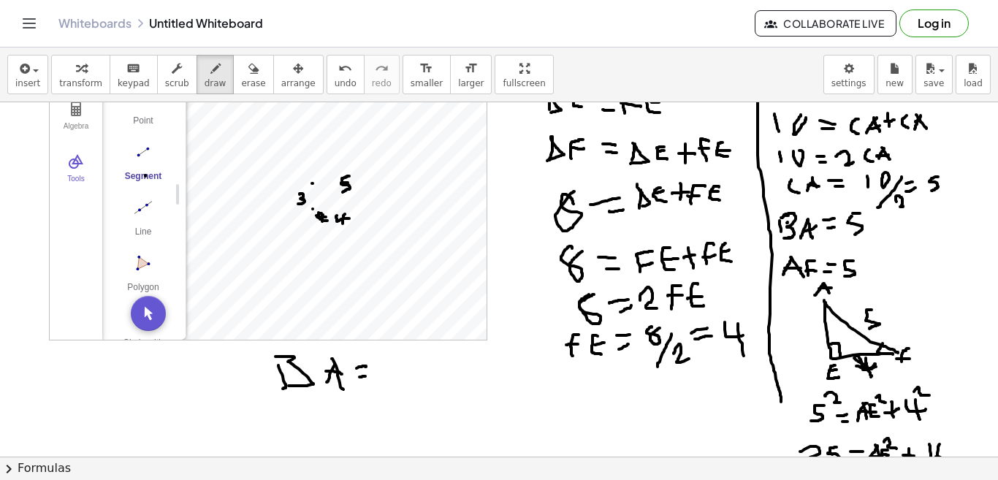
drag, startPoint x: 359, startPoint y: 377, endPoint x: 370, endPoint y: 379, distance: 10.5
click at [369, 378] on div at bounding box center [499, 432] width 998 height 803
drag, startPoint x: 402, startPoint y: 364, endPoint x: 386, endPoint y: 391, distance: 30.8
click at [386, 391] on div at bounding box center [499, 432] width 998 height 803
drag, startPoint x: 271, startPoint y: 414, endPoint x: 272, endPoint y: 436, distance: 22.0
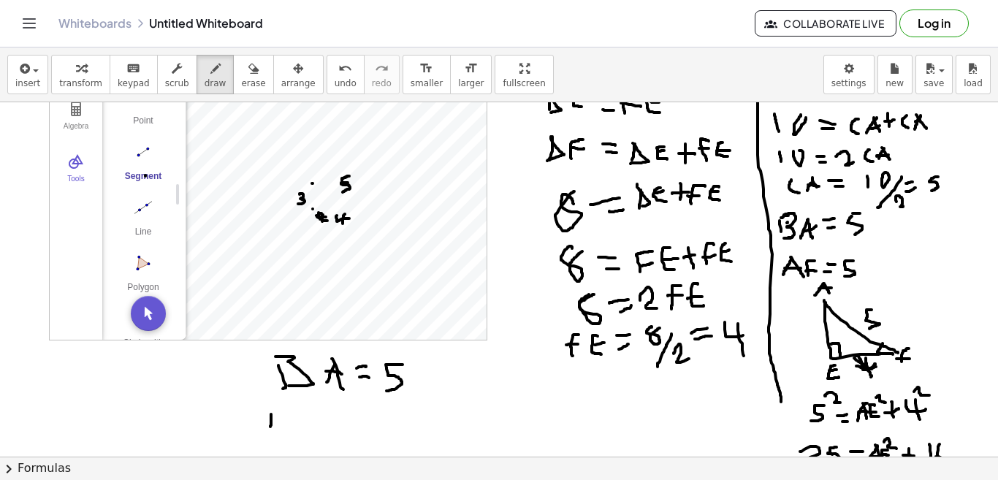
click at [272, 436] on div at bounding box center [499, 432] width 998 height 803
drag, startPoint x: 267, startPoint y: 411, endPoint x: 280, endPoint y: 440, distance: 31.7
click at [280, 440] on div at bounding box center [499, 432] width 998 height 803
drag, startPoint x: 311, startPoint y: 415, endPoint x: 301, endPoint y: 437, distance: 24.2
click at [301, 437] on div at bounding box center [499, 432] width 998 height 803
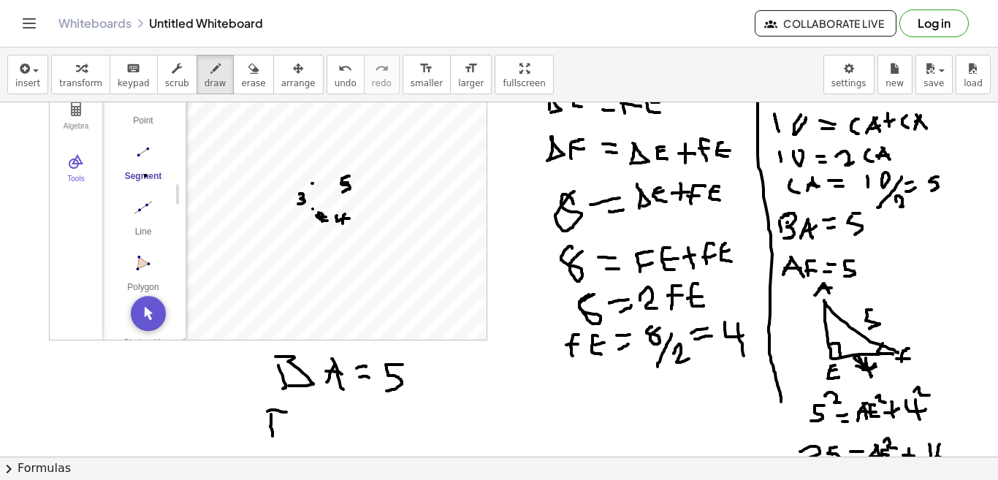
drag, startPoint x: 305, startPoint y: 411, endPoint x: 319, endPoint y: 440, distance: 31.7
click at [319, 440] on div at bounding box center [499, 432] width 998 height 803
drag, startPoint x: 301, startPoint y: 419, endPoint x: 321, endPoint y: 427, distance: 21.3
click at [321, 427] on div at bounding box center [499, 432] width 998 height 803
drag, startPoint x: 332, startPoint y: 416, endPoint x: 345, endPoint y: 424, distance: 15.0
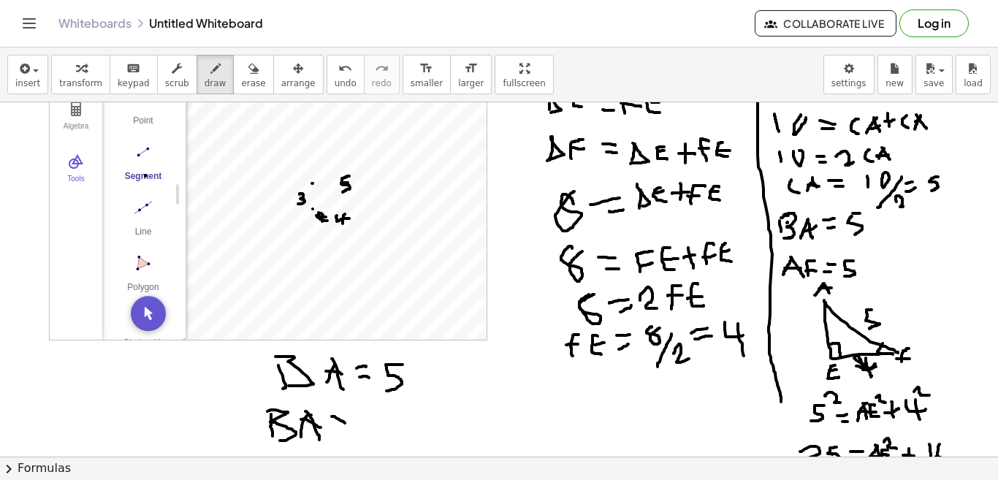
click at [345, 424] on div at bounding box center [499, 432] width 998 height 803
drag, startPoint x: 332, startPoint y: 435, endPoint x: 341, endPoint y: 438, distance: 9.9
click at [343, 438] on div at bounding box center [499, 432] width 998 height 803
drag, startPoint x: 367, startPoint y: 417, endPoint x: 367, endPoint y: 439, distance: 21.9
click at [367, 439] on div at bounding box center [499, 432] width 998 height 803
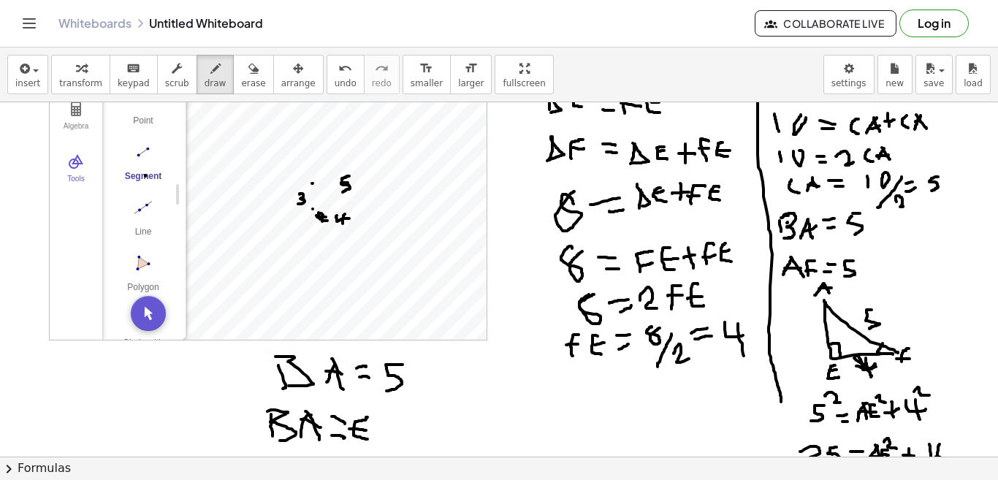
drag, startPoint x: 349, startPoint y: 429, endPoint x: 366, endPoint y: 430, distance: 16.9
click at [366, 430] on div at bounding box center [499, 432] width 998 height 803
drag, startPoint x: 380, startPoint y: 419, endPoint x: 374, endPoint y: 435, distance: 17.8
click at [374, 435] on div at bounding box center [499, 432] width 998 height 803
drag, startPoint x: 379, startPoint y: 419, endPoint x: 389, endPoint y: 435, distance: 19.0
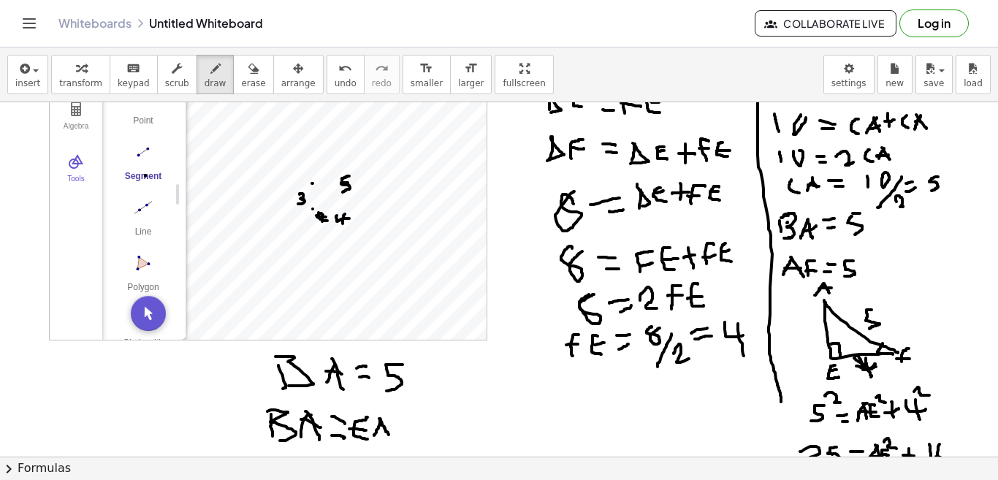
click at [389, 435] on div at bounding box center [499, 432] width 998 height 803
drag, startPoint x: 370, startPoint y: 426, endPoint x: 388, endPoint y: 431, distance: 18.3
click at [388, 431] on div at bounding box center [499, 432] width 998 height 803
drag, startPoint x: 404, startPoint y: 427, endPoint x: 418, endPoint y: 424, distance: 14.1
click at [418, 424] on div at bounding box center [499, 432] width 998 height 803
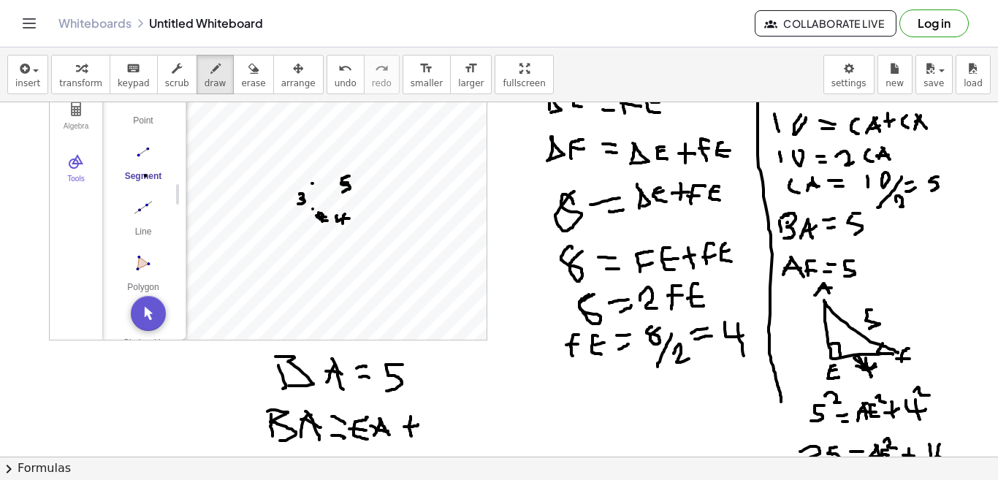
drag, startPoint x: 411, startPoint y: 416, endPoint x: 411, endPoint y: 436, distance: 19.7
click at [411, 436] on div at bounding box center [499, 432] width 998 height 803
drag, startPoint x: 433, startPoint y: 418, endPoint x: 441, endPoint y: 438, distance: 21.3
click at [441, 438] on div at bounding box center [499, 432] width 998 height 803
drag, startPoint x: 429, startPoint y: 428, endPoint x: 440, endPoint y: 426, distance: 11.9
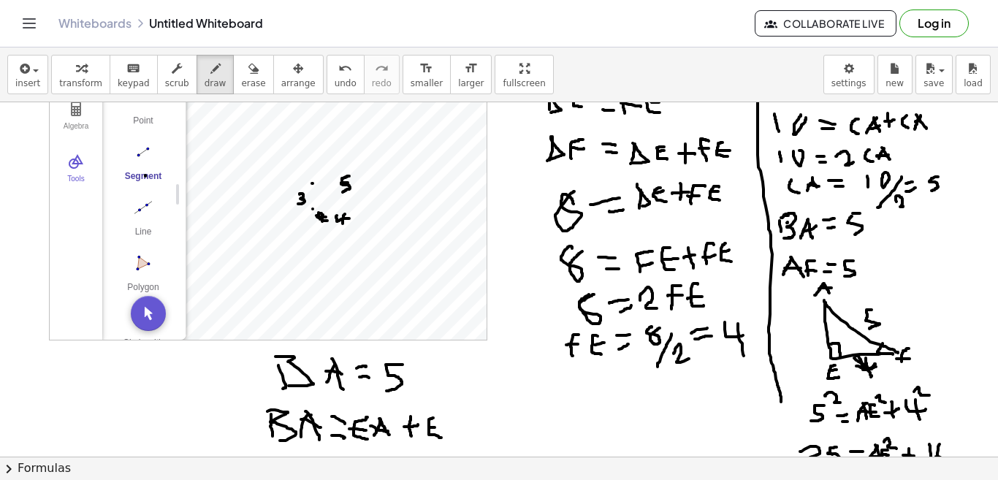
click at [440, 426] on div at bounding box center [499, 432] width 998 height 803
drag, startPoint x: 450, startPoint y: 421, endPoint x: 454, endPoint y: 433, distance: 12.9
click at [454, 433] on div at bounding box center [499, 432] width 998 height 803
drag, startPoint x: 451, startPoint y: 417, endPoint x: 461, endPoint y: 439, distance: 24.2
click at [461, 439] on div at bounding box center [499, 432] width 998 height 803
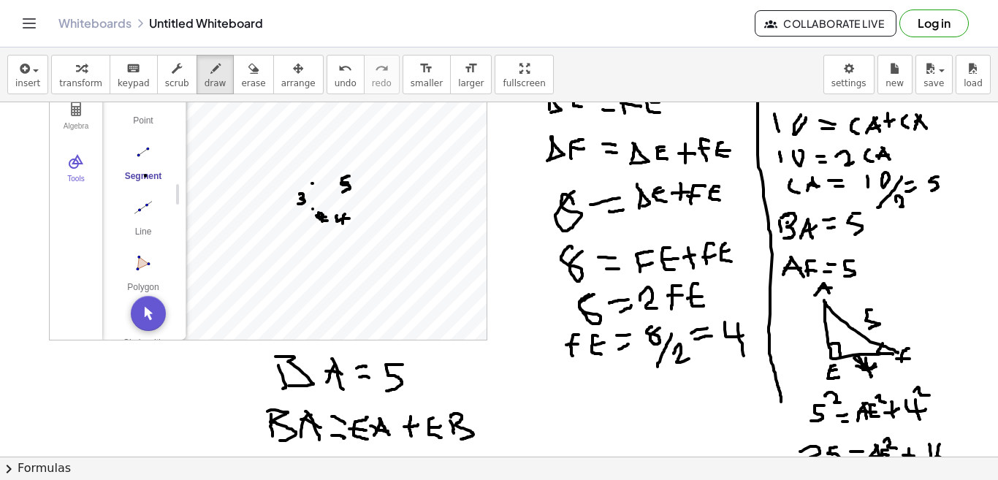
click at [496, 402] on div at bounding box center [499, 432] width 998 height 803
click at [494, 420] on div at bounding box center [499, 432] width 998 height 803
click at [505, 413] on div at bounding box center [499, 432] width 998 height 803
drag, startPoint x: 545, startPoint y: 410, endPoint x: 532, endPoint y: 438, distance: 31.4
click at [532, 438] on div at bounding box center [499, 432] width 998 height 803
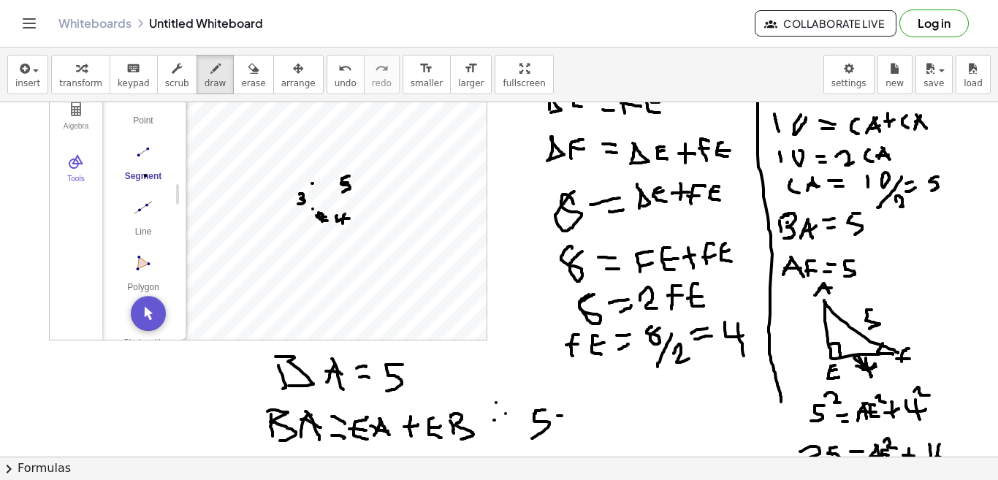
drag, startPoint x: 557, startPoint y: 416, endPoint x: 569, endPoint y: 416, distance: 11.7
click at [569, 416] on div at bounding box center [499, 432] width 998 height 803
drag, startPoint x: 566, startPoint y: 424, endPoint x: 574, endPoint y: 428, distance: 8.8
click at [574, 428] on div at bounding box center [499, 432] width 998 height 803
drag, startPoint x: 587, startPoint y: 414, endPoint x: 589, endPoint y: 438, distance: 23.5
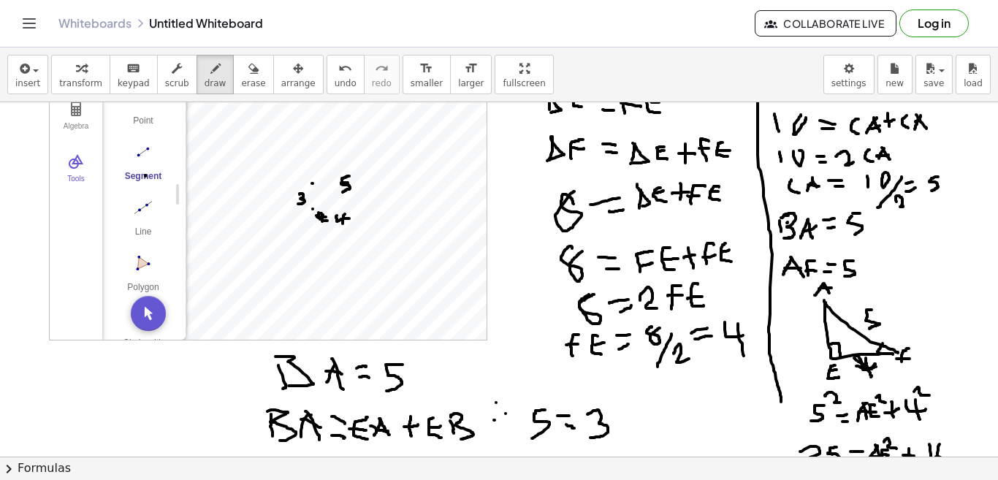
click at [589, 438] on div at bounding box center [499, 432] width 998 height 803
drag, startPoint x: 617, startPoint y: 418, endPoint x: 632, endPoint y: 418, distance: 14.6
click at [632, 418] on div at bounding box center [499, 432] width 998 height 803
drag, startPoint x: 627, startPoint y: 411, endPoint x: 628, endPoint y: 432, distance: 22.0
click at [628, 432] on div at bounding box center [499, 432] width 998 height 803
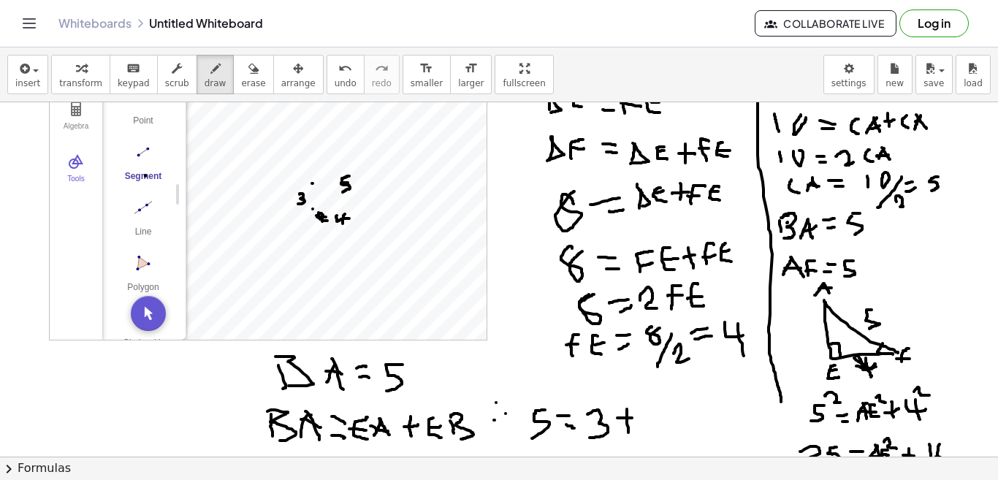
drag, startPoint x: 649, startPoint y: 409, endPoint x: 650, endPoint y: 429, distance: 19.8
click at [650, 429] on div at bounding box center [499, 432] width 998 height 803
click at [648, 421] on div at bounding box center [499, 432] width 998 height 803
drag, startPoint x: 641, startPoint y: 408, endPoint x: 652, endPoint y: 435, distance: 29.8
click at [652, 435] on div at bounding box center [499, 432] width 998 height 803
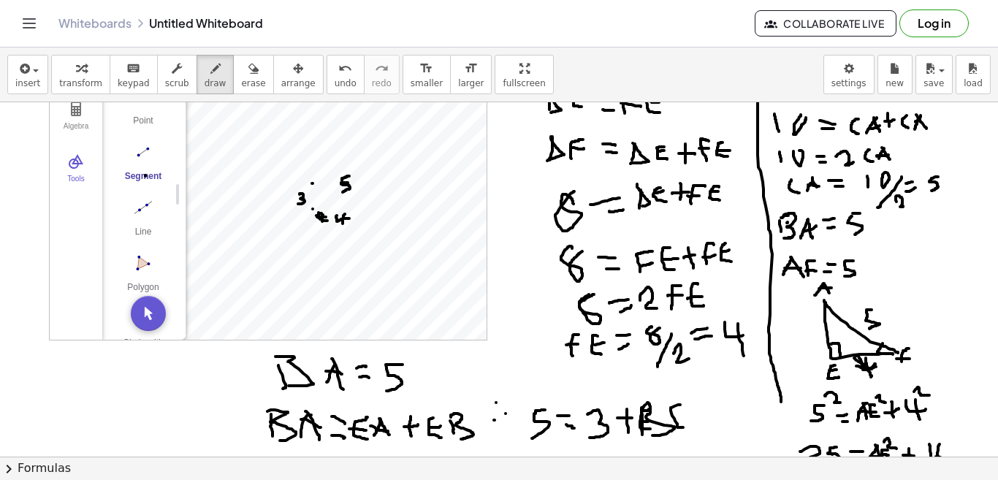
drag, startPoint x: 680, startPoint y: 405, endPoint x: 686, endPoint y: 427, distance: 23.4
click at [686, 427] on div at bounding box center [499, 432] width 998 height 803
drag, startPoint x: 674, startPoint y: 421, endPoint x: 684, endPoint y: 419, distance: 10.5
click at [684, 419] on div at bounding box center [499, 432] width 998 height 803
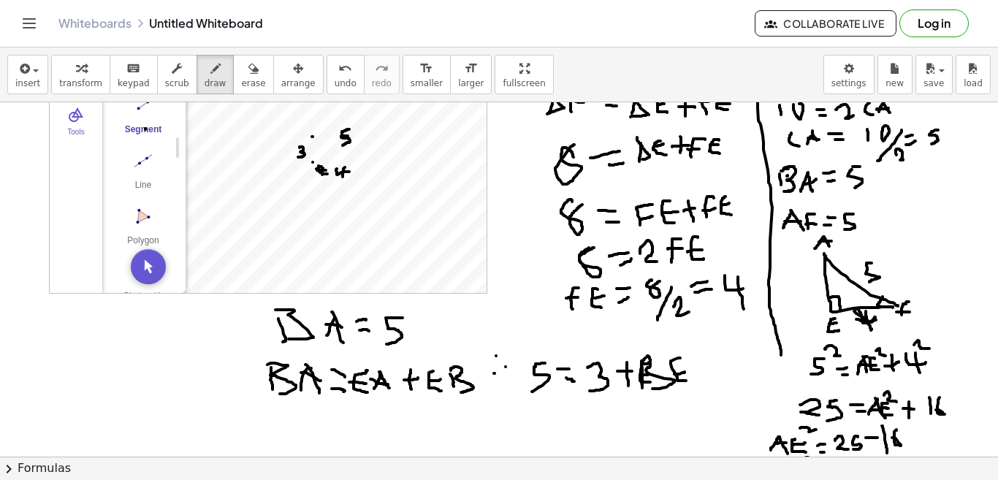
scroll to position [145, 0]
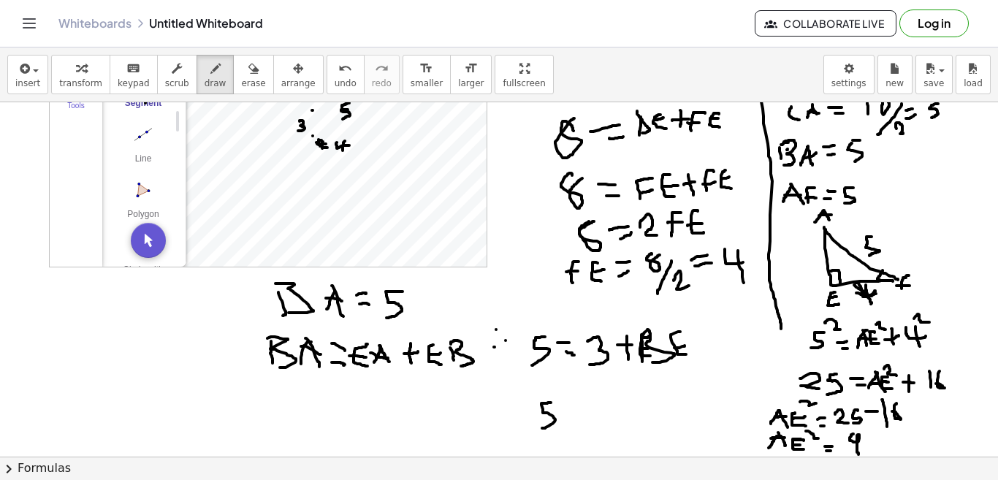
drag, startPoint x: 550, startPoint y: 402, endPoint x: 541, endPoint y: 429, distance: 28.0
click at [541, 429] on div at bounding box center [499, 359] width 998 height 803
drag, startPoint x: 560, startPoint y: 412, endPoint x: 568, endPoint y: 410, distance: 8.3
click at [568, 410] on div at bounding box center [499, 359] width 998 height 803
drag, startPoint x: 584, startPoint y: 402, endPoint x: 576, endPoint y: 429, distance: 27.5
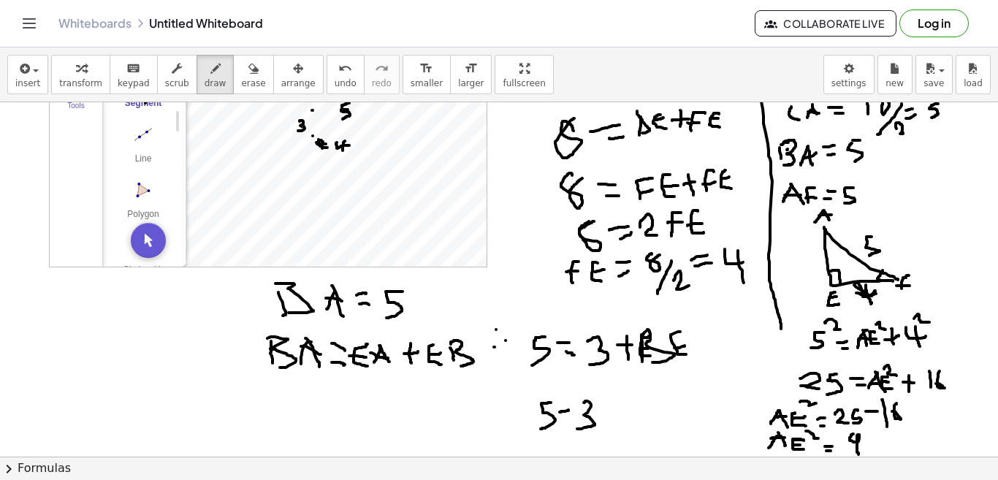
click at [576, 429] on div at bounding box center [499, 359] width 998 height 803
click at [606, 413] on div at bounding box center [499, 359] width 998 height 803
drag, startPoint x: 604, startPoint y: 419, endPoint x: 619, endPoint y: 419, distance: 14.6
click at [619, 419] on div at bounding box center [499, 359] width 998 height 803
drag, startPoint x: 627, startPoint y: 406, endPoint x: 627, endPoint y: 419, distance: 13.2
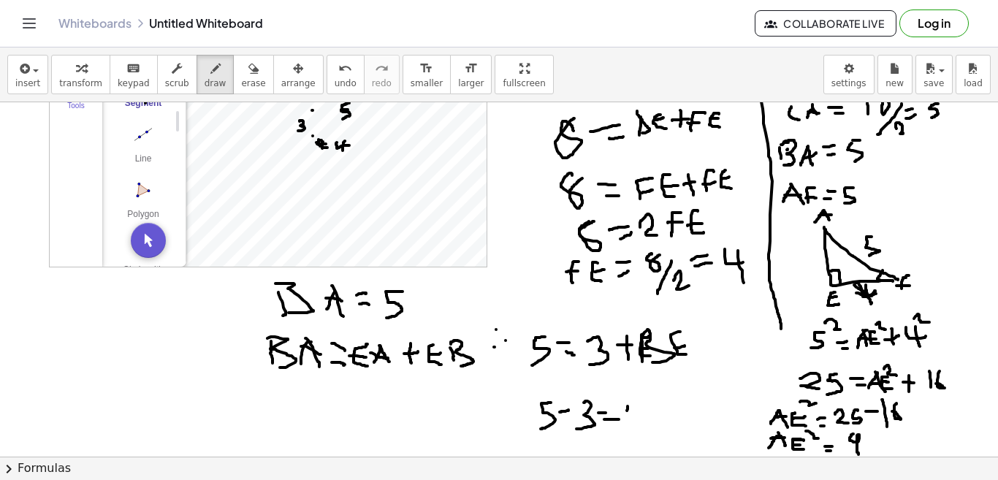
click at [627, 419] on div at bounding box center [499, 359] width 998 height 803
drag, startPoint x: 628, startPoint y: 405, endPoint x: 639, endPoint y: 419, distance: 17.7
click at [639, 419] on div at bounding box center [499, 359] width 998 height 803
drag, startPoint x: 660, startPoint y: 397, endPoint x: 659, endPoint y: 413, distance: 16.9
click at [659, 413] on div at bounding box center [499, 359] width 998 height 803
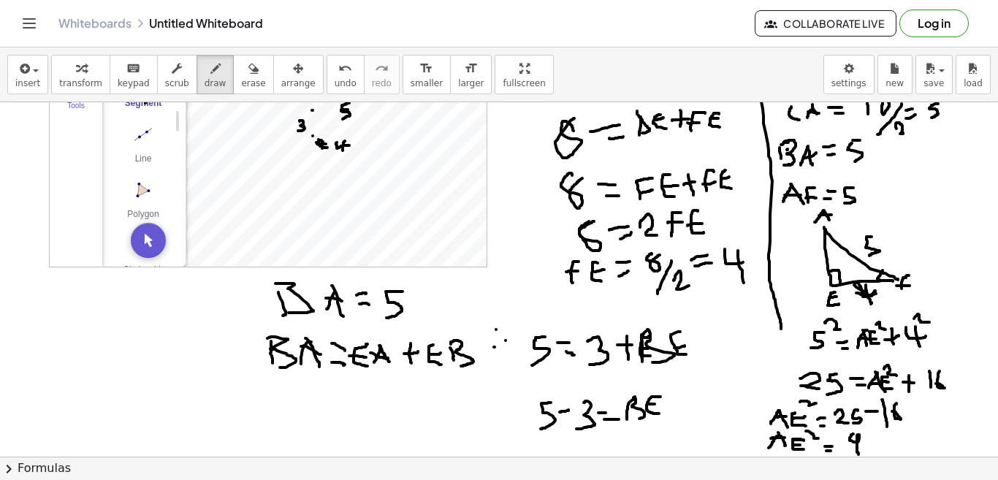
drag, startPoint x: 647, startPoint y: 404, endPoint x: 657, endPoint y: 403, distance: 9.5
click at [657, 403] on div at bounding box center [499, 359] width 998 height 803
drag, startPoint x: 546, startPoint y: 440, endPoint x: 548, endPoint y: 454, distance: 13.2
click at [548, 454] on div at bounding box center [499, 359] width 998 height 803
drag, startPoint x: 548, startPoint y: 437, endPoint x: 558, endPoint y: 454, distance: 20.3
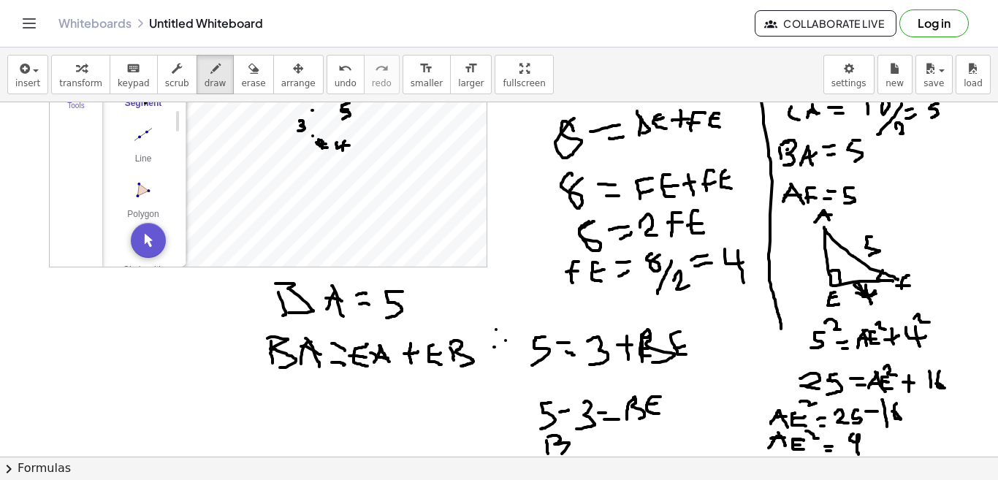
click at [558, 454] on div at bounding box center [499, 359] width 998 height 803
drag, startPoint x: 580, startPoint y: 439, endPoint x: 583, endPoint y: 452, distance: 13.5
click at [583, 452] on div at bounding box center [499, 359] width 998 height 803
drag, startPoint x: 576, startPoint y: 446, endPoint x: 588, endPoint y: 445, distance: 11.7
click at [588, 445] on div at bounding box center [499, 359] width 998 height 803
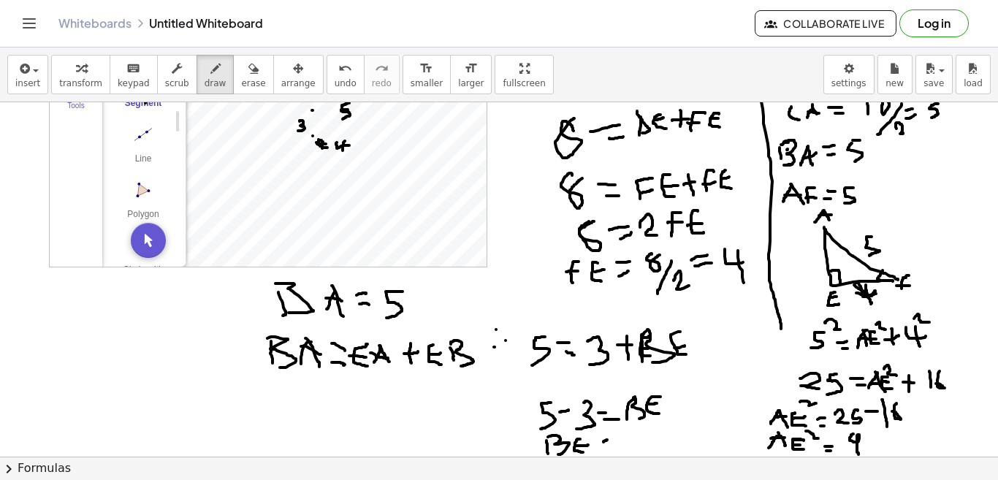
drag, startPoint x: 603, startPoint y: 442, endPoint x: 611, endPoint y: 439, distance: 7.9
click at [611, 439] on div at bounding box center [499, 359] width 998 height 803
drag, startPoint x: 606, startPoint y: 446, endPoint x: 619, endPoint y: 448, distance: 13.2
click at [619, 448] on div at bounding box center [499, 359] width 998 height 803
drag, startPoint x: 631, startPoint y: 437, endPoint x: 661, endPoint y: 455, distance: 35.1
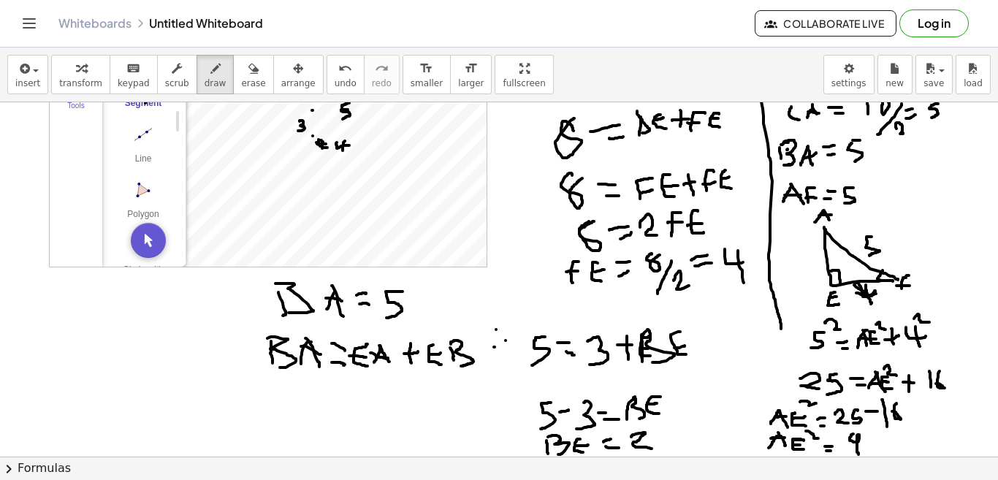
click at [660, 454] on div at bounding box center [499, 359] width 998 height 803
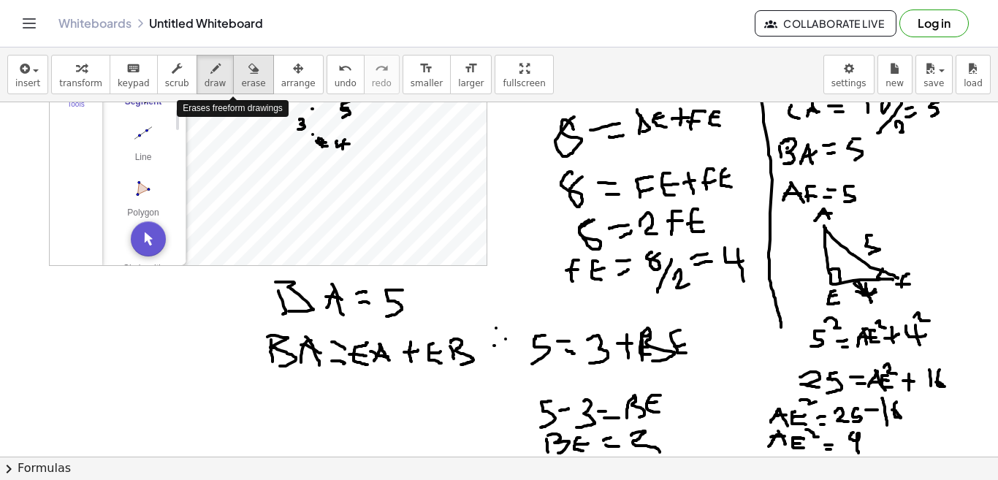
click at [248, 76] on icon "button" at bounding box center [253, 69] width 10 height 18
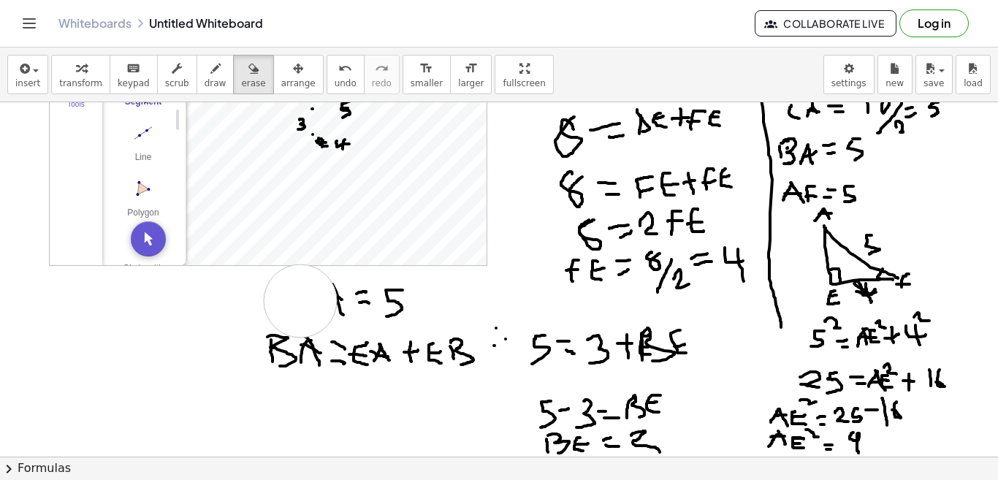
click at [300, 301] on div at bounding box center [499, 357] width 998 height 803
click at [356, 300] on div at bounding box center [499, 357] width 998 height 803
click at [386, 312] on div at bounding box center [499, 357] width 998 height 803
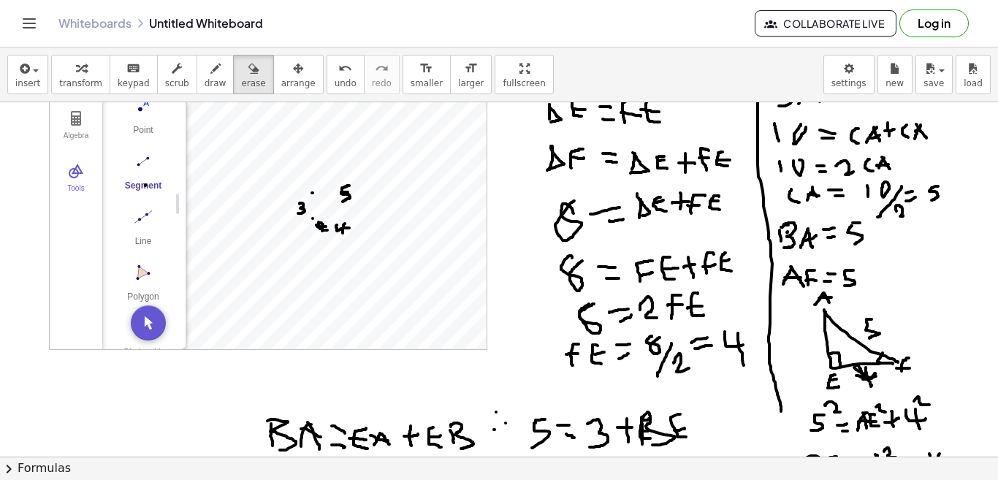
scroll to position [0, 0]
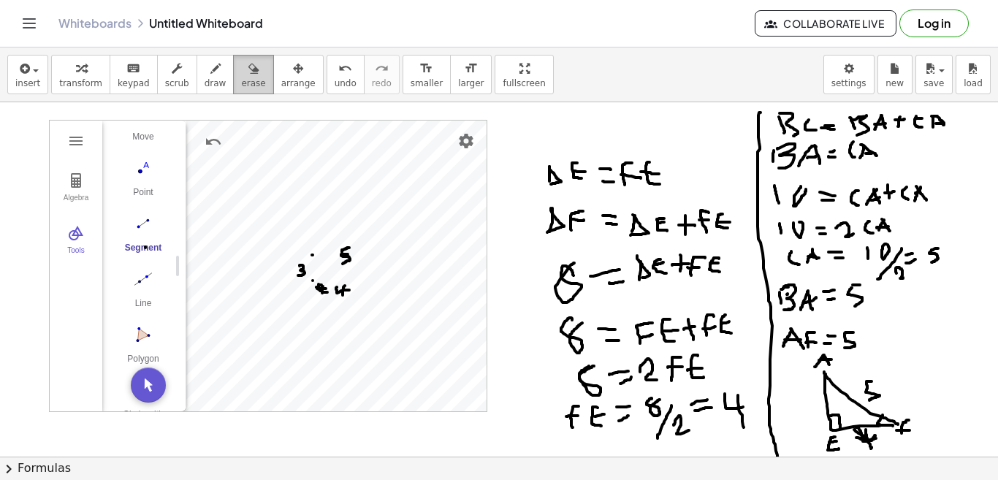
click at [244, 75] on button "erase" at bounding box center [253, 74] width 40 height 39
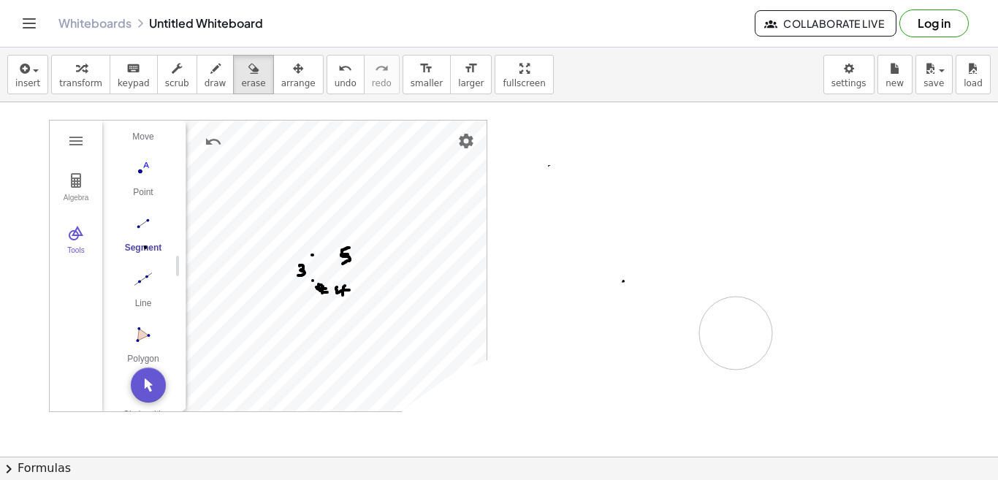
drag, startPoint x: 618, startPoint y: 173, endPoint x: 649, endPoint y: 301, distance: 131.6
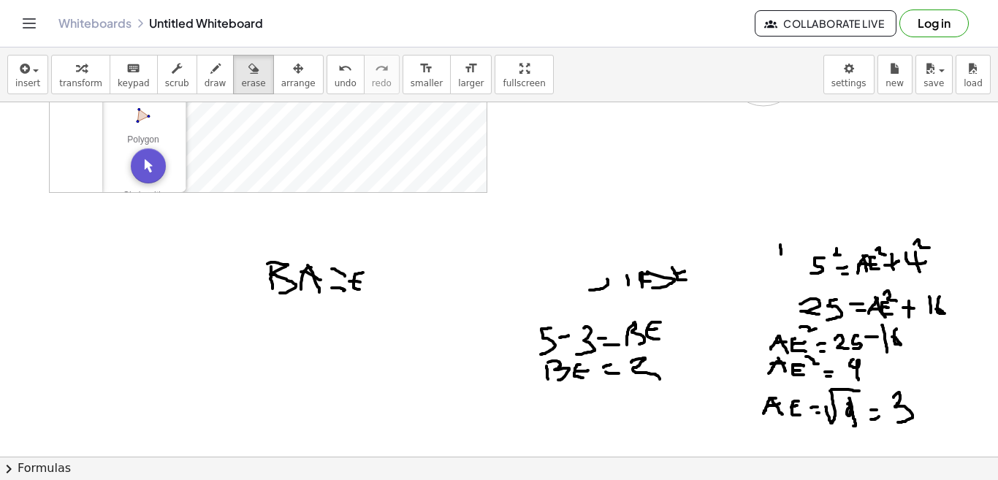
drag, startPoint x: 649, startPoint y: 301, endPoint x: 748, endPoint y: 290, distance: 99.2
click at [763, 289] on div at bounding box center [499, 284] width 998 height 803
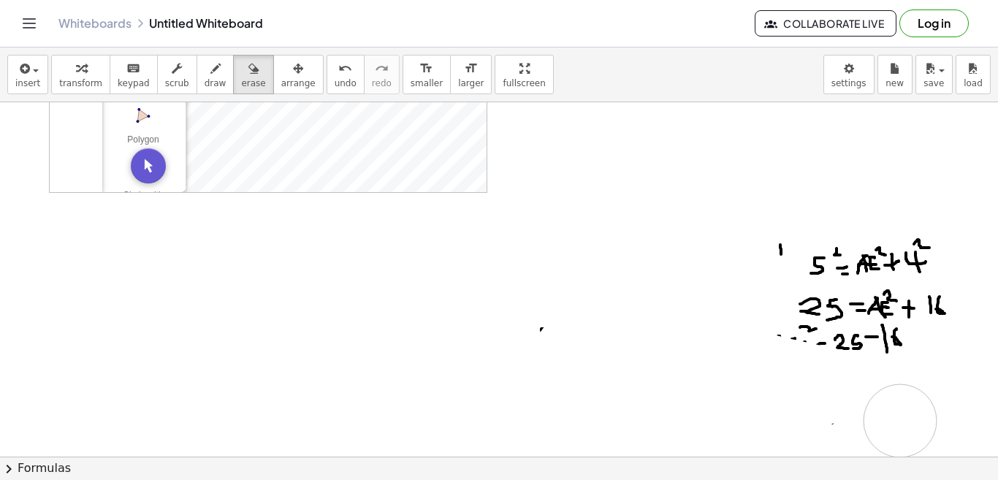
drag, startPoint x: 653, startPoint y: 282, endPoint x: 939, endPoint y: 340, distance: 292.2
click at [974, 362] on div at bounding box center [499, 284] width 998 height 803
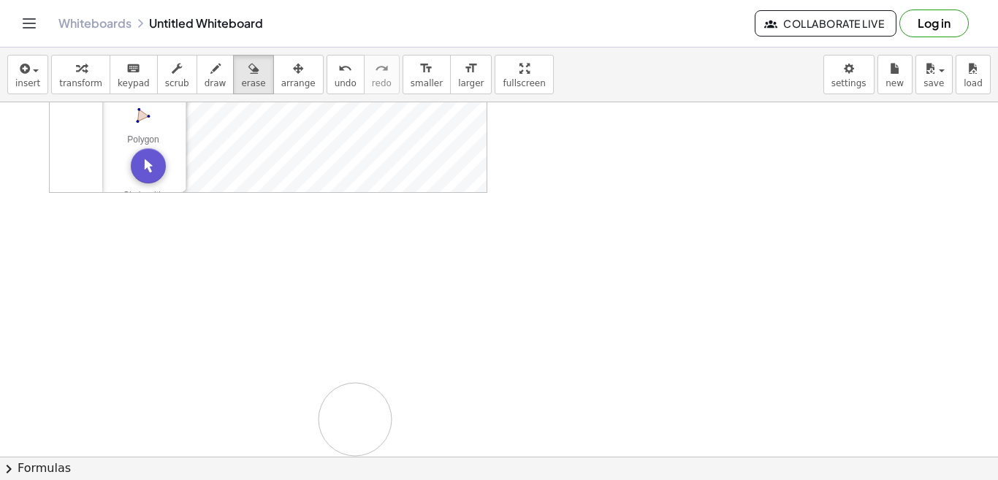
drag, startPoint x: 939, startPoint y: 340, endPoint x: 355, endPoint y: 419, distance: 589.7
click at [355, 419] on div at bounding box center [499, 284] width 998 height 803
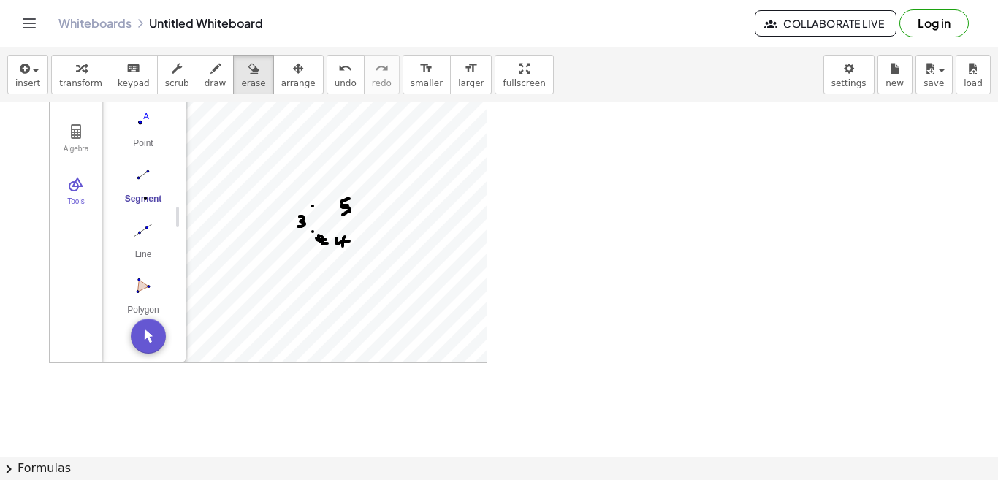
scroll to position [0, 0]
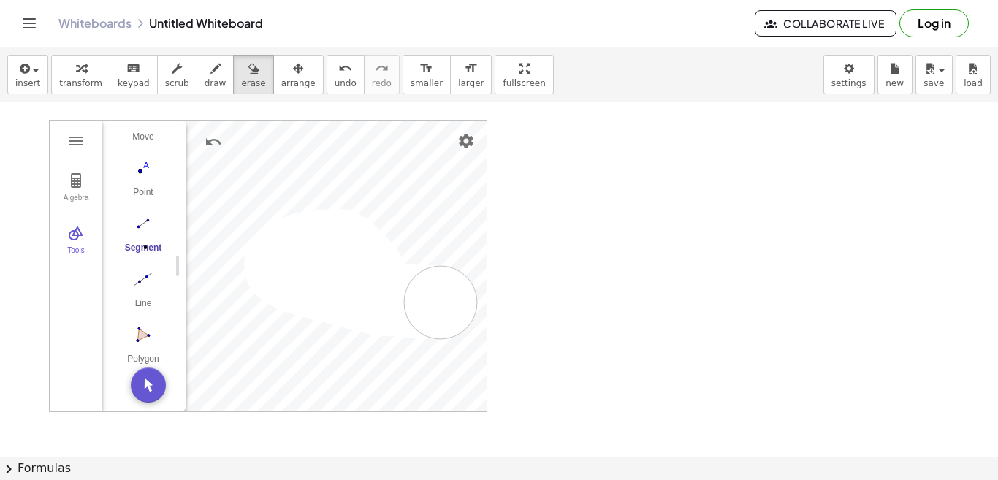
drag, startPoint x: 367, startPoint y: 271, endPoint x: 372, endPoint y: 308, distance: 36.9
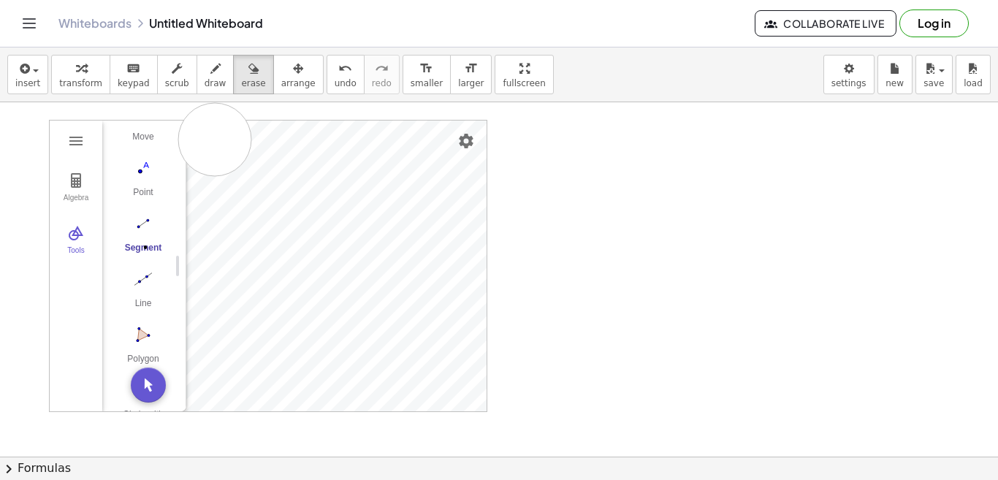
drag, startPoint x: 280, startPoint y: 210, endPoint x: 139, endPoint y: 396, distance: 233.5
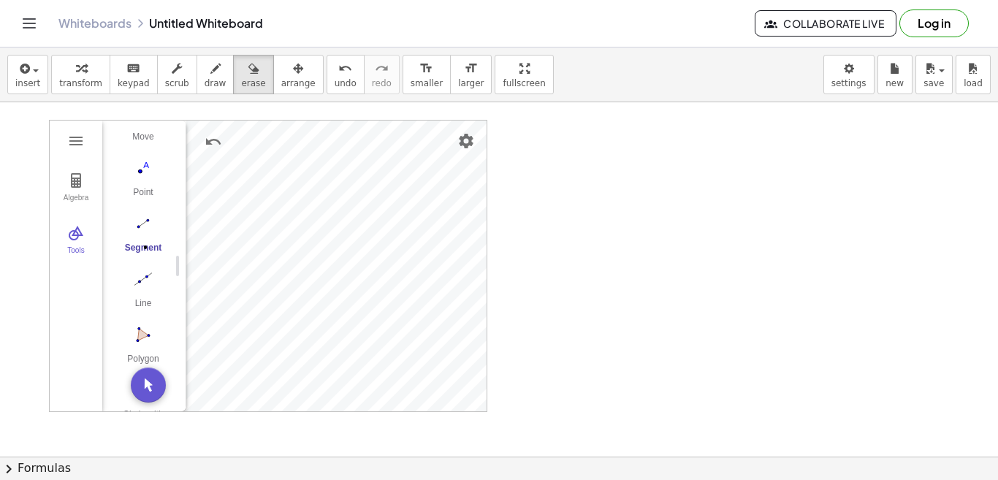
drag, startPoint x: 305, startPoint y: 222, endPoint x: 291, endPoint y: 204, distance: 22.5
click at [86, 79] on span "transform" at bounding box center [80, 83] width 43 height 10
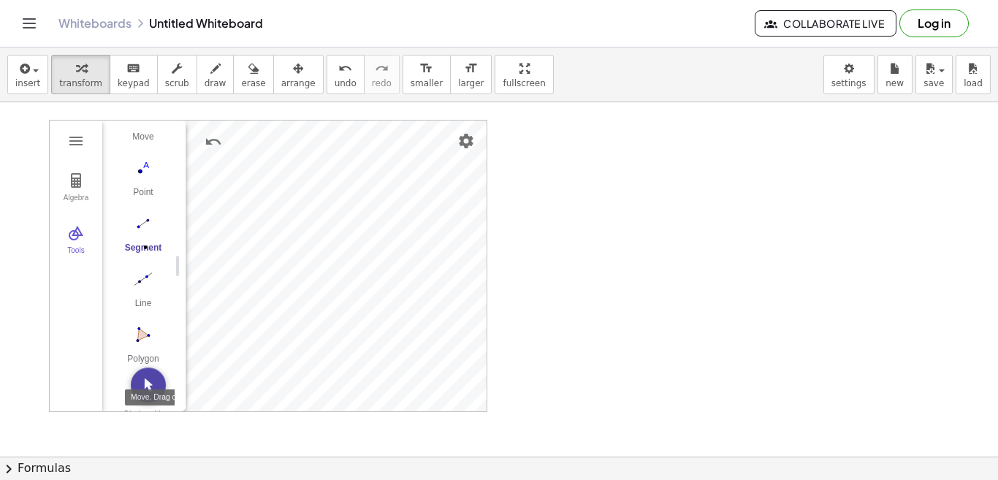
click at [145, 386] on img "Move. Drag or select object" at bounding box center [148, 384] width 35 height 35
click at [378, 141] on img "Delete" at bounding box center [377, 143] width 18 height 18
click at [330, 150] on img "Delete" at bounding box center [336, 149] width 18 height 18
click at [350, 148] on button "Delete" at bounding box center [352, 139] width 26 height 26
click at [353, 153] on img "Delete" at bounding box center [357, 150] width 18 height 18
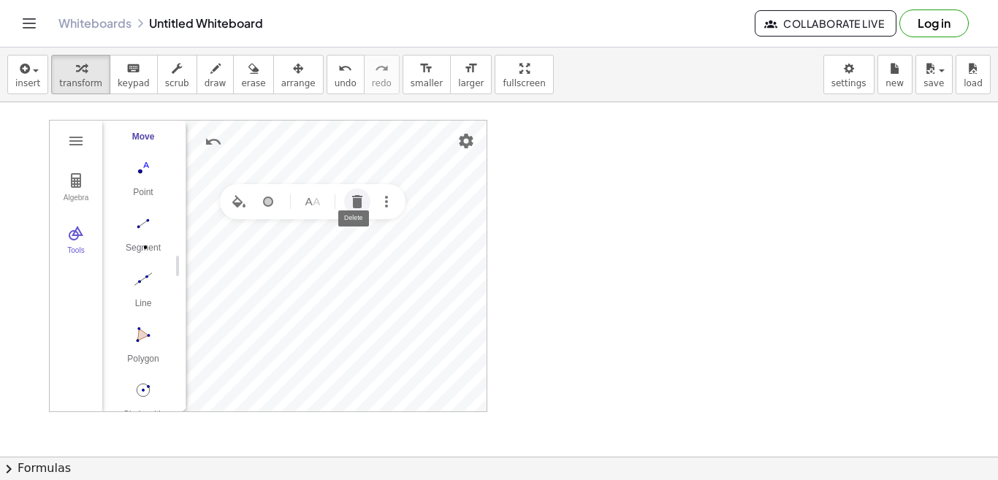
click at [357, 203] on img "Delete" at bounding box center [357, 202] width 18 height 18
click at [359, 263] on img "Delete" at bounding box center [360, 265] width 18 height 18
click at [144, 387] on img "Circle with Center through Point. Select center point, then point on circle" at bounding box center [143, 389] width 58 height 23
click at [145, 386] on img "Move. Drag or select object" at bounding box center [148, 384] width 35 height 35
click at [362, 218] on img "Name" at bounding box center [368, 218] width 18 height 18
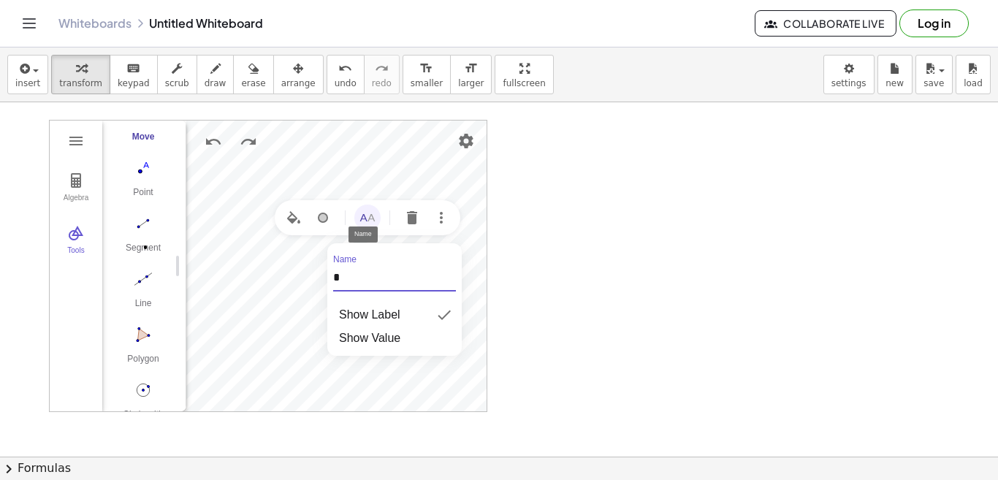
click at [313, 276] on div "Algebra Tools Point A Point B c = Circle through B with center A Input… GeoGebr…" at bounding box center [268, 266] width 438 height 292
type input "*"
click at [372, 223] on img "Name" at bounding box center [368, 218] width 18 height 18
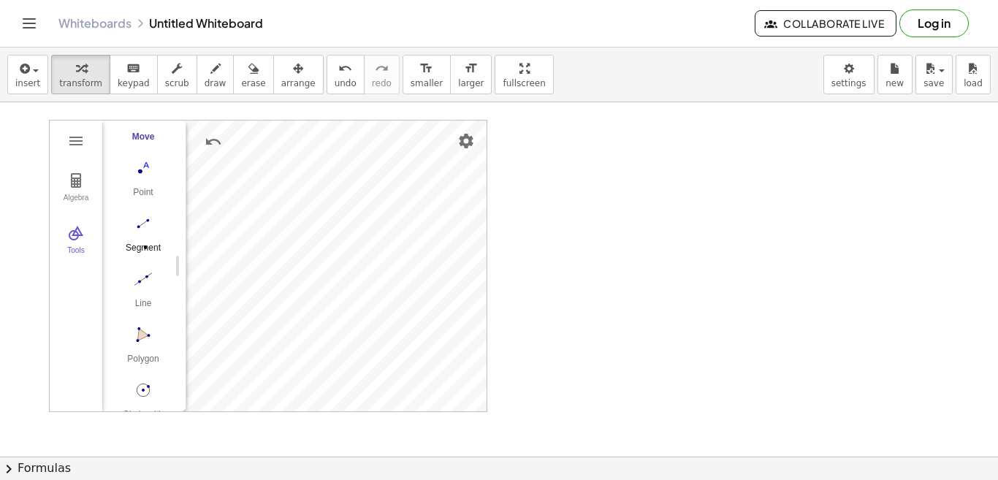
click at [140, 244] on div "Segment" at bounding box center [143, 253] width 58 height 20
click at [152, 395] on button "Move. Drag or select object" at bounding box center [148, 384] width 35 height 35
click at [382, 217] on img "Name" at bounding box center [382, 211] width 18 height 18
click at [317, 271] on div "Algebra Tools Point C Point B c = Circle through B with center C A = Point on c…" at bounding box center [268, 266] width 438 height 292
type input "*"
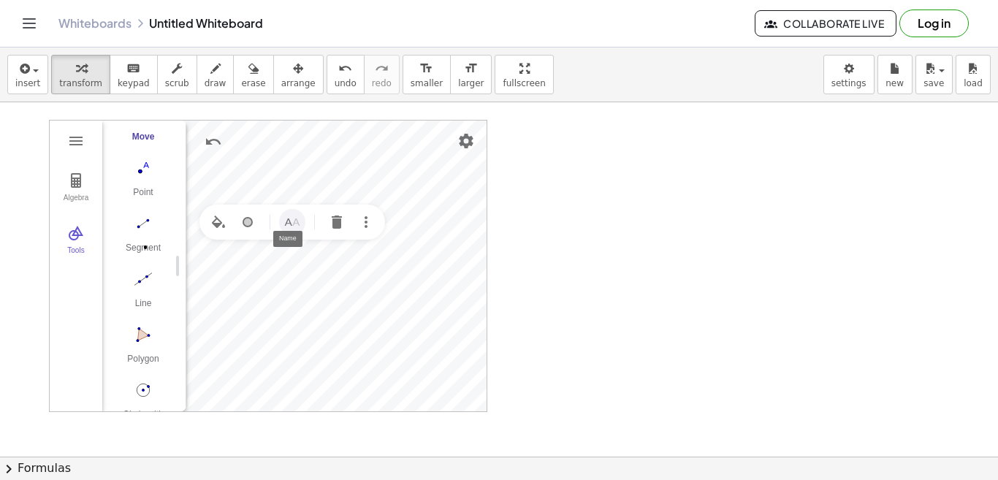
click at [290, 226] on img "Name" at bounding box center [292, 222] width 18 height 18
click at [267, 281] on div "Algebra Tools Point C Point K c = Circle through K with center C A = Point on c…" at bounding box center [268, 266] width 438 height 292
type input "*"
click at [136, 241] on button "Segment" at bounding box center [143, 237] width 58 height 53
click at [144, 383] on img "Move. Drag or select object" at bounding box center [148, 384] width 35 height 35
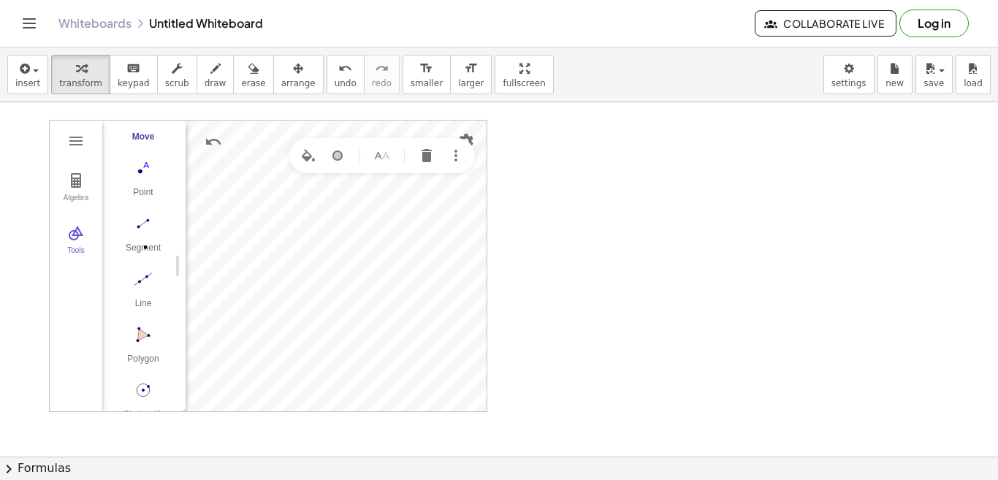
click at [381, 161] on img "Name" at bounding box center [382, 156] width 18 height 18
click at [323, 217] on div "Algebra Tools Point C Point K c = Circle through K with center C D = Point on c…" at bounding box center [268, 266] width 438 height 292
type input "*"
click at [383, 271] on img "Name" at bounding box center [382, 273] width 18 height 18
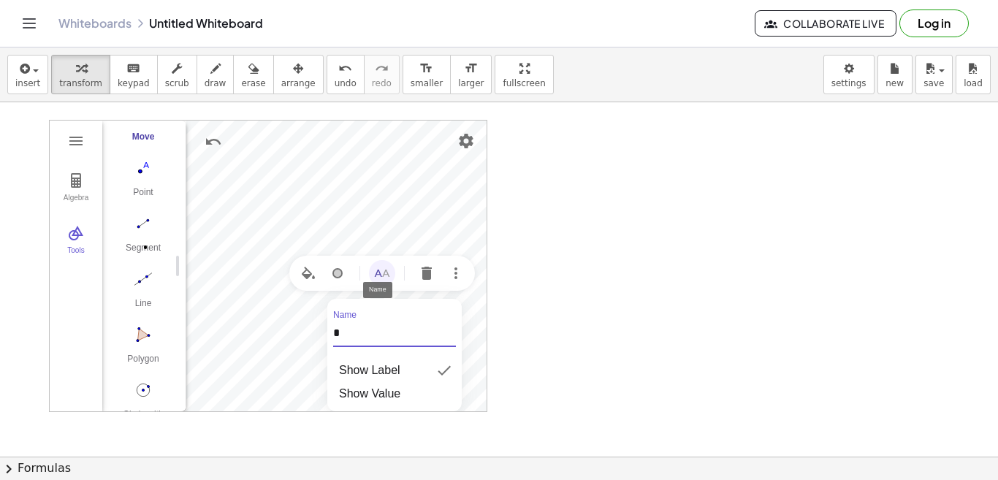
click at [300, 328] on div "Algebra Tools Point C Point K c = Circle through K with center C D = Point on c…" at bounding box center [268, 266] width 438 height 292
type input "*"
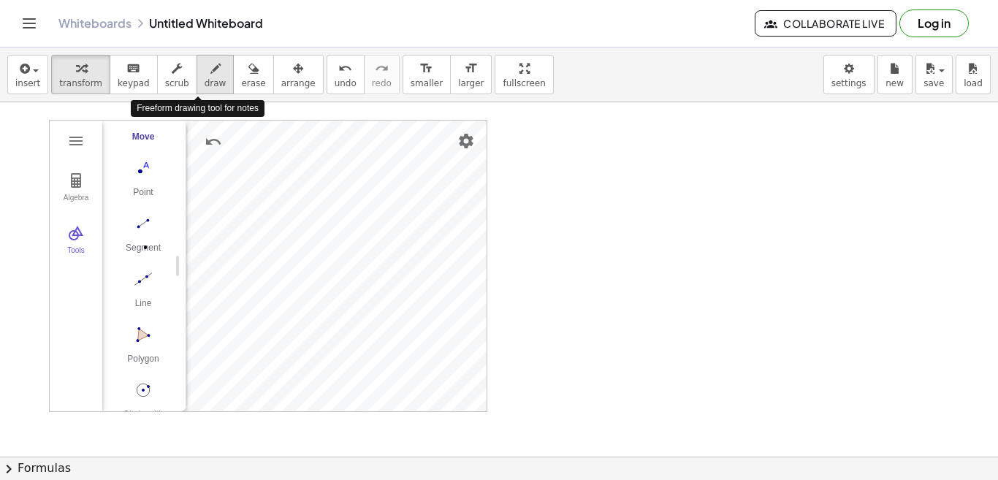
click at [205, 78] on span "draw" at bounding box center [216, 83] width 22 height 10
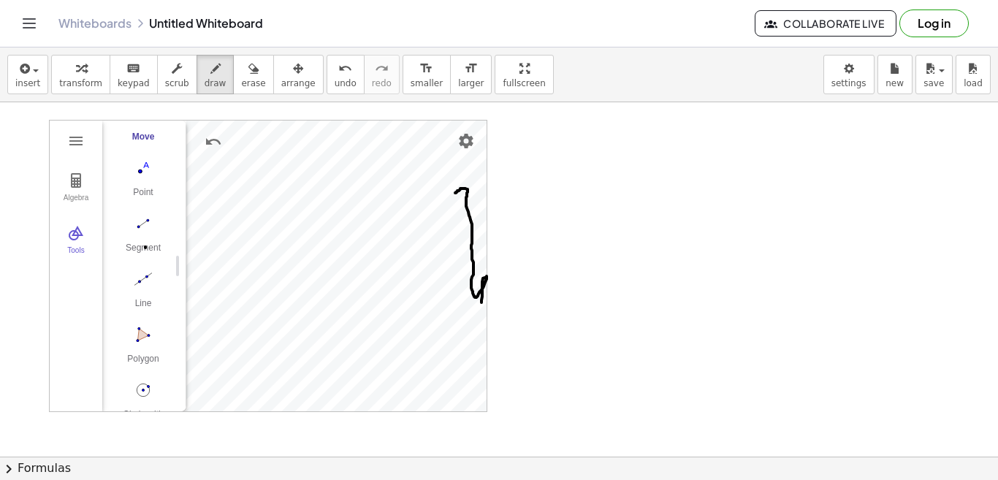
drag, startPoint x: 455, startPoint y: 193, endPoint x: 452, endPoint y: 330, distance: 137.4
drag, startPoint x: 483, startPoint y: 226, endPoint x: 507, endPoint y: 246, distance: 31.6
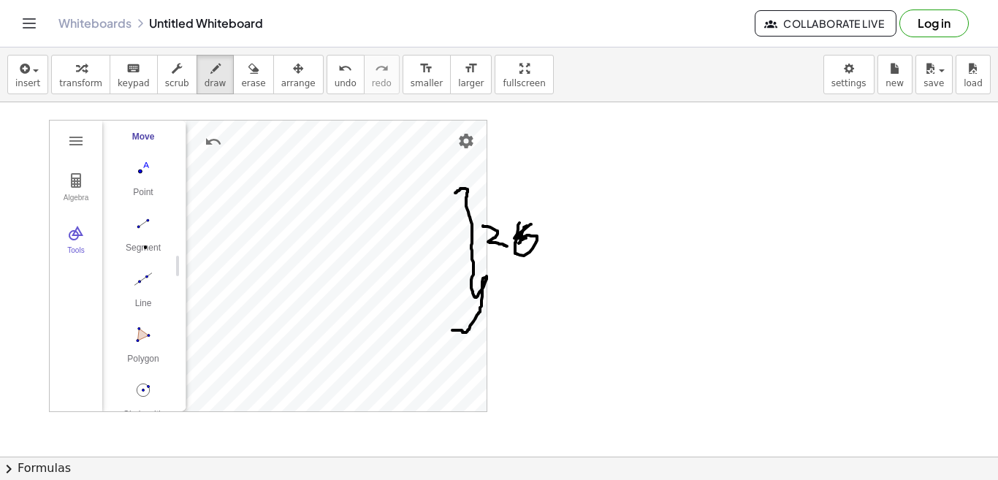
drag, startPoint x: 531, startPoint y: 224, endPoint x: 519, endPoint y: 243, distance: 22.7
drag, startPoint x: 680, startPoint y: 126, endPoint x: 686, endPoint y: 148, distance: 22.7
drag, startPoint x: 684, startPoint y: 142, endPoint x: 697, endPoint y: 154, distance: 18.1
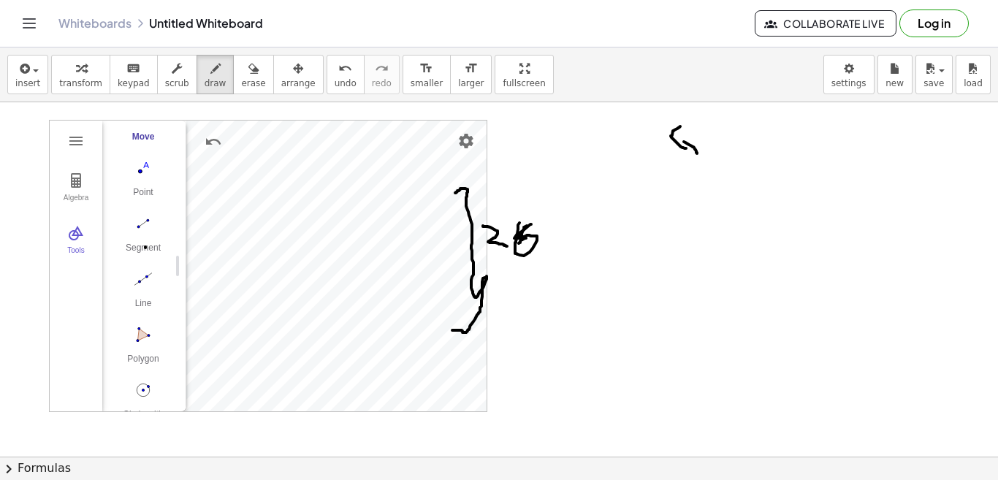
drag, startPoint x: 703, startPoint y: 128, endPoint x: 701, endPoint y: 145, distance: 17.7
drag, startPoint x: 719, startPoint y: 128, endPoint x: 719, endPoint y: 148, distance: 19.7
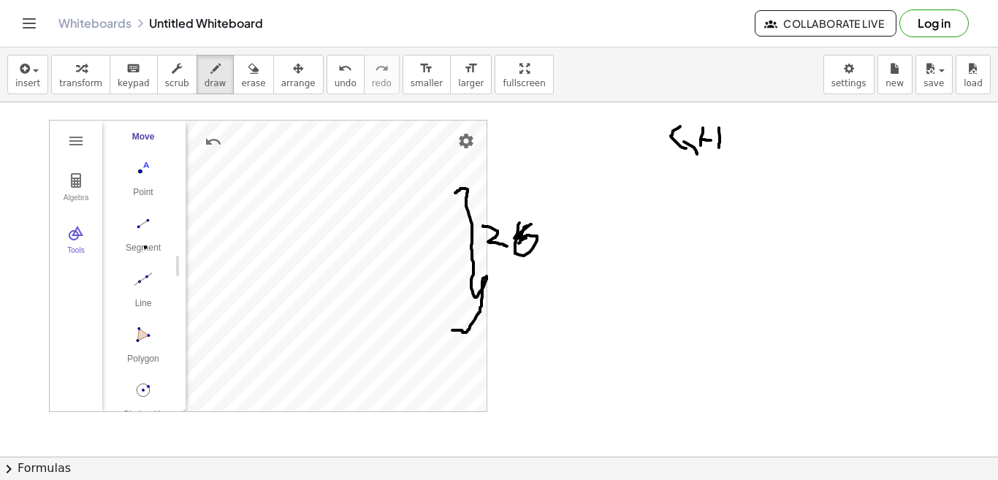
drag, startPoint x: 702, startPoint y: 140, endPoint x: 727, endPoint y: 139, distance: 24.8
drag, startPoint x: 737, startPoint y: 137, endPoint x: 753, endPoint y: 136, distance: 16.1
drag, startPoint x: 743, startPoint y: 148, endPoint x: 757, endPoint y: 148, distance: 13.9
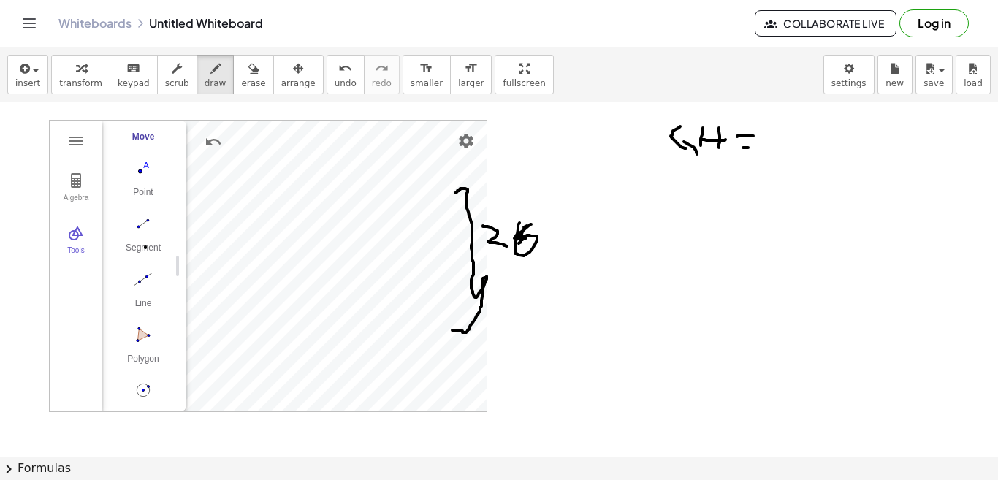
drag, startPoint x: 767, startPoint y: 132, endPoint x: 791, endPoint y: 150, distance: 29.8
drag, startPoint x: 806, startPoint y: 127, endPoint x: 795, endPoint y: 140, distance: 17.1
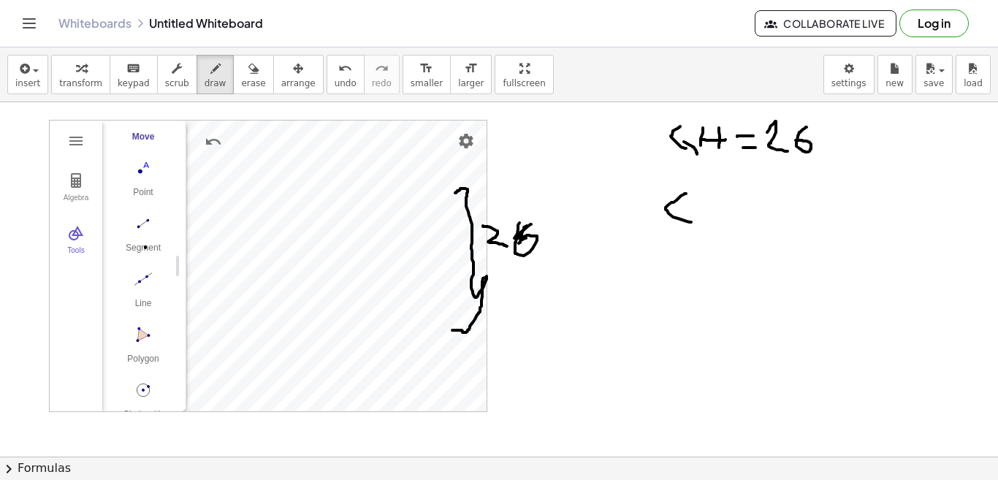
drag, startPoint x: 686, startPoint y: 194, endPoint x: 693, endPoint y: 223, distance: 30.1
drag, startPoint x: 690, startPoint y: 212, endPoint x: 704, endPoint y: 231, distance: 24.0
drag, startPoint x: 718, startPoint y: 188, endPoint x: 718, endPoint y: 211, distance: 22.6
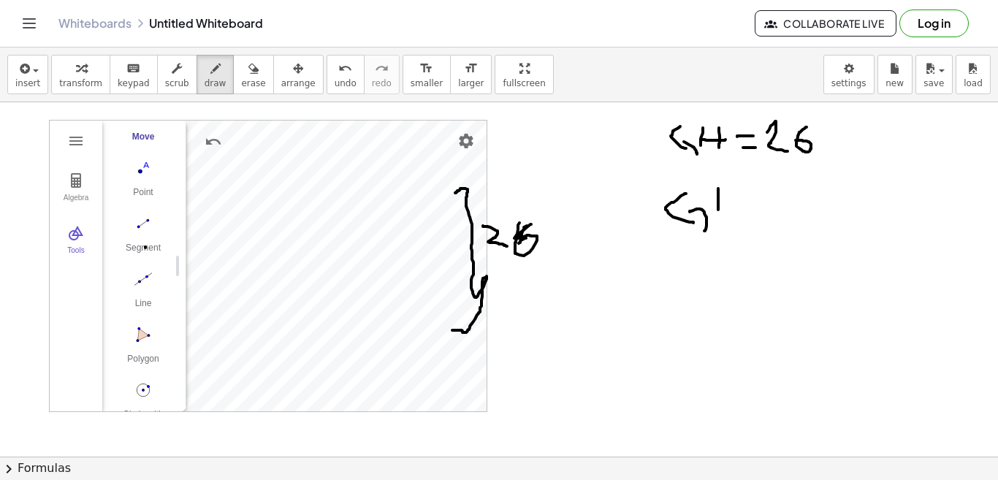
drag, startPoint x: 732, startPoint y: 189, endPoint x: 732, endPoint y: 212, distance: 22.6
drag, startPoint x: 712, startPoint y: 196, endPoint x: 745, endPoint y: 198, distance: 32.9
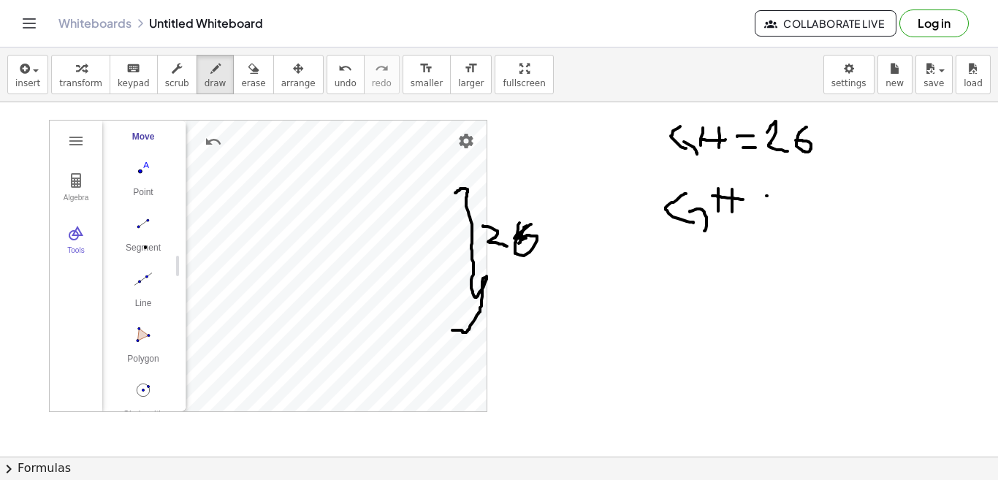
drag, startPoint x: 766, startPoint y: 196, endPoint x: 783, endPoint y: 200, distance: 17.4
drag, startPoint x: 779, startPoint y: 210, endPoint x: 790, endPoint y: 210, distance: 11.0
drag, startPoint x: 421, startPoint y: 270, endPoint x: 413, endPoint y: 283, distance: 16.4
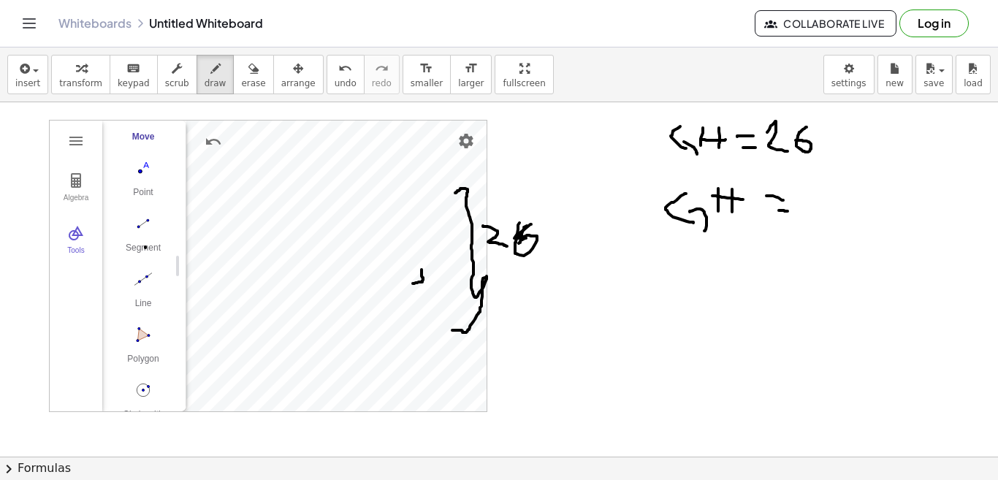
drag, startPoint x: 417, startPoint y: 269, endPoint x: 428, endPoint y: 269, distance: 11.0
drag, startPoint x: 799, startPoint y: 199, endPoint x: 800, endPoint y: 220, distance: 21.2
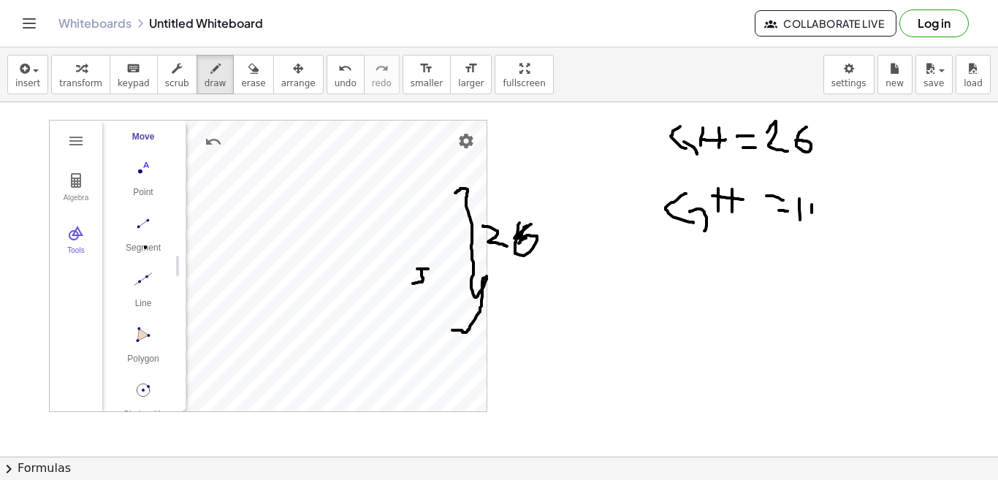
drag, startPoint x: 812, startPoint y: 205, endPoint x: 811, endPoint y: 218, distance: 13.9
drag, startPoint x: 825, startPoint y: 202, endPoint x: 818, endPoint y: 220, distance: 19.0
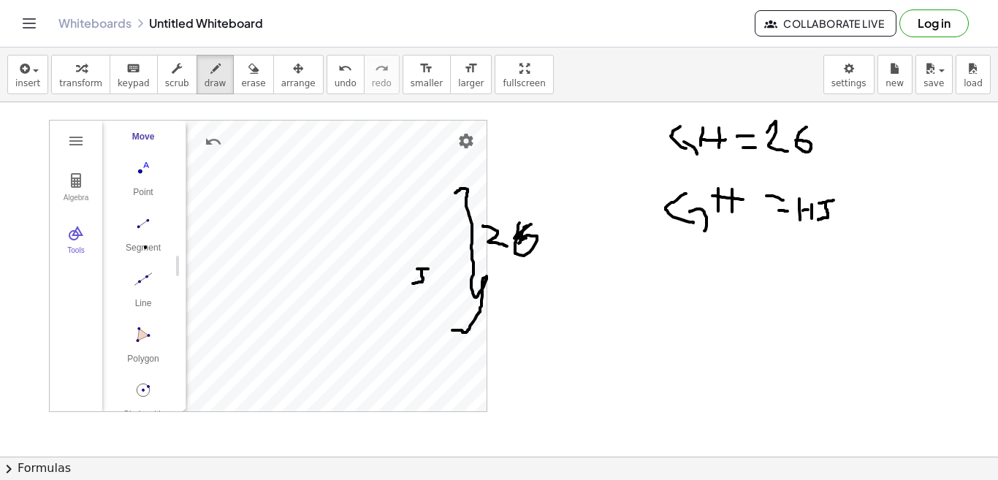
drag, startPoint x: 819, startPoint y: 203, endPoint x: 833, endPoint y: 200, distance: 14.9
drag, startPoint x: 848, startPoint y: 208, endPoint x: 867, endPoint y: 207, distance: 19.0
drag, startPoint x: 863, startPoint y: 203, endPoint x: 860, endPoint y: 224, distance: 20.7
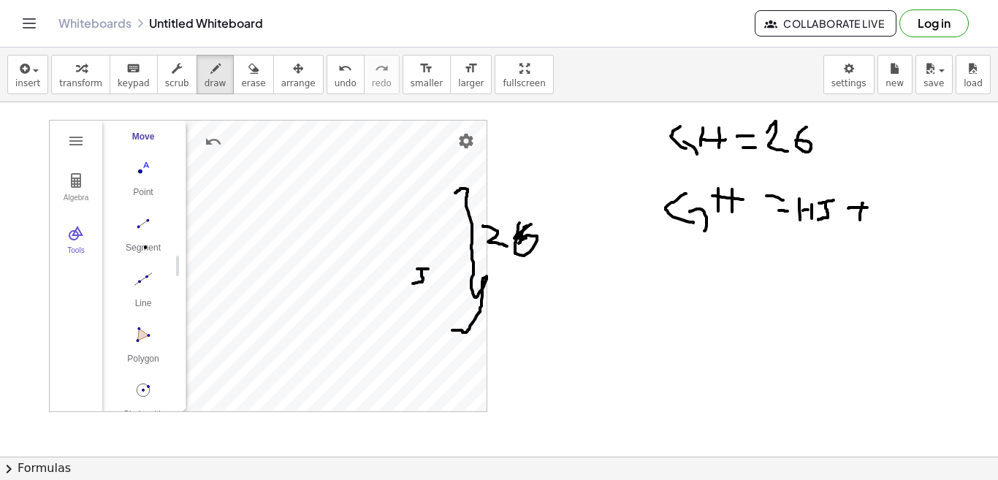
drag, startPoint x: 890, startPoint y: 205, endPoint x: 889, endPoint y: 223, distance: 17.6
drag, startPoint x: 890, startPoint y: 215, endPoint x: 898, endPoint y: 232, distance: 17.7
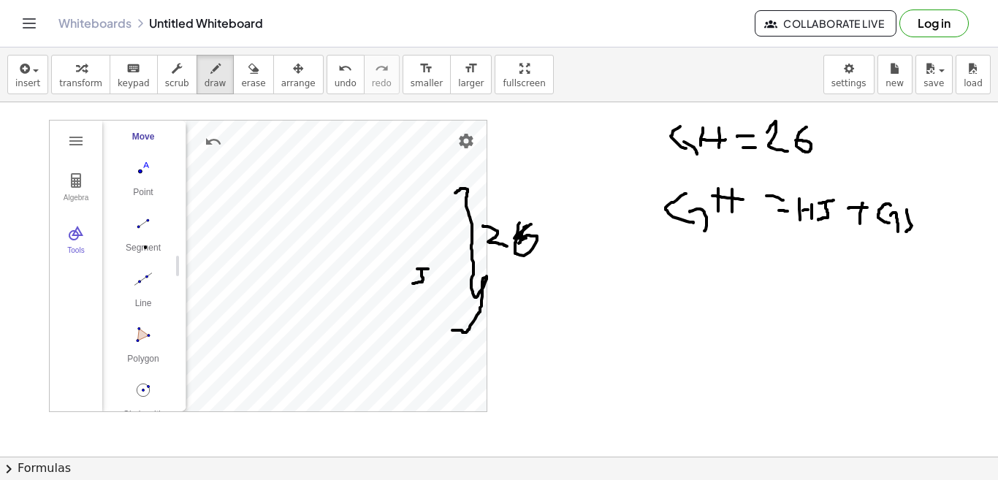
drag, startPoint x: 906, startPoint y: 210, endPoint x: 905, endPoint y: 232, distance: 22.7
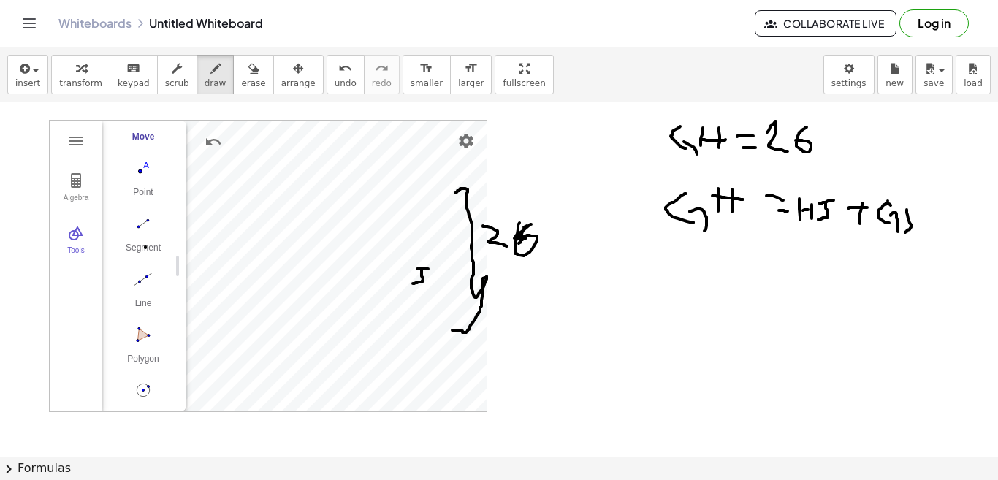
drag, startPoint x: 710, startPoint y: 277, endPoint x: 707, endPoint y: 297, distance: 20.7
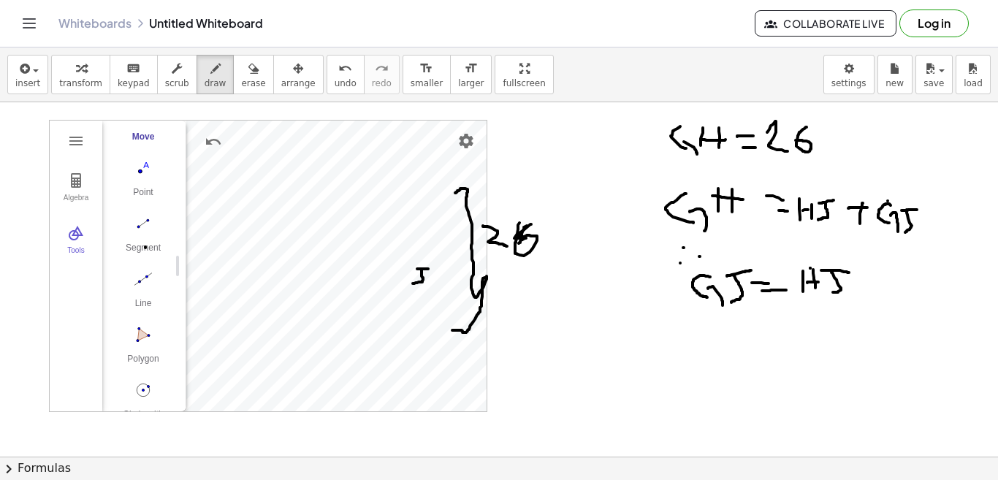
click at [986, 252] on div "Algebra Tools Point C Point K c = Circle through K with center C D = Point on c…" at bounding box center [499, 279] width 998 height 354
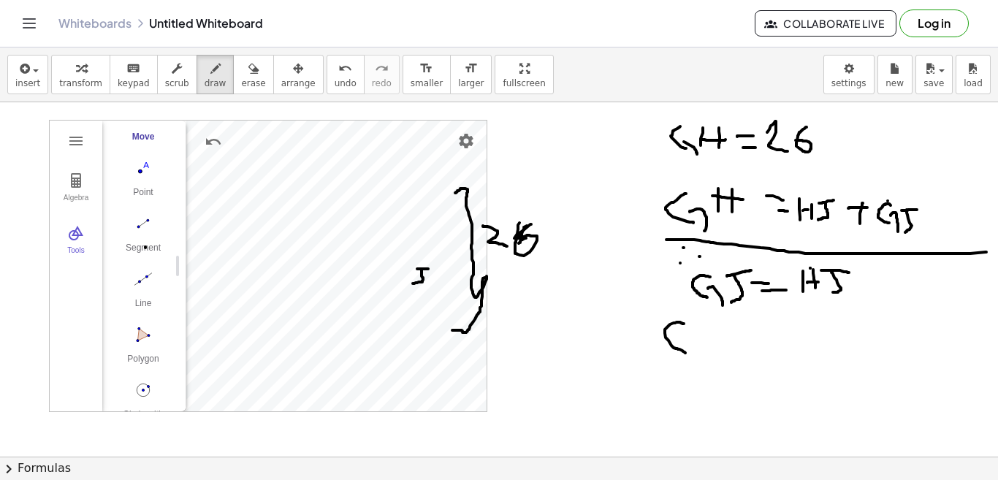
drag, startPoint x: 684, startPoint y: 324, endPoint x: 687, endPoint y: 352, distance: 28.7
drag, startPoint x: 679, startPoint y: 335, endPoint x: 697, endPoint y: 362, distance: 32.8
drag, startPoint x: 708, startPoint y: 320, endPoint x: 711, endPoint y: 352, distance: 32.3
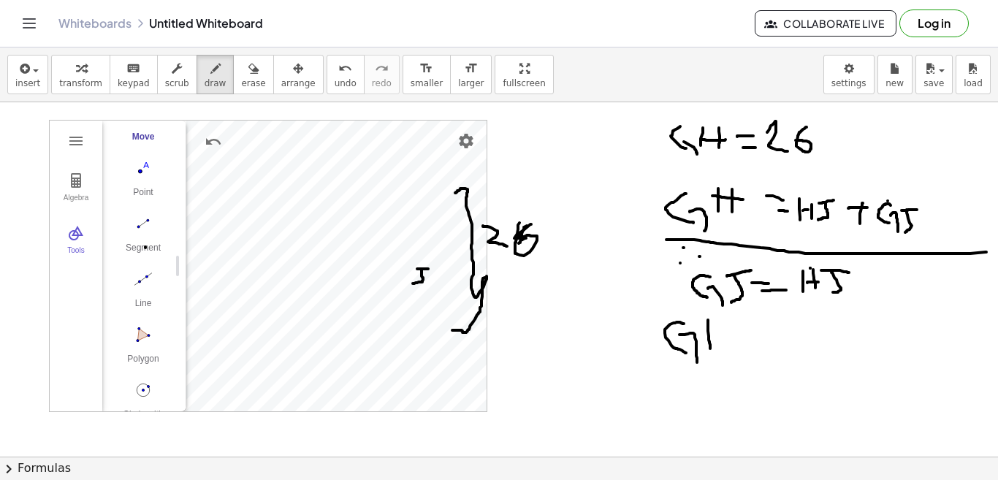
drag, startPoint x: 720, startPoint y: 321, endPoint x: 721, endPoint y: 346, distance: 24.1
drag, startPoint x: 711, startPoint y: 334, endPoint x: 730, endPoint y: 335, distance: 19.0
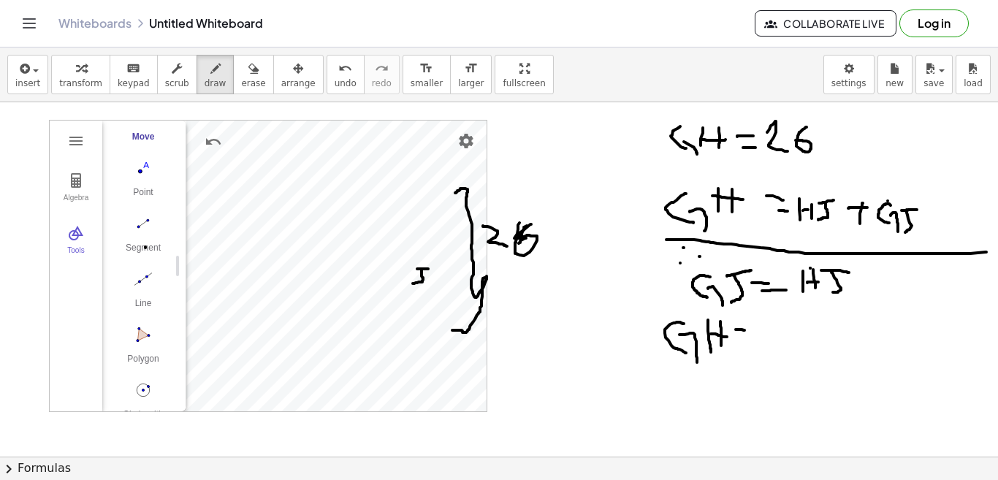
drag, startPoint x: 736, startPoint y: 329, endPoint x: 757, endPoint y: 330, distance: 21.9
drag, startPoint x: 746, startPoint y: 343, endPoint x: 768, endPoint y: 346, distance: 22.8
drag, startPoint x: 793, startPoint y: 334, endPoint x: 795, endPoint y: 350, distance: 16.3
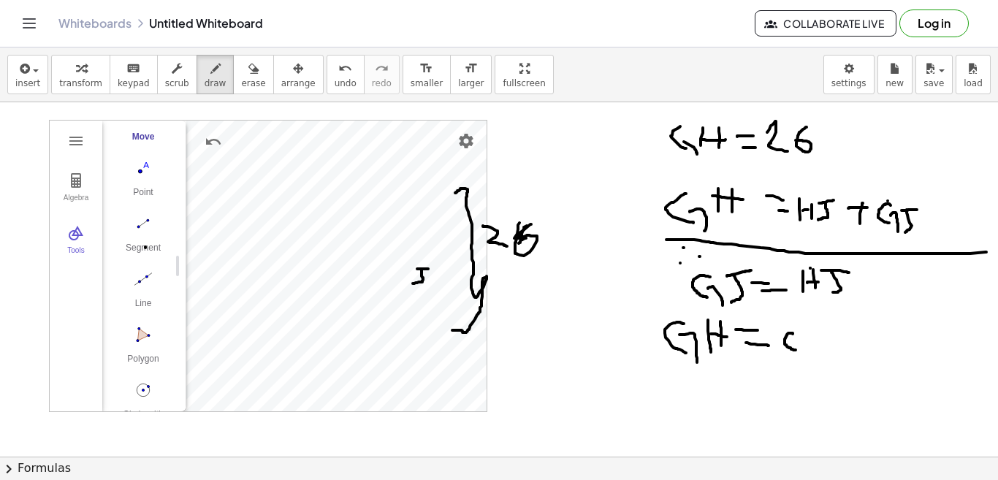
drag, startPoint x: 795, startPoint y: 342, endPoint x: 801, endPoint y: 357, distance: 16.7
drag, startPoint x: 816, startPoint y: 333, endPoint x: 814, endPoint y: 358, distance: 24.9
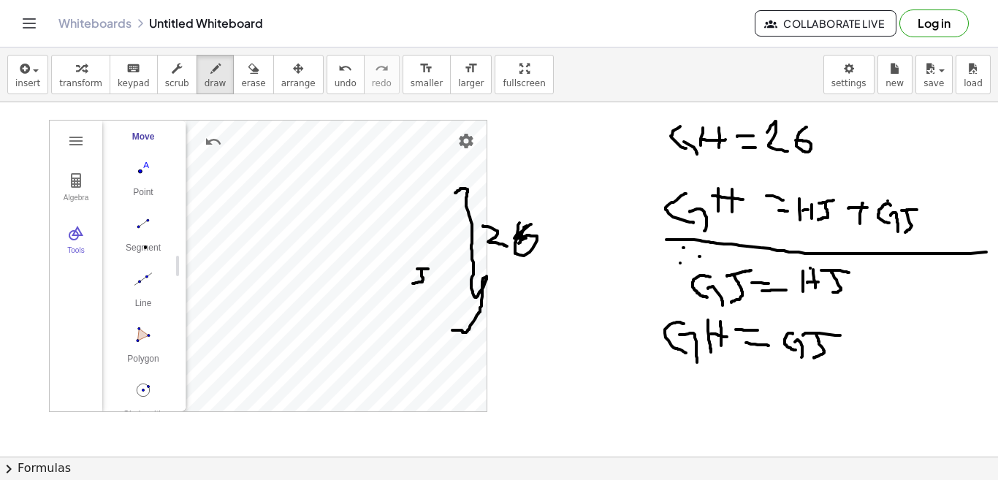
drag, startPoint x: 803, startPoint y: 335, endPoint x: 840, endPoint y: 335, distance: 37.3
drag, startPoint x: 839, startPoint y: 348, endPoint x: 859, endPoint y: 347, distance: 19.7
drag, startPoint x: 852, startPoint y: 339, endPoint x: 854, endPoint y: 367, distance: 28.6
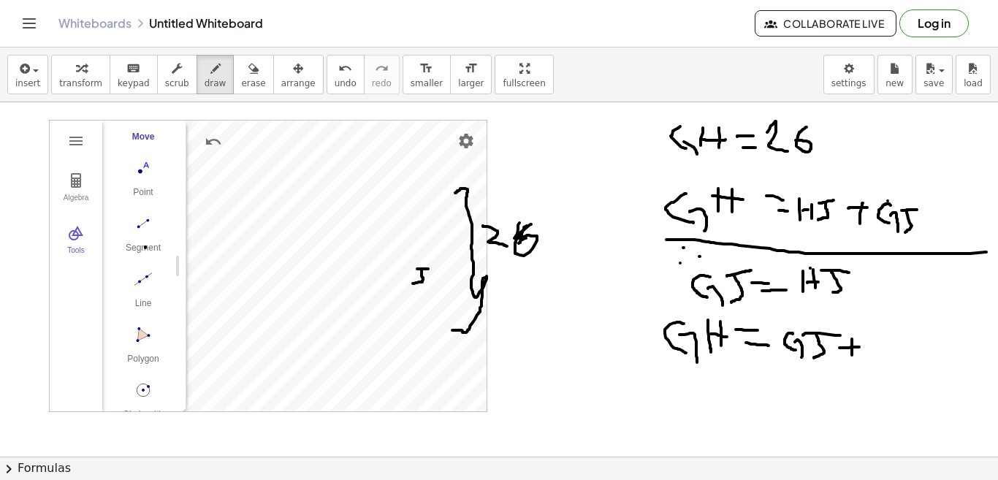
drag, startPoint x: 882, startPoint y: 335, endPoint x: 890, endPoint y: 360, distance: 26.1
drag, startPoint x: 889, startPoint y: 348, endPoint x: 900, endPoint y: 367, distance: 21.9
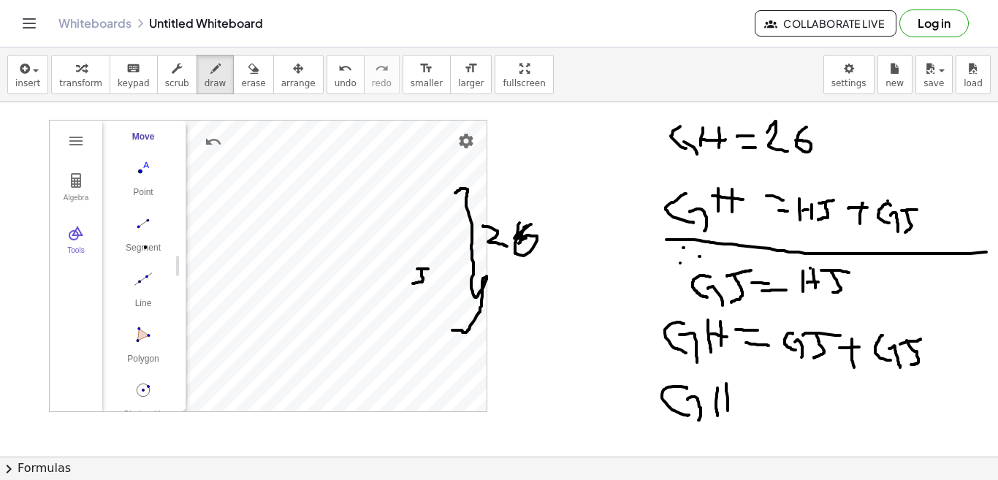
drag, startPoint x: 787, startPoint y: 394, endPoint x: 811, endPoint y: 402, distance: 25.6
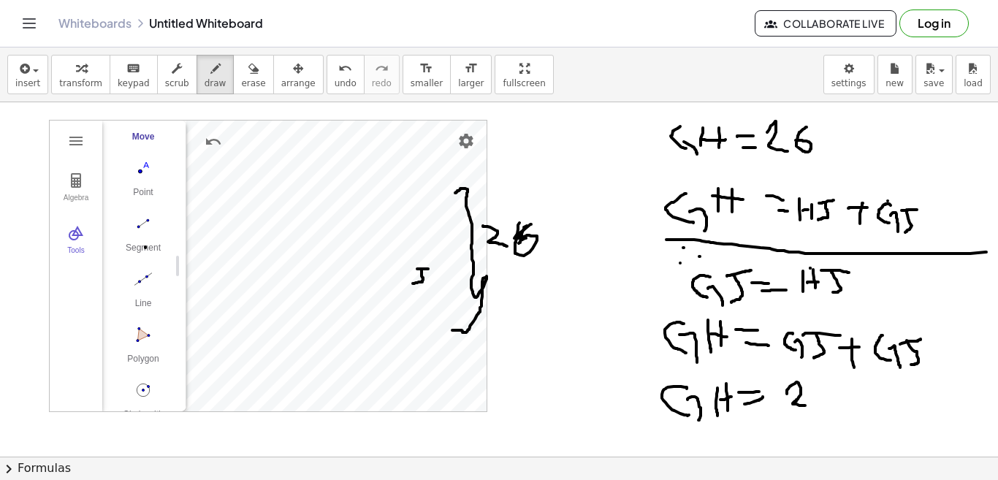
drag, startPoint x: 830, startPoint y: 381, endPoint x: 831, endPoint y: 406, distance: 25.6
drag, startPoint x: 831, startPoint y: 394, endPoint x: 844, endPoint y: 413, distance: 22.7
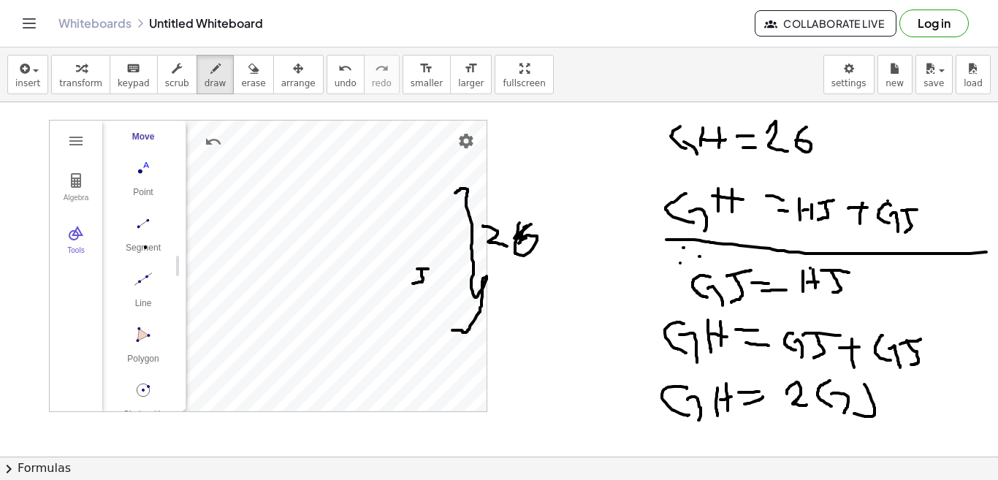
drag, startPoint x: 864, startPoint y: 384, endPoint x: 853, endPoint y: 413, distance: 31.2
drag, startPoint x: 854, startPoint y: 385, endPoint x: 915, endPoint y: 380, distance: 60.8
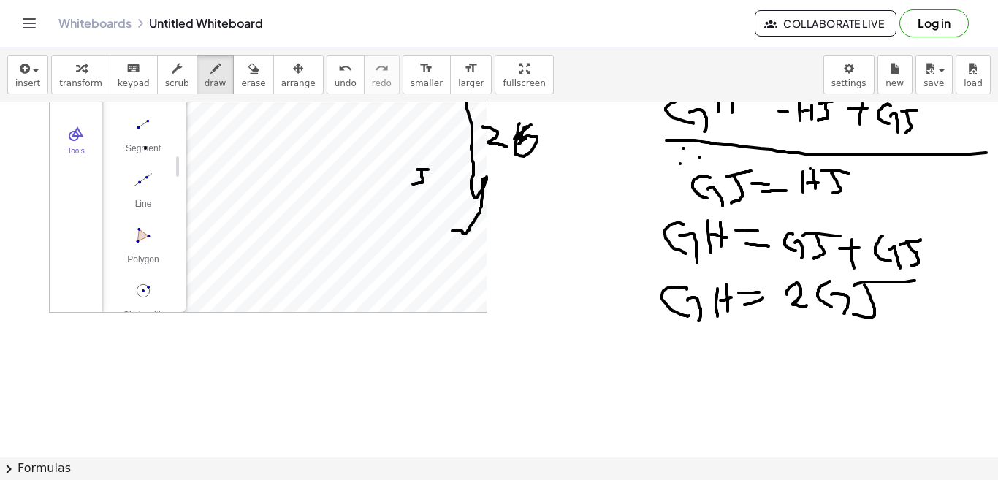
scroll to position [73, 0]
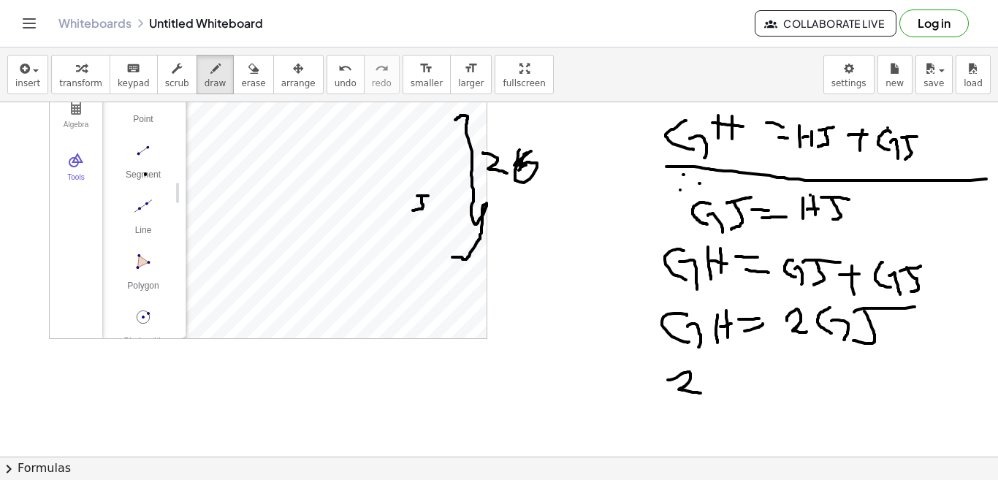
drag, startPoint x: 668, startPoint y: 380, endPoint x: 703, endPoint y: 393, distance: 37.4
click at [703, 393] on div at bounding box center [499, 430] width 998 height 803
click at [712, 386] on div at bounding box center [499, 430] width 998 height 803
click at [752, 380] on div at bounding box center [499, 430] width 998 height 803
click at [758, 389] on div at bounding box center [499, 430] width 998 height 803
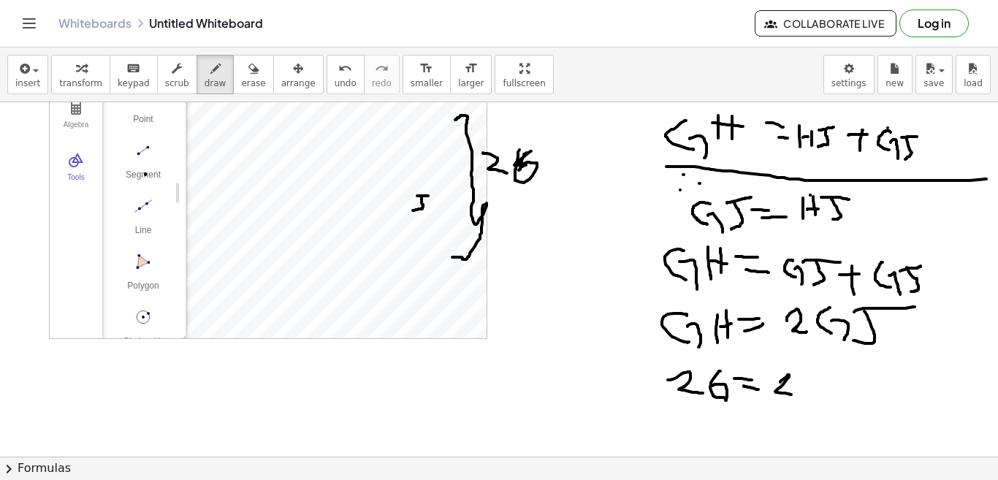
click at [795, 395] on div at bounding box center [499, 430] width 998 height 803
click at [824, 394] on div at bounding box center [499, 430] width 998 height 803
click at [841, 403] on div at bounding box center [499, 430] width 998 height 803
click at [859, 400] on div at bounding box center [499, 430] width 998 height 803
click at [882, 373] on div at bounding box center [499, 430] width 998 height 803
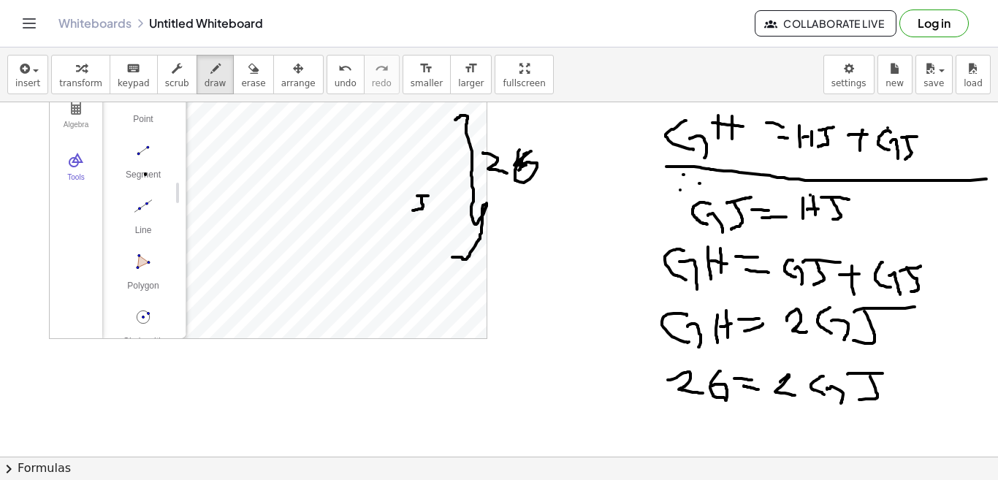
scroll to position [146, 0]
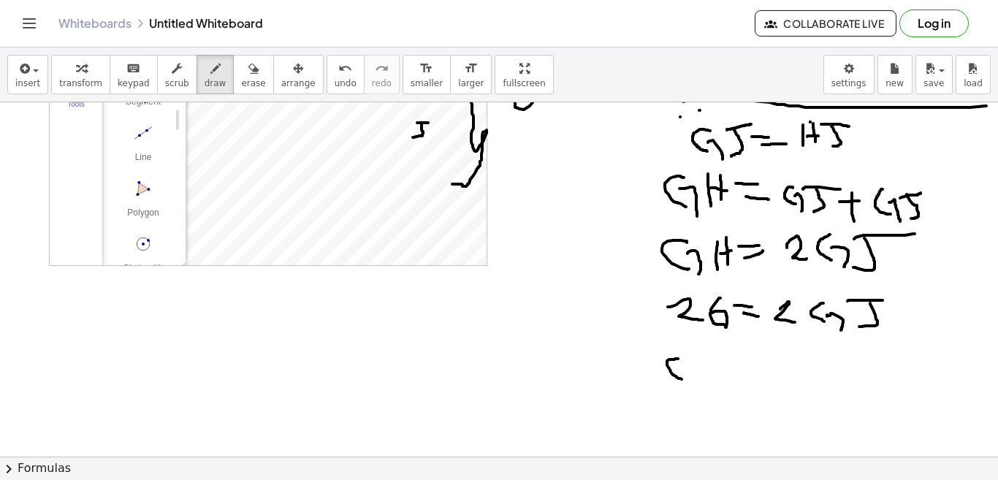
click at [685, 381] on div at bounding box center [499, 357] width 998 height 803
click at [692, 386] on div at bounding box center [499, 357] width 998 height 803
click at [695, 383] on div at bounding box center [499, 357] width 998 height 803
click at [724, 353] on div at bounding box center [499, 357] width 998 height 803
click at [738, 370] on div at bounding box center [499, 357] width 998 height 803
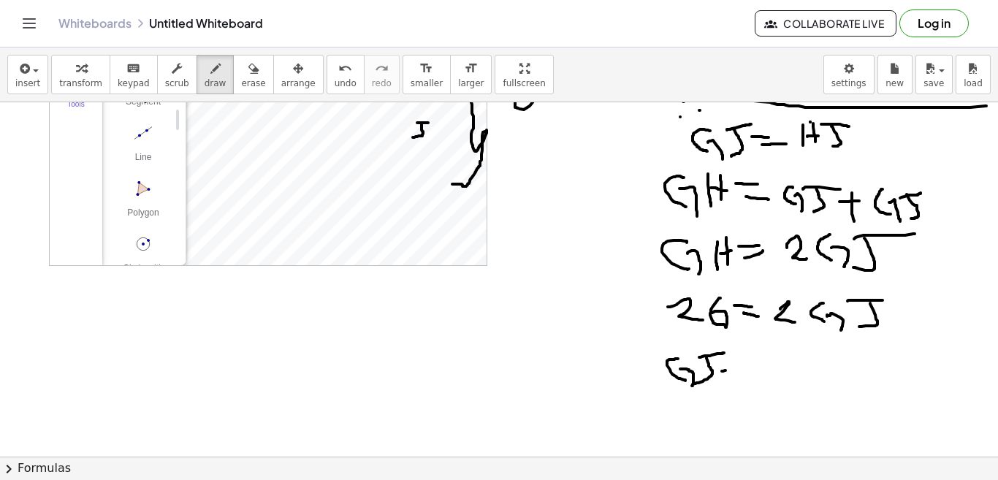
click at [740, 380] on div at bounding box center [499, 357] width 998 height 803
click at [776, 372] on div at bounding box center [499, 357] width 998 height 803
click at [784, 365] on div at bounding box center [499, 357] width 998 height 803
click at [824, 386] on div at bounding box center [499, 357] width 998 height 803
click at [803, 405] on div at bounding box center [499, 357] width 998 height 803
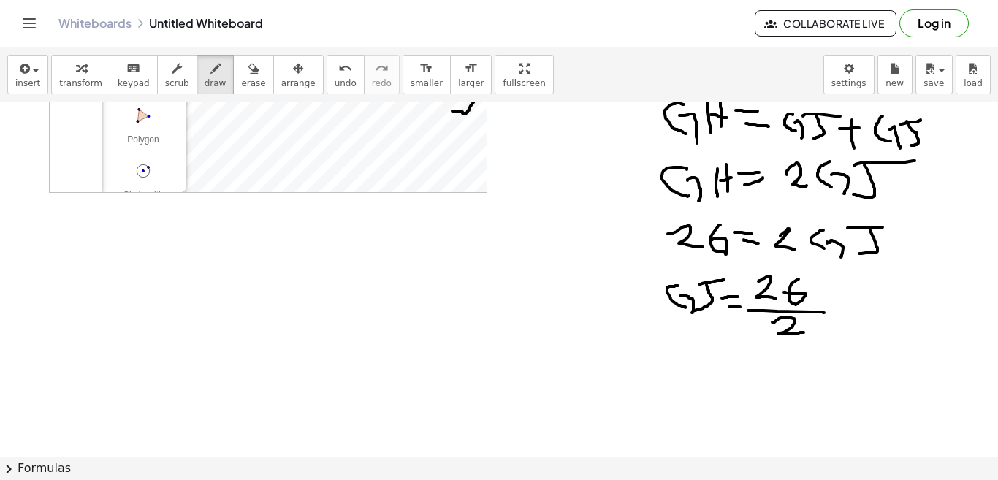
scroll to position [292, 0]
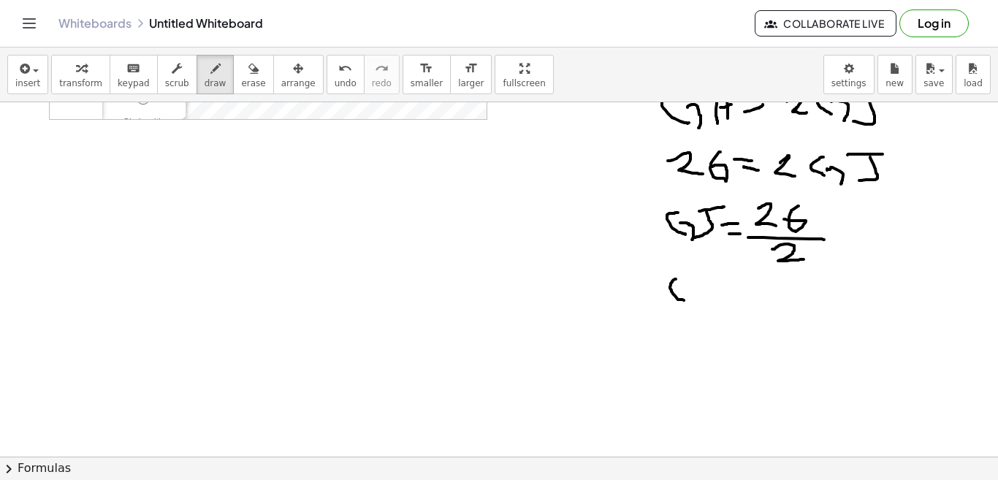
drag, startPoint x: 676, startPoint y: 279, endPoint x: 687, endPoint y: 300, distance: 24.2
click at [687, 300] on div at bounding box center [499, 211] width 998 height 803
drag, startPoint x: 678, startPoint y: 286, endPoint x: 698, endPoint y: 306, distance: 28.4
click at [698, 306] on div at bounding box center [499, 211] width 998 height 803
drag, startPoint x: 716, startPoint y: 279, endPoint x: 708, endPoint y: 303, distance: 25.4
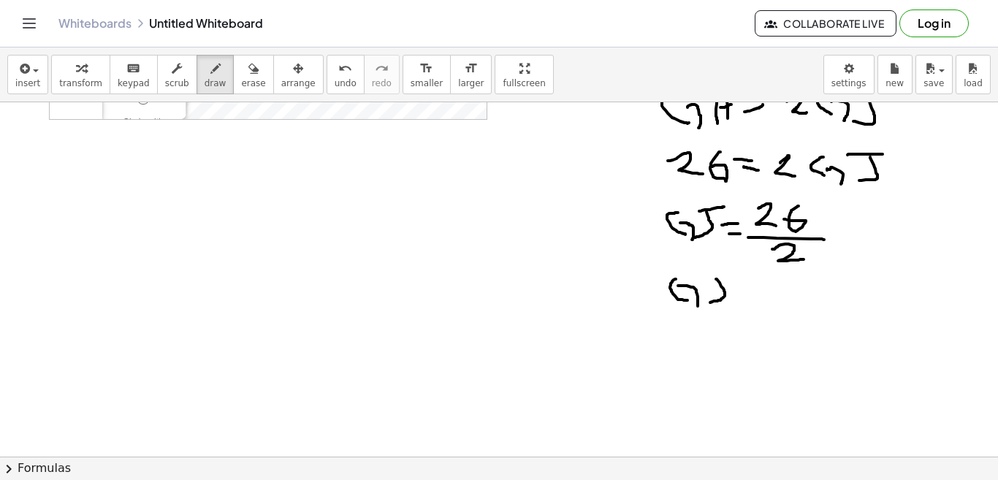
click at [708, 303] on div at bounding box center [499, 211] width 998 height 803
drag, startPoint x: 703, startPoint y: 280, endPoint x: 733, endPoint y: 279, distance: 30.7
click at [733, 279] on div at bounding box center [499, 211] width 998 height 803
drag, startPoint x: 743, startPoint y: 286, endPoint x: 762, endPoint y: 286, distance: 19.0
click at [762, 286] on div at bounding box center [499, 211] width 998 height 803
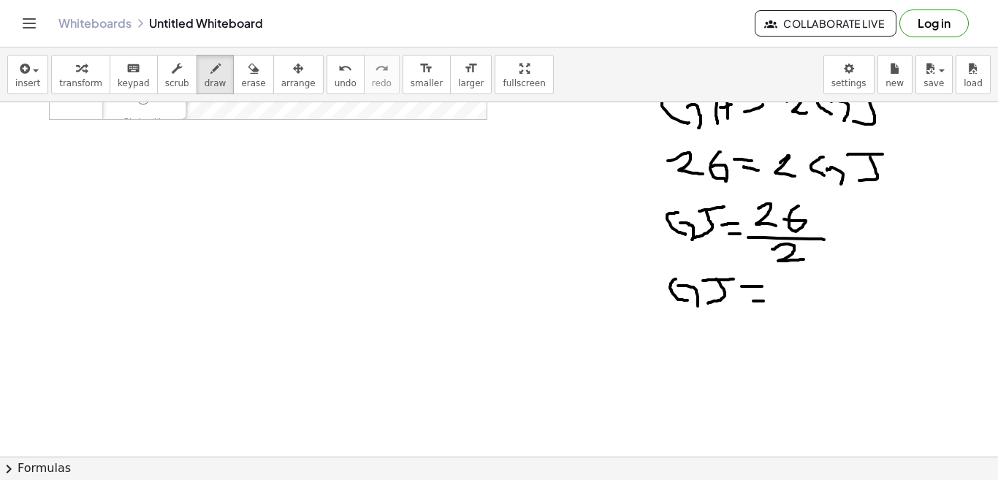
drag, startPoint x: 753, startPoint y: 301, endPoint x: 770, endPoint y: 302, distance: 16.9
click at [770, 302] on div at bounding box center [499, 211] width 998 height 803
click at [795, 301] on div at bounding box center [499, 211] width 998 height 803
click at [827, 308] on div at bounding box center [499, 211] width 998 height 803
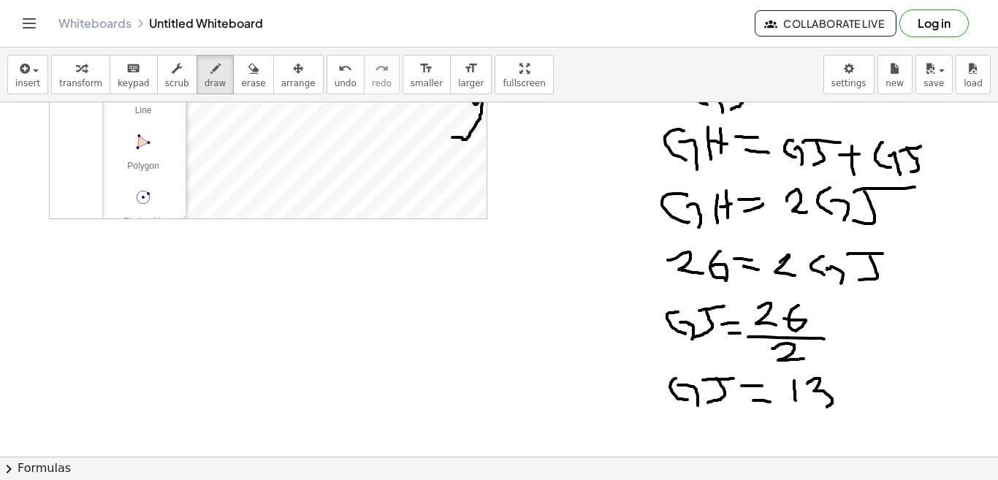
scroll to position [219, 0]
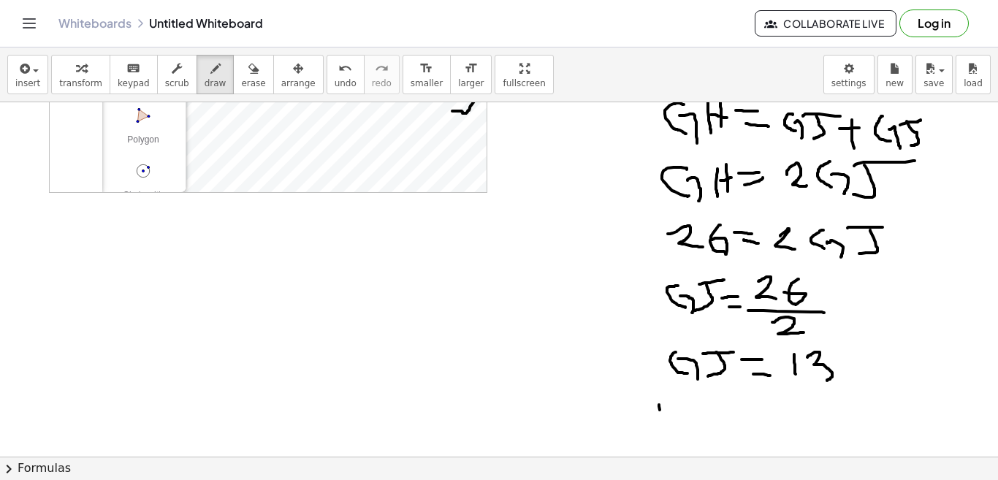
click at [660, 428] on div at bounding box center [499, 284] width 998 height 803
click at [671, 421] on div at bounding box center [499, 284] width 998 height 803
click at [674, 410] on div at bounding box center [499, 284] width 998 height 803
click at [686, 423] on div at bounding box center [499, 284] width 998 height 803
click at [700, 391] on div at bounding box center [499, 284] width 998 height 803
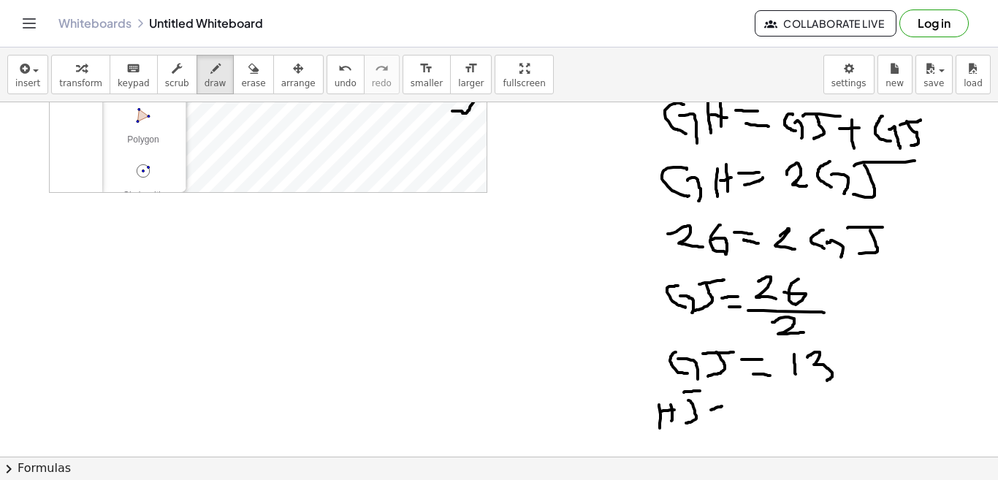
click at [722, 406] on div at bounding box center [499, 284] width 998 height 803
click at [725, 416] on div at bounding box center [499, 284] width 998 height 803
click at [749, 419] on div at bounding box center [499, 284] width 998 height 803
click at [756, 419] on div at bounding box center [499, 284] width 998 height 803
click at [774, 426] on div at bounding box center [499, 284] width 998 height 803
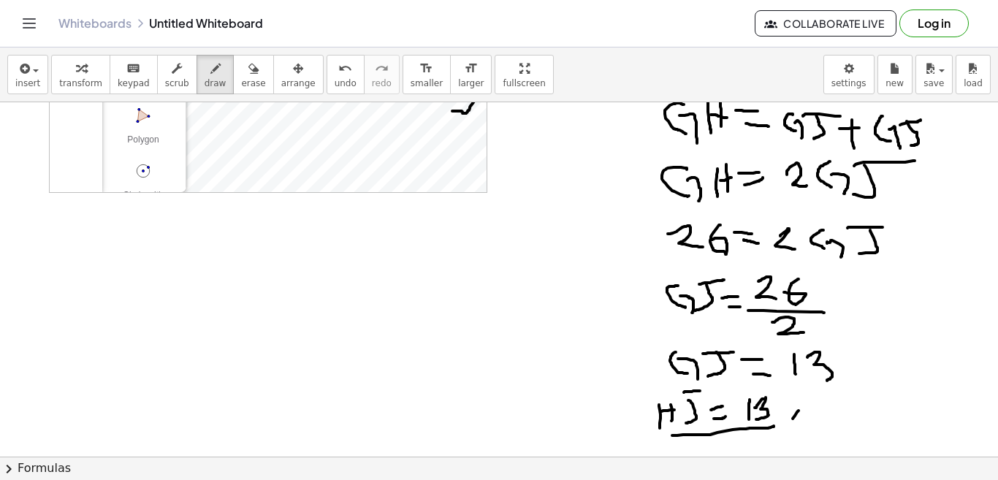
click at [785, 427] on div at bounding box center [499, 284] width 998 height 803
click at [787, 425] on div at bounding box center [499, 284] width 998 height 803
click at [241, 83] on span "erase" at bounding box center [253, 83] width 24 height 10
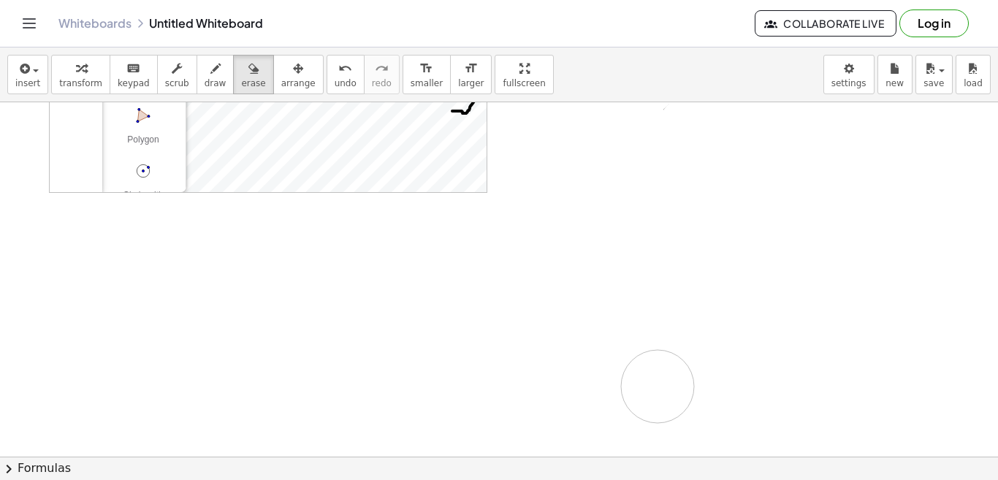
drag, startPoint x: 685, startPoint y: 169, endPoint x: 665, endPoint y: 375, distance: 207.7
click at [665, 375] on div at bounding box center [499, 284] width 998 height 803
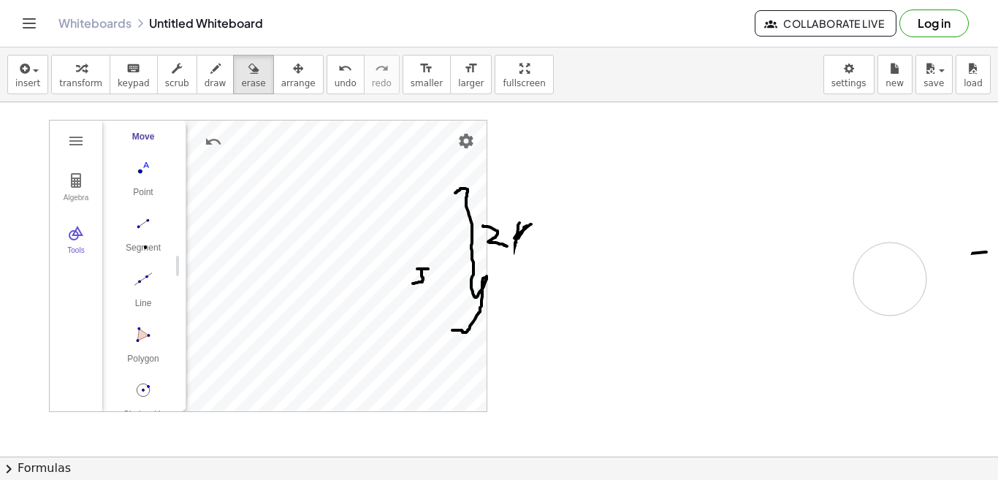
drag, startPoint x: 701, startPoint y: 127, endPoint x: 461, endPoint y: 246, distance: 268.2
drag, startPoint x: 442, startPoint y: 270, endPoint x: 372, endPoint y: 421, distance: 166.7
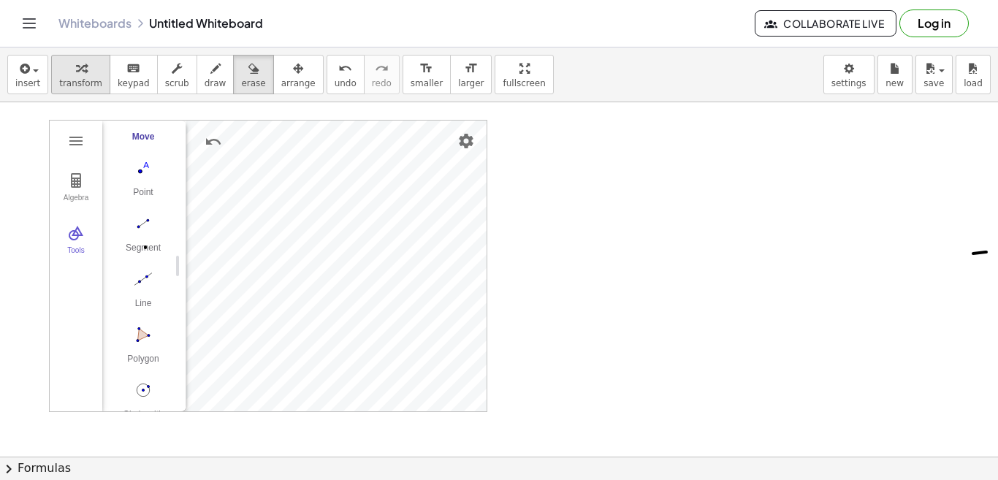
click at [80, 75] on div "button" at bounding box center [80, 68] width 43 height 18
click at [411, 151] on img "Delete" at bounding box center [414, 154] width 18 height 18
click at [417, 215] on img "Delete" at bounding box center [414, 218] width 18 height 18
click at [427, 211] on img "Delete" at bounding box center [427, 211] width 18 height 18
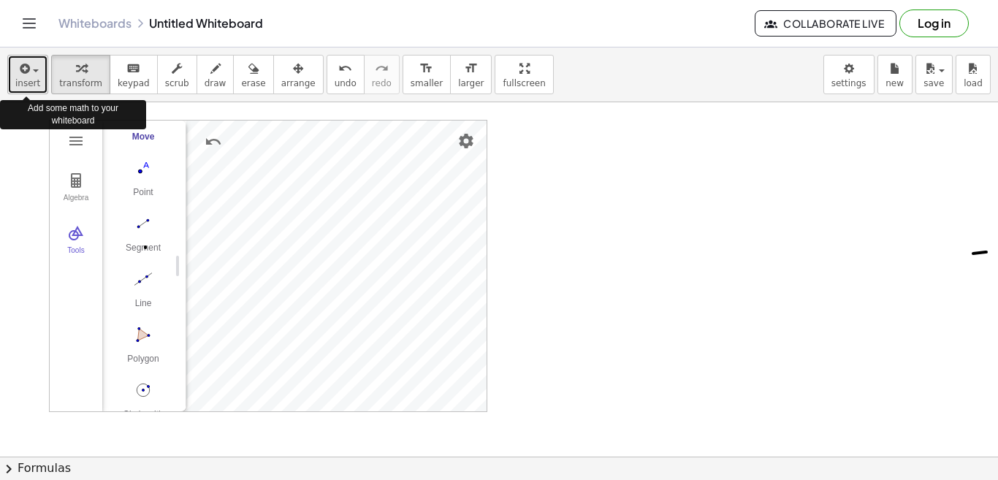
click at [12, 79] on button "insert" at bounding box center [27, 74] width 41 height 39
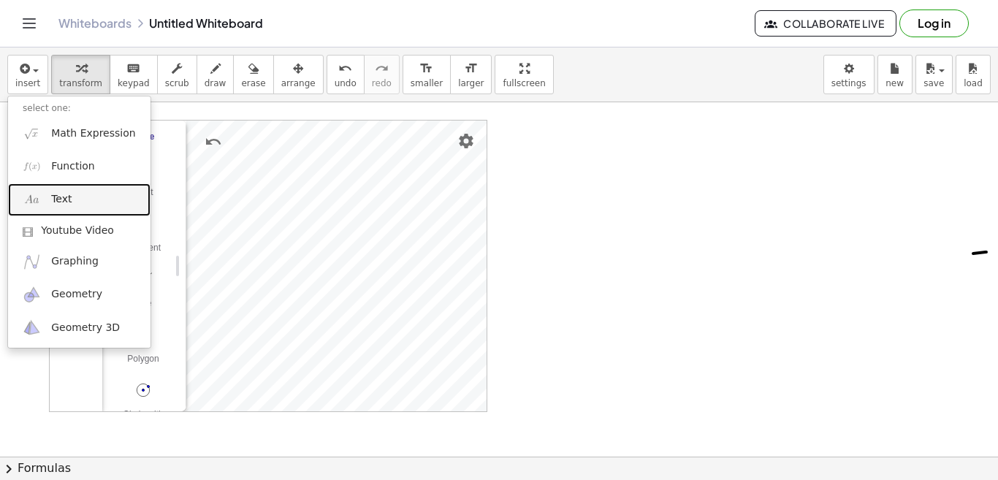
click at [59, 201] on span "Text" at bounding box center [61, 199] width 20 height 15
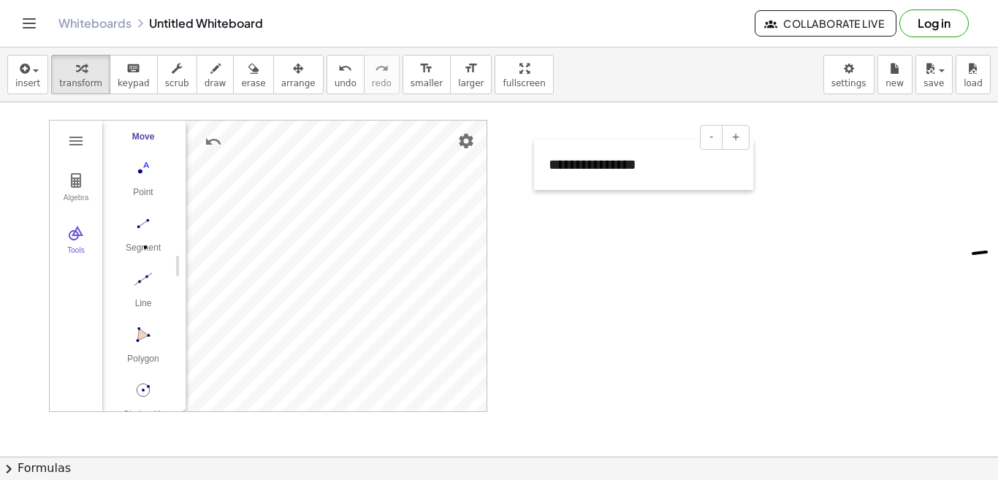
drag, startPoint x: 637, startPoint y: 149, endPoint x: 524, endPoint y: 151, distance: 113.2
click at [534, 151] on div at bounding box center [541, 165] width 15 height 50
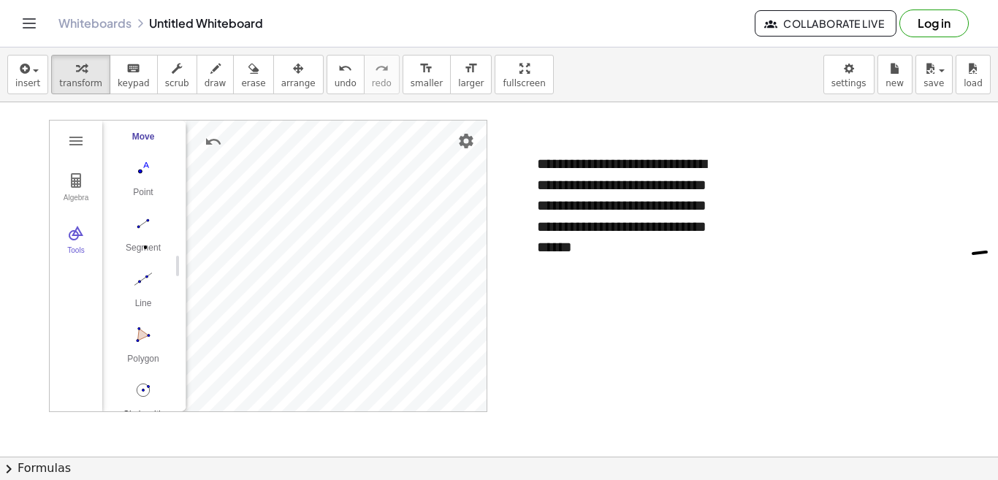
click at [139, 390] on img "Circle with Center through Point. Select center point, then point on circle" at bounding box center [143, 389] width 58 height 23
click at [140, 248] on div "Segment" at bounding box center [143, 253] width 58 height 20
click at [133, 244] on div "Segment" at bounding box center [143, 253] width 58 height 20
click at [145, 385] on img "Move. Drag or select object" at bounding box center [148, 384] width 35 height 35
click at [140, 245] on div "Segment" at bounding box center [143, 253] width 58 height 20
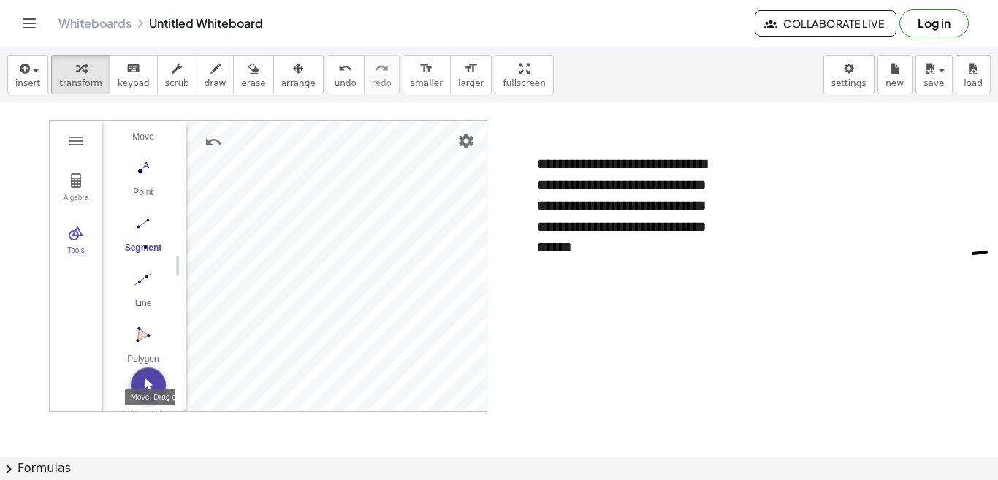
click at [150, 385] on img "Move. Drag or select object" at bounding box center [148, 384] width 35 height 35
click at [327, 237] on img "Name" at bounding box center [328, 238] width 18 height 18
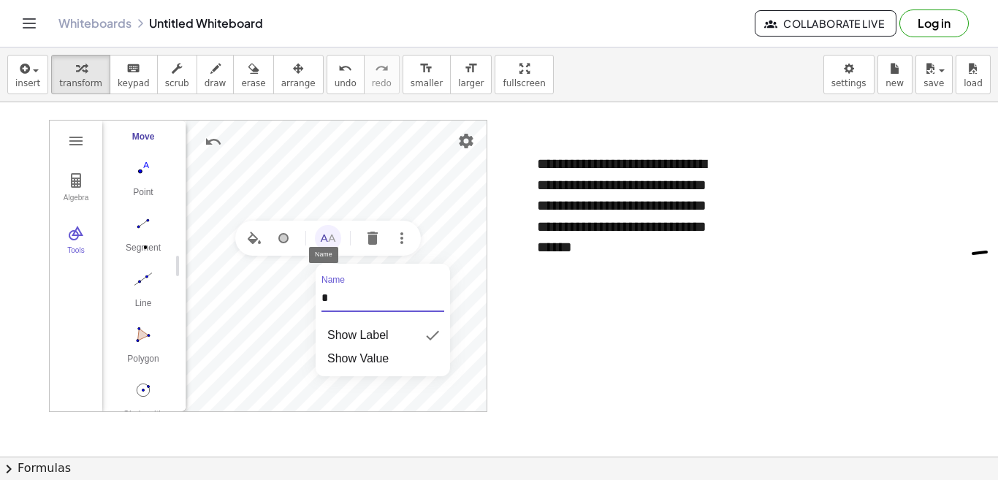
click at [308, 299] on div "Algebra Tools Point A Point B c = Circle through B with center A C = Point on c…" at bounding box center [268, 266] width 438 height 292
type input "*"
click at [335, 237] on img "Name" at bounding box center [328, 238] width 18 height 18
click at [305, 305] on div "Algebra Tools Point A Point B c = Circle through B with center A C = Point on c…" at bounding box center [268, 266] width 438 height 292
type input "*"
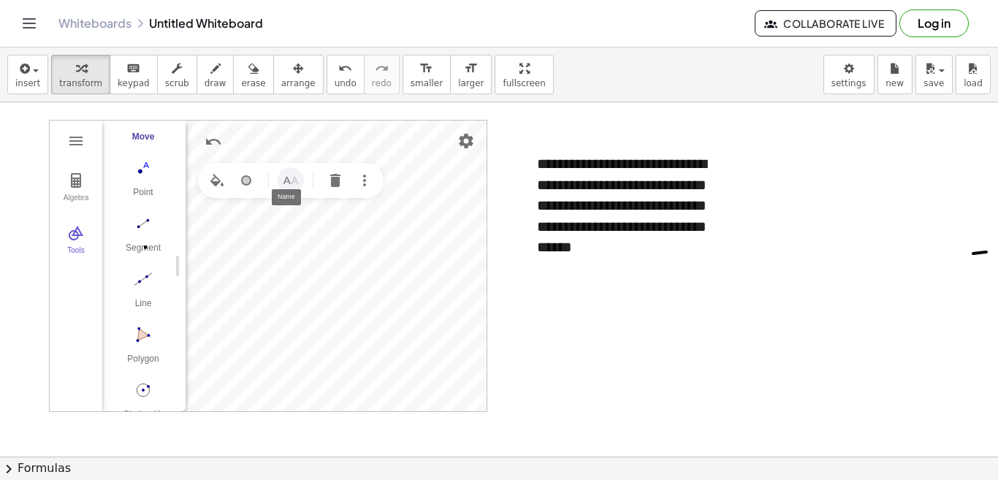
click at [297, 177] on img "Name" at bounding box center [291, 181] width 18 height 18
click at [267, 240] on div "Algebra Tools Point A Point B c = Circle through B with center A C = Point on c…" at bounding box center [268, 266] width 438 height 292
type input "*"
click at [302, 141] on button "Name" at bounding box center [291, 145] width 26 height 26
click at [272, 207] on div "Algebra Tools Point O Point B c = Circle through B with center O C = Point on c…" at bounding box center [268, 266] width 438 height 292
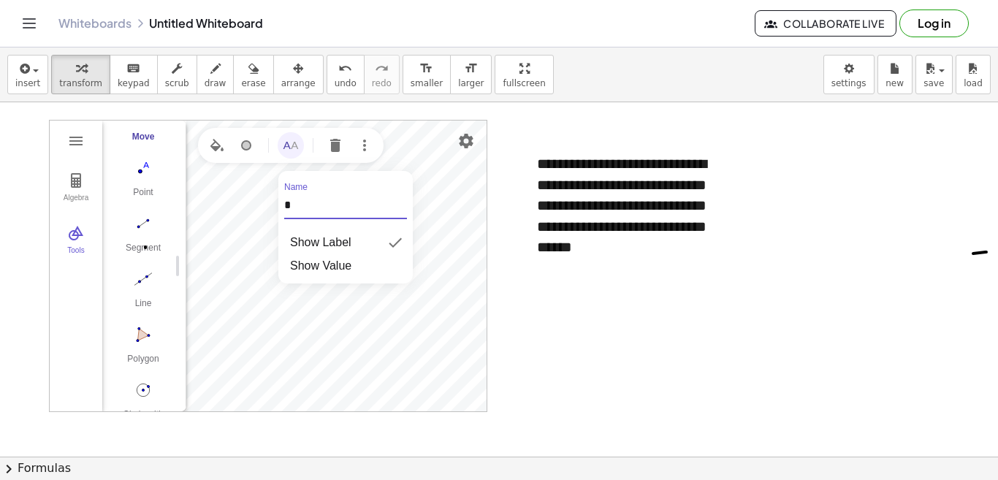
type input "*"
click at [327, 234] on img "Name" at bounding box center [328, 238] width 18 height 18
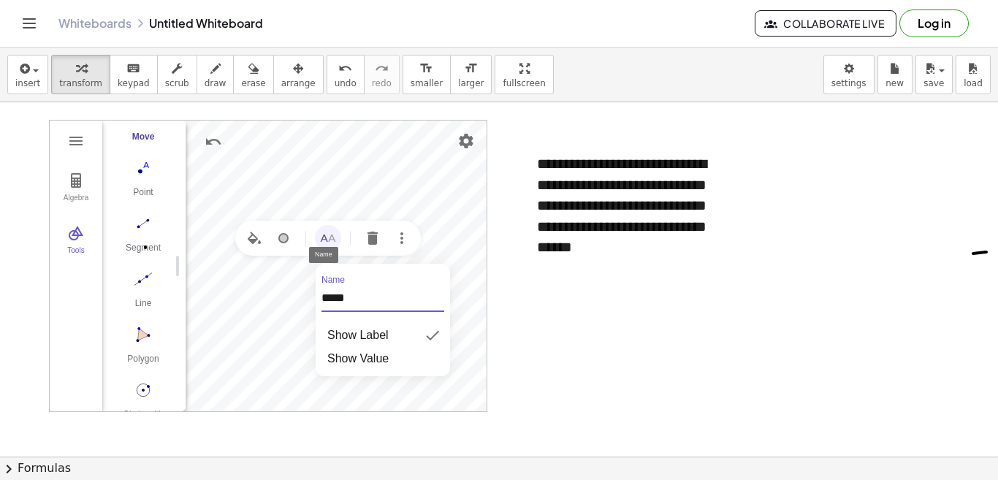
click at [303, 299] on div "Algebra Tools Point O Point B c = Circle through B with center O C = Point on c…" at bounding box center [268, 266] width 438 height 292
type input "*"
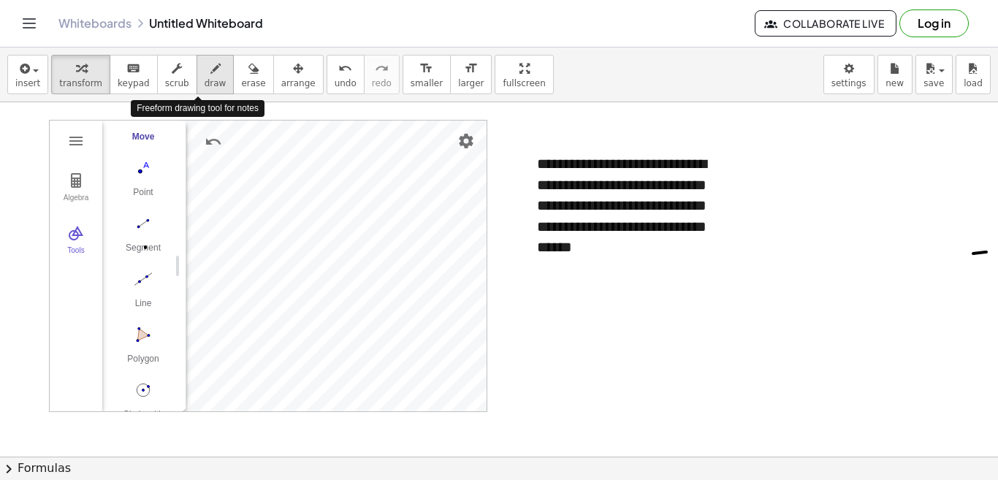
click at [205, 78] on span "draw" at bounding box center [216, 83] width 22 height 10
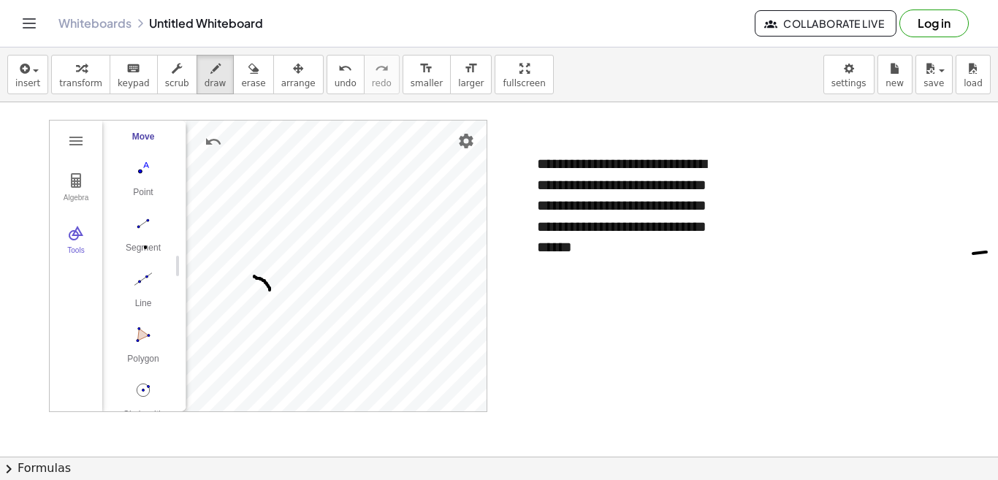
drag, startPoint x: 254, startPoint y: 276, endPoint x: 270, endPoint y: 290, distance: 20.7
click at [64, 82] on span "transform" at bounding box center [80, 83] width 43 height 10
click at [205, 83] on span "draw" at bounding box center [216, 83] width 22 height 10
drag, startPoint x: 333, startPoint y: 274, endPoint x: 311, endPoint y: 296, distance: 31.0
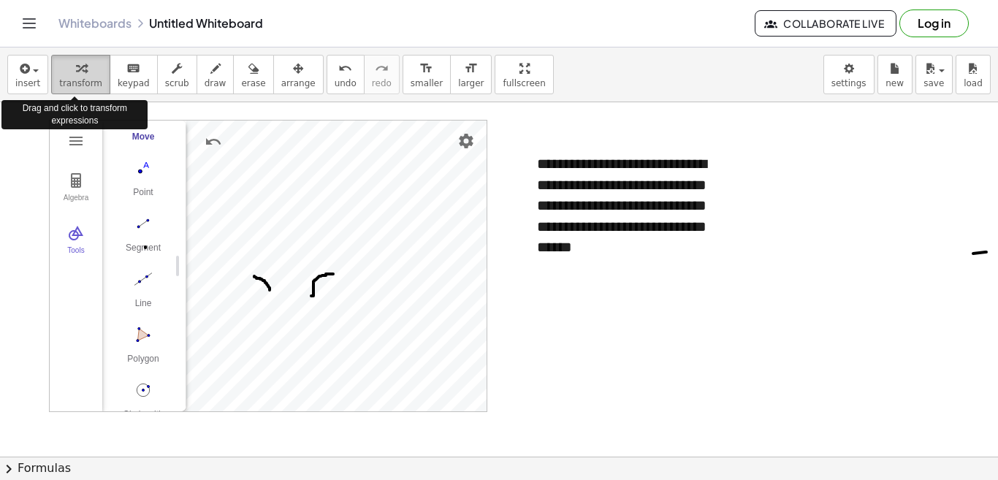
click at [96, 70] on button "transform" at bounding box center [80, 74] width 59 height 39
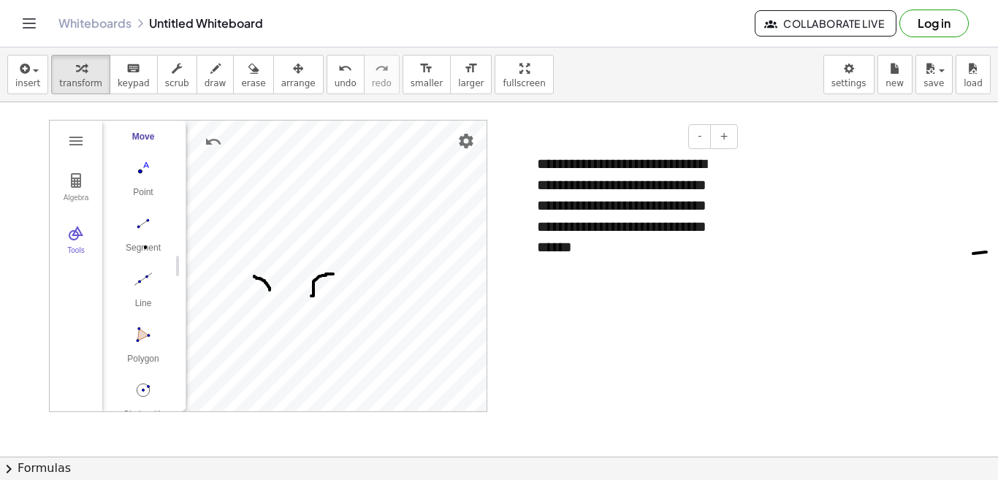
click at [690, 244] on div "**********" at bounding box center [631, 206] width 219 height 134
click at [207, 82] on button "draw" at bounding box center [215, 74] width 38 height 39
drag, startPoint x: 553, startPoint y: 289, endPoint x: 560, endPoint y: 302, distance: 14.4
drag, startPoint x: 576, startPoint y: 290, endPoint x: 565, endPoint y: 310, distance: 23.2
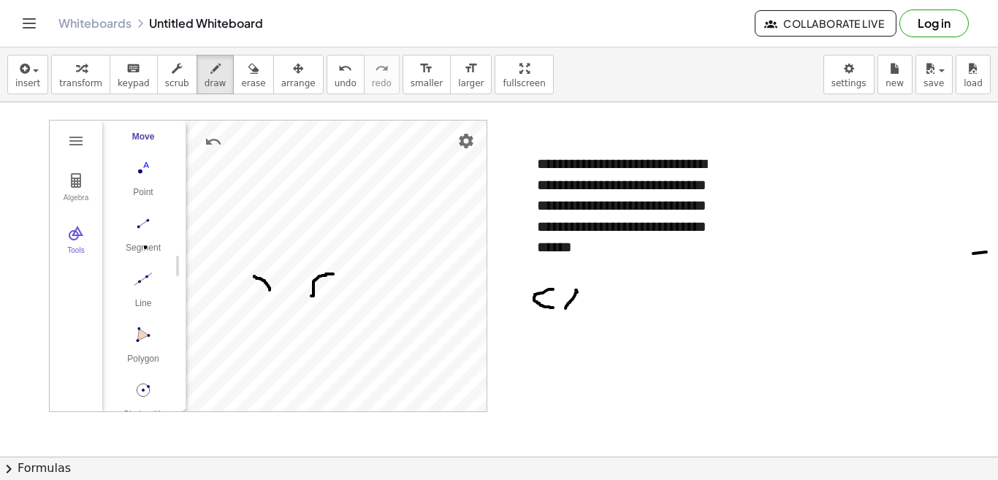
drag, startPoint x: 573, startPoint y: 289, endPoint x: 593, endPoint y: 313, distance: 30.6
drag, startPoint x: 569, startPoint y: 303, endPoint x: 600, endPoint y: 299, distance: 30.9
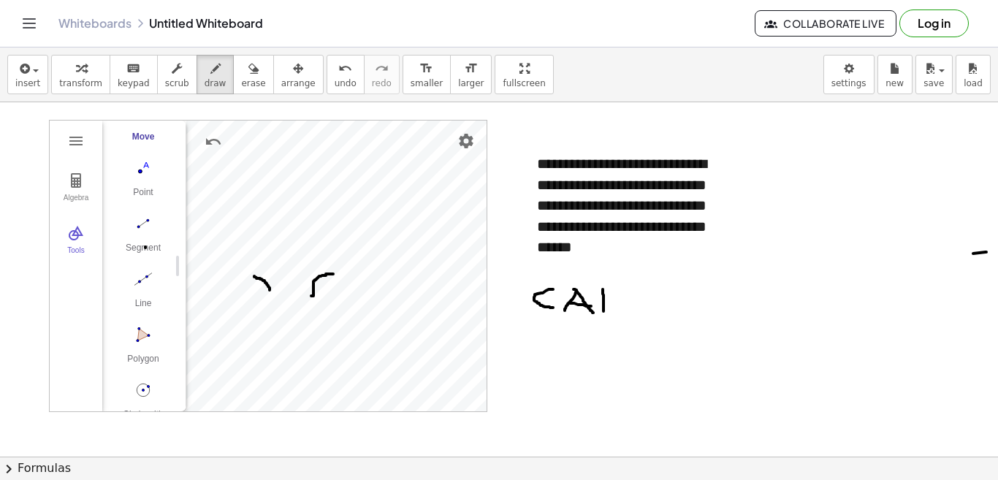
drag, startPoint x: 603, startPoint y: 289, endPoint x: 603, endPoint y: 312, distance: 22.7
drag, startPoint x: 600, startPoint y: 286, endPoint x: 587, endPoint y: 297, distance: 17.2
drag, startPoint x: 574, startPoint y: 270, endPoint x: 567, endPoint y: 282, distance: 13.8
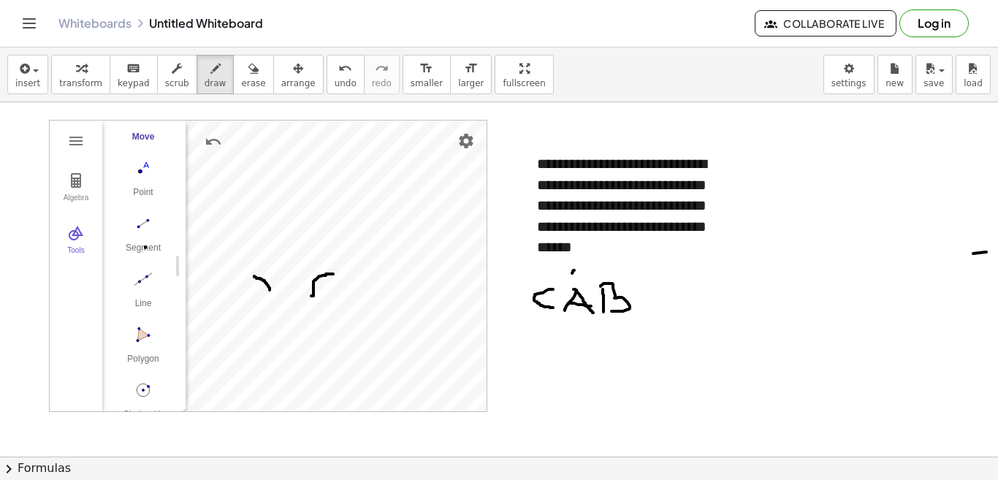
drag, startPoint x: 573, startPoint y: 270, endPoint x: 583, endPoint y: 278, distance: 12.9
drag, startPoint x: 641, startPoint y: 290, endPoint x: 649, endPoint y: 291, distance: 7.3
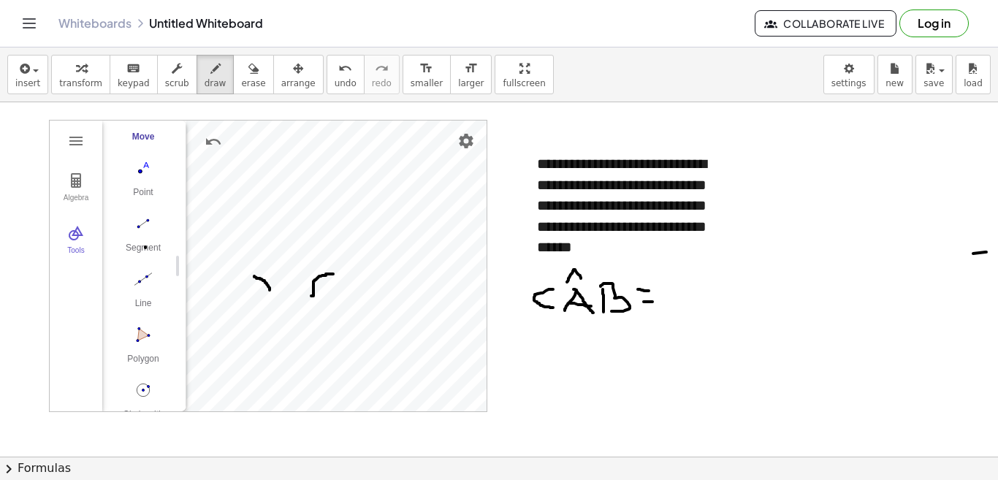
drag, startPoint x: 644, startPoint y: 302, endPoint x: 652, endPoint y: 302, distance: 8.0
drag, startPoint x: 669, startPoint y: 285, endPoint x: 673, endPoint y: 320, distance: 35.3
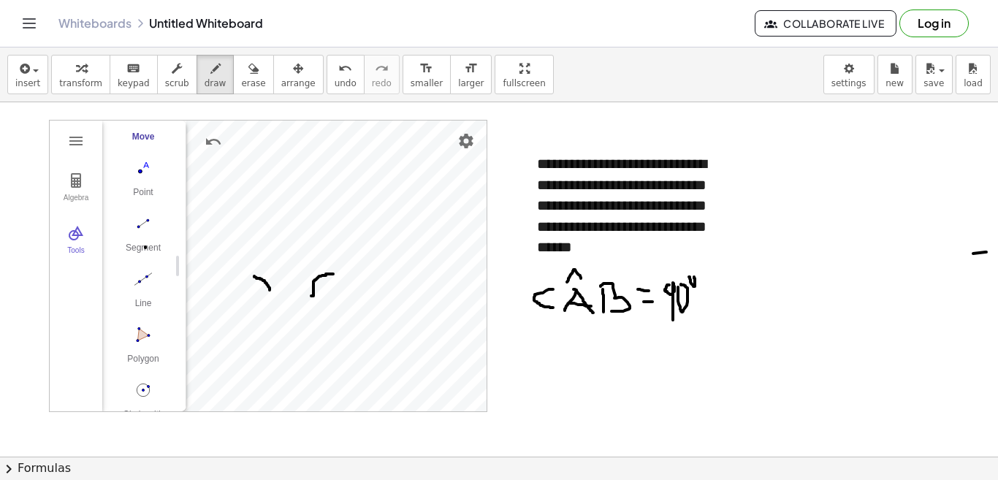
drag, startPoint x: 787, startPoint y: 290, endPoint x: 779, endPoint y: 324, distance: 35.3
drag, startPoint x: 799, startPoint y: 301, endPoint x: 795, endPoint y: 318, distance: 18.1
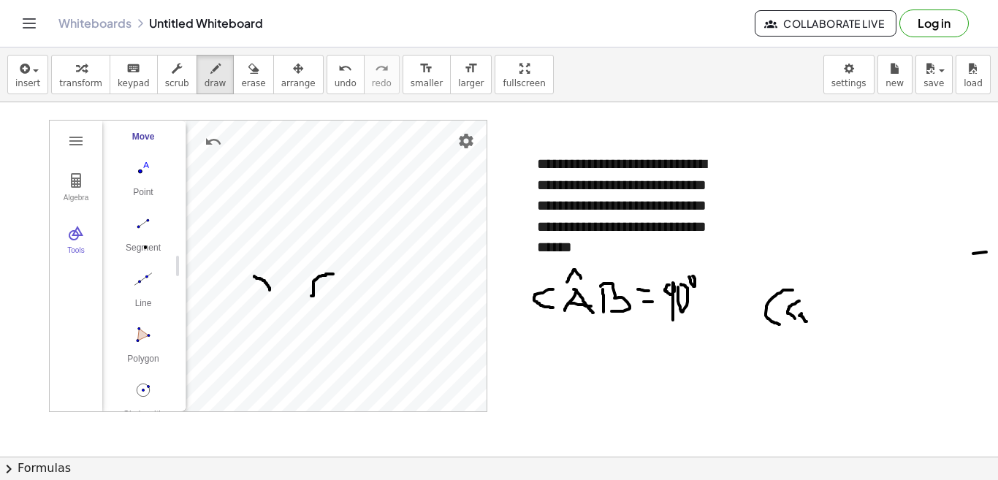
drag, startPoint x: 801, startPoint y: 313, endPoint x: 807, endPoint y: 319, distance: 8.3
drag, startPoint x: 819, startPoint y: 308, endPoint x: 817, endPoint y: 317, distance: 8.9
drag, startPoint x: 828, startPoint y: 312, endPoint x: 834, endPoint y: 322, distance: 12.2
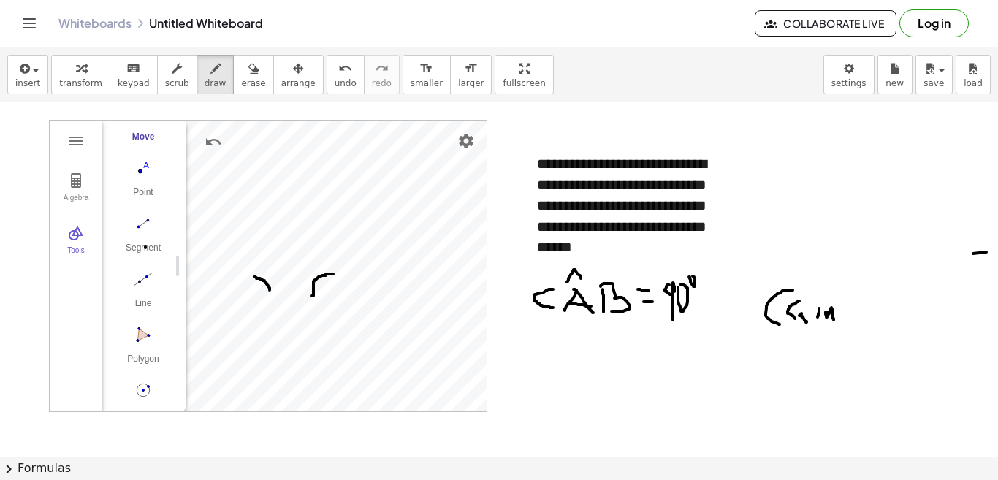
drag, startPoint x: 869, startPoint y: 316, endPoint x: 877, endPoint y: 328, distance: 14.8
drag, startPoint x: 898, startPoint y: 310, endPoint x: 904, endPoint y: 331, distance: 21.3
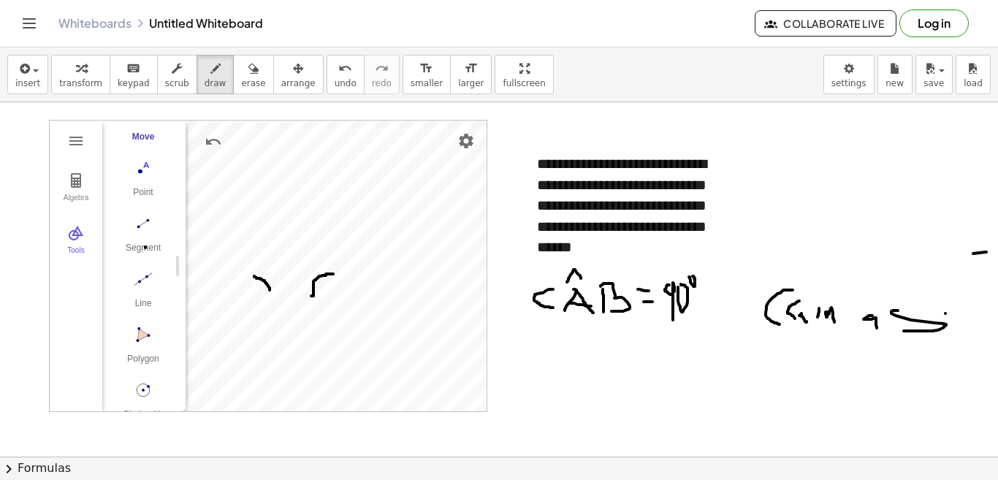
drag, startPoint x: 945, startPoint y: 313, endPoint x: 947, endPoint y: 324, distance: 10.5
drag, startPoint x: 952, startPoint y: 319, endPoint x: 964, endPoint y: 327, distance: 14.4
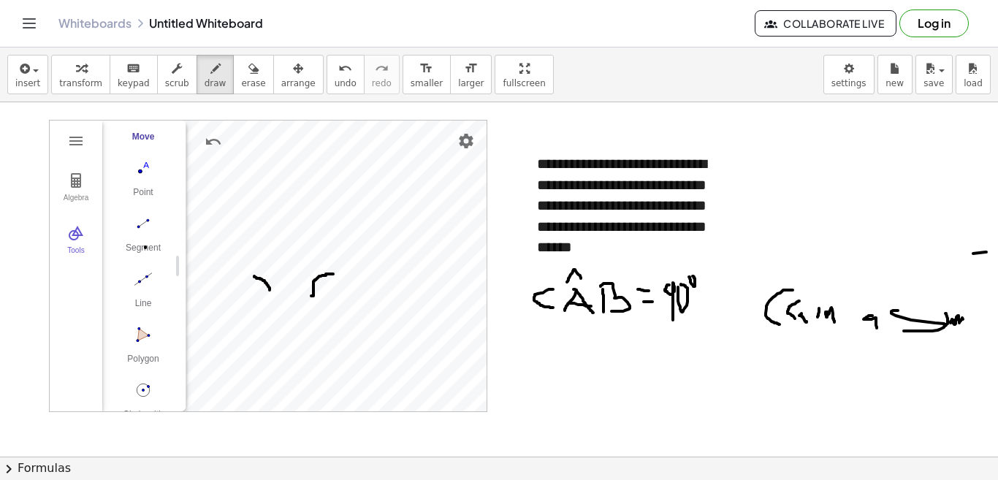
drag, startPoint x: 961, startPoint y: 301, endPoint x: 975, endPoint y: 344, distance: 45.3
drag, startPoint x: 538, startPoint y: 337, endPoint x: 524, endPoint y: 359, distance: 25.9
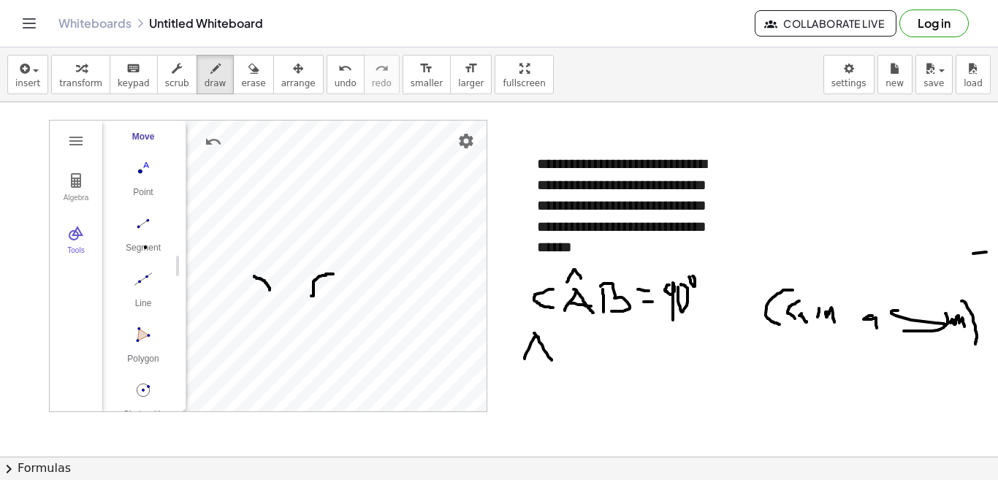
drag, startPoint x: 534, startPoint y: 333, endPoint x: 551, endPoint y: 360, distance: 32.2
drag, startPoint x: 527, startPoint y: 351, endPoint x: 550, endPoint y: 351, distance: 22.7
drag, startPoint x: 563, startPoint y: 335, endPoint x: 566, endPoint y: 358, distance: 22.8
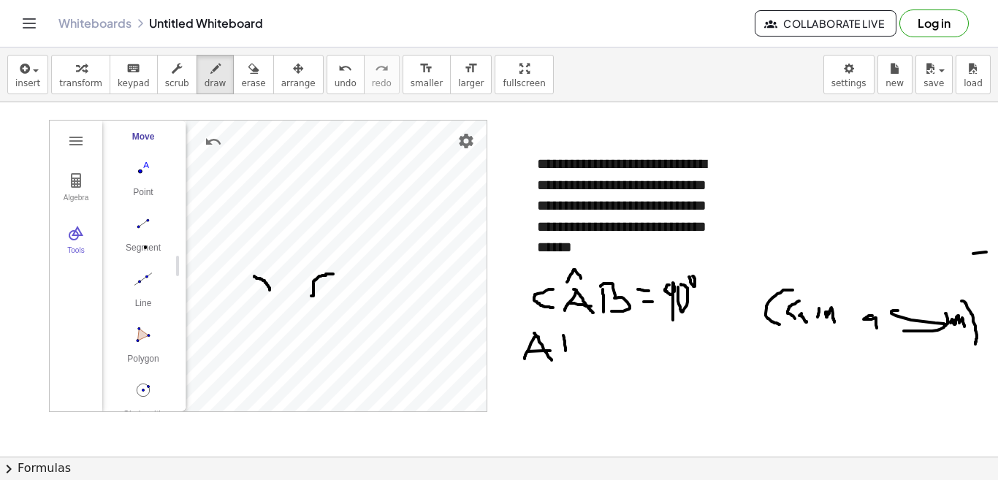
drag, startPoint x: 563, startPoint y: 333, endPoint x: 568, endPoint y: 365, distance: 32.4
drag, startPoint x: 602, startPoint y: 336, endPoint x: 612, endPoint y: 359, distance: 25.5
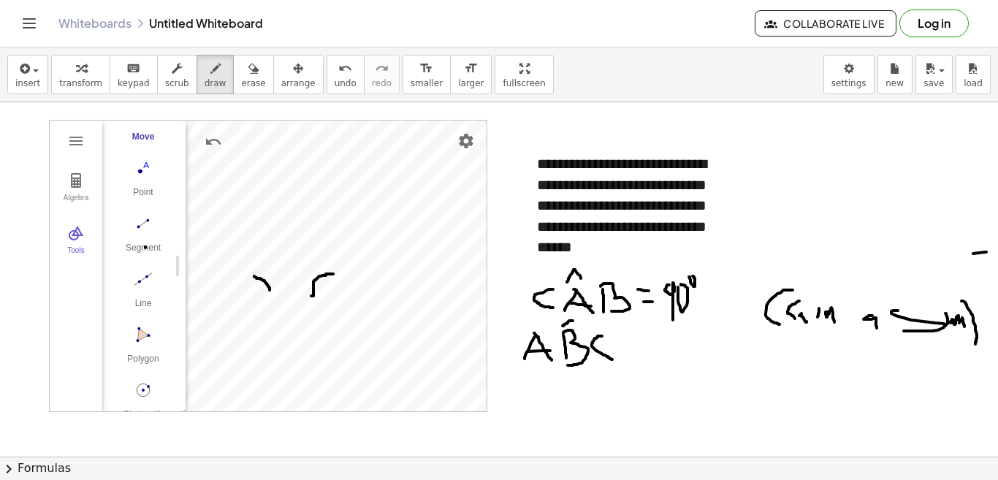
drag, startPoint x: 573, startPoint y: 321, endPoint x: 562, endPoint y: 326, distance: 11.4
drag, startPoint x: 566, startPoint y: 321, endPoint x: 579, endPoint y: 330, distance: 15.6
drag, startPoint x: 632, startPoint y: 348, endPoint x: 640, endPoint y: 350, distance: 8.3
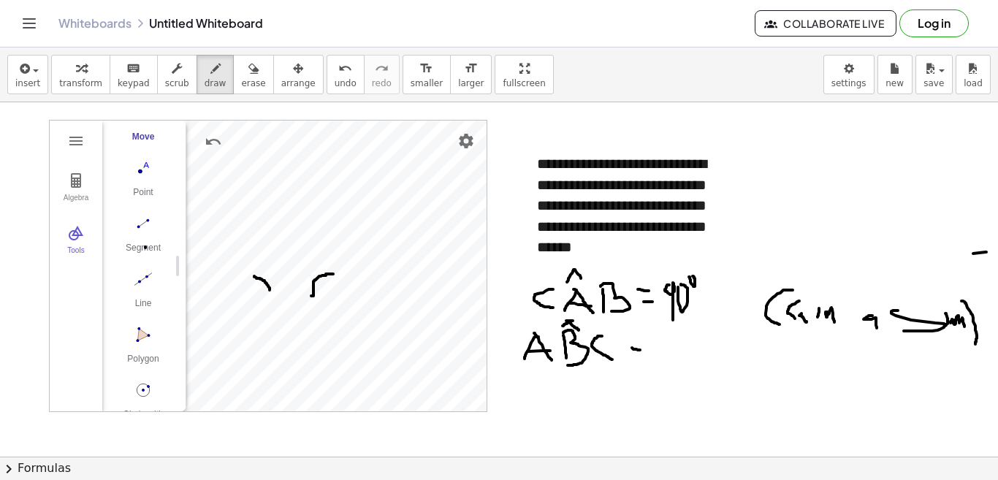
drag, startPoint x: 635, startPoint y: 356, endPoint x: 644, endPoint y: 357, distance: 8.1
drag, startPoint x: 652, startPoint y: 340, endPoint x: 665, endPoint y: 376, distance: 38.4
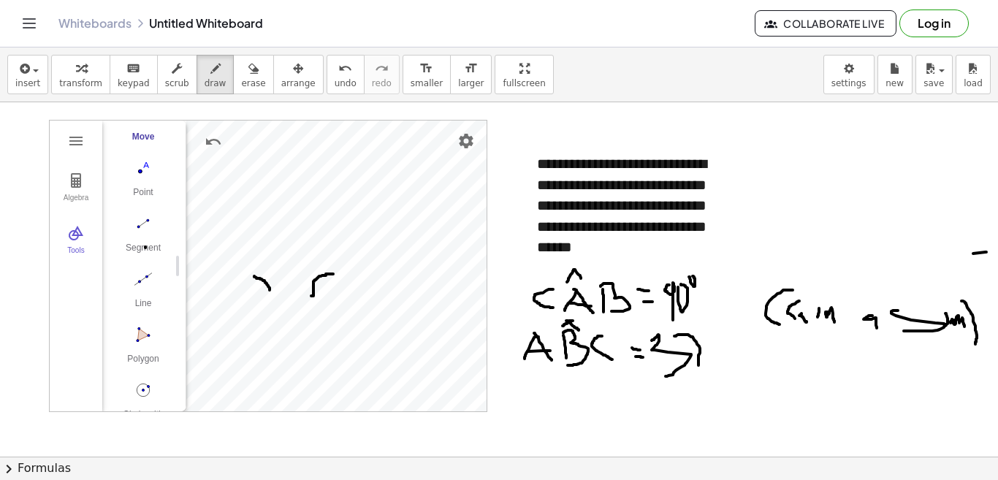
drag, startPoint x: 674, startPoint y: 336, endPoint x: 694, endPoint y: 361, distance: 31.7
drag, startPoint x: 689, startPoint y: 351, endPoint x: 701, endPoint y: 350, distance: 12.5
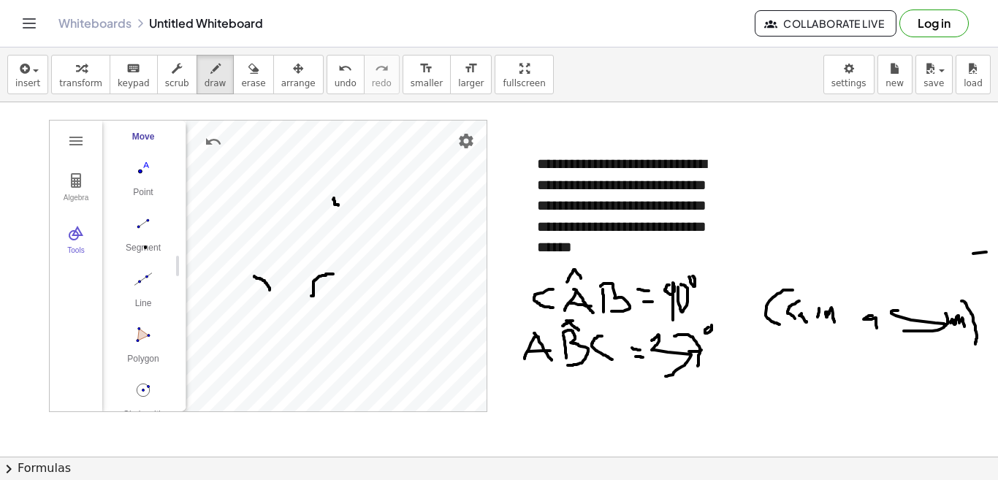
drag, startPoint x: 334, startPoint y: 198, endPoint x: 338, endPoint y: 205, distance: 8.5
drag, startPoint x: 363, startPoint y: 191, endPoint x: 364, endPoint y: 209, distance: 18.3
drag, startPoint x: 394, startPoint y: 189, endPoint x: 398, endPoint y: 208, distance: 19.5
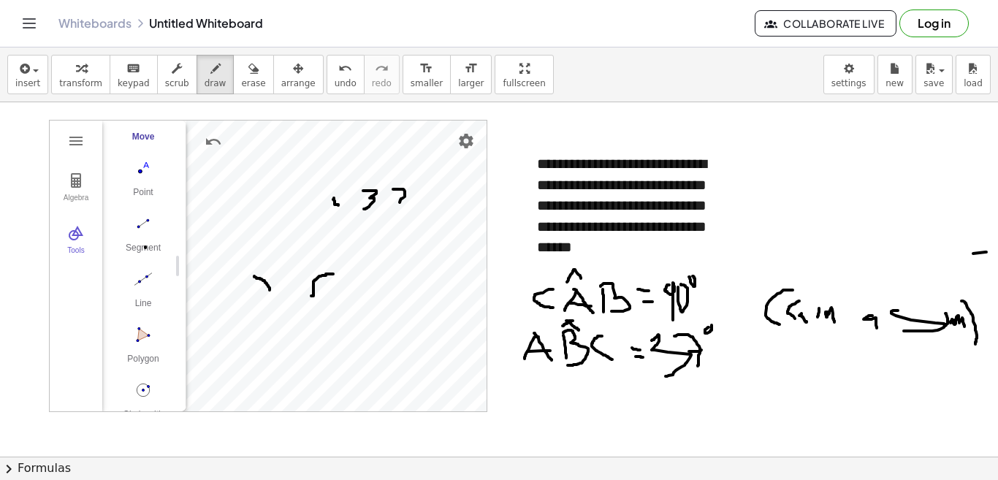
drag, startPoint x: 391, startPoint y: 198, endPoint x: 415, endPoint y: 202, distance: 24.5
drag, startPoint x: 763, startPoint y: 342, endPoint x: 779, endPoint y: 380, distance: 41.2
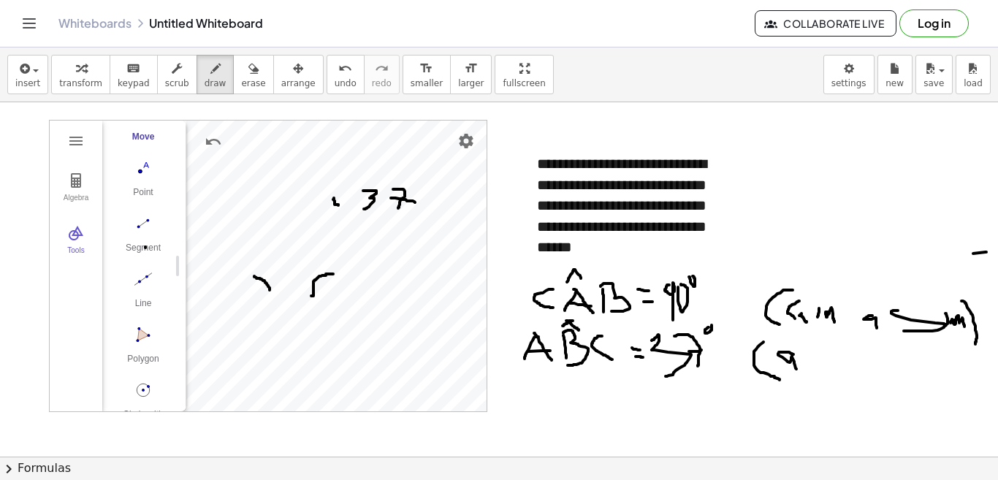
drag, startPoint x: 793, startPoint y: 354, endPoint x: 797, endPoint y: 371, distance: 17.2
drag, startPoint x: 795, startPoint y: 346, endPoint x: 804, endPoint y: 371, distance: 27.0
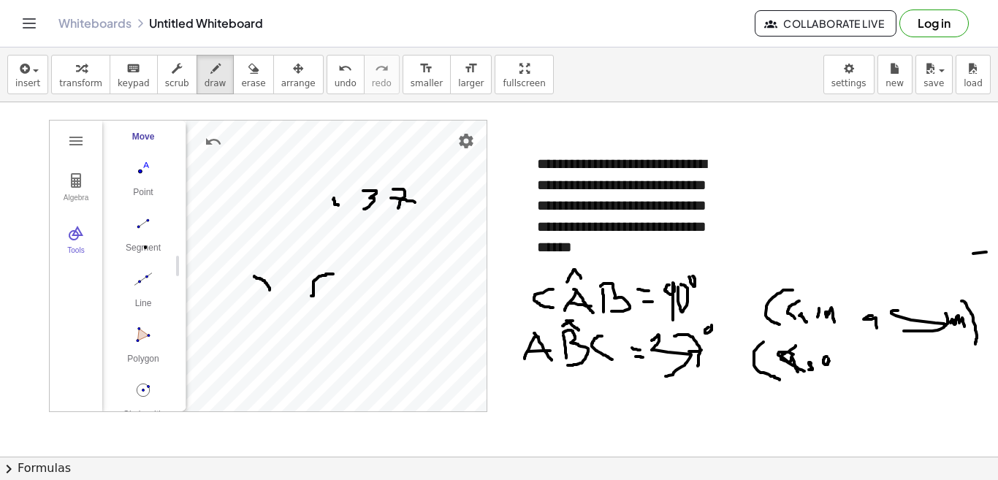
drag, startPoint x: 827, startPoint y: 356, endPoint x: 833, endPoint y: 373, distance: 17.4
drag, startPoint x: 837, startPoint y: 356, endPoint x: 838, endPoint y: 370, distance: 13.9
drag, startPoint x: 835, startPoint y: 362, endPoint x: 848, endPoint y: 362, distance: 13.2
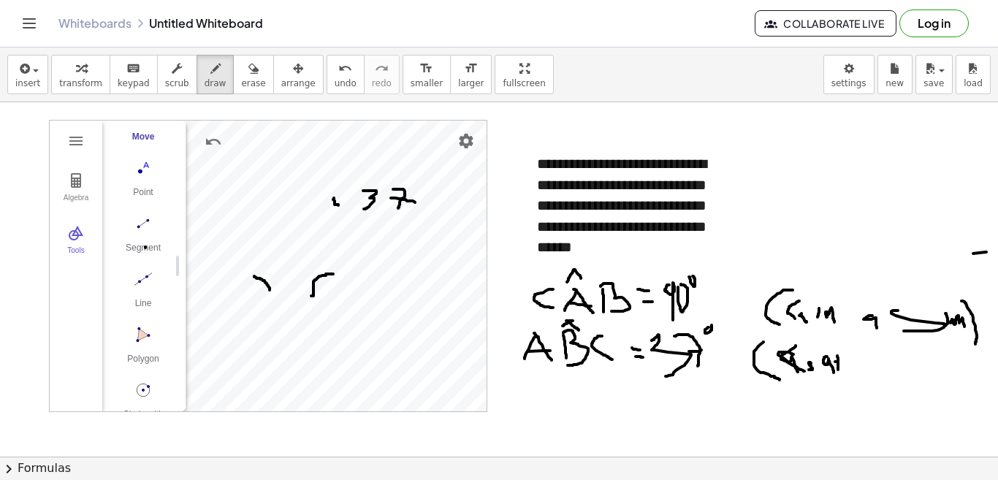
drag, startPoint x: 860, startPoint y: 354, endPoint x: 867, endPoint y: 368, distance: 15.4
drag, startPoint x: 858, startPoint y: 362, endPoint x: 869, endPoint y: 359, distance: 10.9
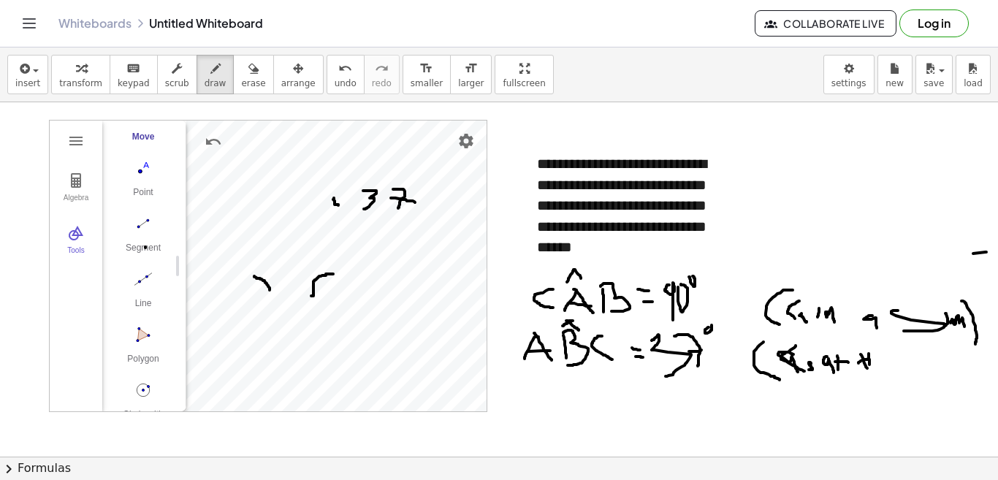
drag, startPoint x: 869, startPoint y: 354, endPoint x: 874, endPoint y: 359, distance: 7.8
drag, startPoint x: 874, startPoint y: 359, endPoint x: 875, endPoint y: 368, distance: 9.5
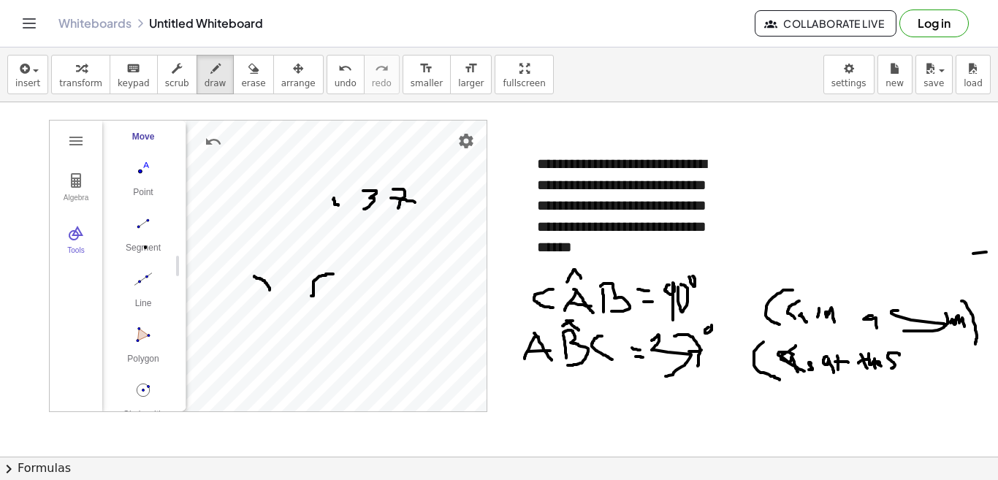
drag, startPoint x: 896, startPoint y: 353, endPoint x: 891, endPoint y: 368, distance: 16.0
drag, startPoint x: 904, startPoint y: 362, endPoint x: 911, endPoint y: 364, distance: 7.4
drag, startPoint x: 931, startPoint y: 334, endPoint x: 928, endPoint y: 375, distance: 41.8
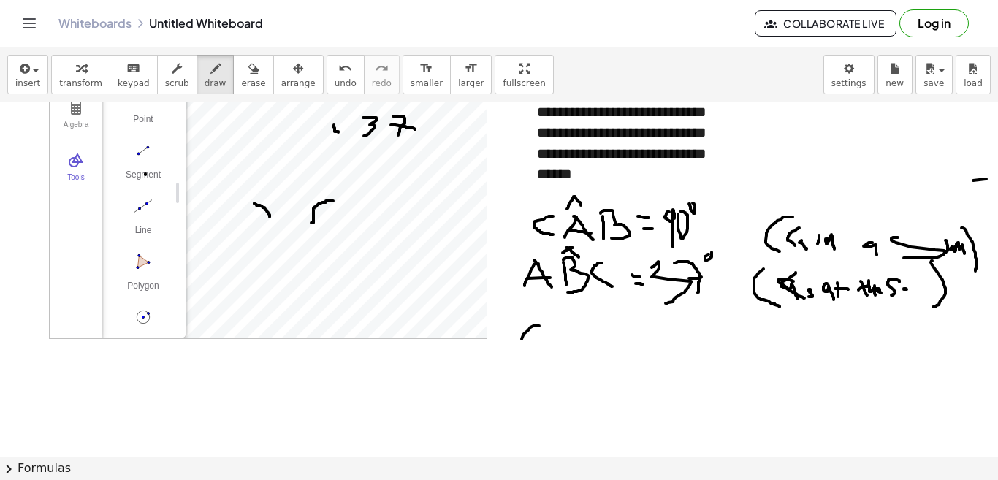
drag, startPoint x: 539, startPoint y: 326, endPoint x: 519, endPoint y: 351, distance: 32.3
click at [519, 351] on div at bounding box center [499, 430] width 998 height 803
drag, startPoint x: 535, startPoint y: 327, endPoint x: 540, endPoint y: 347, distance: 20.9
click at [541, 347] on div at bounding box center [499, 430] width 998 height 803
drag, startPoint x: 527, startPoint y: 332, endPoint x: 546, endPoint y: 335, distance: 19.9
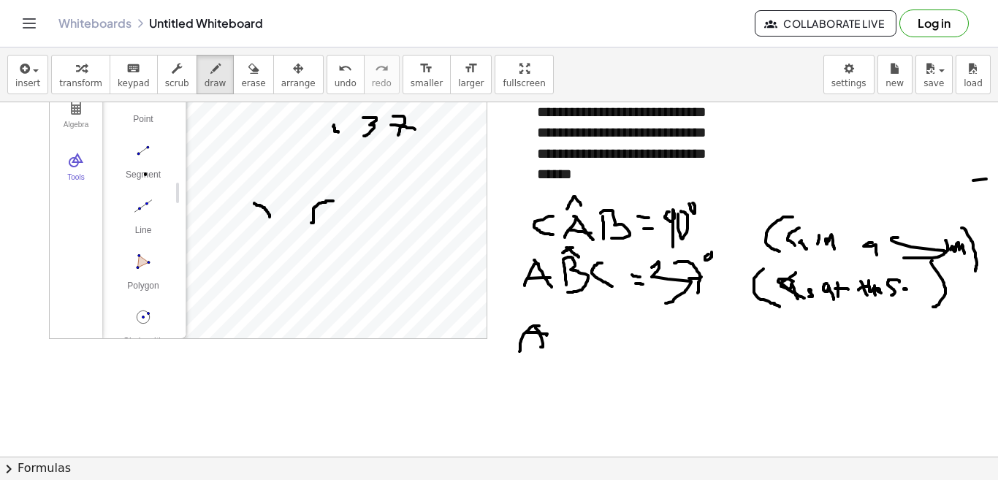
click at [546, 335] on div at bounding box center [499, 430] width 998 height 803
drag, startPoint x: 562, startPoint y: 337, endPoint x: 576, endPoint y: 348, distance: 17.1
click at [576, 348] on div at bounding box center [499, 430] width 998 height 803
drag, startPoint x: 580, startPoint y: 333, endPoint x: 579, endPoint y: 348, distance: 14.6
click at [581, 353] on div at bounding box center [499, 430] width 998 height 803
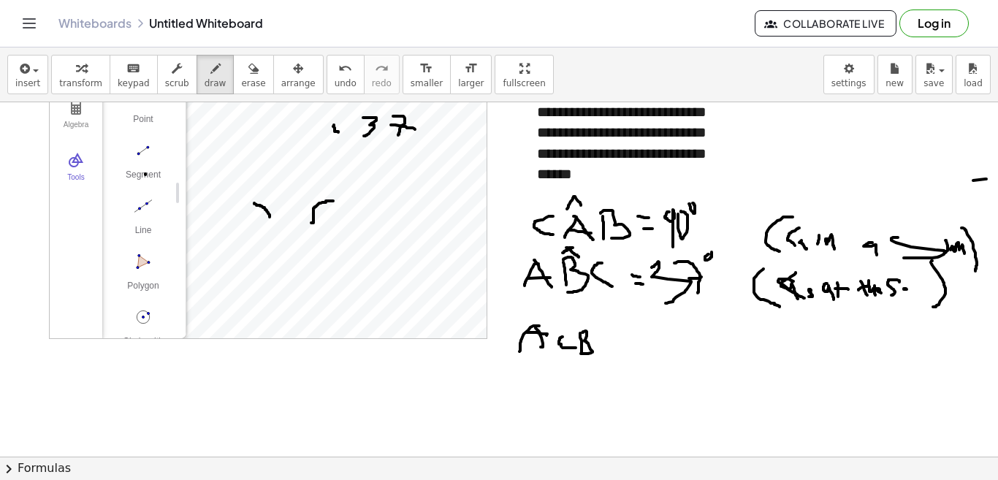
drag, startPoint x: 582, startPoint y: 332, endPoint x: 579, endPoint y: 354, distance: 21.4
click at [579, 354] on div at bounding box center [499, 430] width 998 height 803
drag, startPoint x: 617, startPoint y: 337, endPoint x: 629, endPoint y: 338, distance: 12.5
click at [629, 338] on div at bounding box center [499, 430] width 998 height 803
drag, startPoint x: 619, startPoint y: 344, endPoint x: 629, endPoint y: 345, distance: 10.3
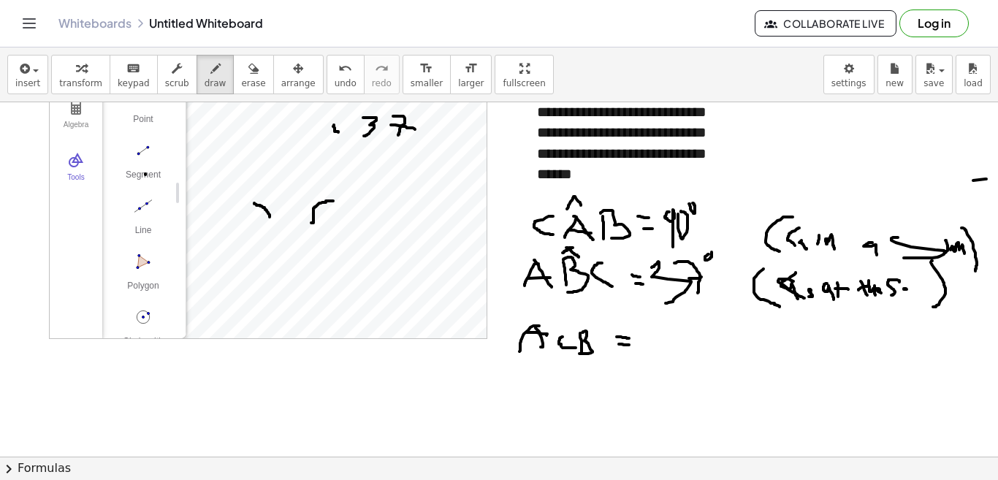
click at [629, 345] on div at bounding box center [499, 430] width 998 height 803
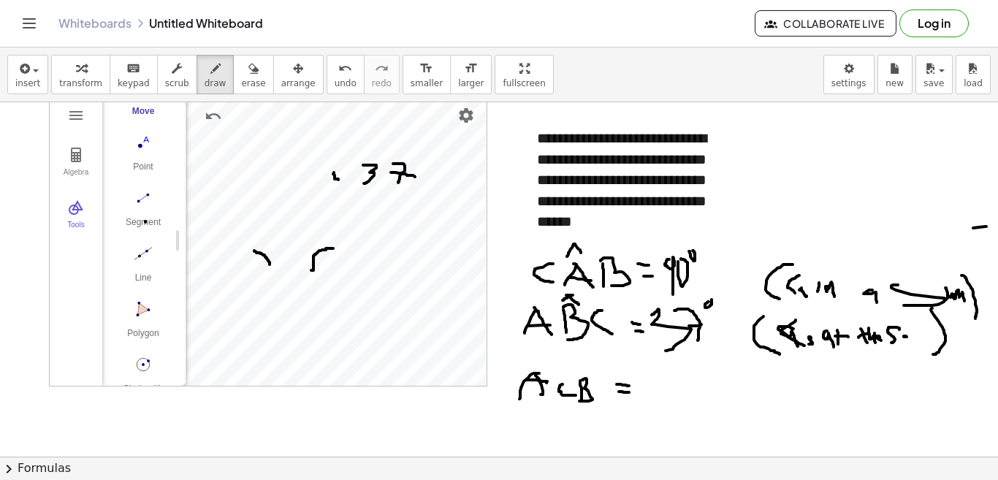
scroll to position [0, 0]
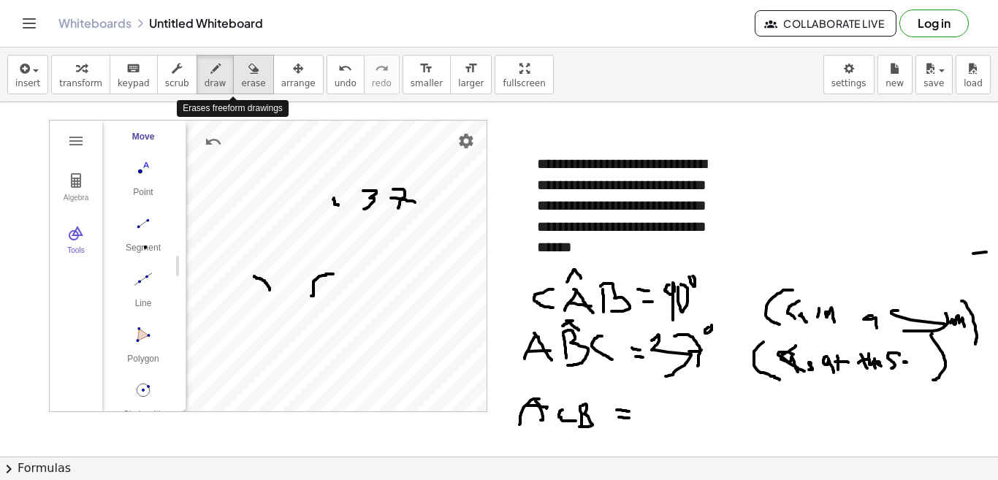
click at [241, 82] on span "erase" at bounding box center [253, 83] width 24 height 10
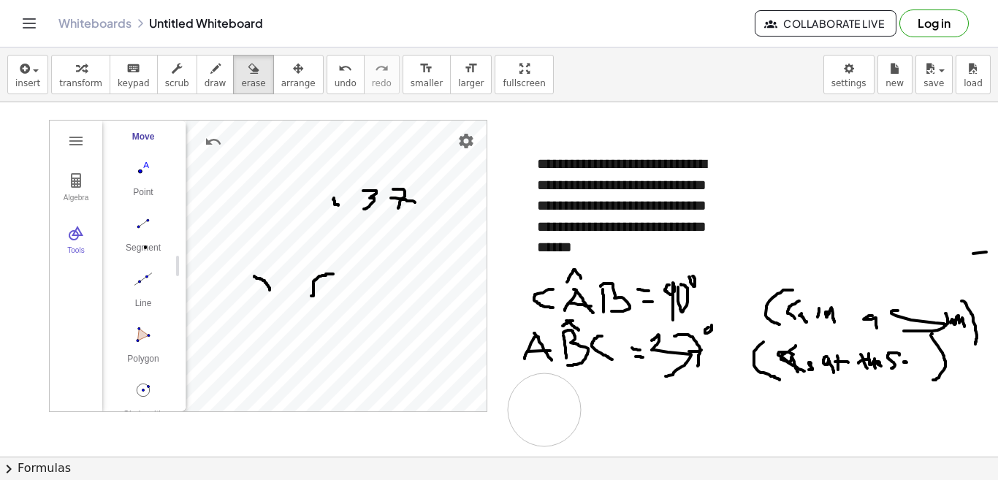
drag, startPoint x: 622, startPoint y: 408, endPoint x: 541, endPoint y: 408, distance: 81.1
click at [205, 80] on span "draw" at bounding box center [216, 83] width 22 height 10
drag, startPoint x: 530, startPoint y: 386, endPoint x: 511, endPoint y: 407, distance: 28.5
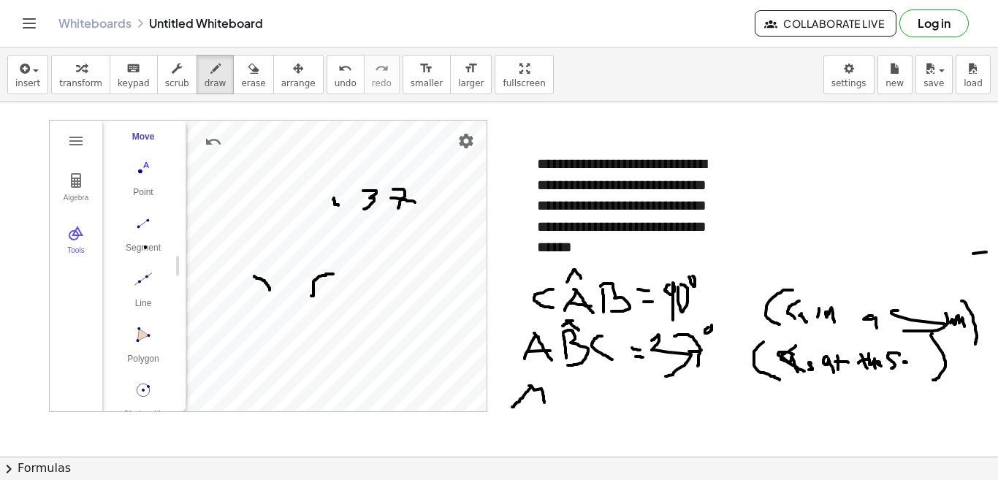
drag, startPoint x: 529, startPoint y: 386, endPoint x: 544, endPoint y: 402, distance: 22.7
drag, startPoint x: 520, startPoint y: 397, endPoint x: 518, endPoint y: 418, distance: 20.6
drag, startPoint x: 519, startPoint y: 398, endPoint x: 525, endPoint y: 404, distance: 8.8
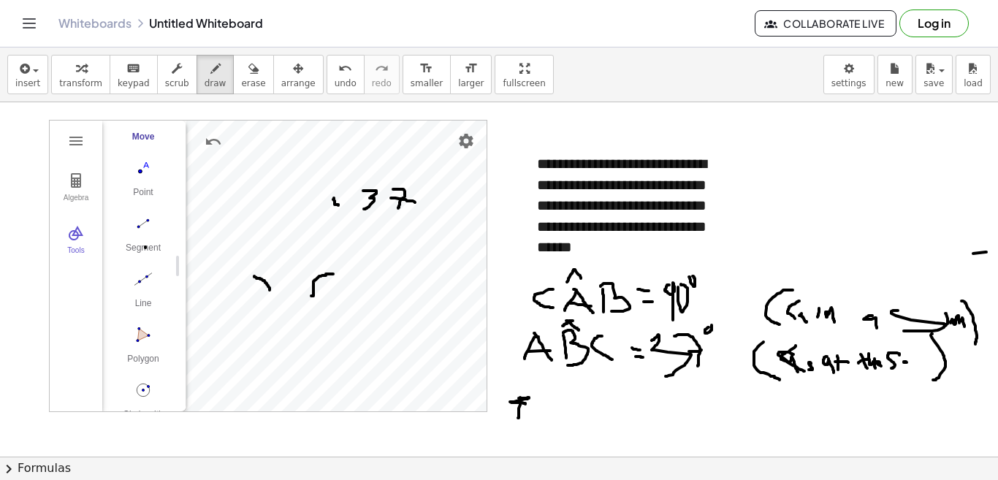
drag, startPoint x: 522, startPoint y: 396, endPoint x: 520, endPoint y: 419, distance: 22.7
drag, startPoint x: 525, startPoint y: 377, endPoint x: 518, endPoint y: 389, distance: 14.4
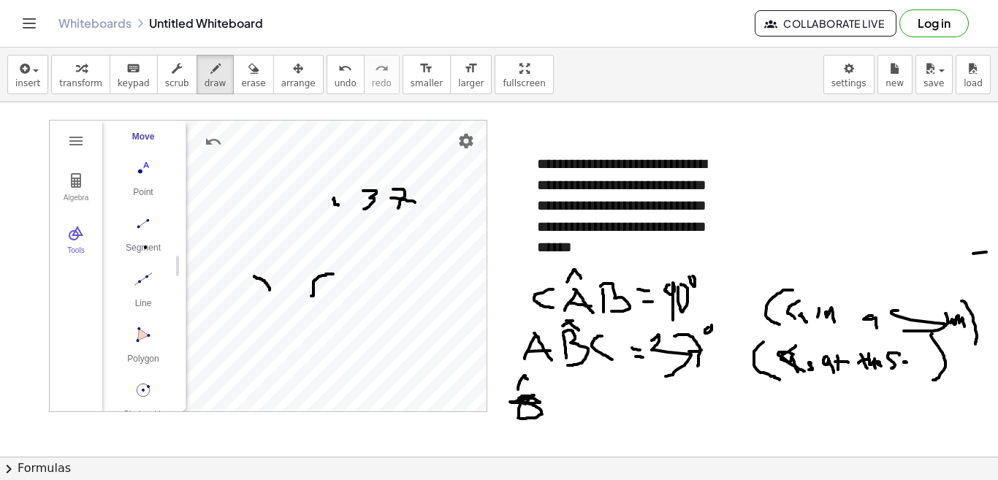
drag, startPoint x: 525, startPoint y: 378, endPoint x: 532, endPoint y: 385, distance: 9.8
drag, startPoint x: 554, startPoint y: 405, endPoint x: 570, endPoint y: 405, distance: 15.3
drag, startPoint x: 554, startPoint y: 394, endPoint x: 556, endPoint y: 414, distance: 20.6
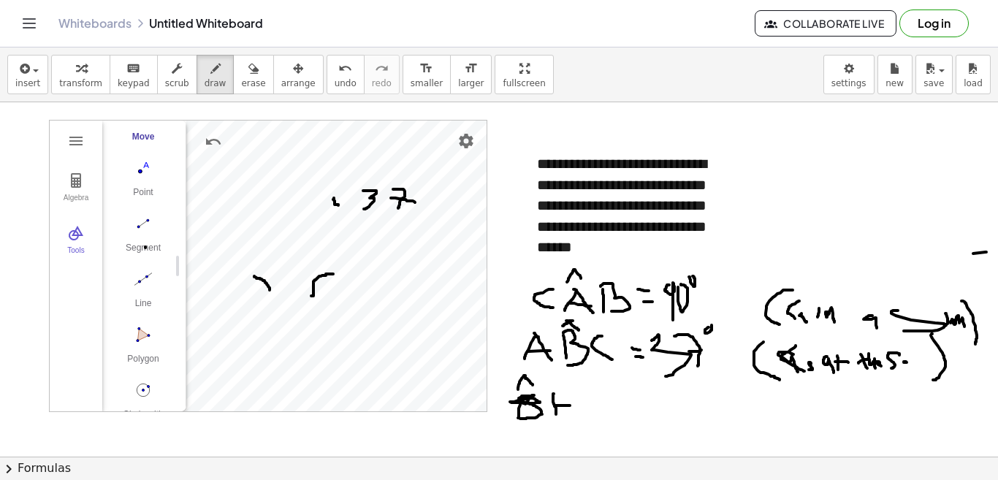
drag, startPoint x: 559, startPoint y: 402, endPoint x: 545, endPoint y: 408, distance: 14.8
drag, startPoint x: 587, startPoint y: 399, endPoint x: 579, endPoint y: 416, distance: 19.6
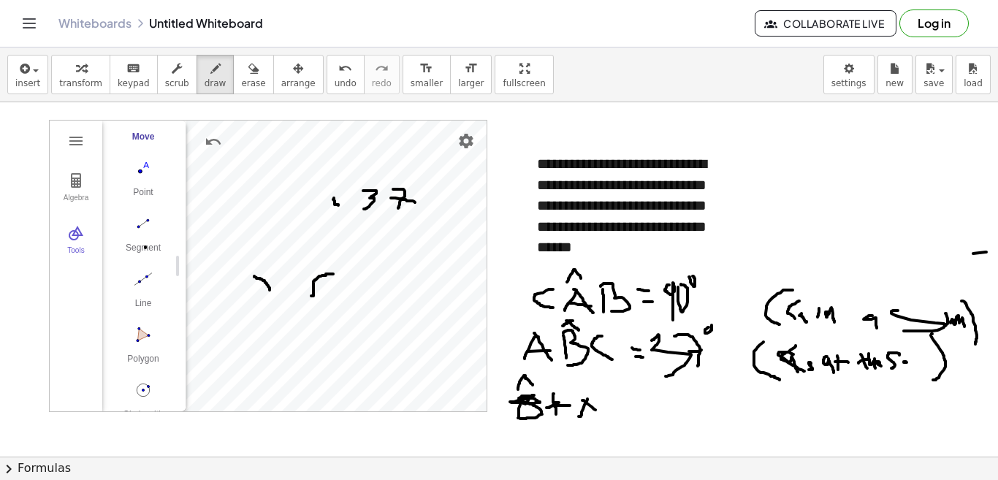
drag, startPoint x: 582, startPoint y: 400, endPoint x: 600, endPoint y: 415, distance: 22.8
drag, startPoint x: 583, startPoint y: 410, endPoint x: 595, endPoint y: 410, distance: 11.7
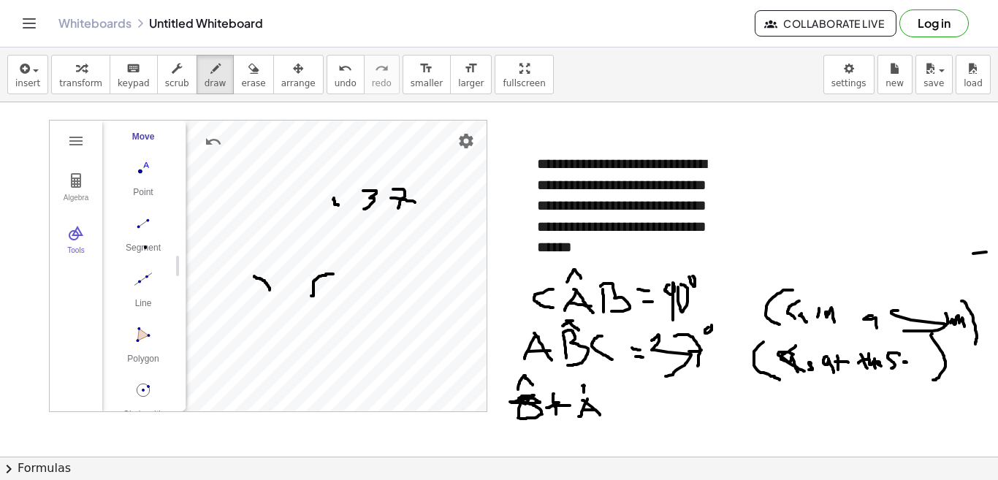
drag, startPoint x: 582, startPoint y: 386, endPoint x: 596, endPoint y: 397, distance: 17.7
drag, startPoint x: 605, startPoint y: 408, endPoint x: 618, endPoint y: 406, distance: 13.2
drag, startPoint x: 608, startPoint y: 395, endPoint x: 616, endPoint y: 416, distance: 22.7
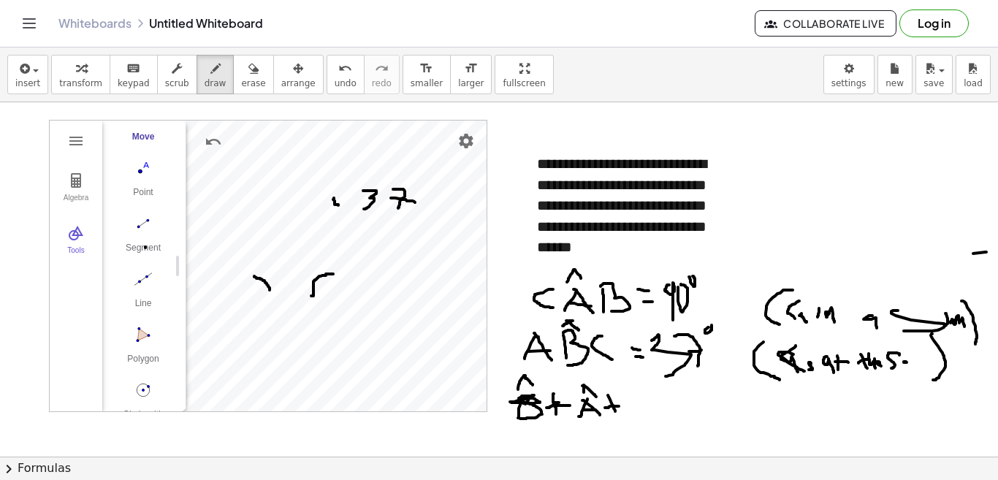
drag, startPoint x: 635, startPoint y: 397, endPoint x: 638, endPoint y: 408, distance: 10.5
drag, startPoint x: 633, startPoint y: 397, endPoint x: 644, endPoint y: 397, distance: 11.0
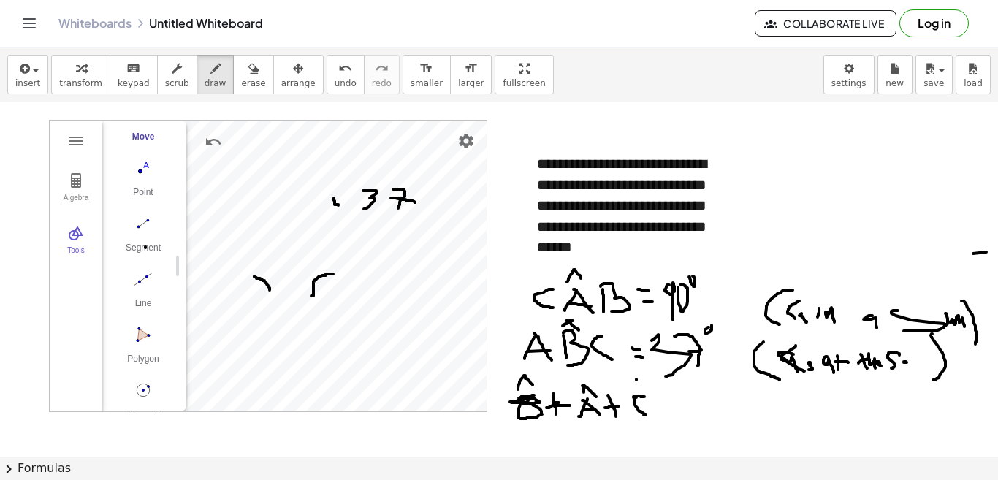
drag, startPoint x: 633, startPoint y: 381, endPoint x: 642, endPoint y: 389, distance: 11.9
drag, startPoint x: 661, startPoint y: 405, endPoint x: 673, endPoint y: 405, distance: 12.4
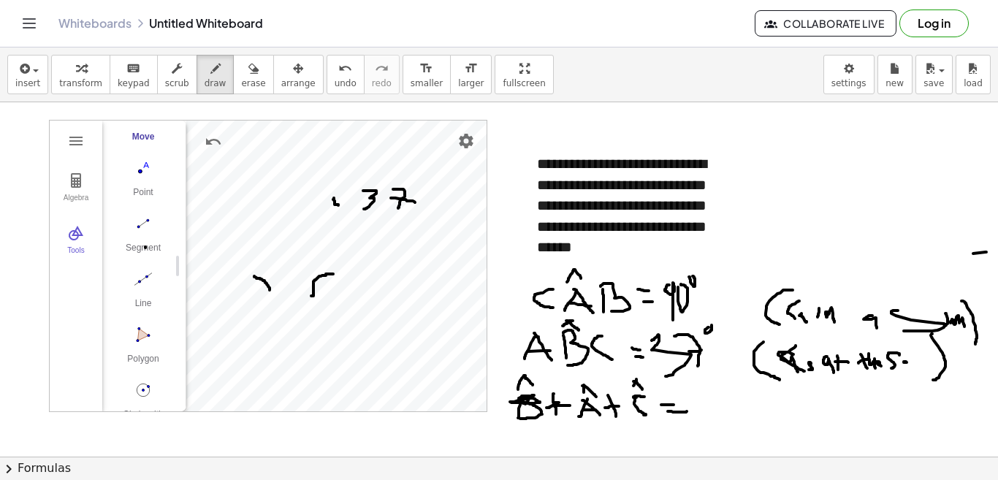
drag, startPoint x: 668, startPoint y: 411, endPoint x: 687, endPoint y: 409, distance: 19.8
drag, startPoint x: 703, startPoint y: 394, endPoint x: 711, endPoint y: 419, distance: 25.4
drag, startPoint x: 722, startPoint y: 394, endPoint x: 730, endPoint y: 398, distance: 8.8
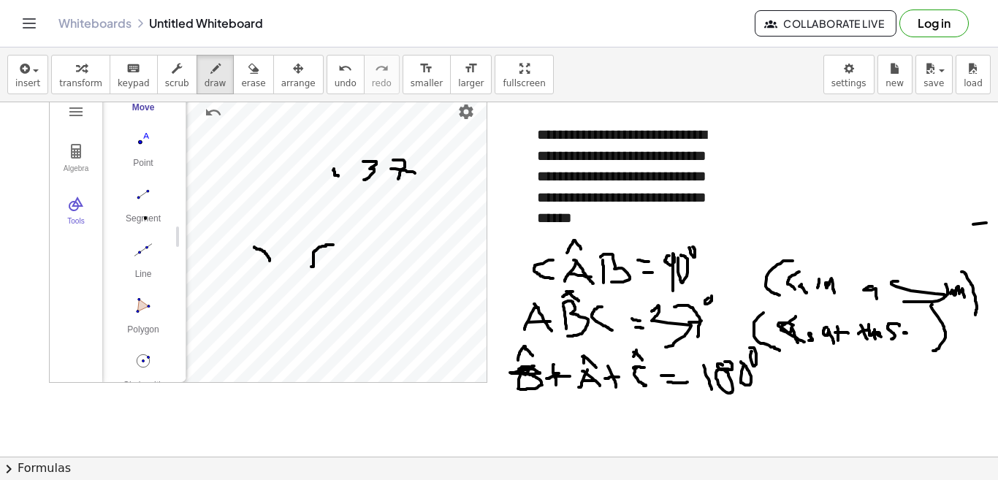
scroll to position [58, 0]
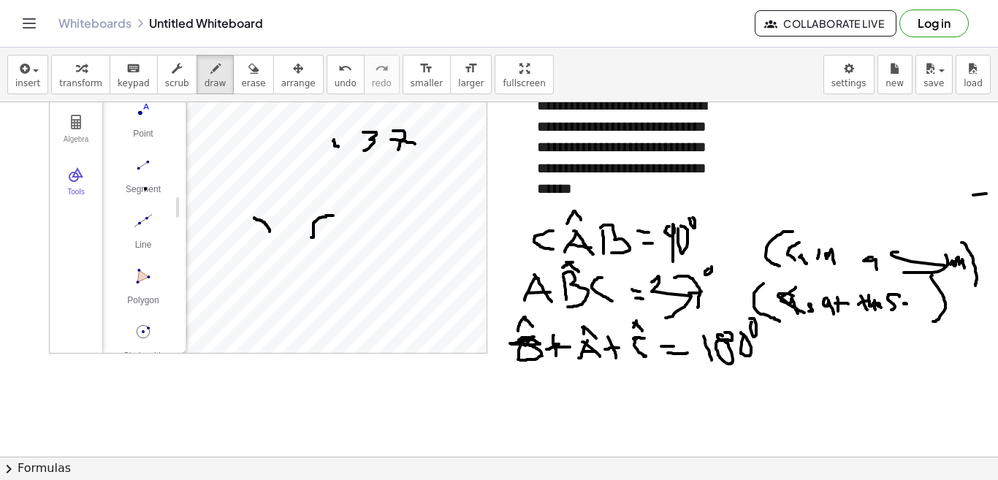
drag, startPoint x: 520, startPoint y: 391, endPoint x: 516, endPoint y: 411, distance: 20.1
click at [516, 411] on div at bounding box center [499, 445] width 998 height 803
drag, startPoint x: 541, startPoint y: 389, endPoint x: 557, endPoint y: 409, distance: 25.4
click at [557, 409] on div at bounding box center [499, 445] width 998 height 803
drag, startPoint x: 549, startPoint y: 401, endPoint x: 561, endPoint y: 402, distance: 12.5
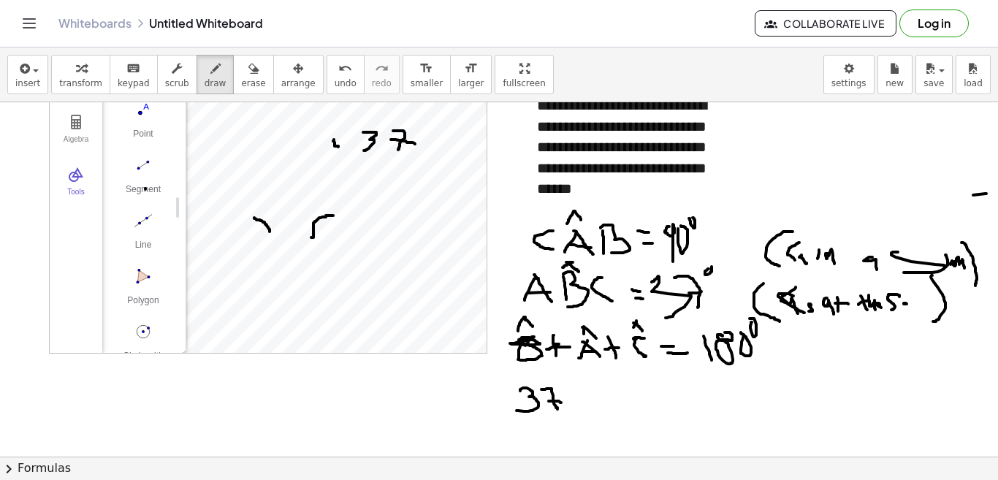
click at [561, 402] on div at bounding box center [499, 445] width 998 height 803
click at [565, 378] on div at bounding box center [499, 445] width 998 height 803
drag, startPoint x: 578, startPoint y: 399, endPoint x: 595, endPoint y: 400, distance: 17.6
click at [595, 400] on div at bounding box center [499, 445] width 998 height 803
drag, startPoint x: 588, startPoint y: 394, endPoint x: 596, endPoint y: 413, distance: 20.6
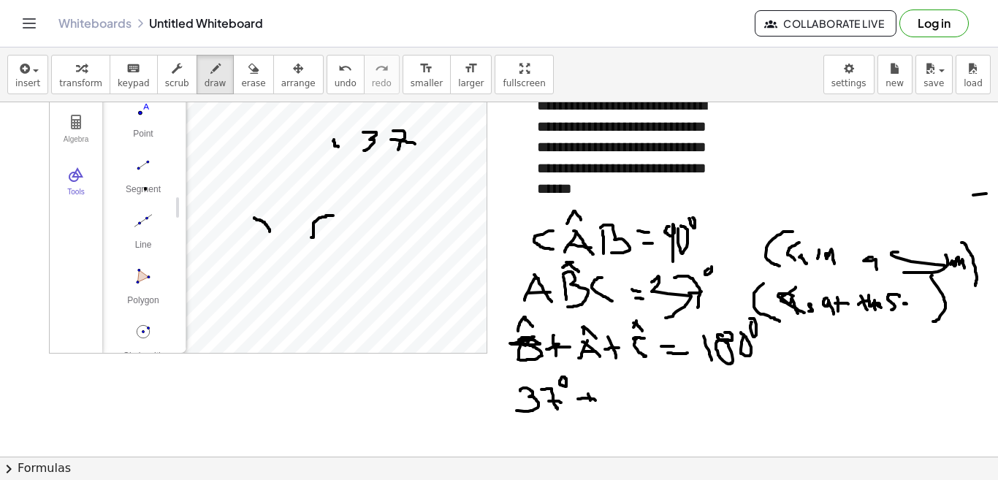
click at [596, 413] on div at bounding box center [499, 445] width 998 height 803
drag, startPoint x: 625, startPoint y: 386, endPoint x: 634, endPoint y: 421, distance: 35.4
click at [634, 421] on div at bounding box center [499, 445] width 998 height 803
click at [641, 391] on div at bounding box center [499, 445] width 998 height 803
drag, startPoint x: 647, startPoint y: 385, endPoint x: 649, endPoint y: 405, distance: 20.6
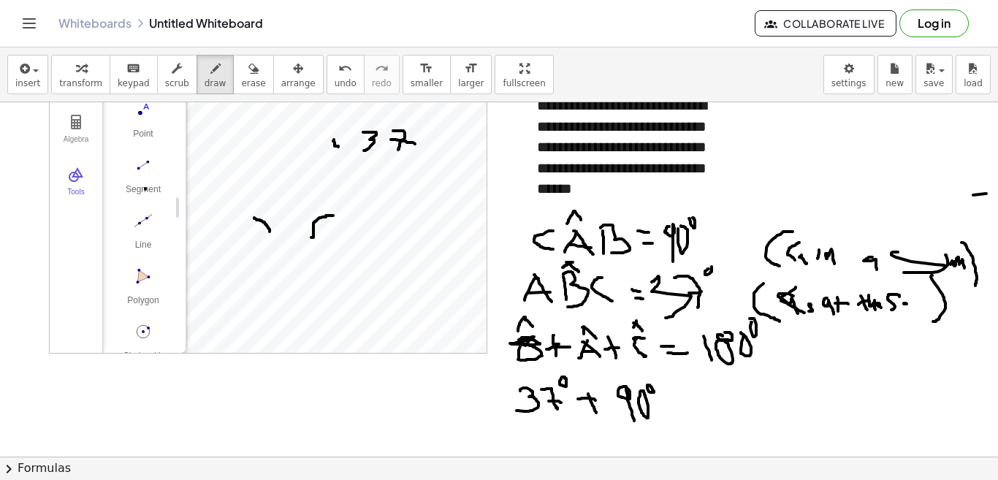
click at [646, 383] on div at bounding box center [499, 445] width 998 height 803
click at [664, 403] on div at bounding box center [499, 445] width 998 height 803
click at [661, 414] on div at bounding box center [499, 445] width 998 height 803
drag, startPoint x: 690, startPoint y: 398, endPoint x: 696, endPoint y: 417, distance: 20.1
click at [696, 417] on div at bounding box center [499, 445] width 998 height 803
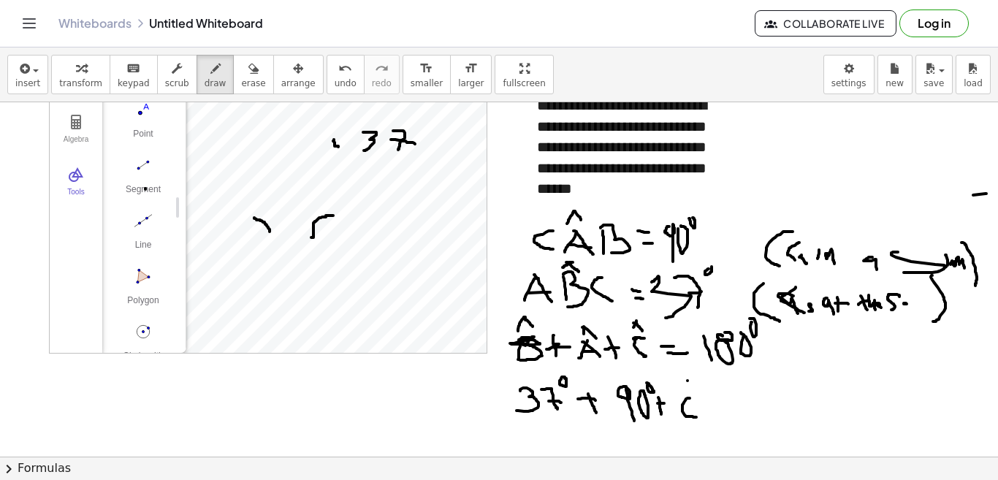
click at [684, 389] on div at bounding box center [499, 445] width 998 height 803
click at [691, 389] on div at bounding box center [499, 445] width 998 height 803
click at [713, 405] on div at bounding box center [499, 445] width 998 height 803
click at [717, 412] on div at bounding box center [499, 445] width 998 height 803
click at [728, 412] on div at bounding box center [499, 445] width 998 height 803
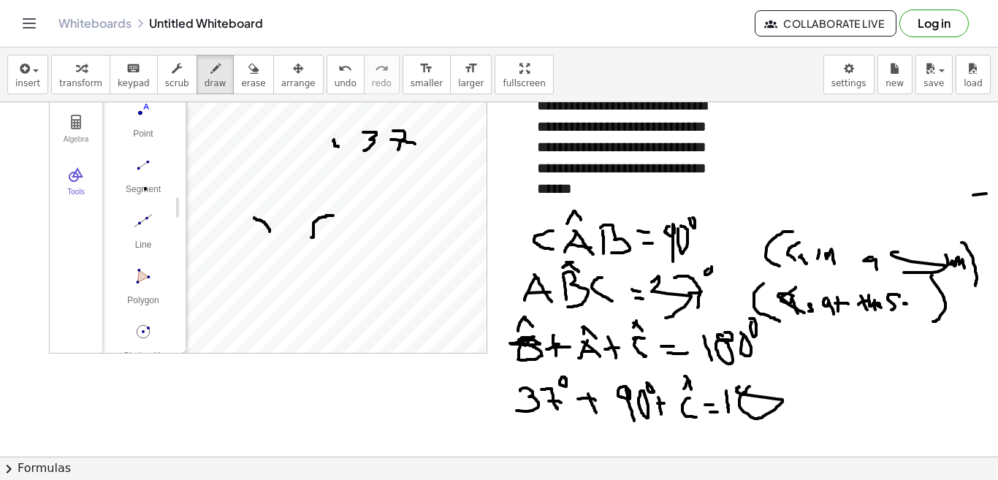
click at [752, 384] on div at bounding box center [499, 445] width 998 height 803
click at [790, 377] on div at bounding box center [499, 445] width 998 height 803
click at [812, 366] on div at bounding box center [499, 445] width 998 height 803
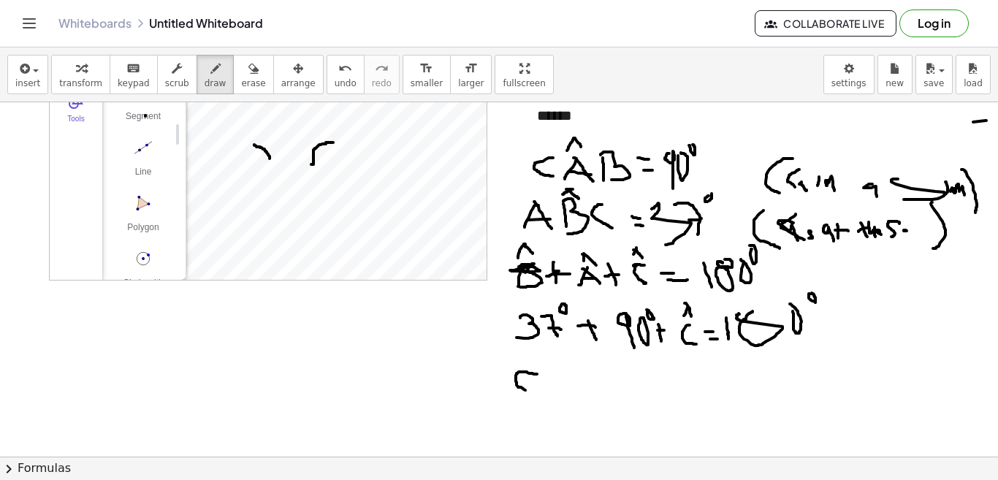
click at [531, 392] on div at bounding box center [499, 372] width 998 height 803
click at [557, 381] on div at bounding box center [499, 372] width 998 height 803
click at [563, 392] on div at bounding box center [499, 372] width 998 height 803
click at [592, 400] on div at bounding box center [499, 372] width 998 height 803
click at [618, 371] on div at bounding box center [499, 372] width 998 height 803
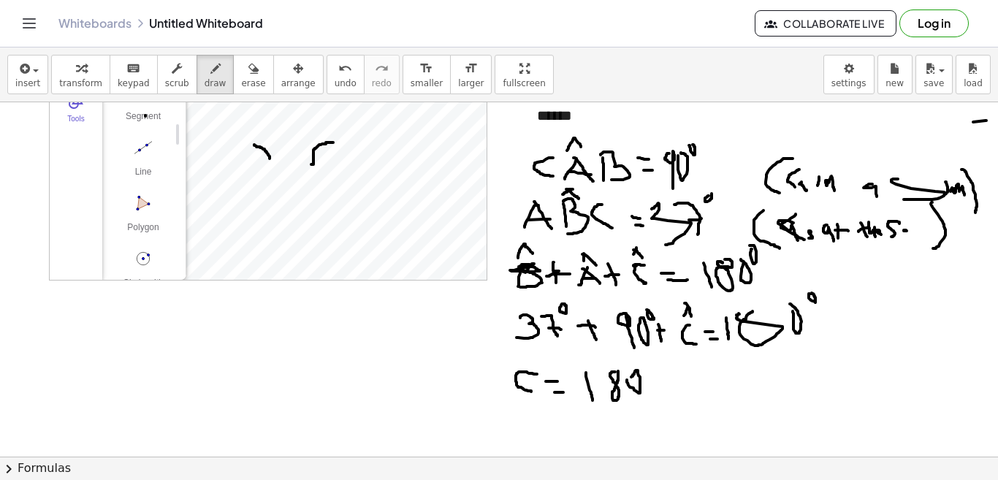
click at [630, 377] on div at bounding box center [499, 372] width 998 height 803
click at [646, 364] on div at bounding box center [499, 372] width 998 height 803
drag, startPoint x: 657, startPoint y: 386, endPoint x: 672, endPoint y: 386, distance: 14.6
click at [672, 386] on div at bounding box center [499, 372] width 998 height 803
drag, startPoint x: 684, startPoint y: 375, endPoint x: 690, endPoint y: 403, distance: 28.4
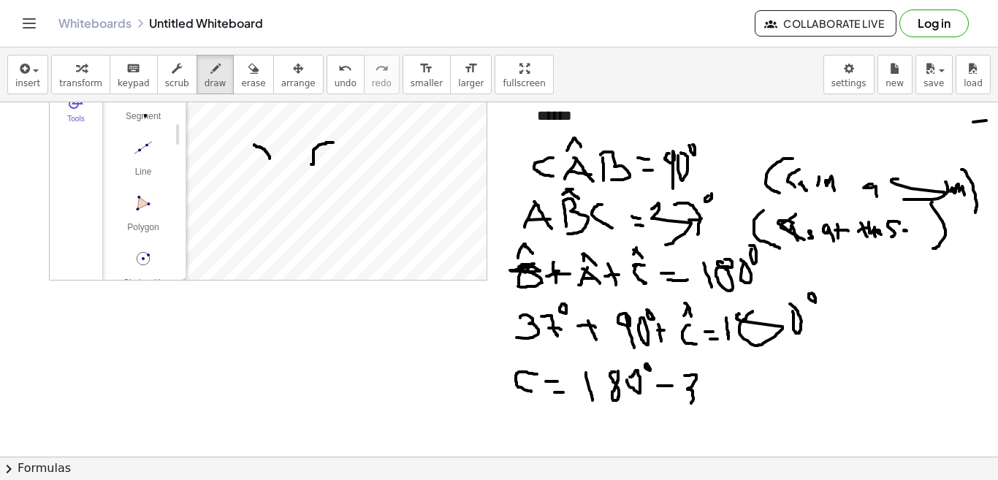
click at [690, 403] on div at bounding box center [499, 372] width 998 height 803
drag, startPoint x: 707, startPoint y: 381, endPoint x: 712, endPoint y: 404, distance: 23.9
click at [712, 404] on div at bounding box center [499, 372] width 998 height 803
drag, startPoint x: 709, startPoint y: 397, endPoint x: 720, endPoint y: 397, distance: 11.7
click at [720, 397] on div at bounding box center [499, 372] width 998 height 803
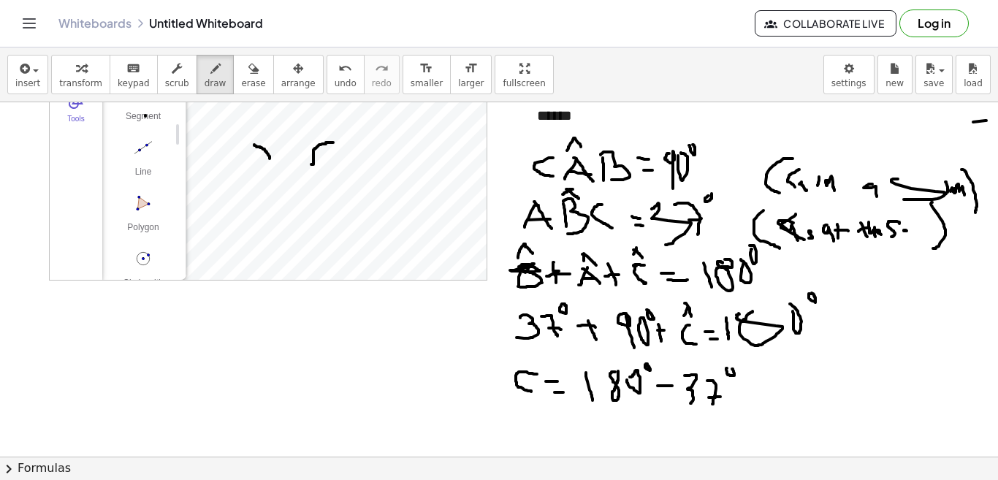
click at [730, 368] on div at bounding box center [499, 372] width 998 height 803
click at [747, 387] on div at bounding box center [499, 372] width 998 height 803
drag, startPoint x: 774, startPoint y: 378, endPoint x: 775, endPoint y: 408, distance: 30.7
click at [775, 408] on div at bounding box center [499, 372] width 998 height 803
click at [791, 382] on div at bounding box center [499, 372] width 998 height 803
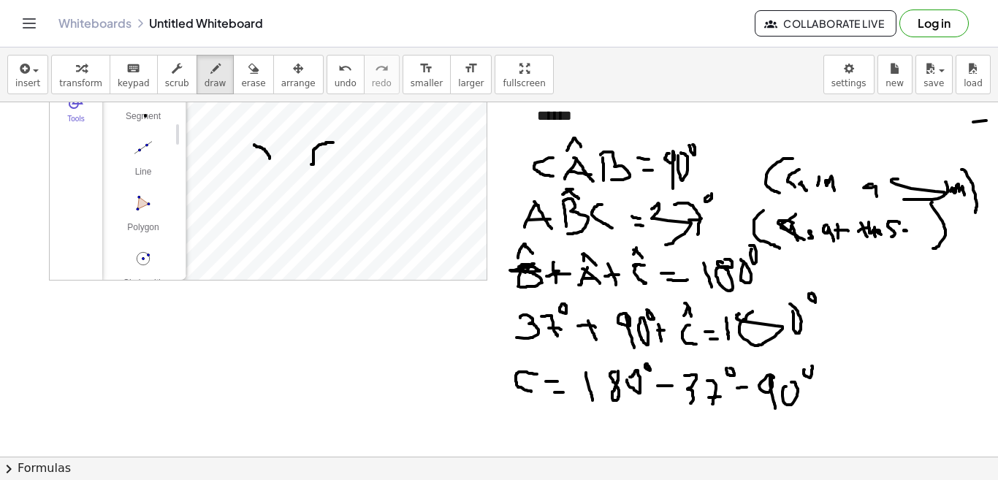
click at [809, 367] on div at bounding box center [499, 372] width 998 height 803
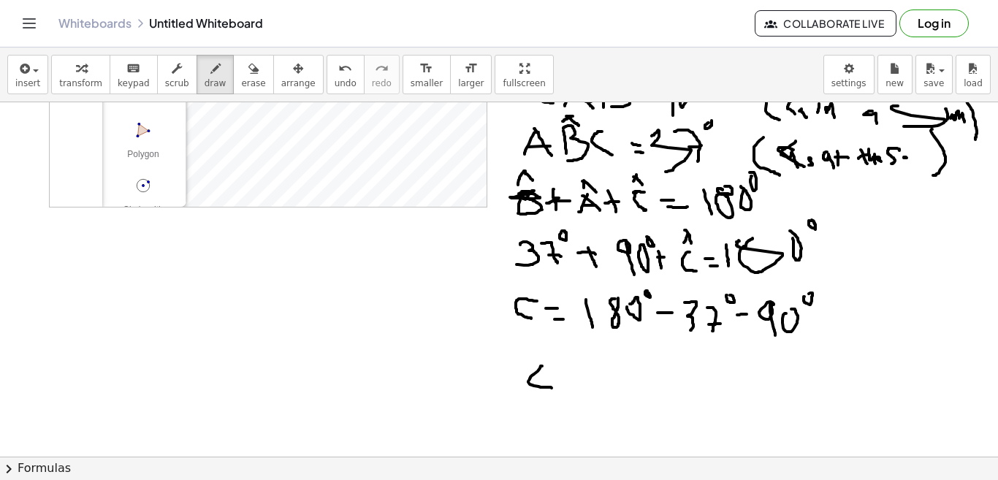
drag, startPoint x: 542, startPoint y: 366, endPoint x: 552, endPoint y: 391, distance: 26.9
click at [552, 389] on div at bounding box center [499, 299] width 998 height 803
drag, startPoint x: 565, startPoint y: 384, endPoint x: 584, endPoint y: 383, distance: 18.3
click at [584, 383] on div at bounding box center [499, 299] width 998 height 803
drag, startPoint x: 578, startPoint y: 389, endPoint x: 589, endPoint y: 391, distance: 11.8
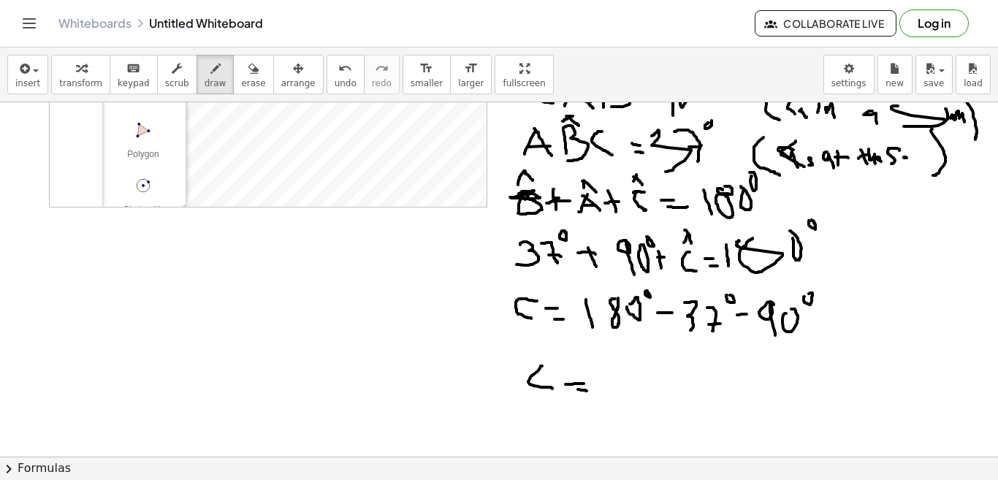
click at [589, 391] on div at bounding box center [499, 299] width 998 height 803
drag, startPoint x: 604, startPoint y: 364, endPoint x: 605, endPoint y: 386, distance: 21.9
click at [606, 383] on div at bounding box center [499, 299] width 998 height 803
drag, startPoint x: 621, startPoint y: 362, endPoint x: 633, endPoint y: 359, distance: 12.2
click at [633, 359] on div at bounding box center [499, 299] width 998 height 803
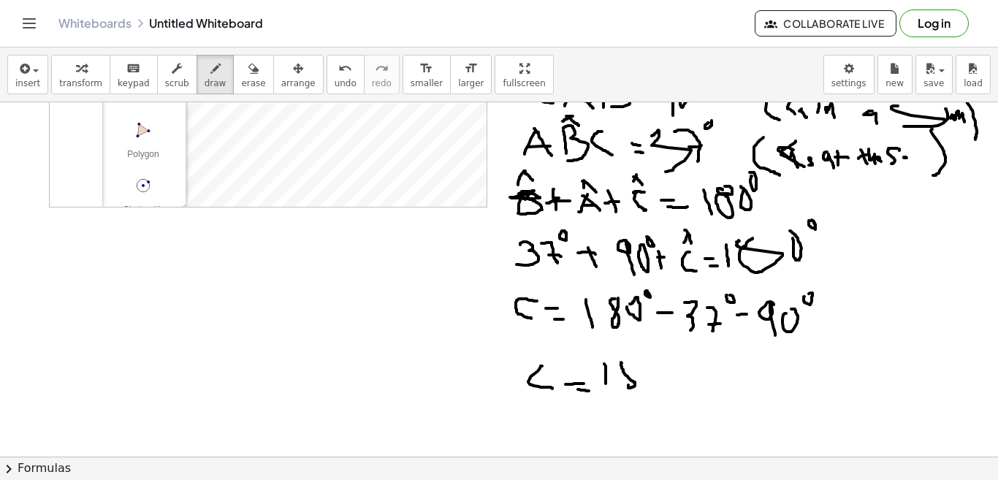
click at [657, 366] on div at bounding box center [499, 299] width 998 height 803
click at [661, 341] on div at bounding box center [499, 299] width 998 height 803
drag, startPoint x: 674, startPoint y: 374, endPoint x: 692, endPoint y: 373, distance: 17.5
click at [692, 373] on div at bounding box center [499, 299] width 998 height 803
click at [726, 388] on div at bounding box center [499, 299] width 998 height 803
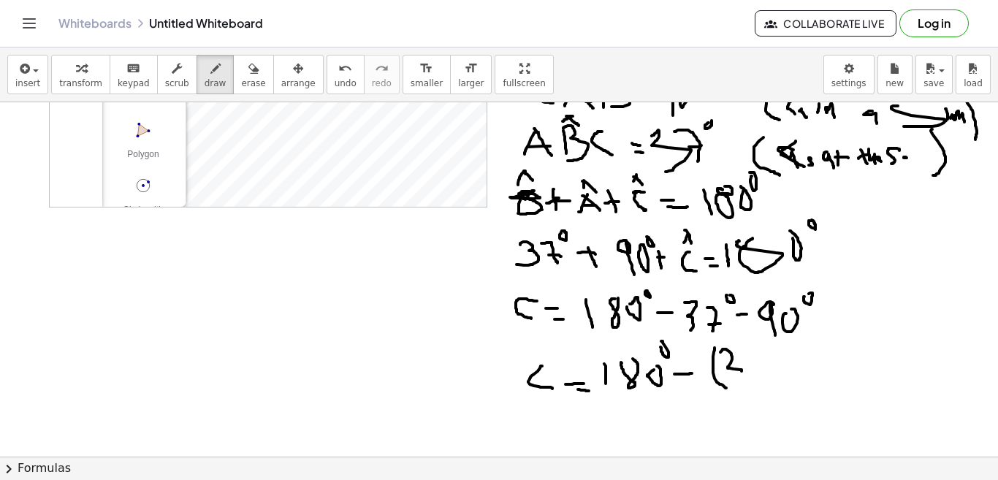
click at [732, 383] on div at bounding box center [499, 299] width 998 height 803
drag, startPoint x: 746, startPoint y: 351, endPoint x: 757, endPoint y: 379, distance: 30.1
click at [757, 379] on div at bounding box center [499, 299] width 998 height 803
click at [765, 365] on div at bounding box center [499, 299] width 998 height 803
click at [779, 377] on div at bounding box center [499, 299] width 998 height 803
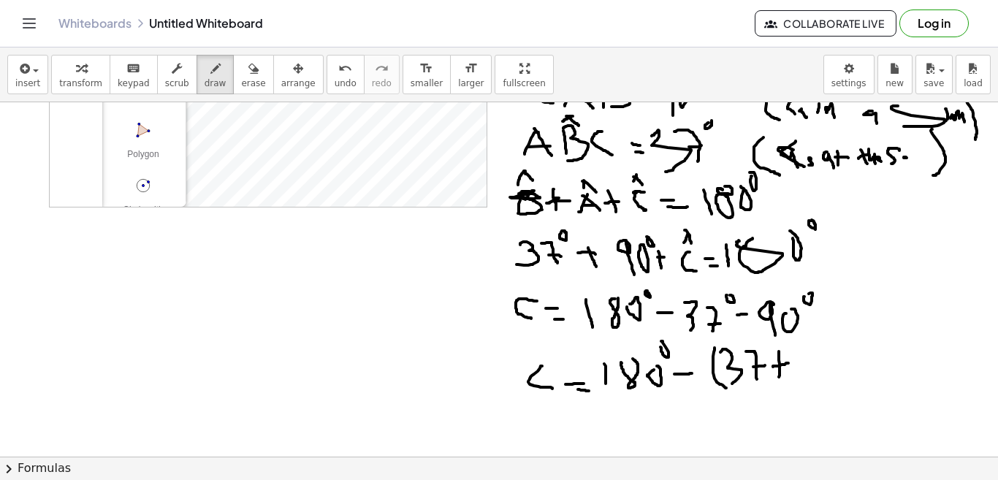
click at [790, 362] on div at bounding box center [499, 299] width 998 height 803
click at [805, 384] on div at bounding box center [499, 299] width 998 height 803
click at [819, 358] on div at bounding box center [499, 299] width 998 height 803
click at [832, 343] on div at bounding box center [499, 299] width 998 height 803
click at [858, 397] on div at bounding box center [499, 299] width 998 height 803
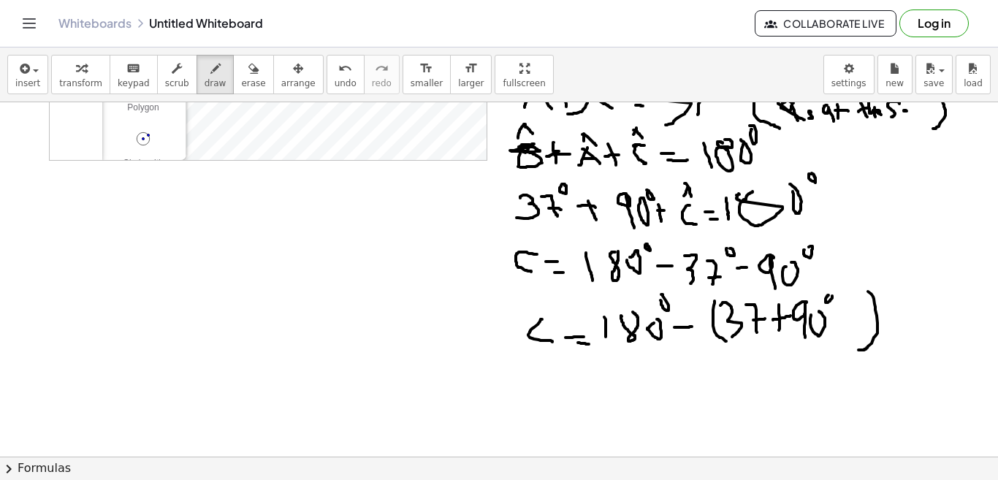
scroll to position [278, 0]
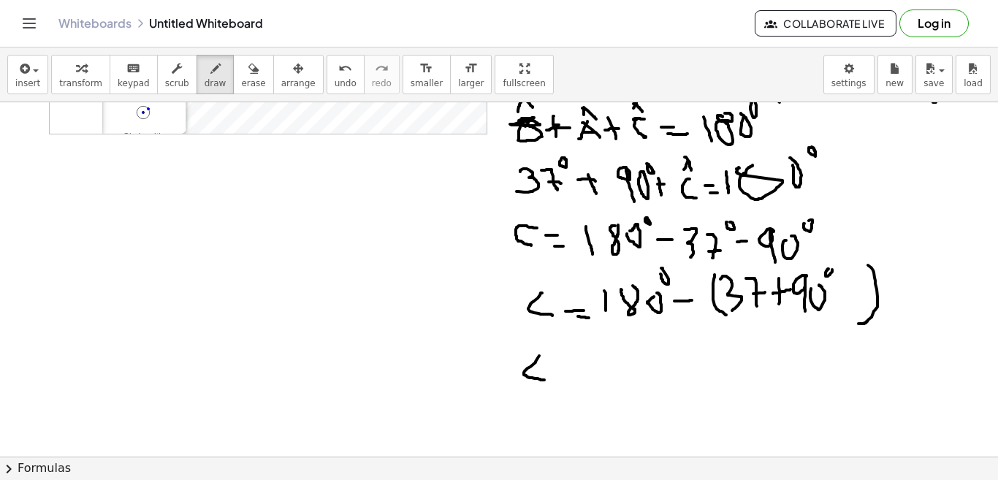
click at [544, 380] on div at bounding box center [499, 226] width 998 height 803
click at [576, 363] on div at bounding box center [499, 226] width 998 height 803
click at [578, 376] on div at bounding box center [499, 226] width 998 height 803
click at [610, 378] on div at bounding box center [499, 226] width 998 height 803
click at [645, 354] on div at bounding box center [499, 226] width 998 height 803
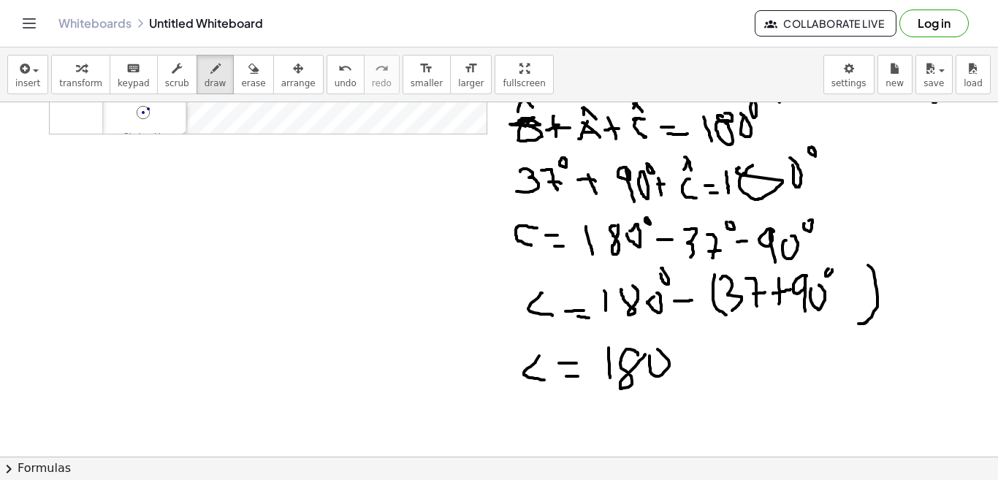
click at [649, 350] on div at bounding box center [499, 226] width 998 height 803
click at [664, 337] on div at bounding box center [499, 226] width 998 height 803
click at [703, 364] on div at bounding box center [499, 226] width 998 height 803
click at [744, 378] on div at bounding box center [499, 226] width 998 height 803
click at [771, 373] on div at bounding box center [499, 226] width 998 height 803
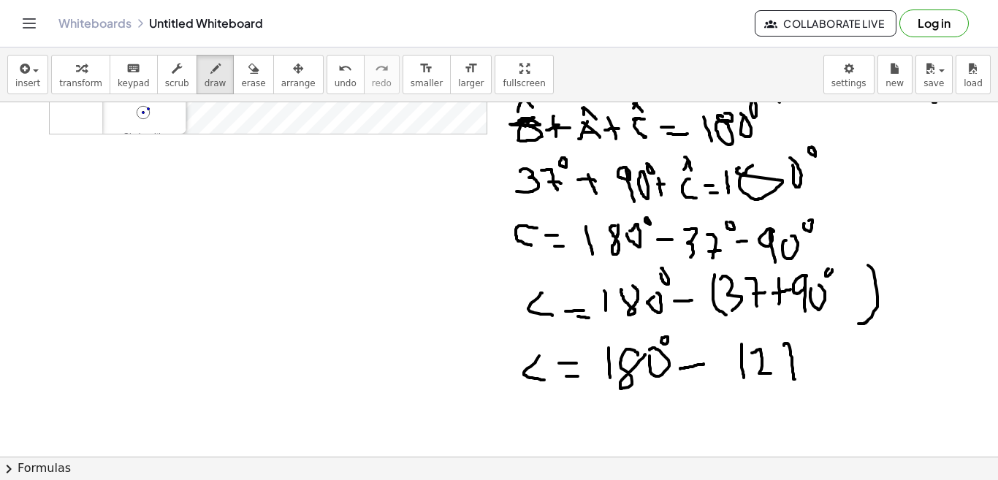
click at [795, 379] on div at bounding box center [499, 226] width 998 height 803
click at [796, 359] on div at bounding box center [499, 226] width 998 height 803
click at [819, 336] on div at bounding box center [499, 226] width 998 height 803
click at [549, 429] on div at bounding box center [499, 226] width 998 height 803
click at [575, 418] on div at bounding box center [499, 226] width 998 height 803
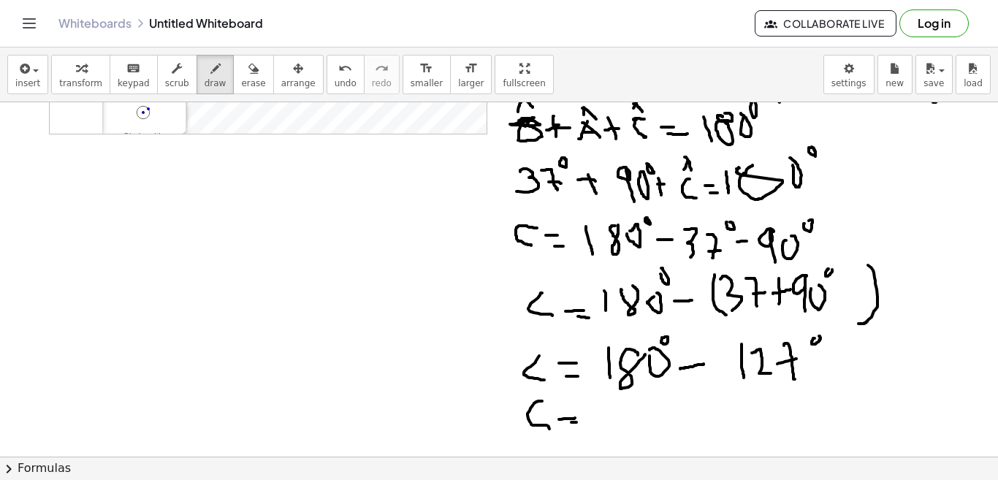
click at [591, 424] on div at bounding box center [499, 226] width 998 height 803
click at [622, 432] on div at bounding box center [499, 226] width 998 height 803
click at [655, 434] on div at bounding box center [499, 226] width 998 height 803
click at [684, 394] on div at bounding box center [499, 226] width 998 height 803
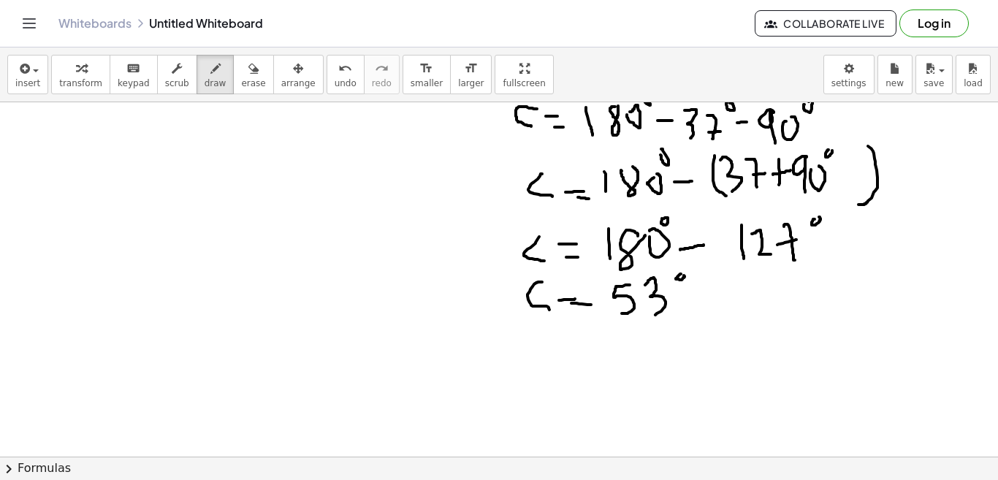
scroll to position [438, 0]
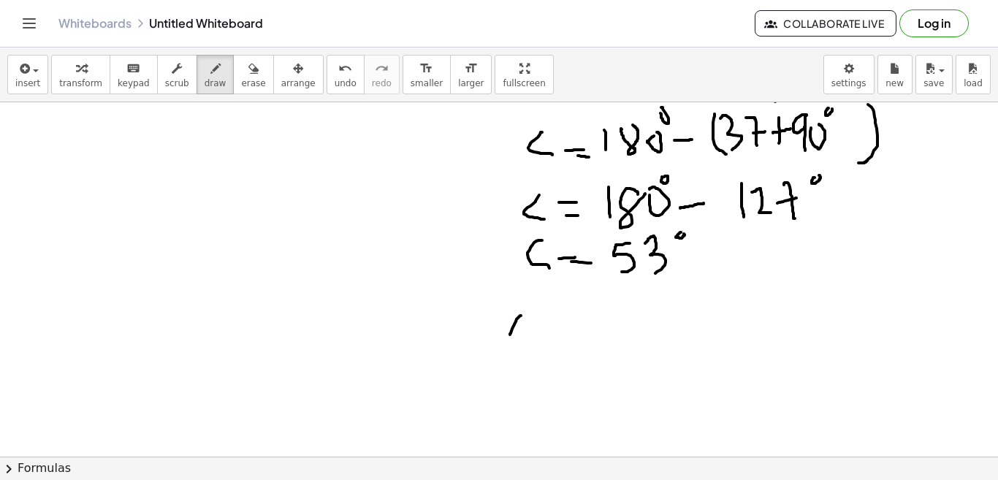
click at [510, 335] on div at bounding box center [499, 65] width 998 height 803
click at [534, 337] on div at bounding box center [499, 65] width 998 height 803
click at [531, 329] on div at bounding box center [499, 65] width 998 height 803
click at [565, 337] on div at bounding box center [499, 65] width 998 height 803
click at [585, 340] on div at bounding box center [499, 65] width 998 height 803
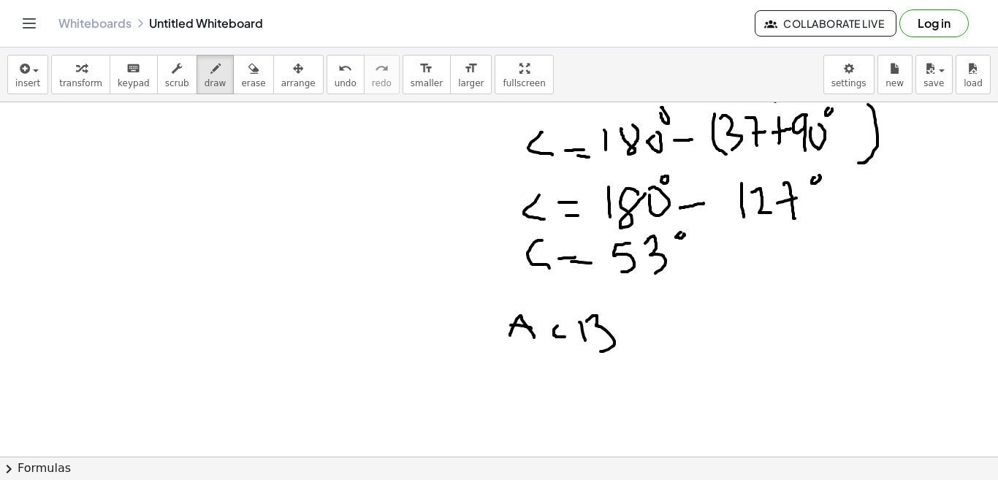
click at [596, 352] on div at bounding box center [499, 65] width 998 height 803
click at [550, 310] on div at bounding box center [499, 65] width 998 height 803
click at [561, 311] on div at bounding box center [499, 65] width 998 height 803
click at [644, 329] on div at bounding box center [499, 65] width 998 height 803
click at [646, 337] on div at bounding box center [499, 65] width 998 height 803
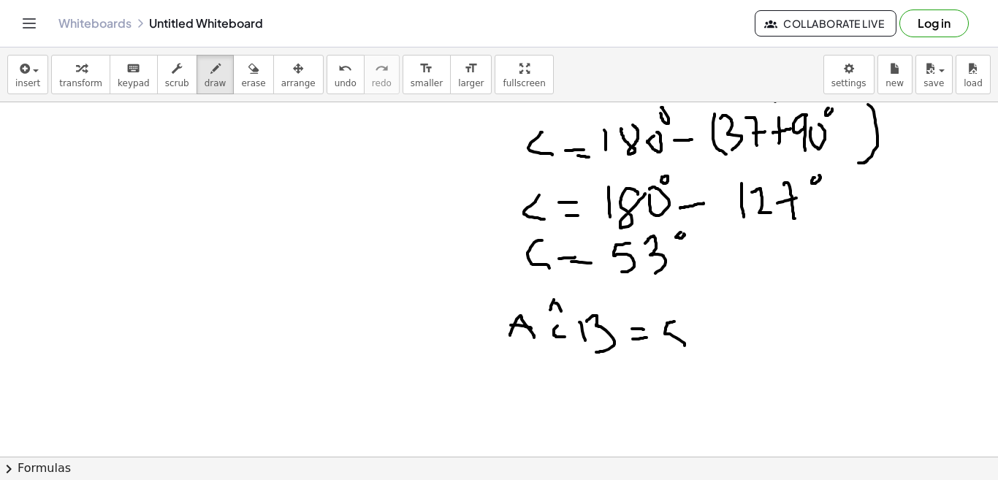
click at [667, 357] on div at bounding box center [499, 65] width 998 height 803
click at [703, 355] on div at bounding box center [499, 65] width 998 height 803
click at [741, 310] on div at bounding box center [499, 65] width 998 height 803
click at [755, 333] on div at bounding box center [499, 65] width 998 height 803
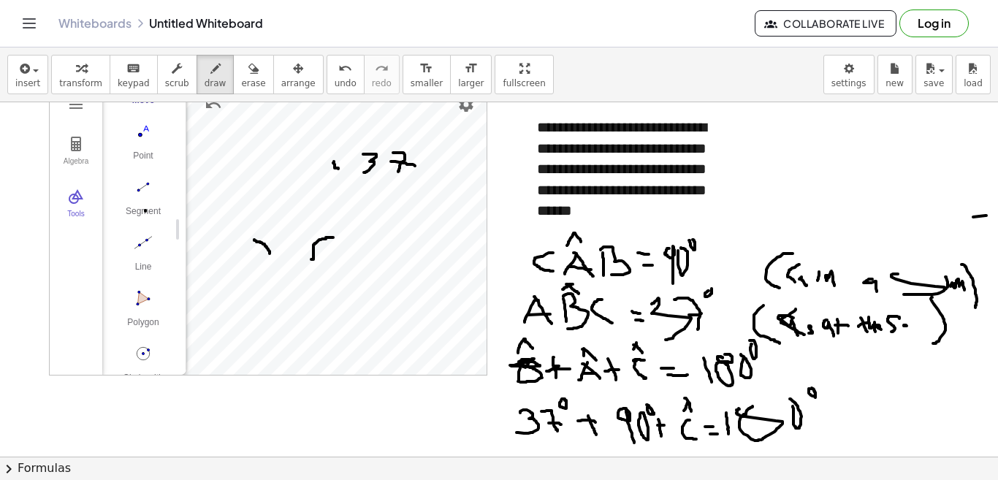
scroll to position [0, 0]
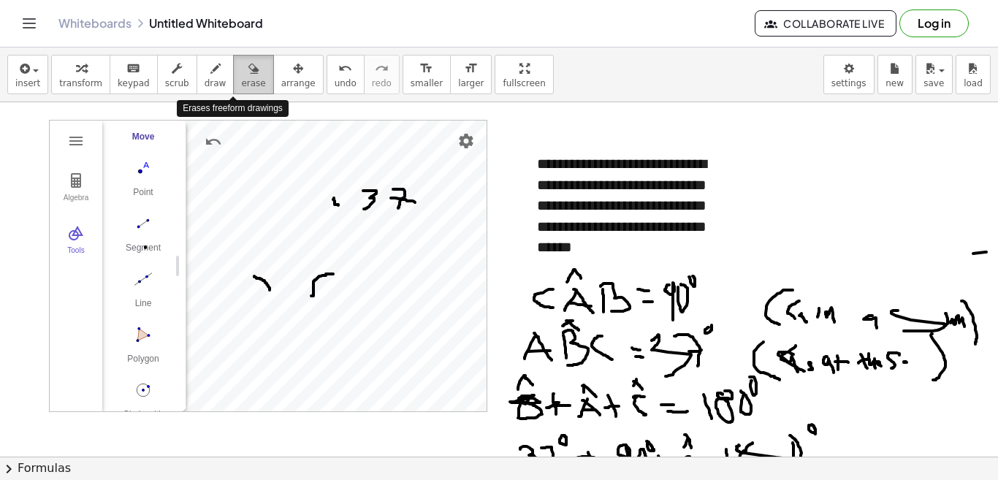
click at [248, 76] on icon "button" at bounding box center [253, 69] width 10 height 18
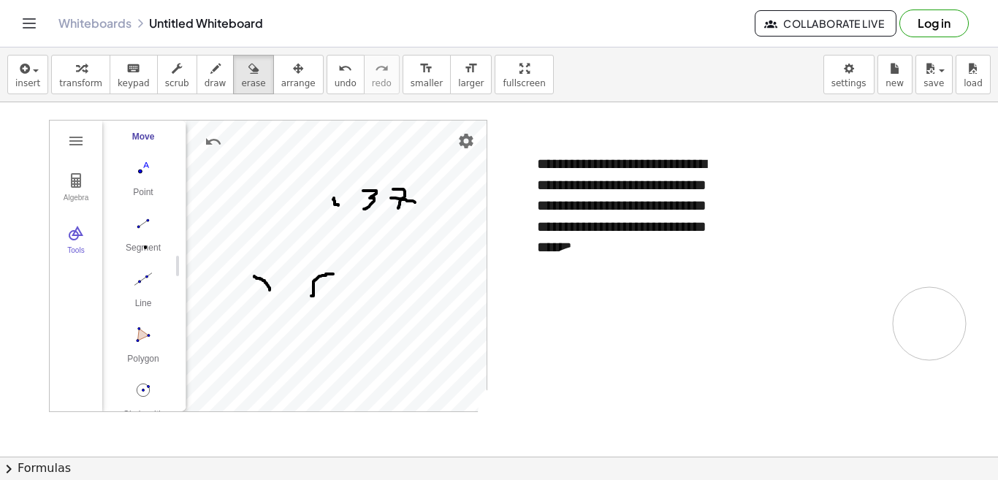
drag, startPoint x: 599, startPoint y: 316, endPoint x: 608, endPoint y: 316, distance: 8.8
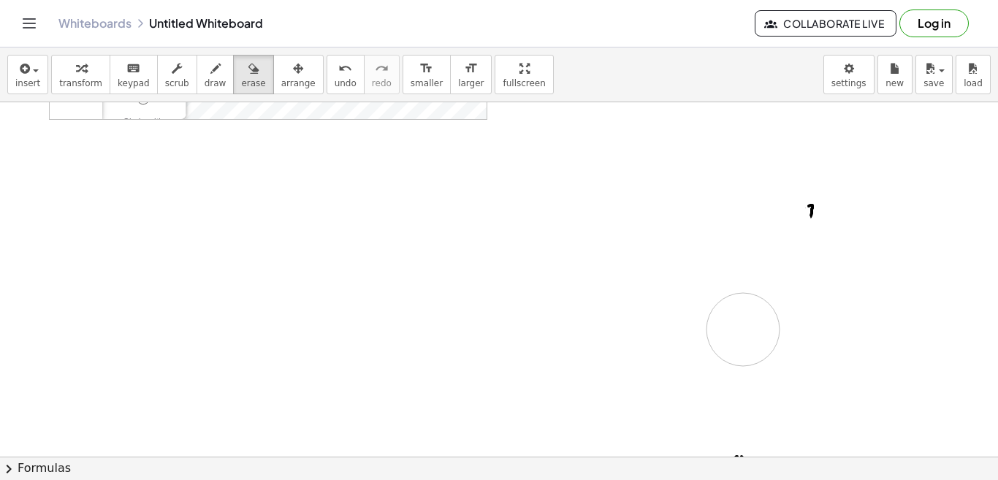
drag, startPoint x: 518, startPoint y: 225, endPoint x: 749, endPoint y: 281, distance: 237.6
click at [762, 309] on div at bounding box center [499, 211] width 998 height 803
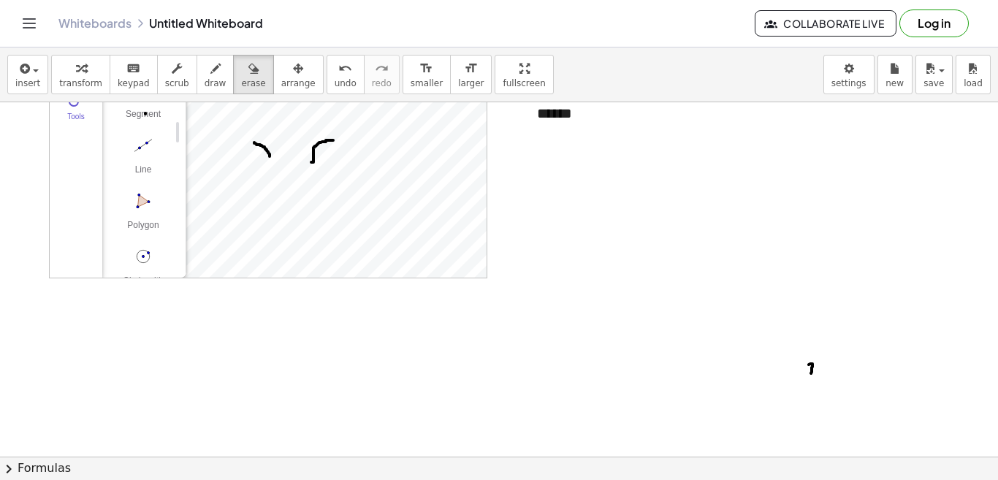
scroll to position [146, 0]
drag, startPoint x: 807, startPoint y: 356, endPoint x: 791, endPoint y: 346, distance: 19.0
click at [817, 348] on div at bounding box center [499, 357] width 998 height 803
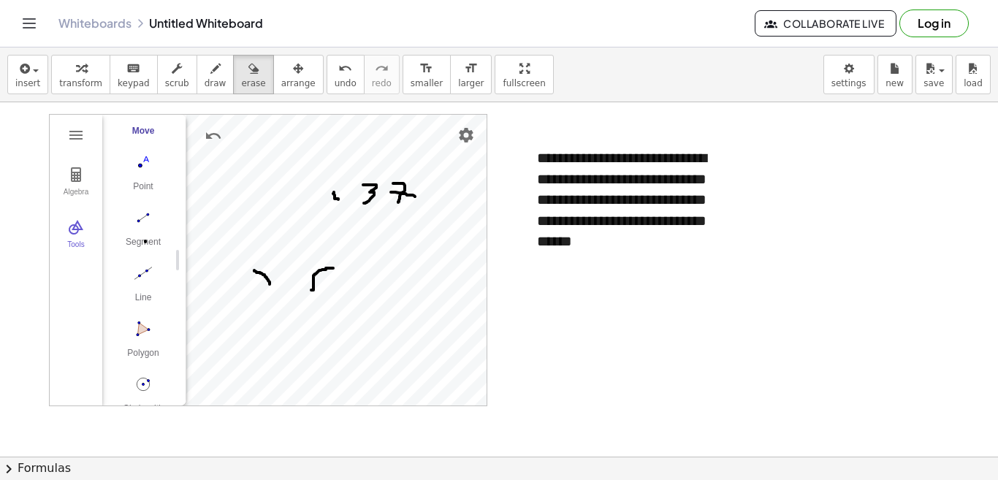
scroll to position [0, 0]
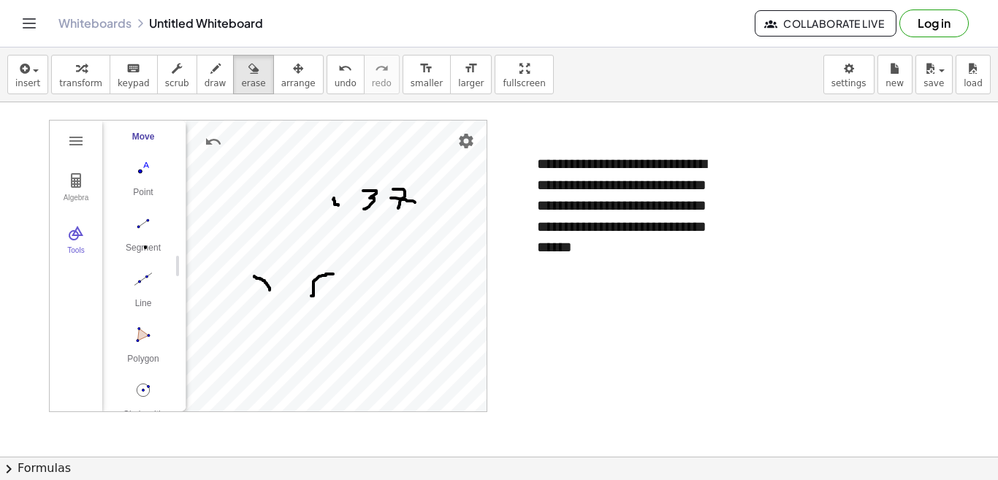
click at [205, 85] on span "draw" at bounding box center [216, 83] width 22 height 10
click at [55, 72] on button "transform" at bounding box center [80, 74] width 59 height 39
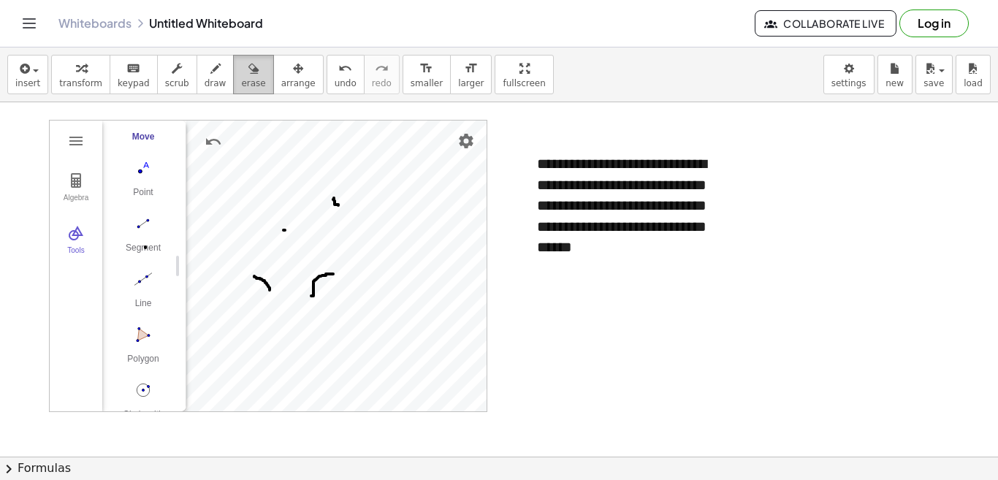
click at [248, 77] on icon "button" at bounding box center [253, 69] width 10 height 18
drag, startPoint x: 362, startPoint y: 189, endPoint x: 246, endPoint y: 256, distance: 133.2
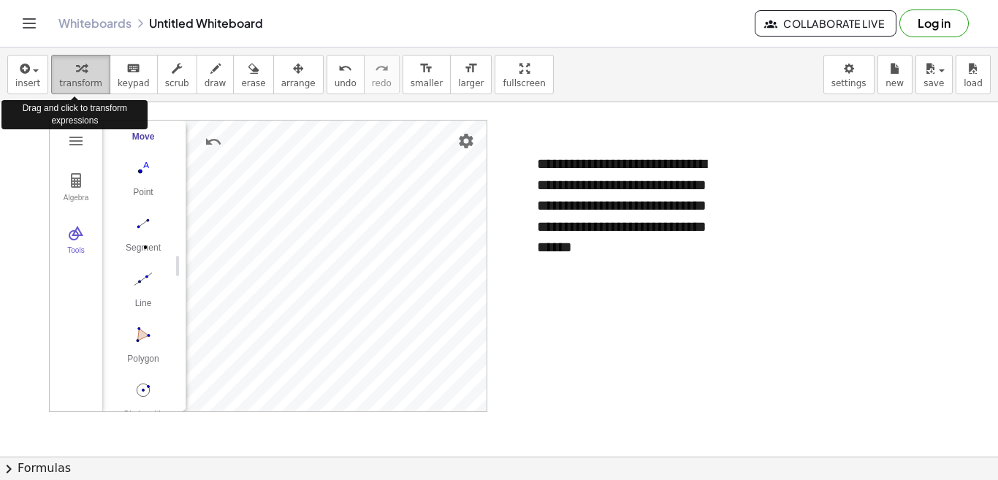
click at [63, 75] on div "button" at bounding box center [80, 68] width 43 height 18
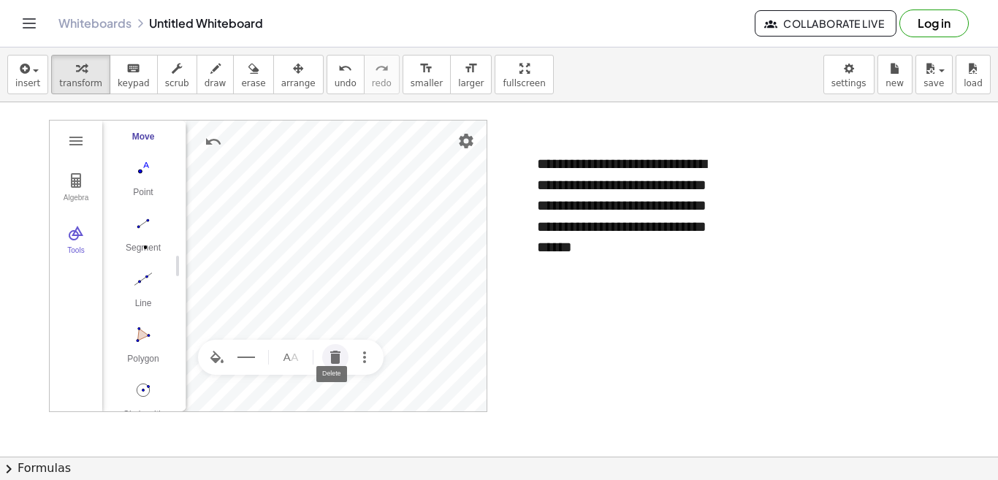
click at [335, 359] on img "Delete" at bounding box center [336, 357] width 18 height 18
click at [334, 181] on img "Delete" at bounding box center [336, 181] width 18 height 18
click at [411, 137] on img "Delete" at bounding box center [411, 139] width 18 height 18
click at [383, 240] on img "Delete" at bounding box center [390, 238] width 18 height 18
click at [369, 245] on img "Delete" at bounding box center [376, 238] width 18 height 18
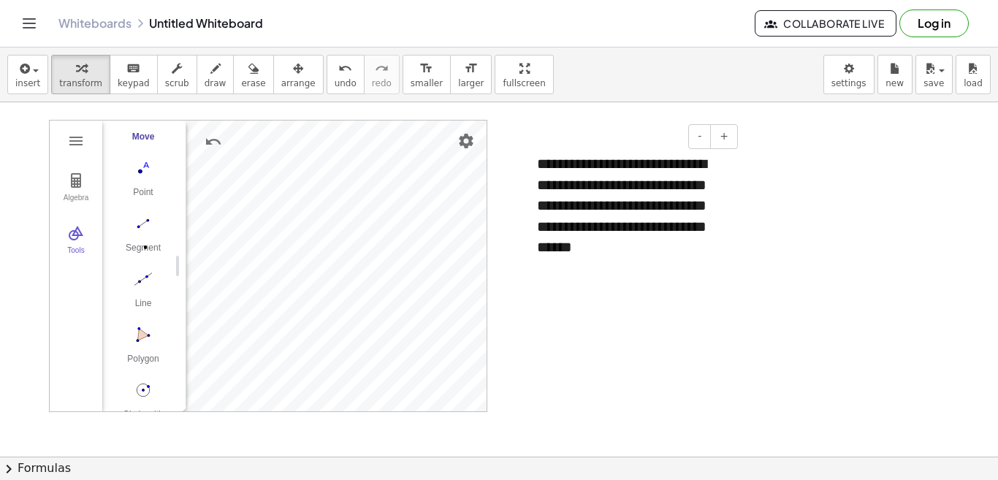
click at [580, 191] on div "**********" at bounding box center [631, 206] width 219 height 134
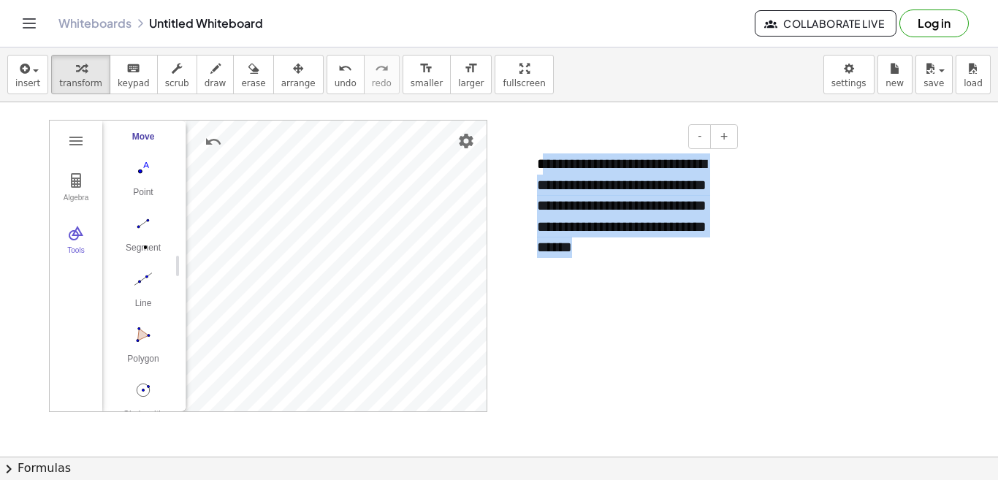
drag, startPoint x: 543, startPoint y: 163, endPoint x: 672, endPoint y: 247, distance: 154.2
click at [672, 247] on div "**********" at bounding box center [631, 206] width 219 height 134
click at [541, 156] on div "**********" at bounding box center [631, 206] width 219 height 134
click at [532, 161] on div at bounding box center [529, 206] width 15 height 134
click at [541, 176] on div "**********" at bounding box center [631, 206] width 219 height 134
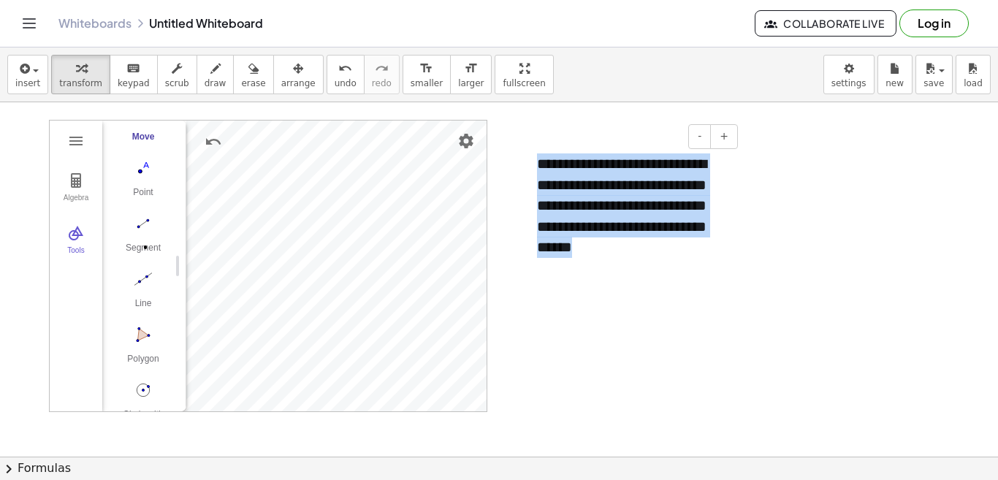
drag, startPoint x: 538, startPoint y: 159, endPoint x: 695, endPoint y: 253, distance: 183.5
click at [695, 253] on div "**********" at bounding box center [631, 206] width 219 height 134
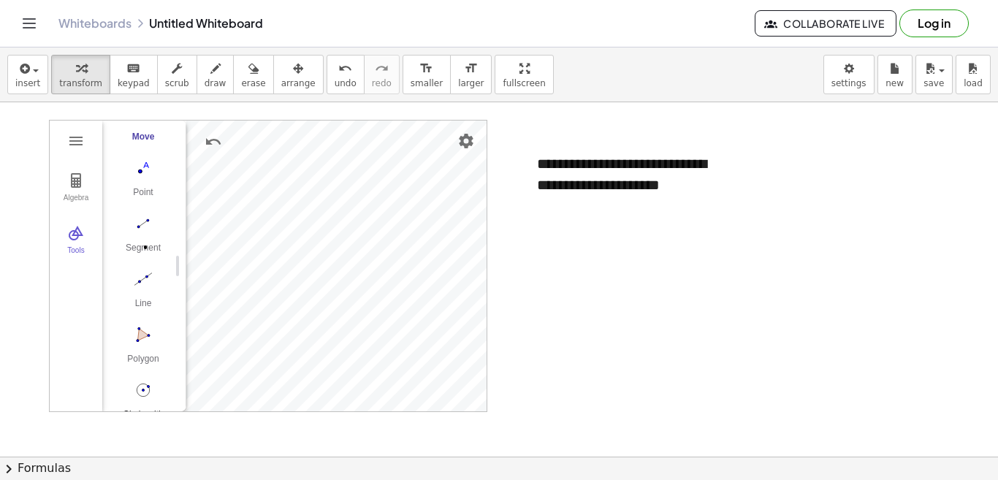
click at [145, 389] on img "Circle with Center through Point. Select center point, then point on circle" at bounding box center [143, 389] width 58 height 23
click at [148, 386] on img "Move. Drag or select object" at bounding box center [148, 384] width 35 height 35
click at [133, 241] on button "Segment" at bounding box center [143, 237] width 58 height 53
click at [145, 378] on img "Move. Drag or select object" at bounding box center [148, 384] width 35 height 35
click at [134, 243] on div "Segment" at bounding box center [143, 253] width 58 height 20
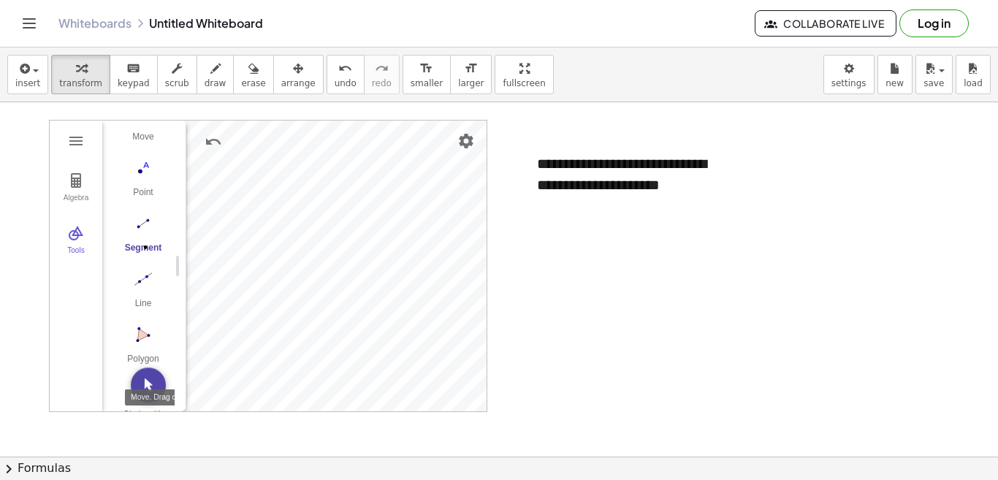
click at [148, 385] on img "Move. Drag or select object" at bounding box center [148, 384] width 35 height 35
click at [323, 180] on div "Geometry" at bounding box center [307, 181] width 186 height 35
click at [313, 183] on img "Name" at bounding box center [307, 182] width 18 height 18
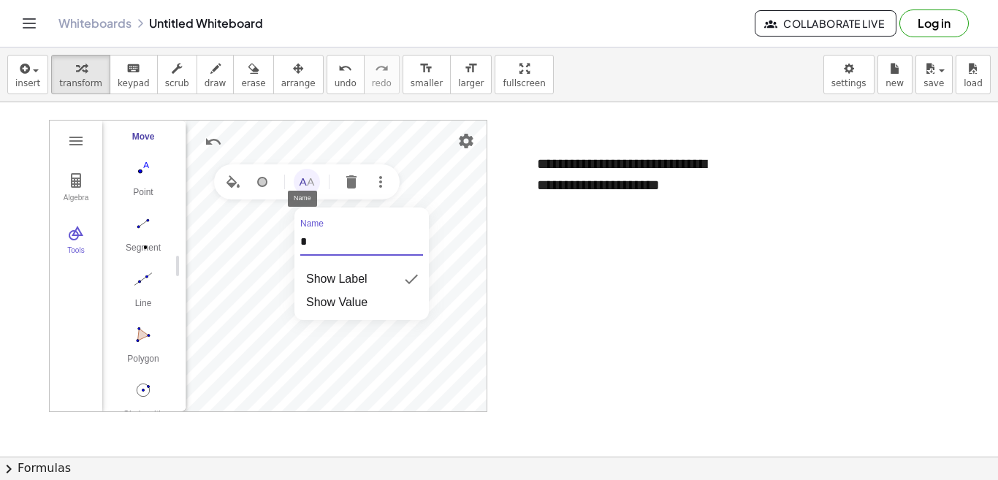
drag, startPoint x: 313, startPoint y: 239, endPoint x: 294, endPoint y: 244, distance: 19.0
click at [294, 244] on div "Name *" at bounding box center [361, 240] width 134 height 42
type input "*"
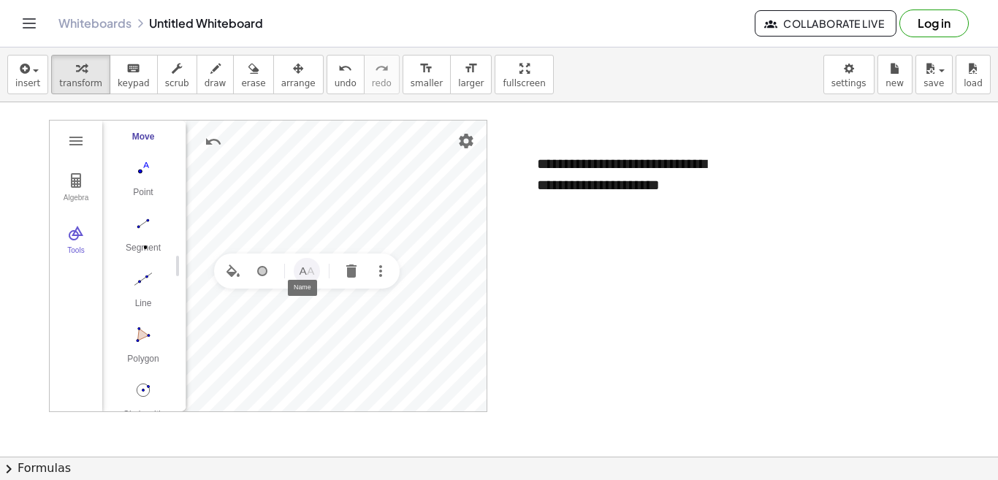
click at [315, 270] on button "Name" at bounding box center [307, 271] width 26 height 26
click at [287, 331] on div "Algebra Tools Point O Point B c = Circle through B with center O C = Point on c…" at bounding box center [268, 266] width 438 height 292
type input "*"
click at [397, 214] on img "Name" at bounding box center [391, 213] width 18 height 18
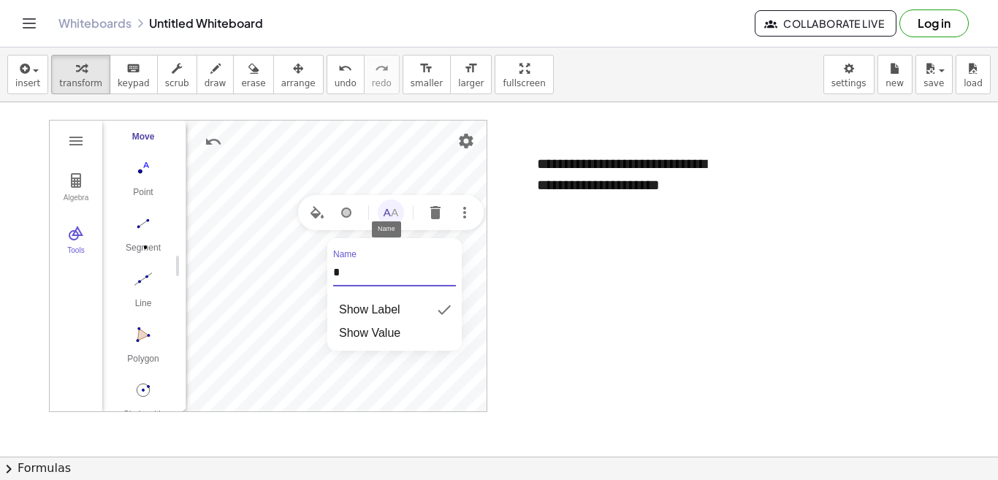
click at [321, 275] on div "Algebra Tools Point O Point B c = Circle through B with center O C = Point on c…" at bounding box center [268, 266] width 438 height 292
type input "*"
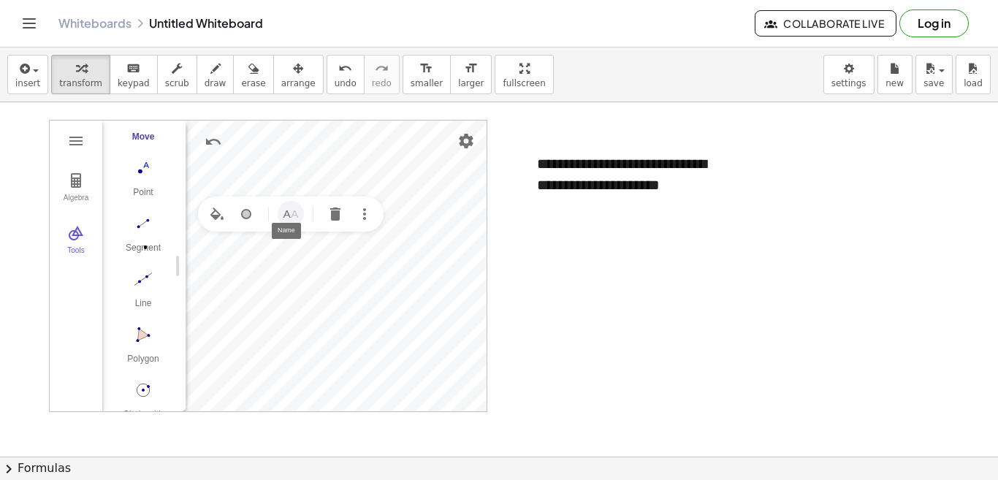
click at [291, 216] on img "Name" at bounding box center [291, 214] width 18 height 18
click at [264, 276] on div "Algebra Tools Point O Point R c = Circle through R with center O C = Point on c…" at bounding box center [268, 266] width 438 height 292
type input "*"
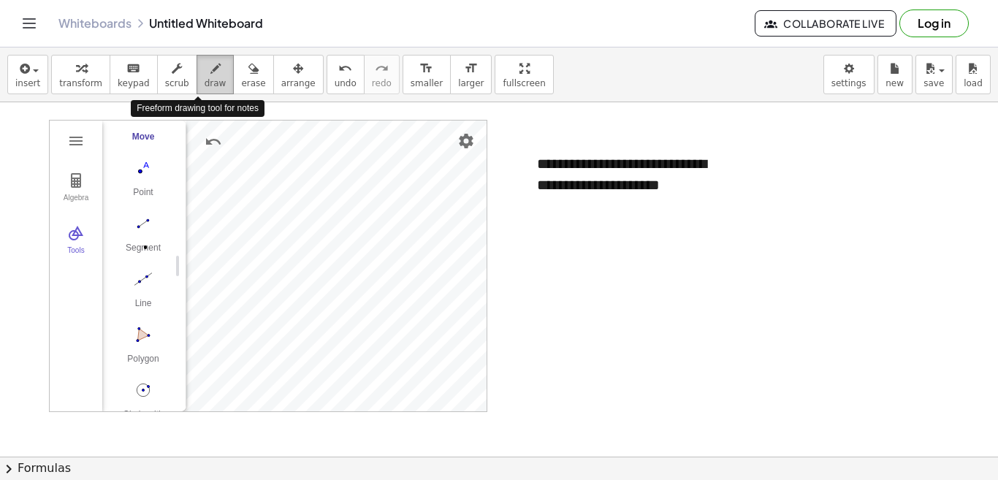
click at [205, 79] on span "draw" at bounding box center [216, 83] width 22 height 10
drag, startPoint x: 290, startPoint y: 243, endPoint x: 321, endPoint y: 243, distance: 31.4
drag, startPoint x: 289, startPoint y: 253, endPoint x: 289, endPoint y: 263, distance: 9.5
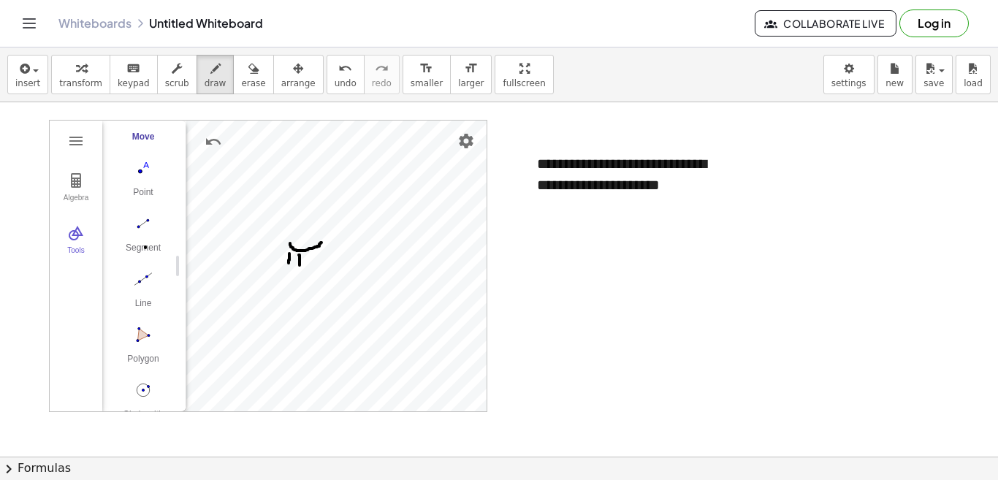
drag, startPoint x: 299, startPoint y: 255, endPoint x: 299, endPoint y: 265, distance: 10.3
drag, startPoint x: 308, startPoint y: 254, endPoint x: 320, endPoint y: 261, distance: 13.4
drag, startPoint x: 317, startPoint y: 251, endPoint x: 316, endPoint y: 270, distance: 19.0
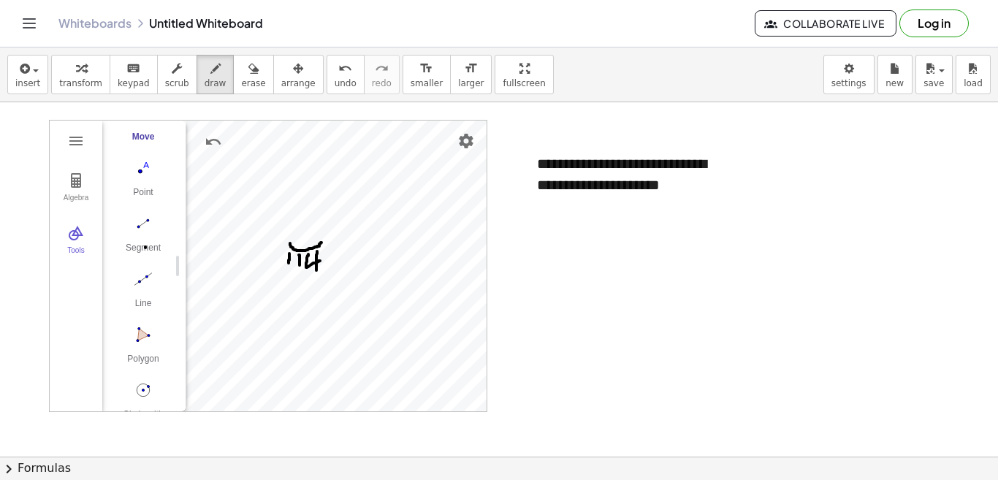
click at [73, 89] on button "transform" at bounding box center [80, 74] width 59 height 39
drag, startPoint x: 537, startPoint y: 232, endPoint x: 541, endPoint y: 260, distance: 28.8
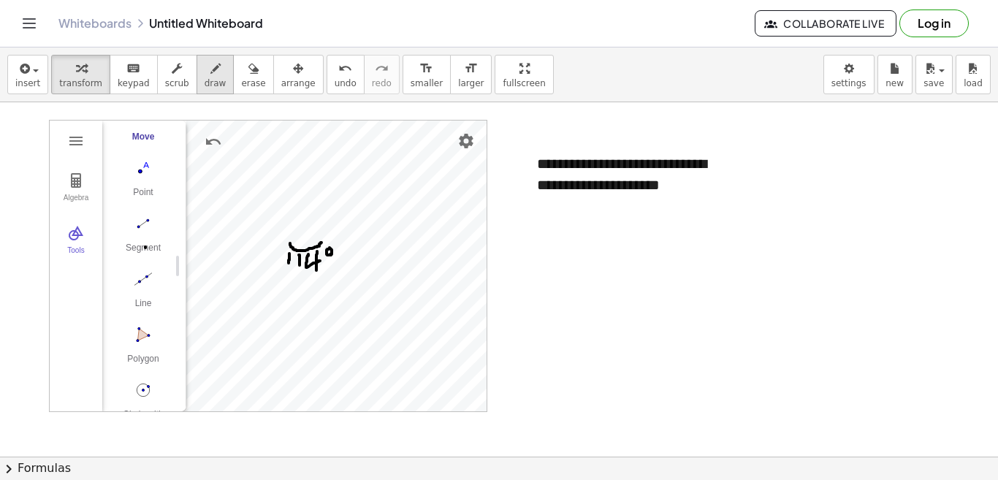
click at [205, 80] on span "draw" at bounding box center [216, 83] width 22 height 10
drag, startPoint x: 515, startPoint y: 221, endPoint x: 516, endPoint y: 241, distance: 20.5
drag, startPoint x: 522, startPoint y: 218, endPoint x: 524, endPoint y: 234, distance: 16.3
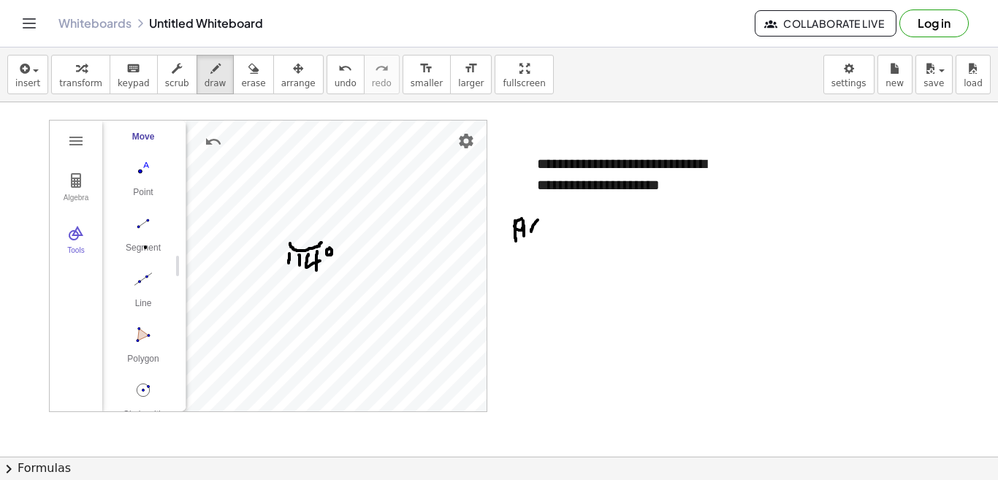
drag, startPoint x: 531, startPoint y: 229, endPoint x: 538, endPoint y: 220, distance: 11.5
drag, startPoint x: 551, startPoint y: 224, endPoint x: 554, endPoint y: 239, distance: 15.1
drag, startPoint x: 591, startPoint y: 218, endPoint x: 591, endPoint y: 235, distance: 16.8
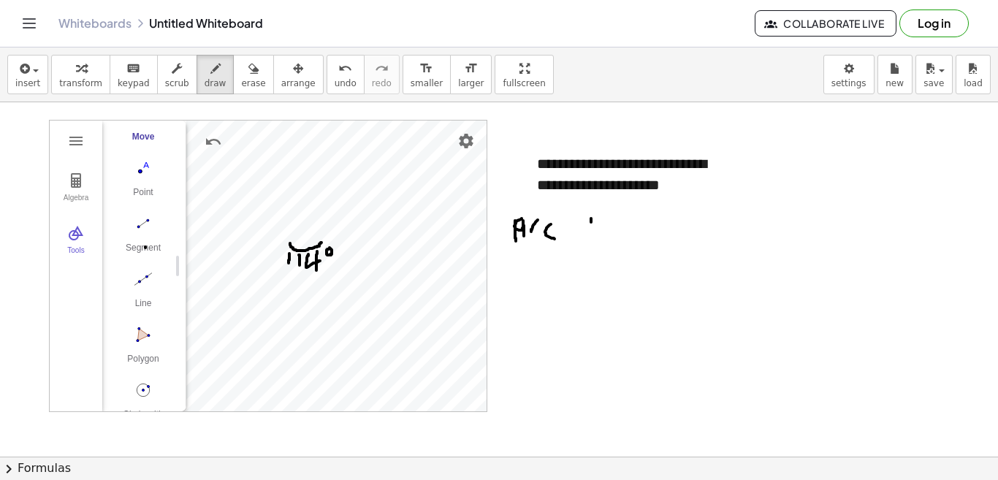
drag, startPoint x: 600, startPoint y: 215, endPoint x: 599, endPoint y: 224, distance: 8.9
drag, startPoint x: 616, startPoint y: 221, endPoint x: 617, endPoint y: 237, distance: 16.1
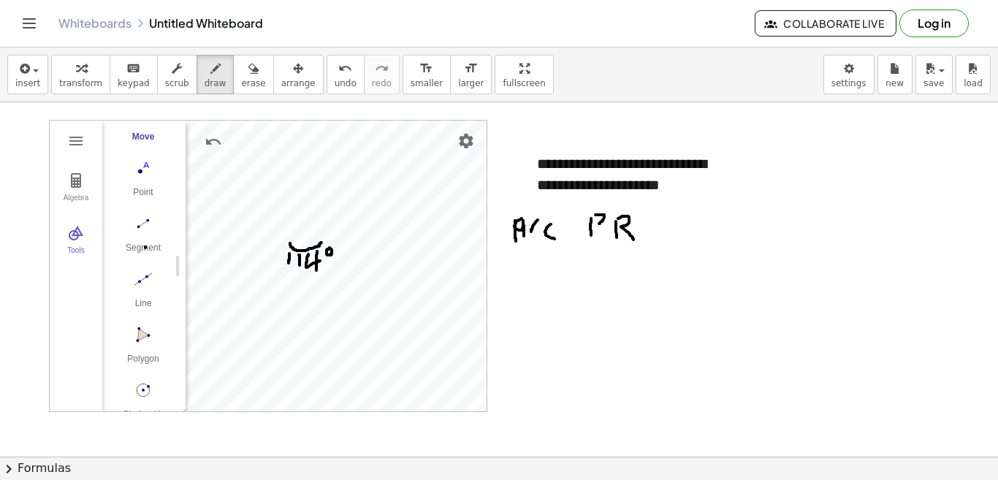
drag, startPoint x: 618, startPoint y: 218, endPoint x: 633, endPoint y: 240, distance: 26.2
drag, startPoint x: 286, startPoint y: 243, endPoint x: 329, endPoint y: 243, distance: 43.8
drag, startPoint x: 514, startPoint y: 273, endPoint x: 530, endPoint y: 283, distance: 18.0
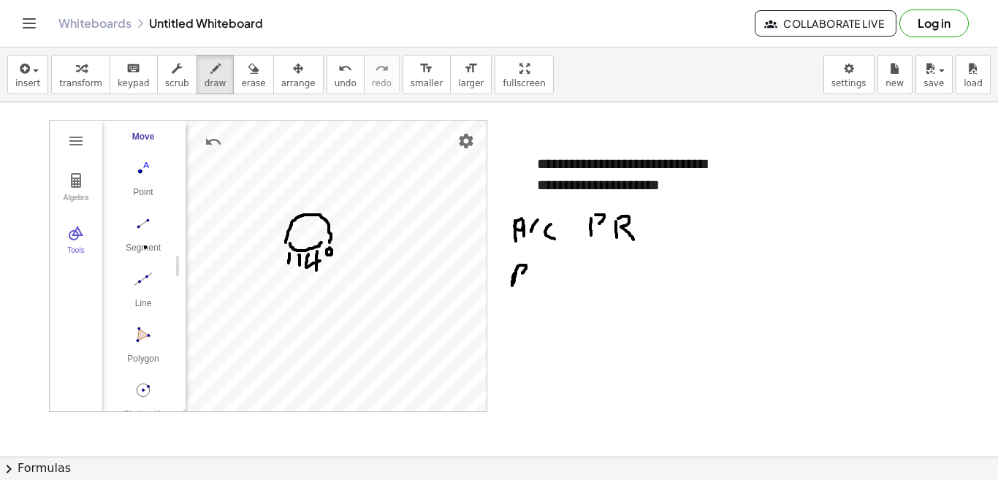
drag, startPoint x: 535, startPoint y: 267, endPoint x: 536, endPoint y: 275, distance: 8.1
drag, startPoint x: 548, startPoint y: 262, endPoint x: 554, endPoint y: 283, distance: 22.0
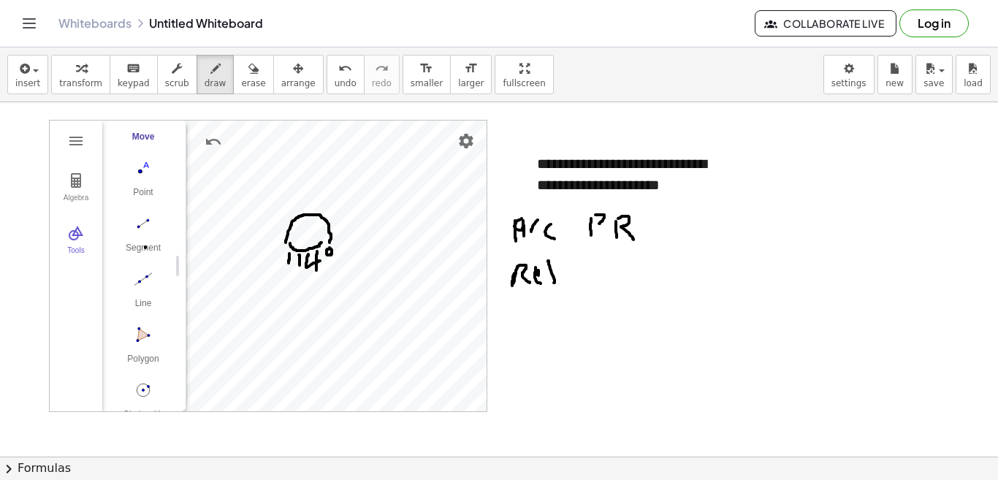
drag, startPoint x: 554, startPoint y: 256, endPoint x: 544, endPoint y: 281, distance: 26.6
drag, startPoint x: 549, startPoint y: 274, endPoint x: 574, endPoint y: 277, distance: 25.7
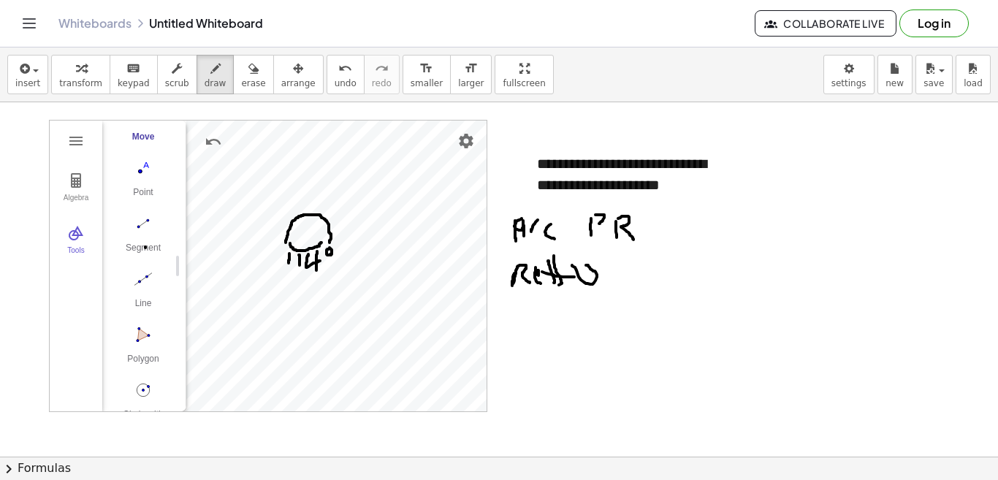
drag, startPoint x: 572, startPoint y: 265, endPoint x: 585, endPoint y: 264, distance: 13.2
drag, startPoint x: 613, startPoint y: 276, endPoint x: 603, endPoint y: 283, distance: 12.2
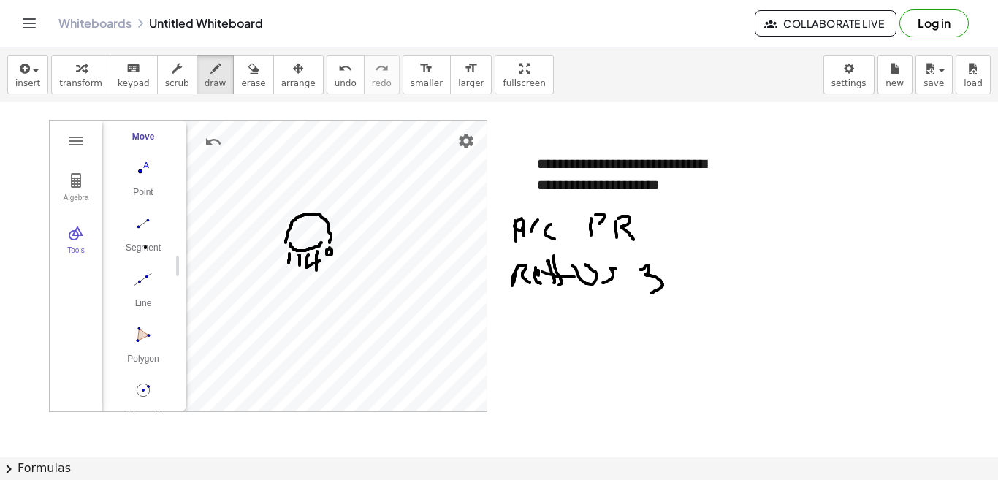
drag, startPoint x: 640, startPoint y: 270, endPoint x: 646, endPoint y: 289, distance: 20.8
drag, startPoint x: 686, startPoint y: 265, endPoint x: 671, endPoint y: 281, distance: 21.7
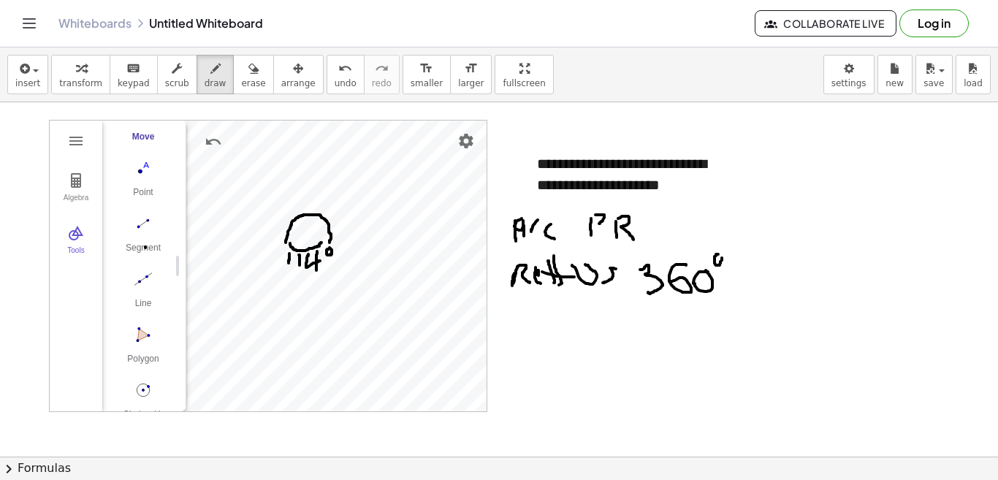
drag, startPoint x: 722, startPoint y: 278, endPoint x: 734, endPoint y: 277, distance: 11.8
drag, startPoint x: 751, startPoint y: 266, endPoint x: 757, endPoint y: 286, distance: 20.8
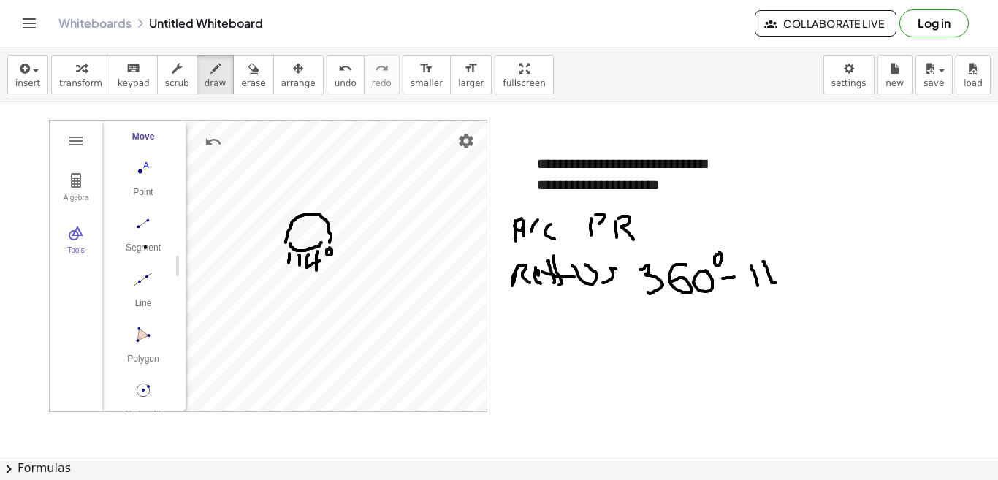
drag, startPoint x: 763, startPoint y: 262, endPoint x: 779, endPoint y: 273, distance: 20.5
drag, startPoint x: 768, startPoint y: 261, endPoint x: 780, endPoint y: 290, distance: 31.5
drag, startPoint x: 763, startPoint y: 268, endPoint x: 768, endPoint y: 281, distance: 14.4
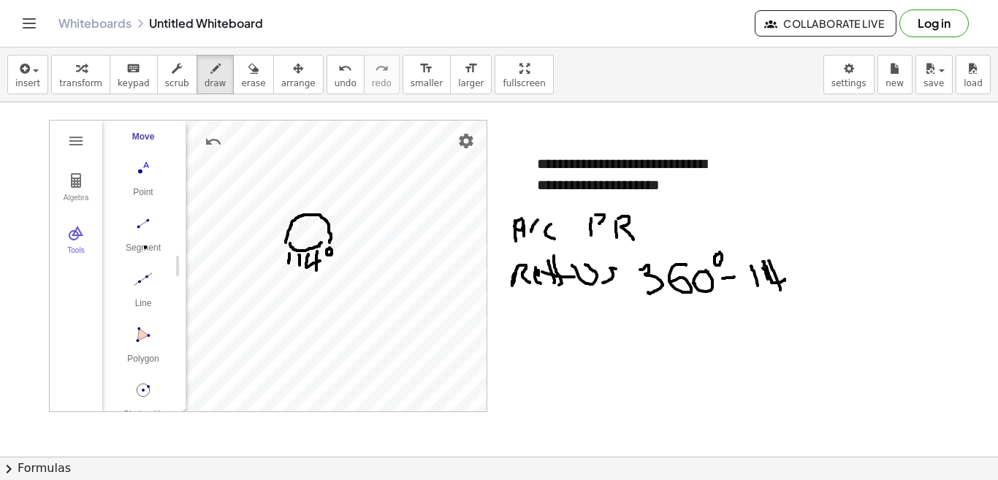
drag, startPoint x: 754, startPoint y: 267, endPoint x: 760, endPoint y: 285, distance: 19.2
drag, startPoint x: 747, startPoint y: 268, endPoint x: 756, endPoint y: 283, distance: 18.0
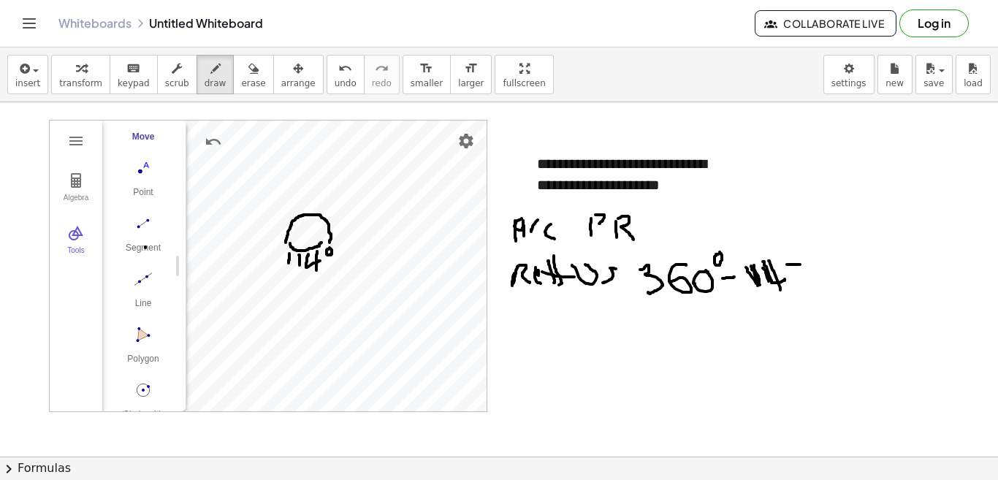
drag, startPoint x: 800, startPoint y: 264, endPoint x: 808, endPoint y: 264, distance: 8.0
drag, startPoint x: 789, startPoint y: 268, endPoint x: 808, endPoint y: 270, distance: 19.1
drag, startPoint x: 814, startPoint y: 260, endPoint x: 838, endPoint y: 281, distance: 31.5
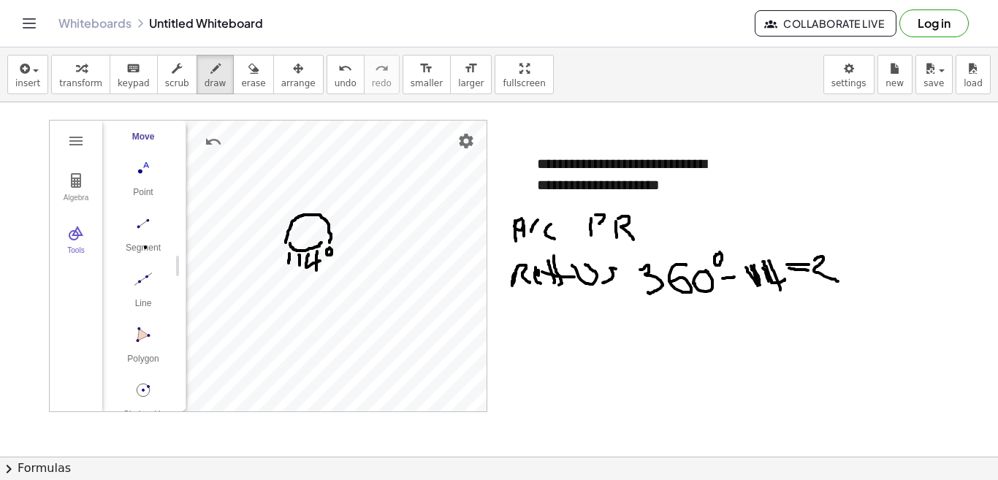
drag, startPoint x: 841, startPoint y: 257, endPoint x: 854, endPoint y: 270, distance: 17.6
drag, startPoint x: 849, startPoint y: 260, endPoint x: 856, endPoint y: 283, distance: 23.8
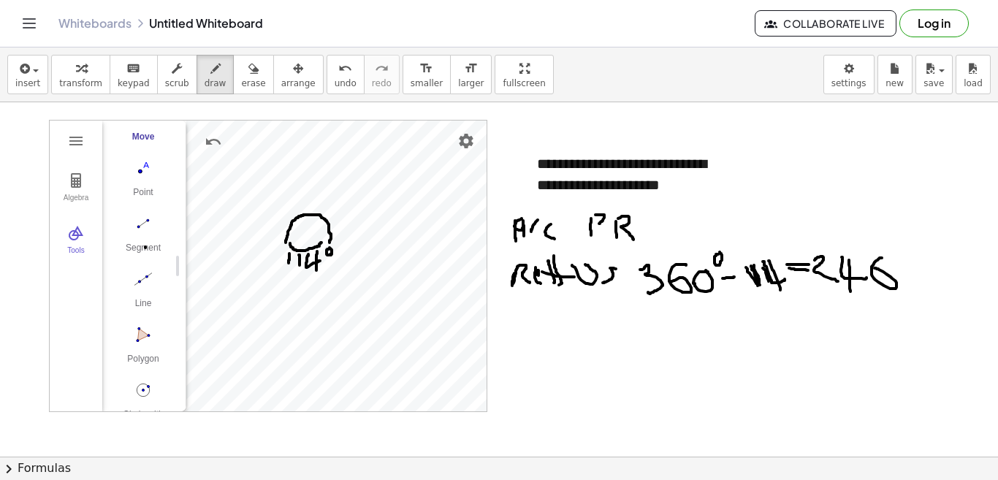
drag, startPoint x: 882, startPoint y: 258, endPoint x: 866, endPoint y: 270, distance: 19.7
drag, startPoint x: 275, startPoint y: 202, endPoint x: 291, endPoint y: 203, distance: 16.9
drag, startPoint x: 300, startPoint y: 193, endPoint x: 318, endPoint y: 198, distance: 19.0
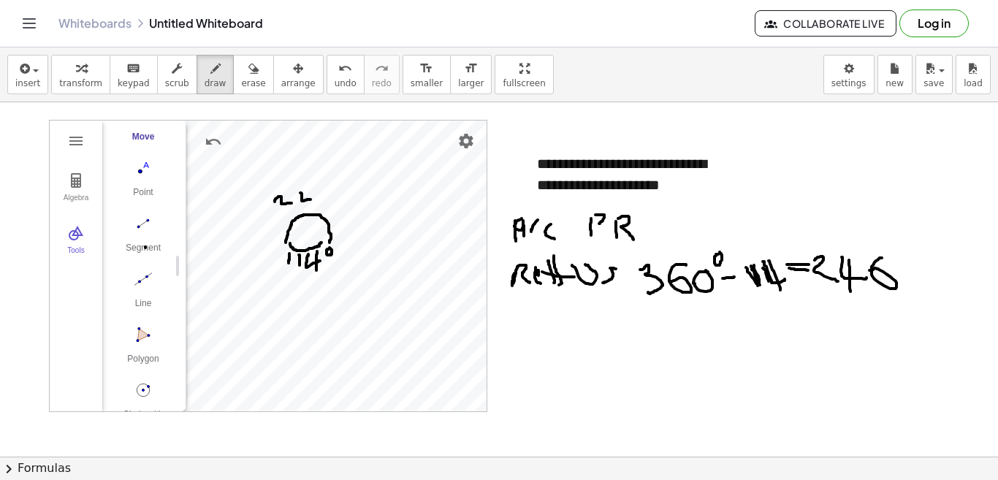
drag, startPoint x: 310, startPoint y: 191, endPoint x: 313, endPoint y: 205, distance: 15.1
drag, startPoint x: 332, startPoint y: 190, endPoint x: 328, endPoint y: 198, distance: 8.8
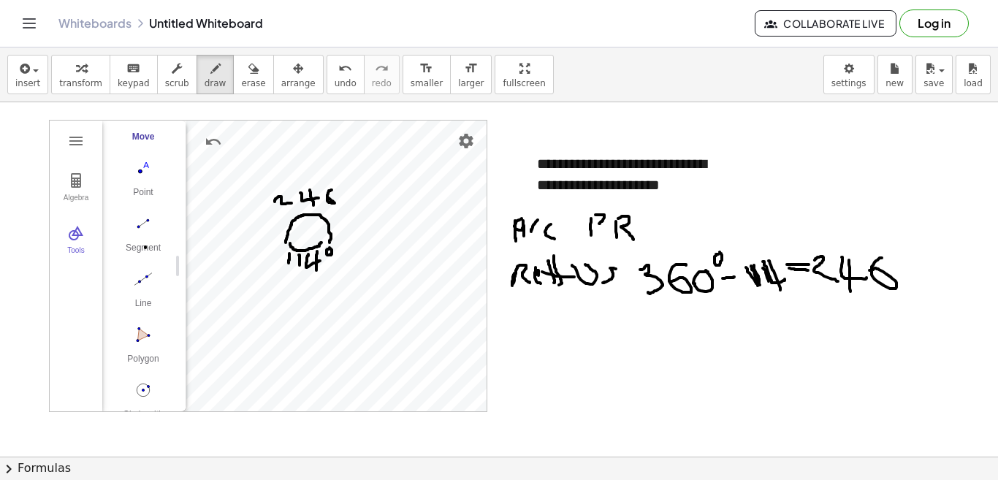
drag, startPoint x: 569, startPoint y: 335, endPoint x: 584, endPoint y: 348, distance: 19.7
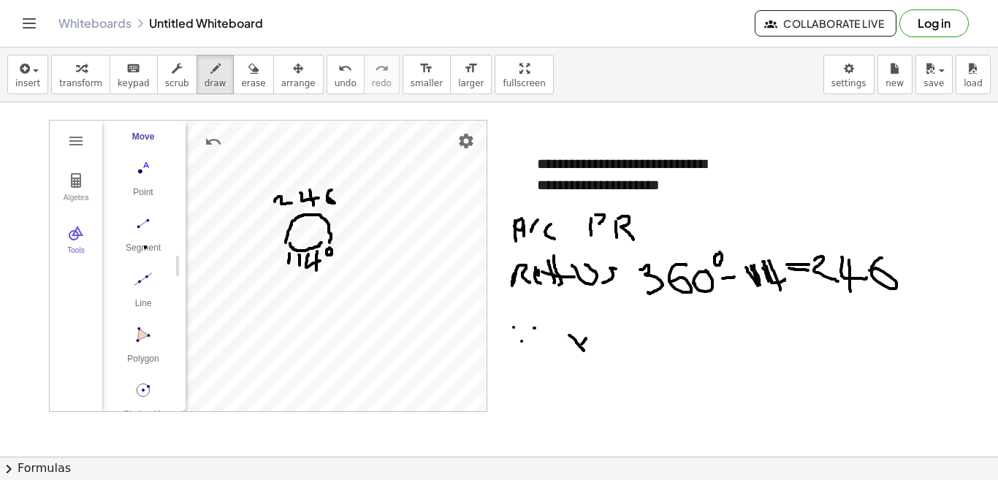
drag, startPoint x: 584, startPoint y: 340, endPoint x: 565, endPoint y: 356, distance: 25.0
drag, startPoint x: 614, startPoint y: 346, endPoint x: 630, endPoint y: 343, distance: 15.8
drag, startPoint x: 628, startPoint y: 354, endPoint x: 638, endPoint y: 356, distance: 9.6
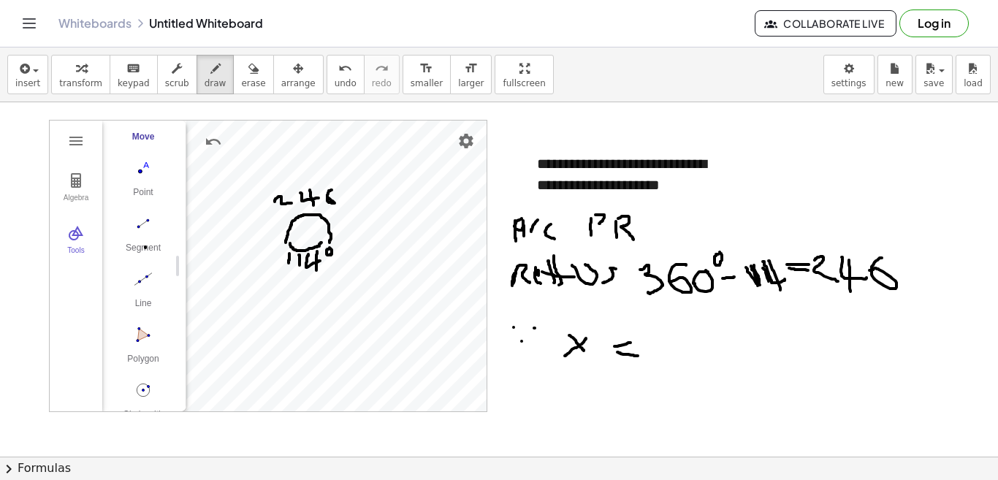
drag, startPoint x: 656, startPoint y: 340, endPoint x: 660, endPoint y: 355, distance: 15.3
drag, startPoint x: 674, startPoint y: 357, endPoint x: 650, endPoint y: 382, distance: 34.6
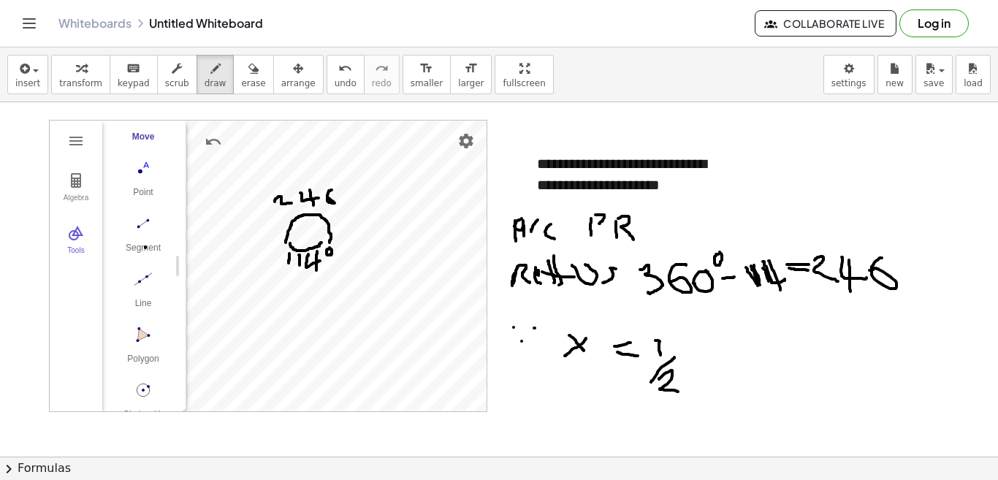
drag, startPoint x: 659, startPoint y: 379, endPoint x: 678, endPoint y: 392, distance: 22.7
drag, startPoint x: 688, startPoint y: 351, endPoint x: 702, endPoint y: 356, distance: 15.1
drag, startPoint x: 696, startPoint y: 345, endPoint x: 684, endPoint y: 367, distance: 25.5
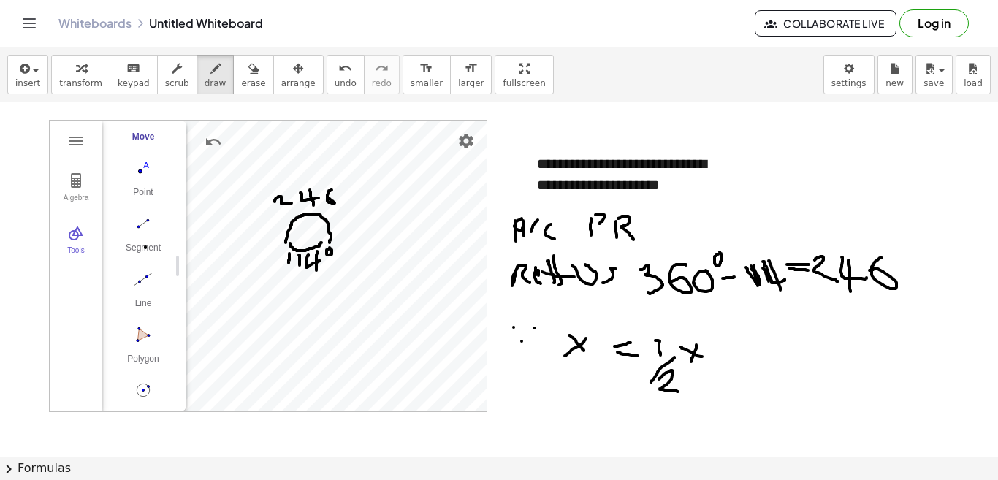
drag, startPoint x: 719, startPoint y: 341, endPoint x: 742, endPoint y: 356, distance: 27.6
drag, startPoint x: 746, startPoint y: 346, endPoint x: 780, endPoint y: 364, distance: 38.9
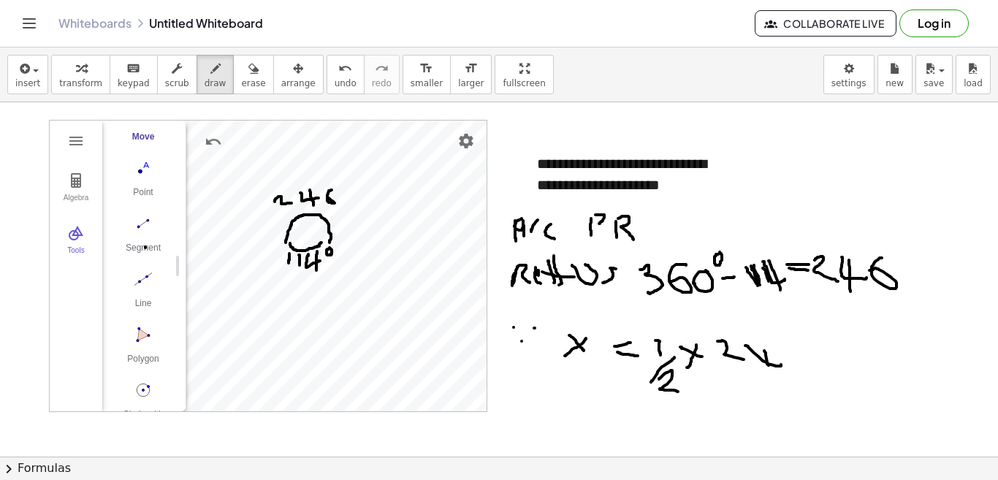
drag, startPoint x: 766, startPoint y: 355, endPoint x: 757, endPoint y: 381, distance: 26.8
drag, startPoint x: 801, startPoint y: 339, endPoint x: 790, endPoint y: 353, distance: 17.2
drag, startPoint x: 575, startPoint y: 410, endPoint x: 596, endPoint y: 433, distance: 31.5
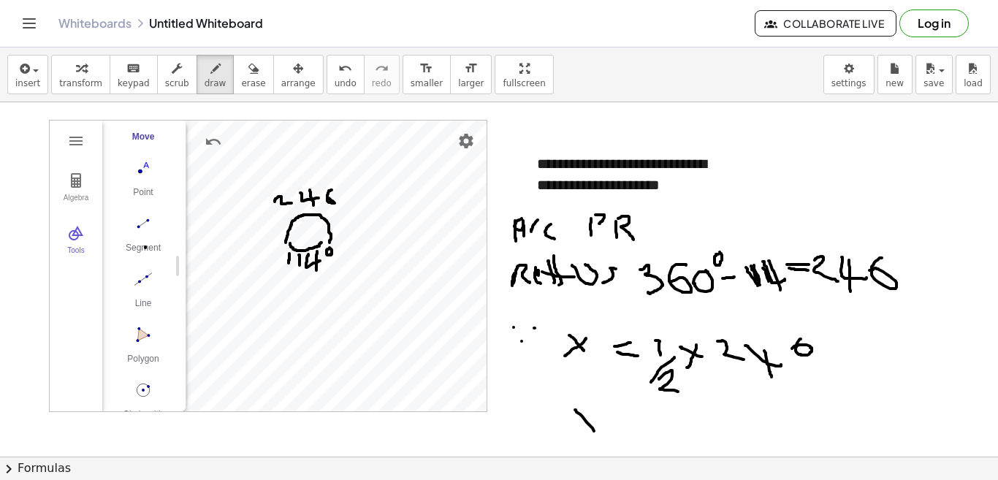
drag, startPoint x: 600, startPoint y: 416, endPoint x: 581, endPoint y: 429, distance: 23.3
drag, startPoint x: 621, startPoint y: 417, endPoint x: 630, endPoint y: 416, distance: 8.8
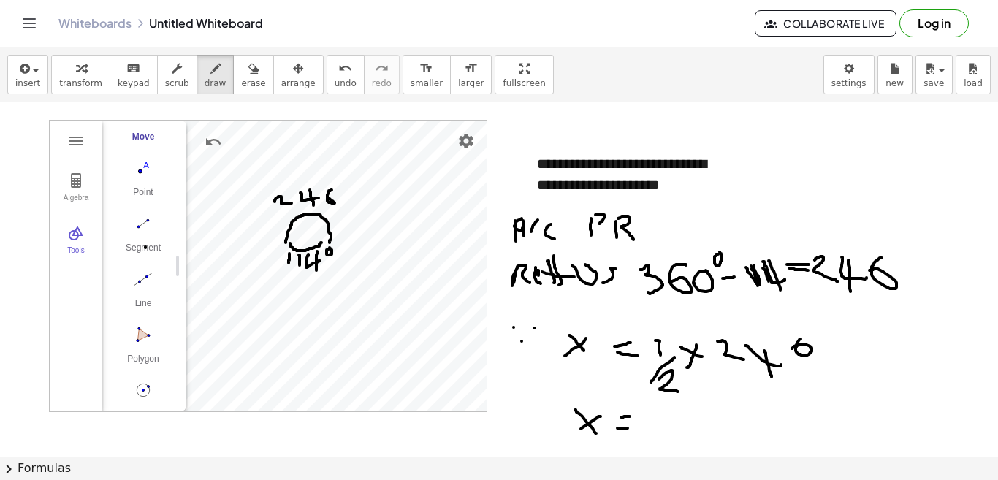
drag, startPoint x: 617, startPoint y: 428, endPoint x: 631, endPoint y: 427, distance: 13.9
drag, startPoint x: 677, startPoint y: 408, endPoint x: 699, endPoint y: 411, distance: 22.1
drag, startPoint x: 702, startPoint y: 397, endPoint x: 722, endPoint y: 407, distance: 21.9
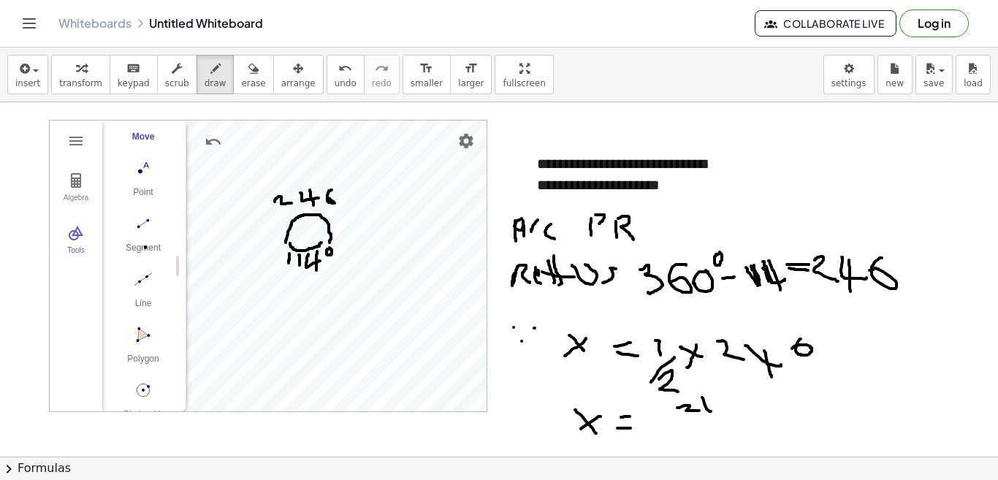
drag, startPoint x: 709, startPoint y: 391, endPoint x: 714, endPoint y: 411, distance: 21.3
drag, startPoint x: 751, startPoint y: 393, endPoint x: 724, endPoint y: 444, distance: 57.8
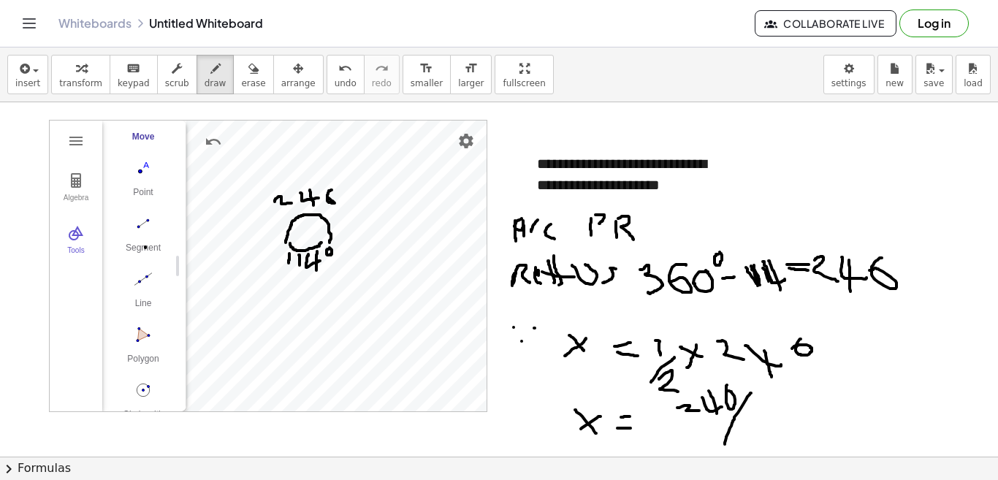
click at [724, 444] on div "**********" at bounding box center [499, 279] width 998 height 354
drag, startPoint x: 741, startPoint y: 421, endPoint x: 763, endPoint y: 433, distance: 25.8
drag, startPoint x: 769, startPoint y: 411, endPoint x: 793, endPoint y: 410, distance: 23.4
